Goal: Task Accomplishment & Management: Manage account settings

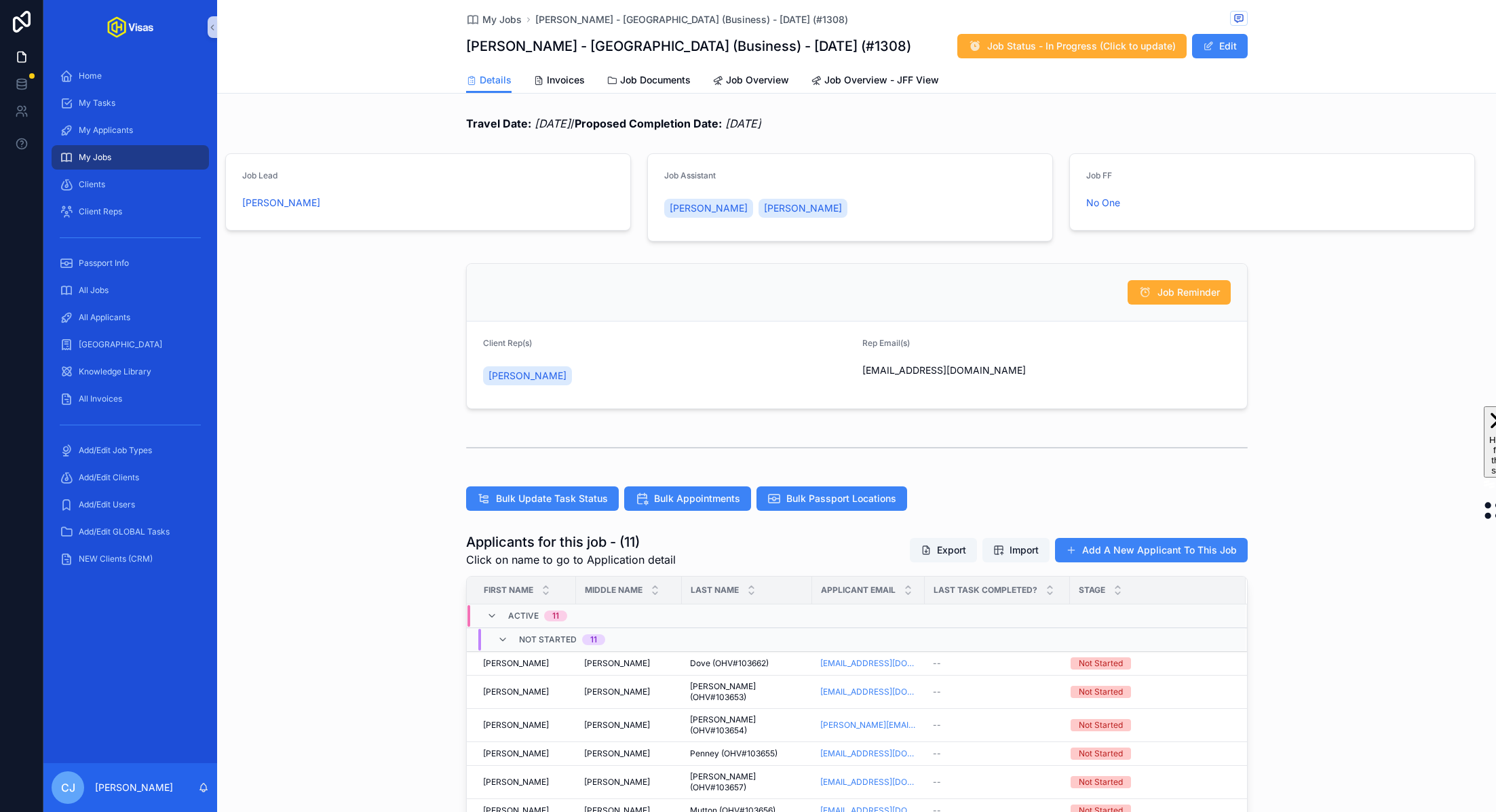
scroll to position [204, 0]
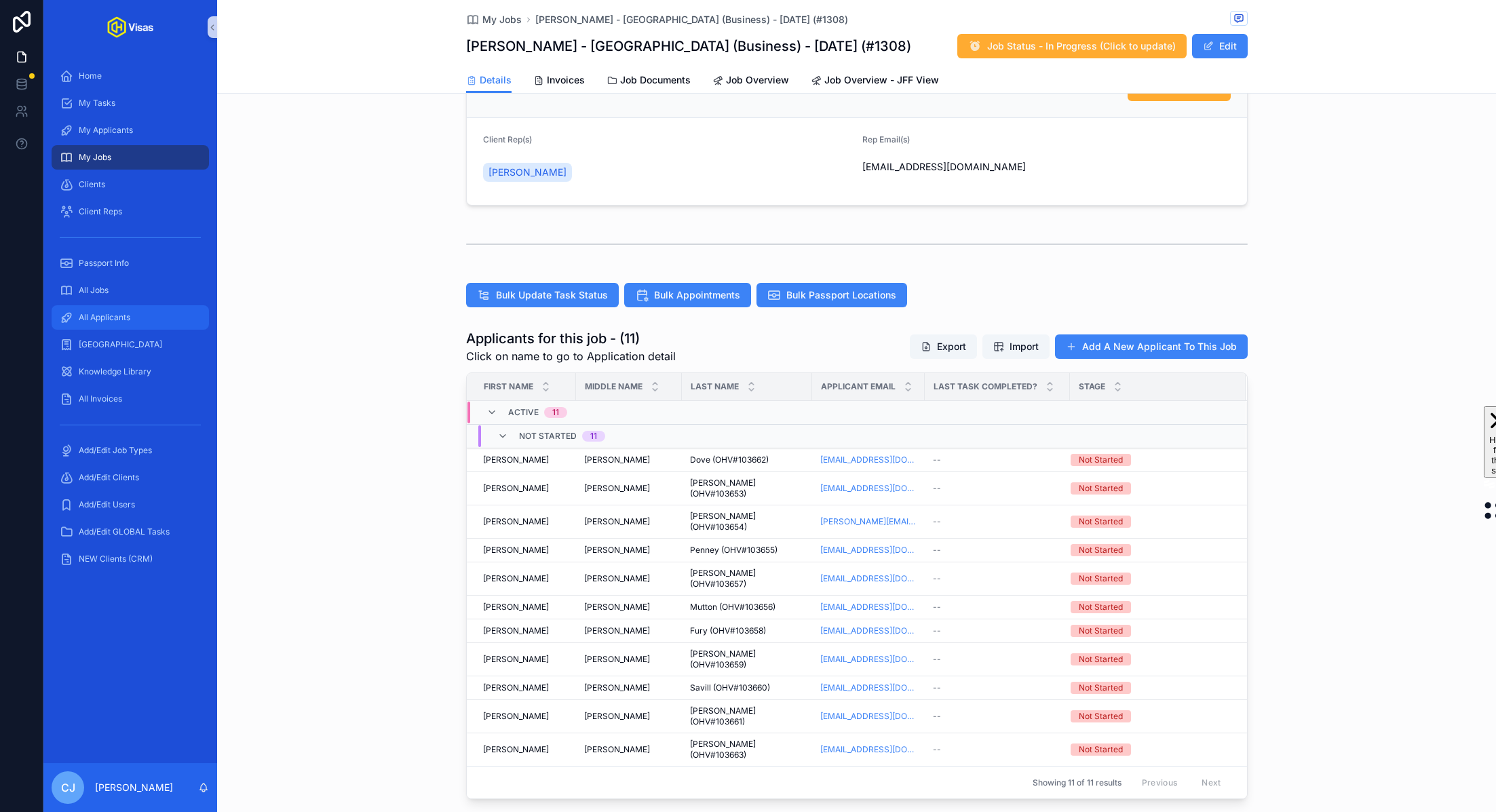
click at [99, 311] on div "All Applicants" at bounding box center [130, 317] width 141 height 21
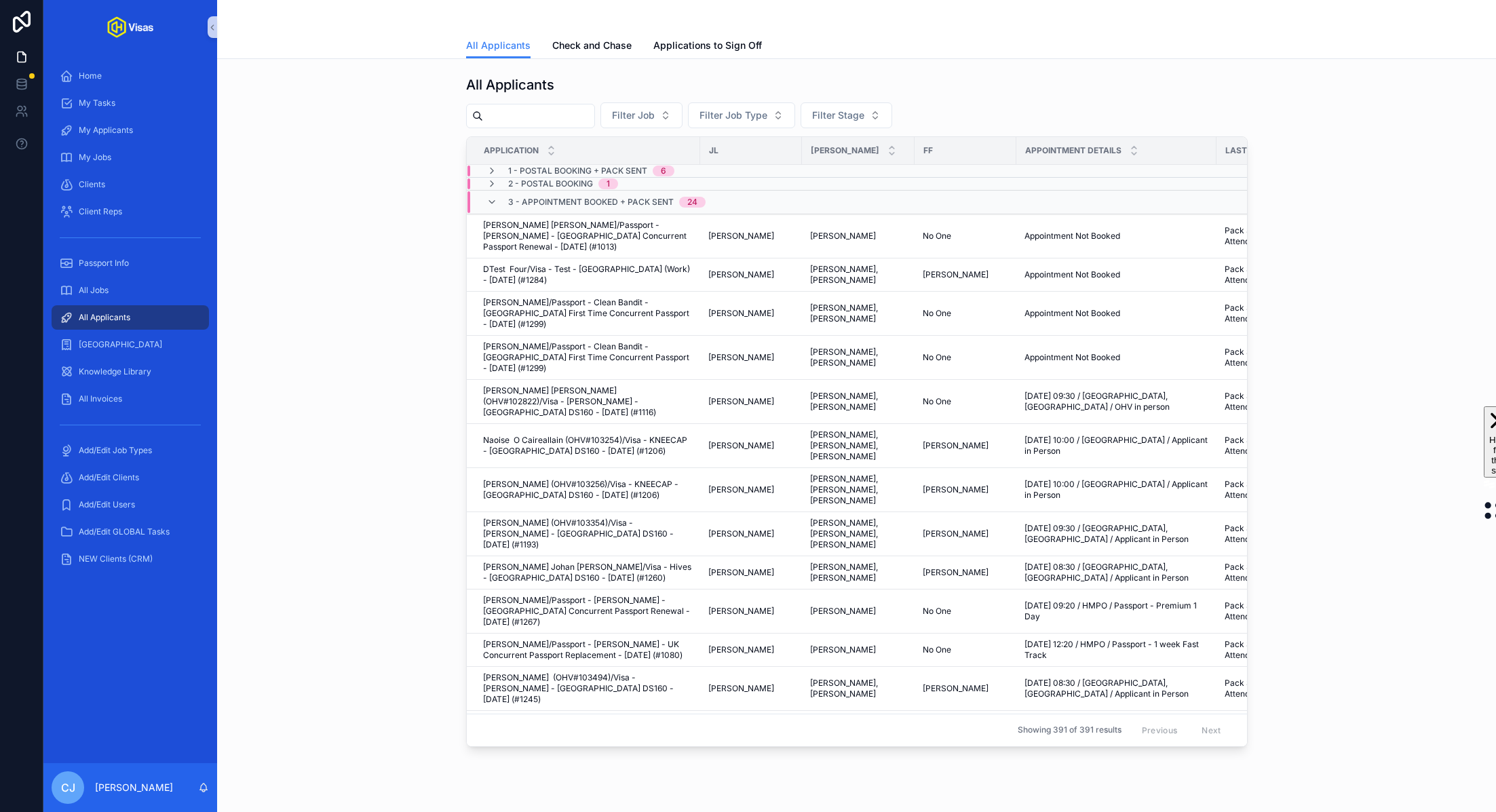
click at [530, 119] on input "scrollable content" at bounding box center [539, 116] width 111 height 19
paste input "*******"
type input "*******"
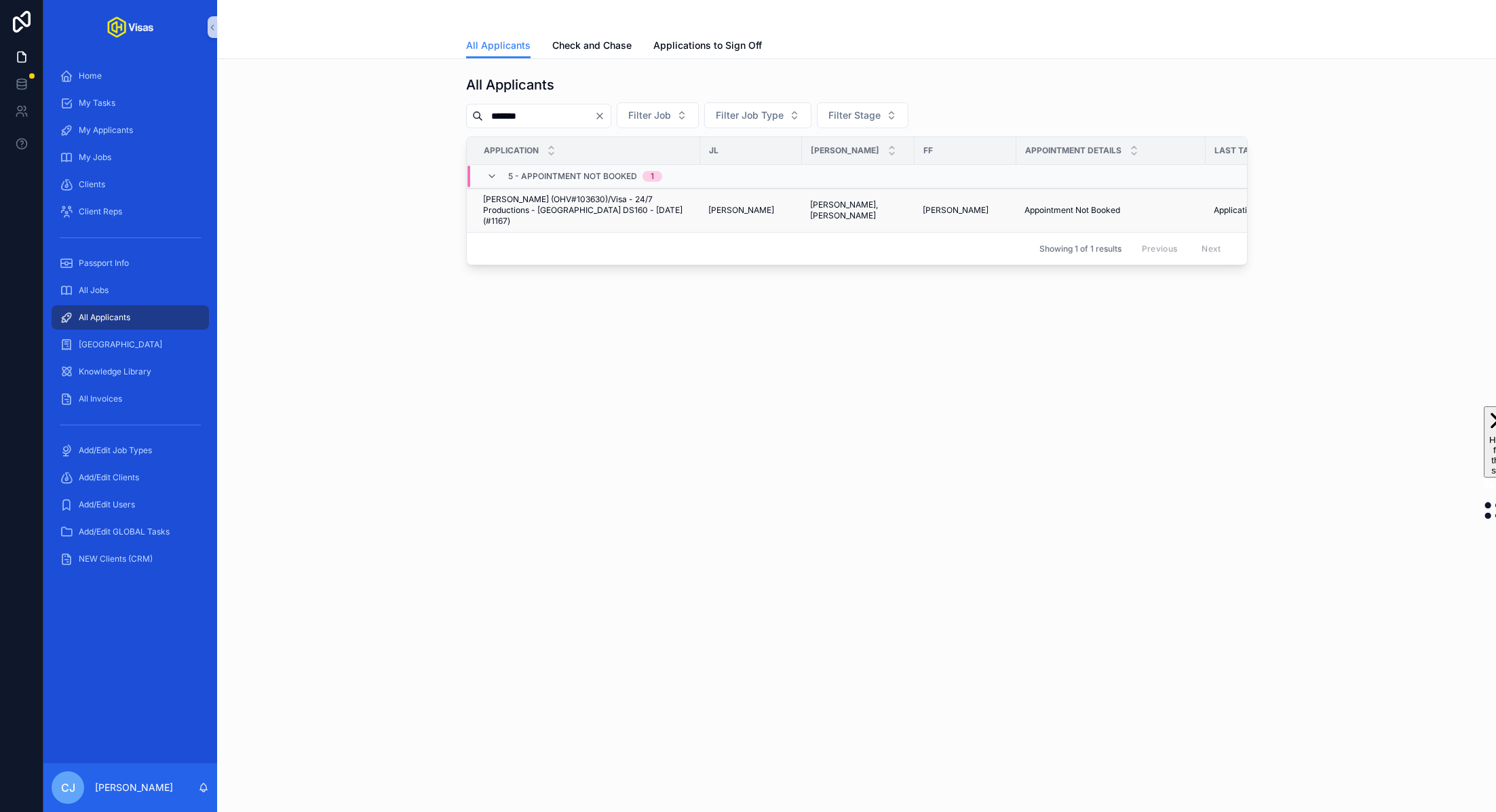
click at [560, 195] on span "[PERSON_NAME] (OHV#103630)/Visa - 24/7 Productions - [GEOGRAPHIC_DATA] DS160 - …" at bounding box center [588, 211] width 209 height 33
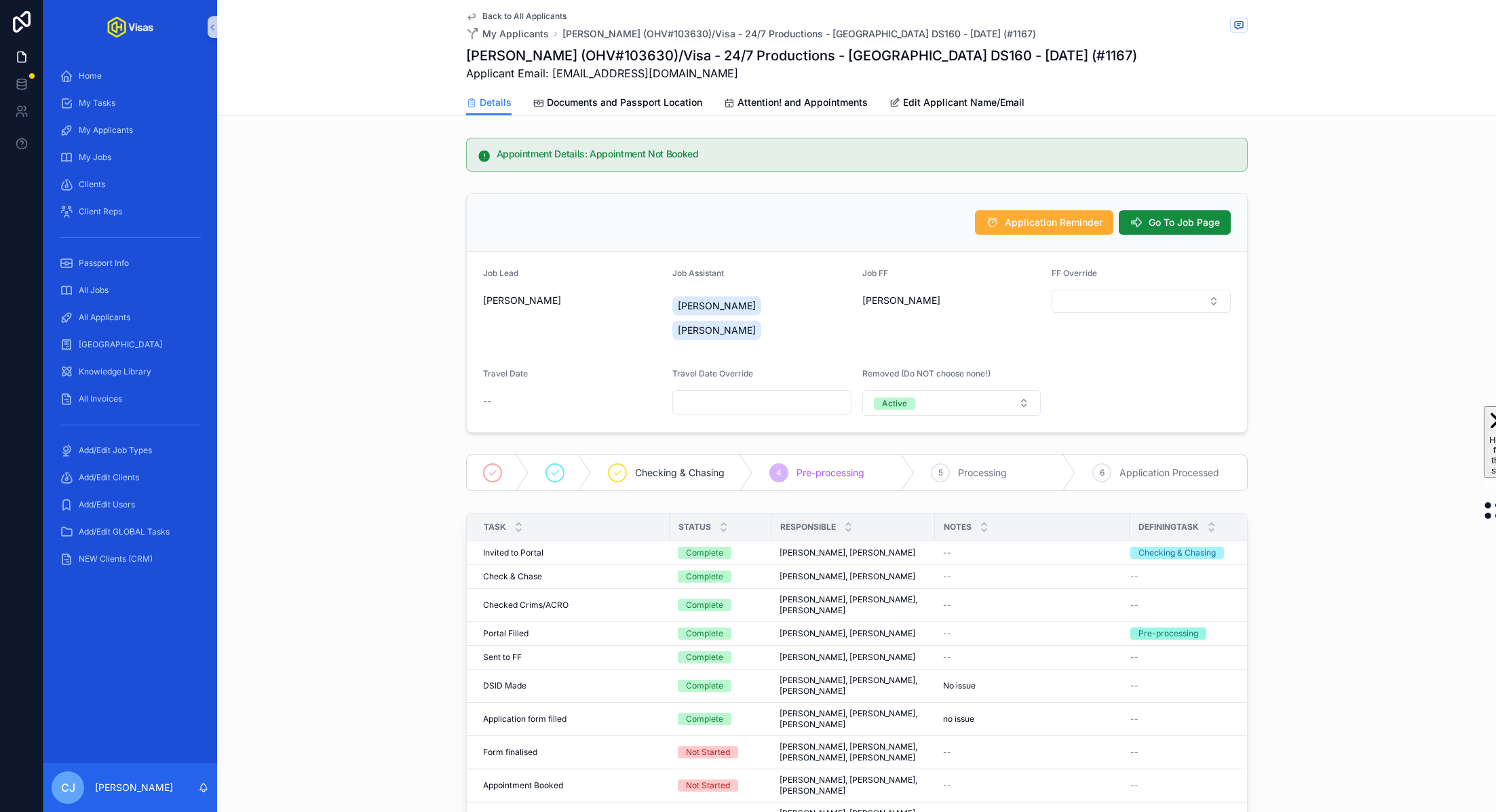
click at [619, 55] on h1 "[PERSON_NAME] (OHV#103630)/Visa - 24/7 Productions - [GEOGRAPHIC_DATA] DS160 - …" at bounding box center [801, 56] width 671 height 19
copy h1 "103630"
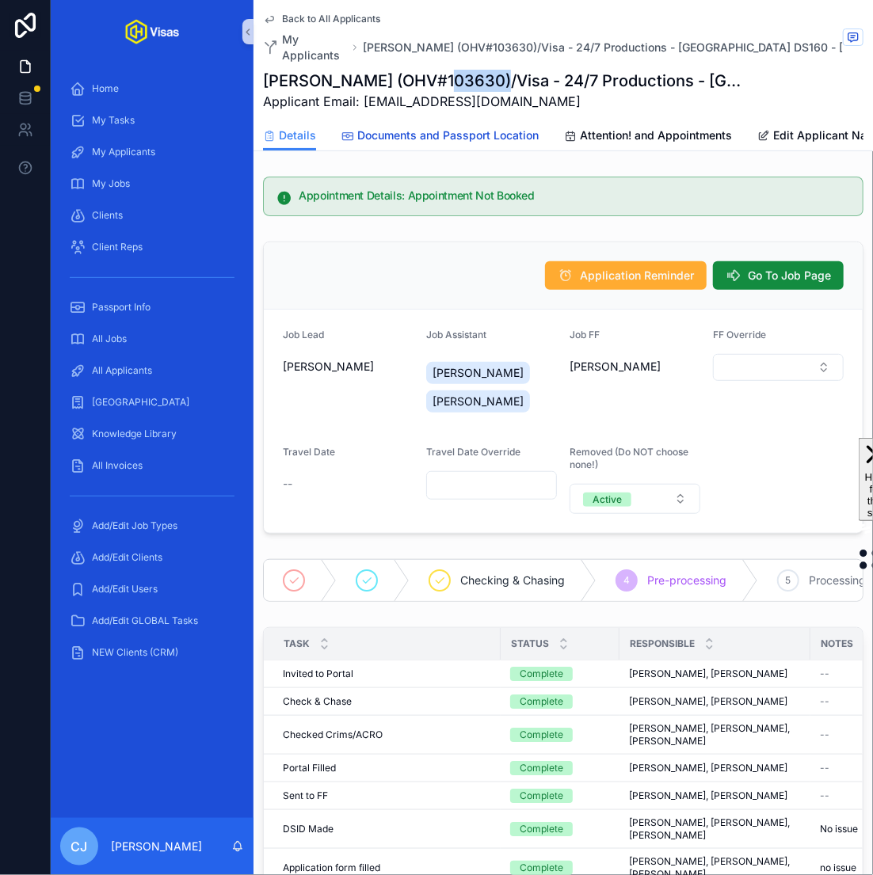
click at [409, 128] on span "Documents and Passport Location" at bounding box center [447, 136] width 181 height 16
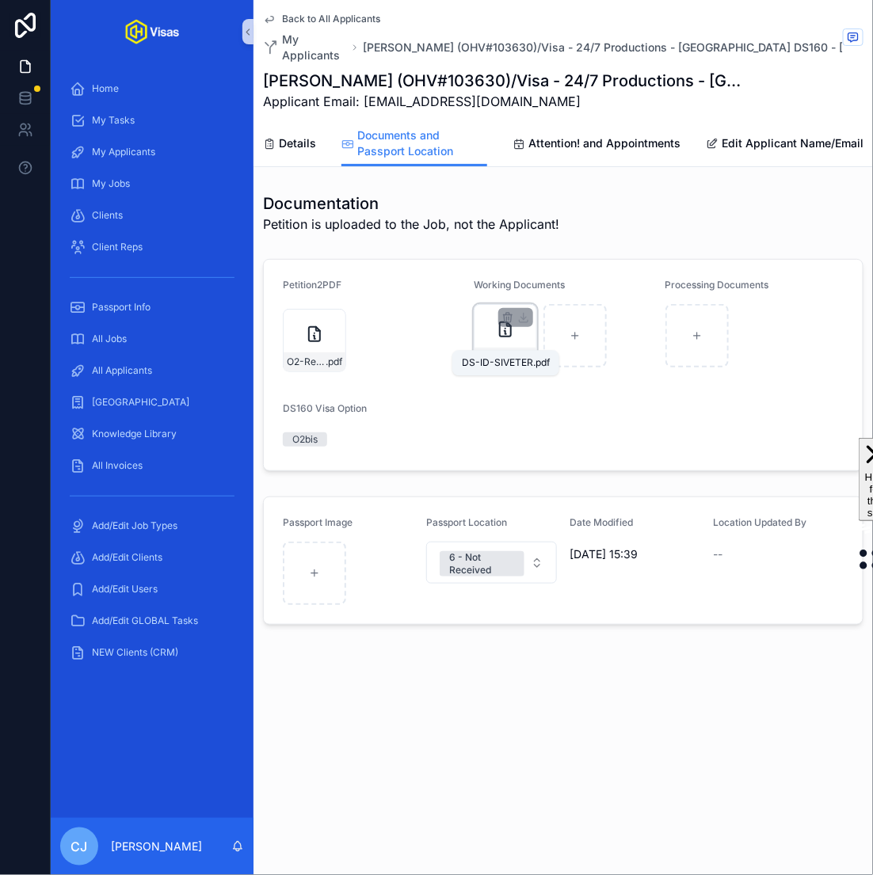
click at [508, 351] on span "DS-ID-SIVETER" at bounding box center [497, 357] width 39 height 13
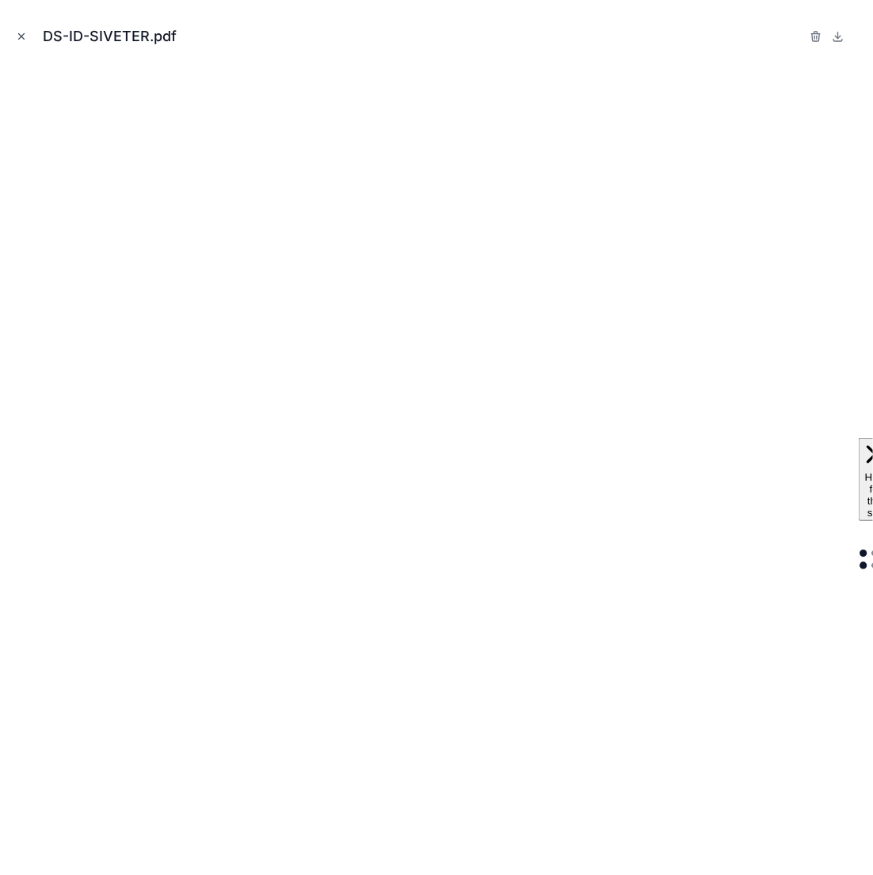
click at [21, 37] on icon "Close modal" at bounding box center [22, 37] width 6 height 6
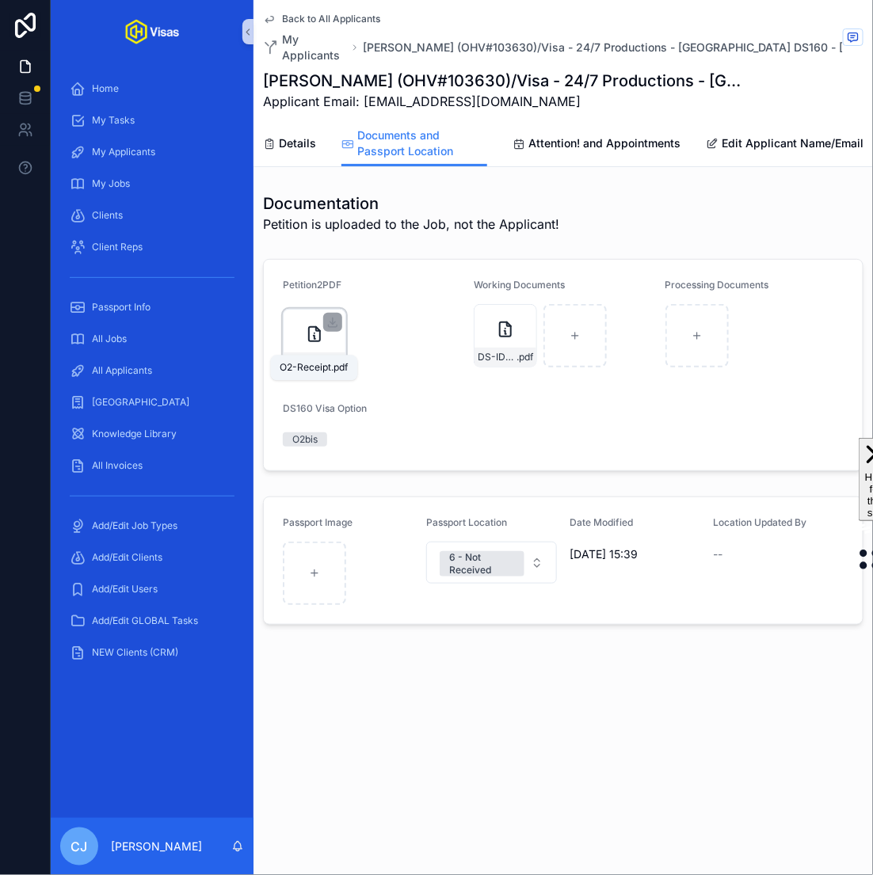
click at [310, 356] on span "O2-Receipt" at bounding box center [306, 362] width 39 height 13
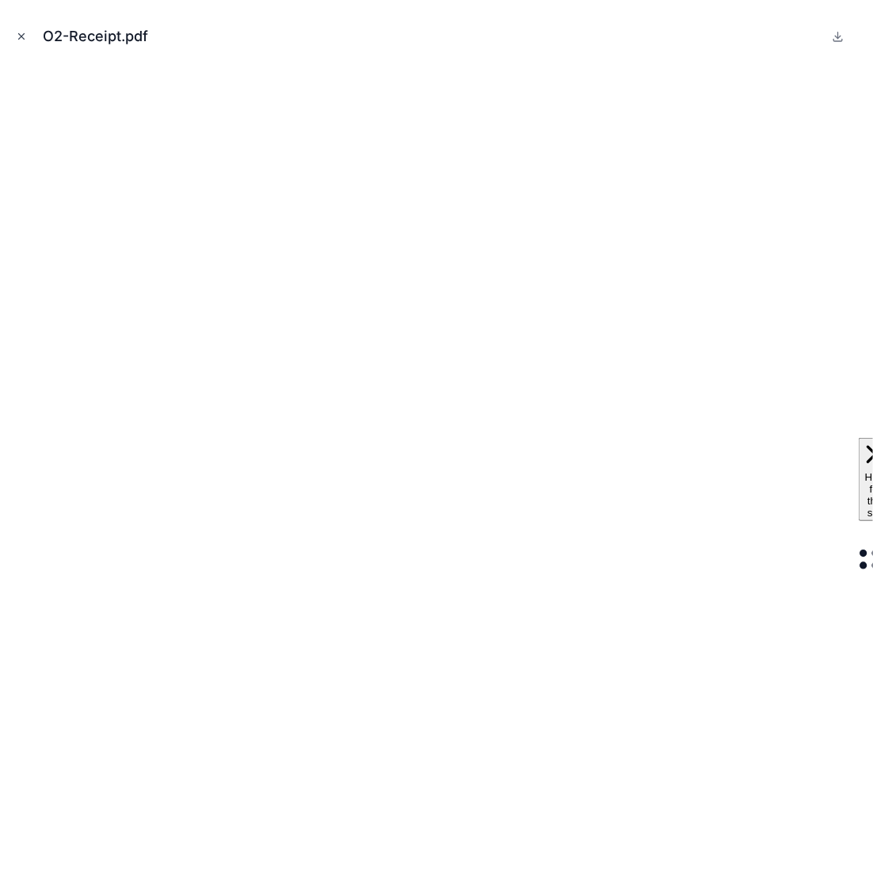
click at [25, 39] on icon "Close modal" at bounding box center [21, 36] width 11 height 11
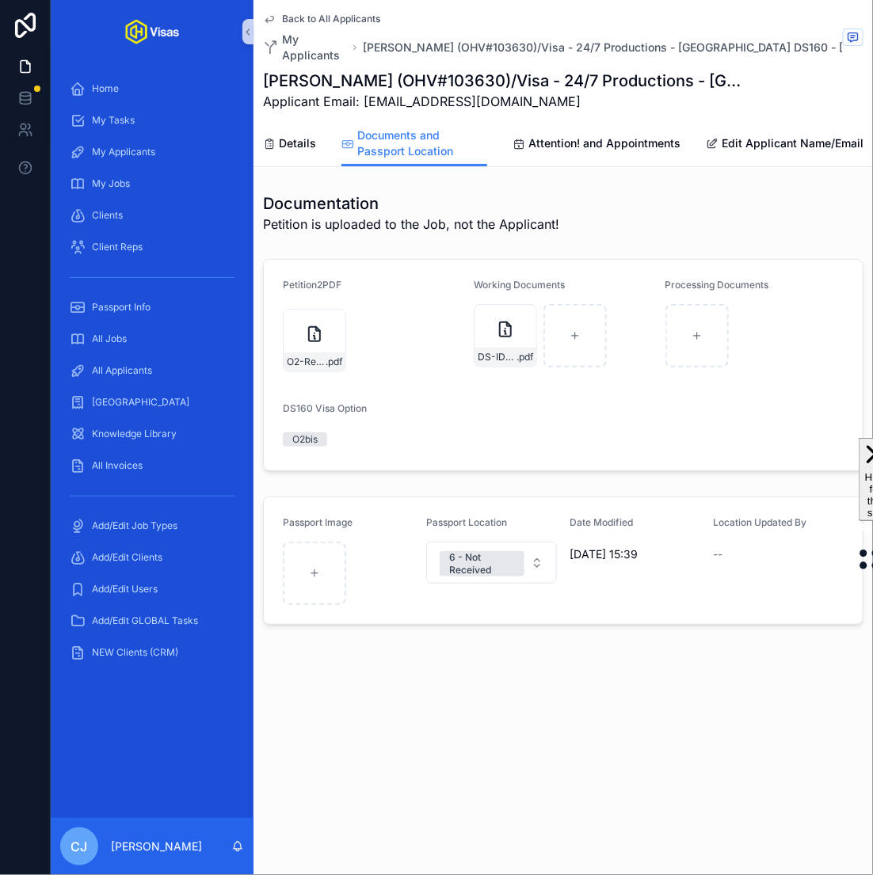
click at [300, 120] on div "Details Documents and Passport Location Attention! and Appointments Edit Applic…" at bounding box center [563, 143] width 600 height 46
click at [296, 135] on span "Details" at bounding box center [297, 143] width 37 height 16
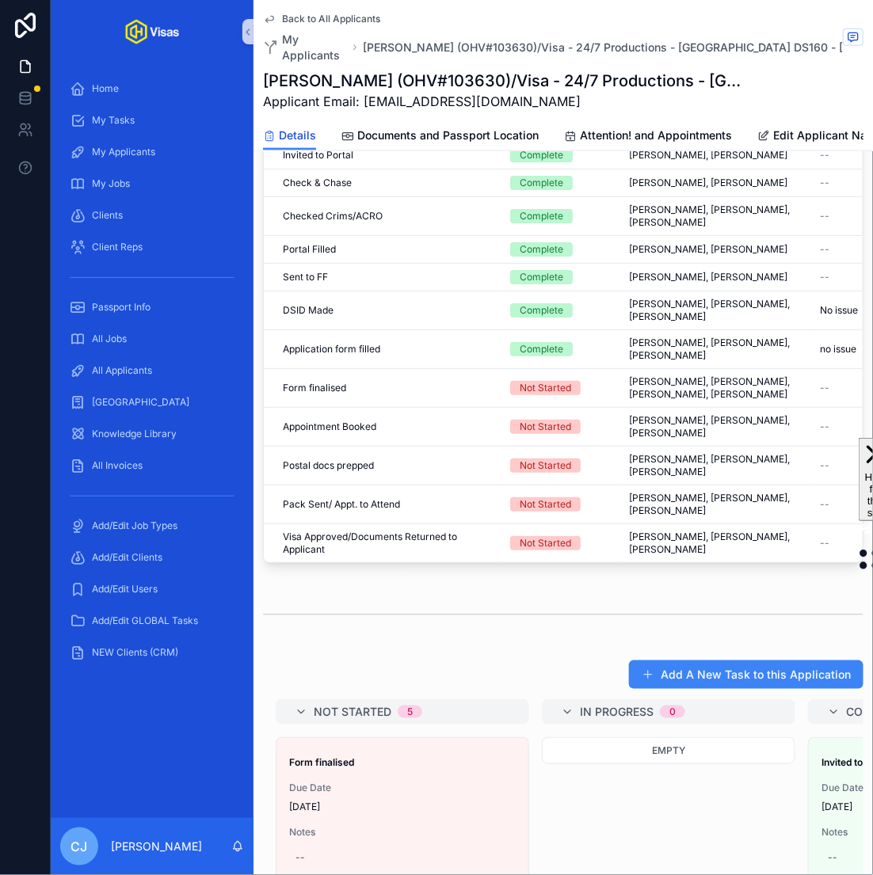
scroll to position [0, 207]
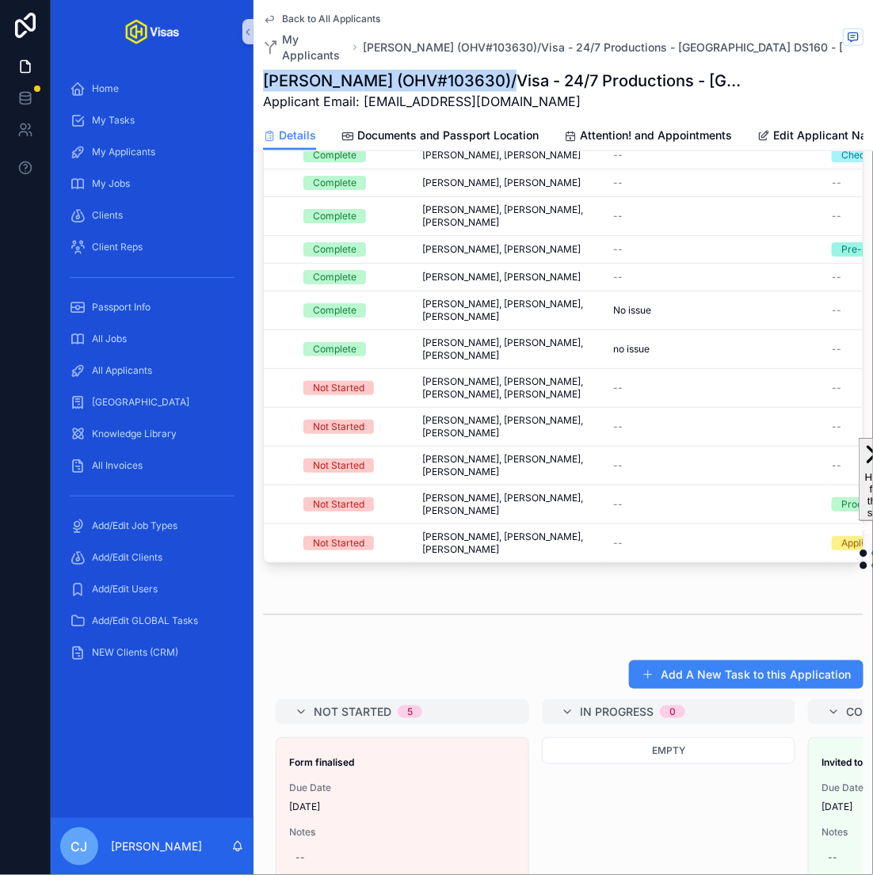
drag, startPoint x: 484, startPoint y: 64, endPoint x: 266, endPoint y: 69, distance: 217.9
click at [266, 70] on h1 "[PERSON_NAME] (OHV#103630)/Visa - 24/7 Productions - [GEOGRAPHIC_DATA] DS160 - …" at bounding box center [504, 81] width 482 height 22
copy h1 "[PERSON_NAME] (OHV#103630)"
click at [512, 128] on span "Documents and Passport Location" at bounding box center [447, 136] width 181 height 16
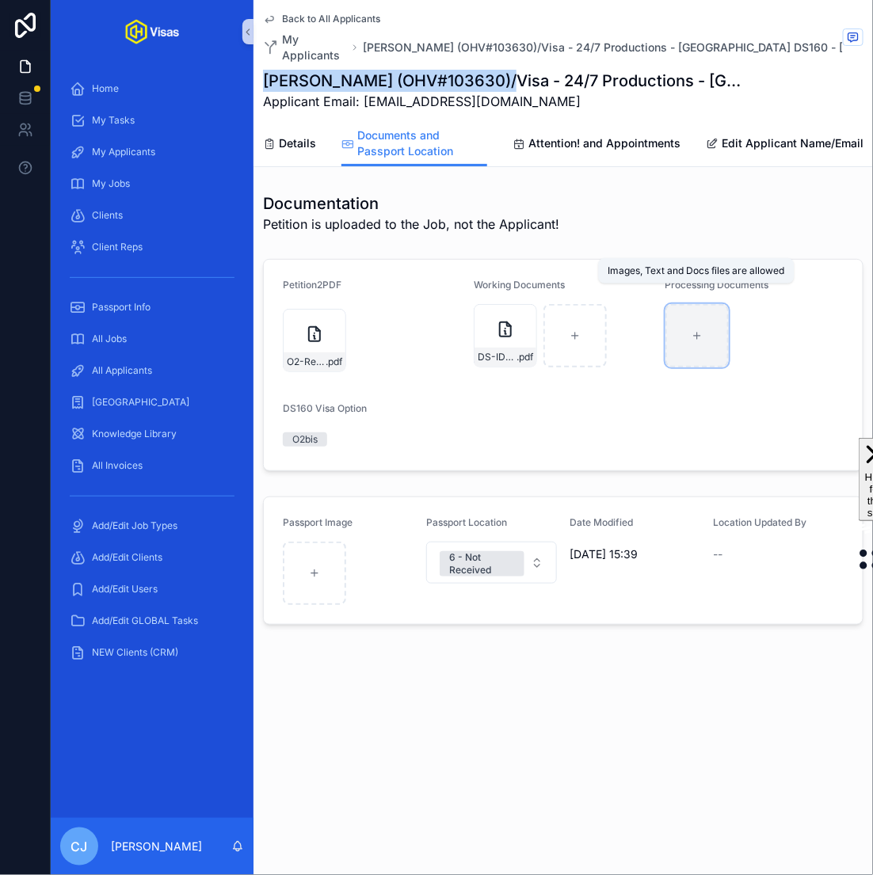
click at [704, 323] on div "scrollable content" at bounding box center [696, 335] width 63 height 63
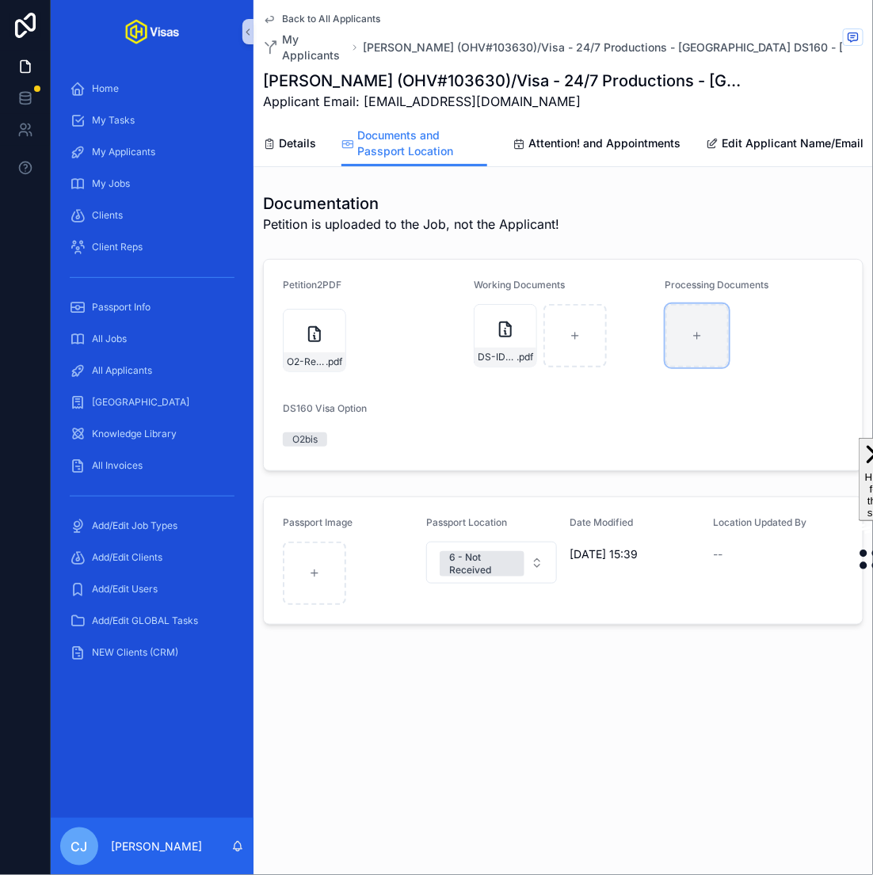
type input "**********"
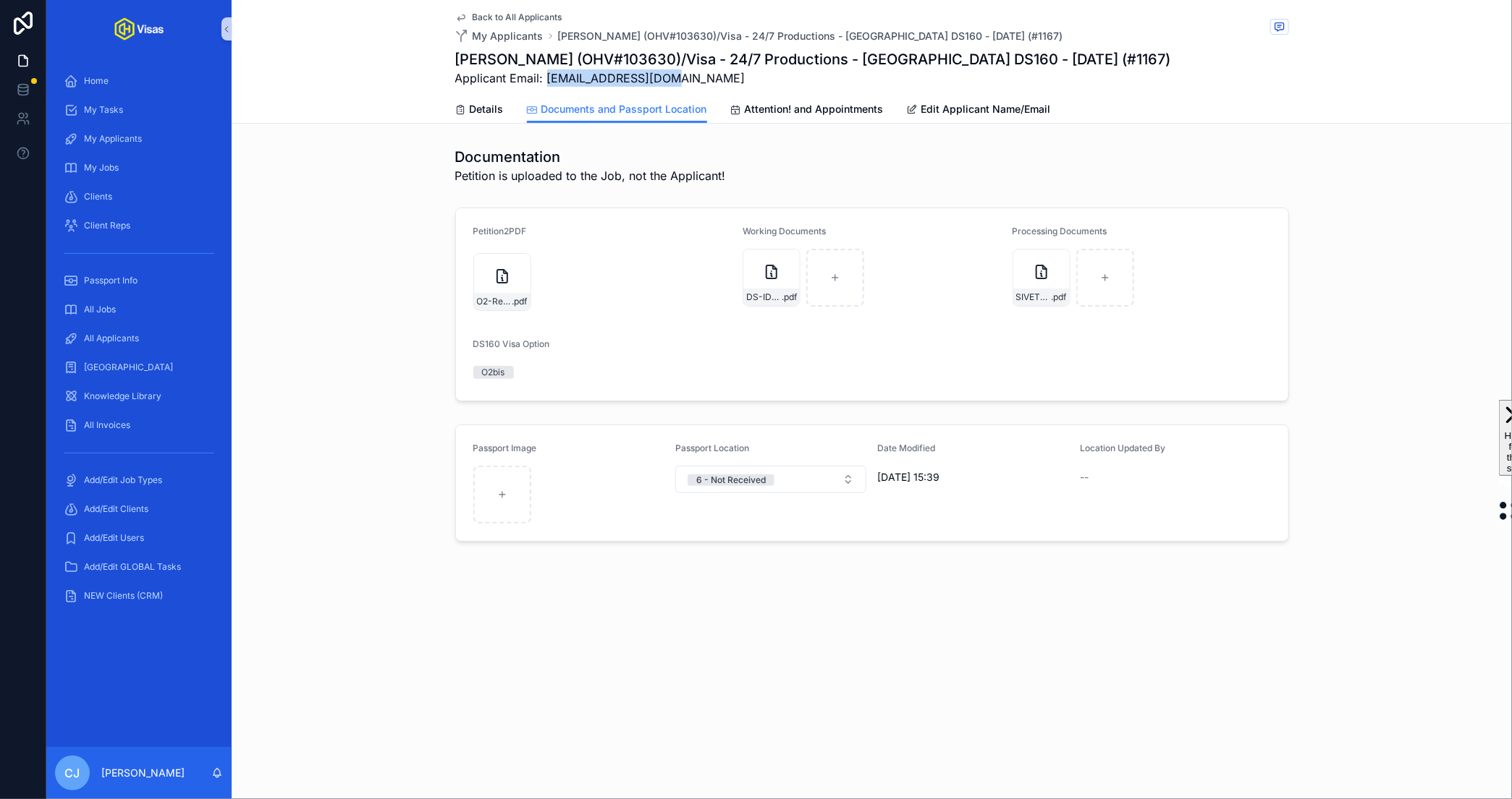
drag, startPoint x: 677, startPoint y: 82, endPoint x: 546, endPoint y: 82, distance: 131.0
click at [546, 82] on span "Applicant Email: [EMAIL_ADDRESS][DOMAIN_NAME]" at bounding box center [812, 78] width 715 height 17
copy span "[EMAIL_ADDRESS][DOMAIN_NAME]"
click at [520, 61] on h1 "[PERSON_NAME] (OHV#103630)/Visa - 24/7 Productions - [GEOGRAPHIC_DATA] DS160 - …" at bounding box center [812, 59] width 715 height 20
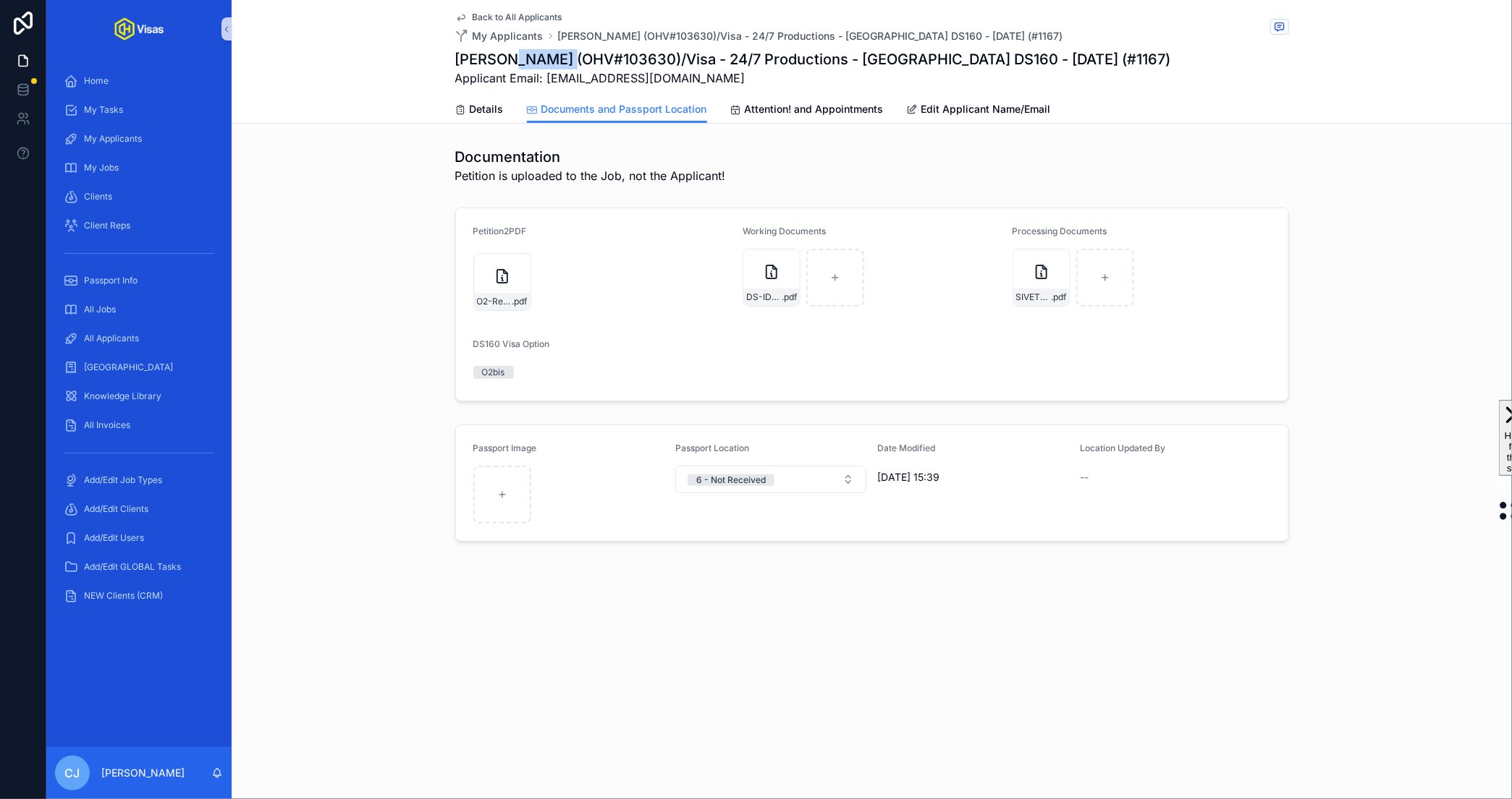
copy h1 "Siveter"
click at [833, 279] on icon "scrollable content" at bounding box center [834, 278] width 10 height 10
click at [856, 299] on div "scrollable content" at bounding box center [834, 277] width 58 height 58
click at [841, 272] on div "scrollable content" at bounding box center [834, 277] width 58 height 58
click at [1032, 297] on span "SIVETER-DS160-Confirmation" at bounding box center [1033, 297] width 36 height 12
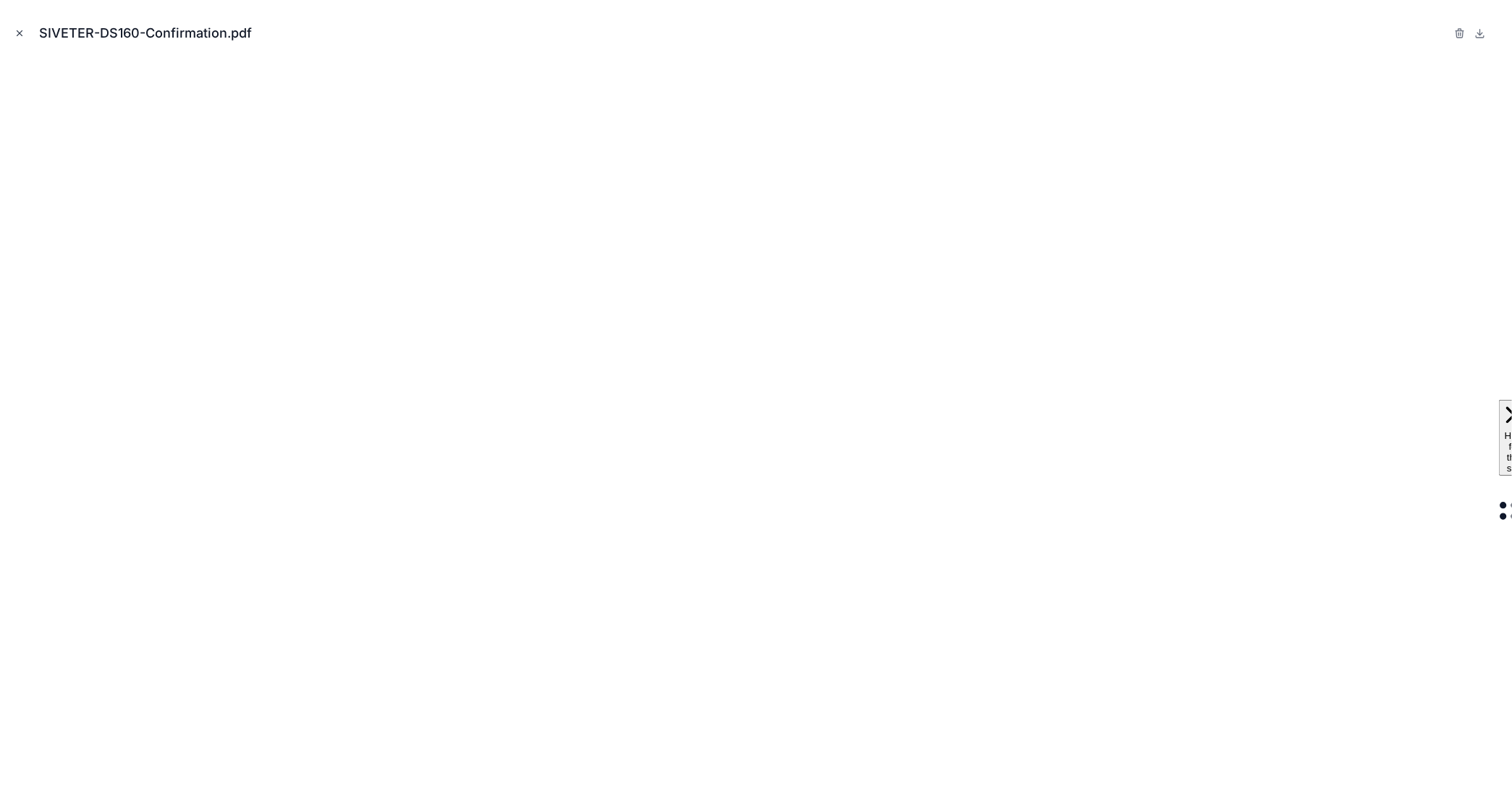
click at [23, 34] on icon "Close modal" at bounding box center [19, 33] width 10 height 10
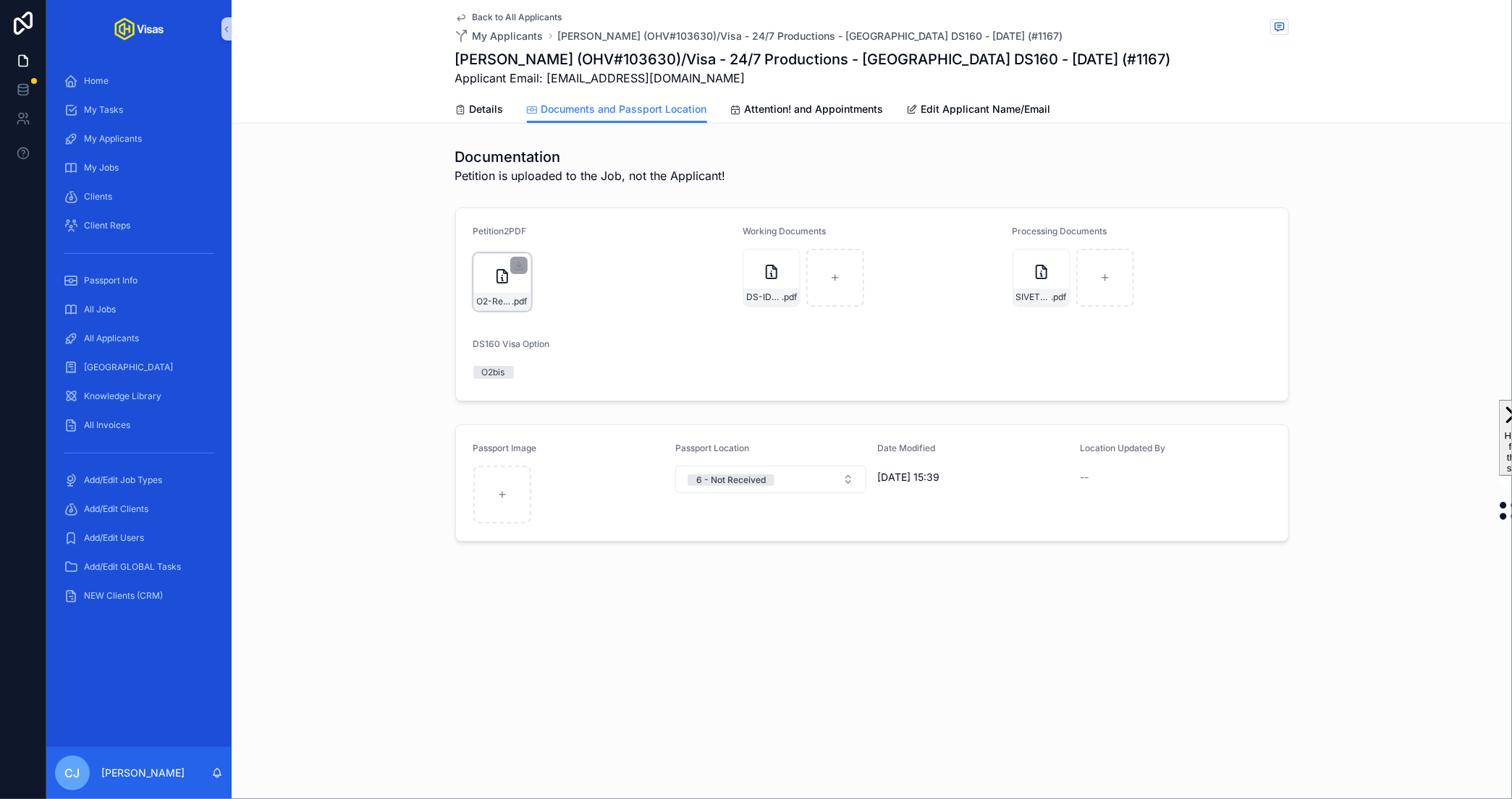
click at [519, 270] on div "scrollable content" at bounding box center [518, 265] width 17 height 17
click at [520, 263] on icon "scrollable content" at bounding box center [519, 265] width 12 height 12
click at [497, 112] on span "Details" at bounding box center [486, 110] width 34 height 15
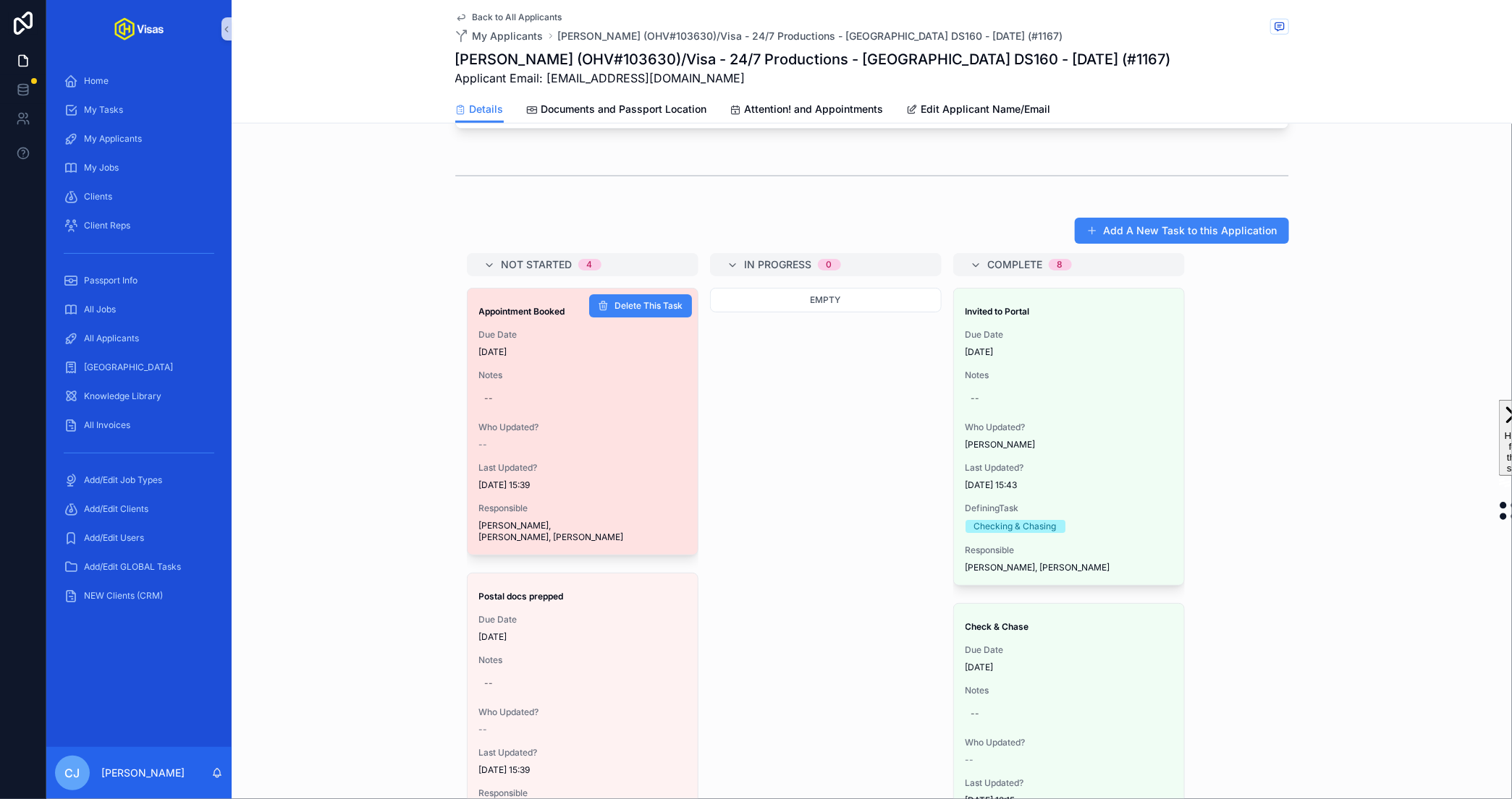
scroll to position [94, 0]
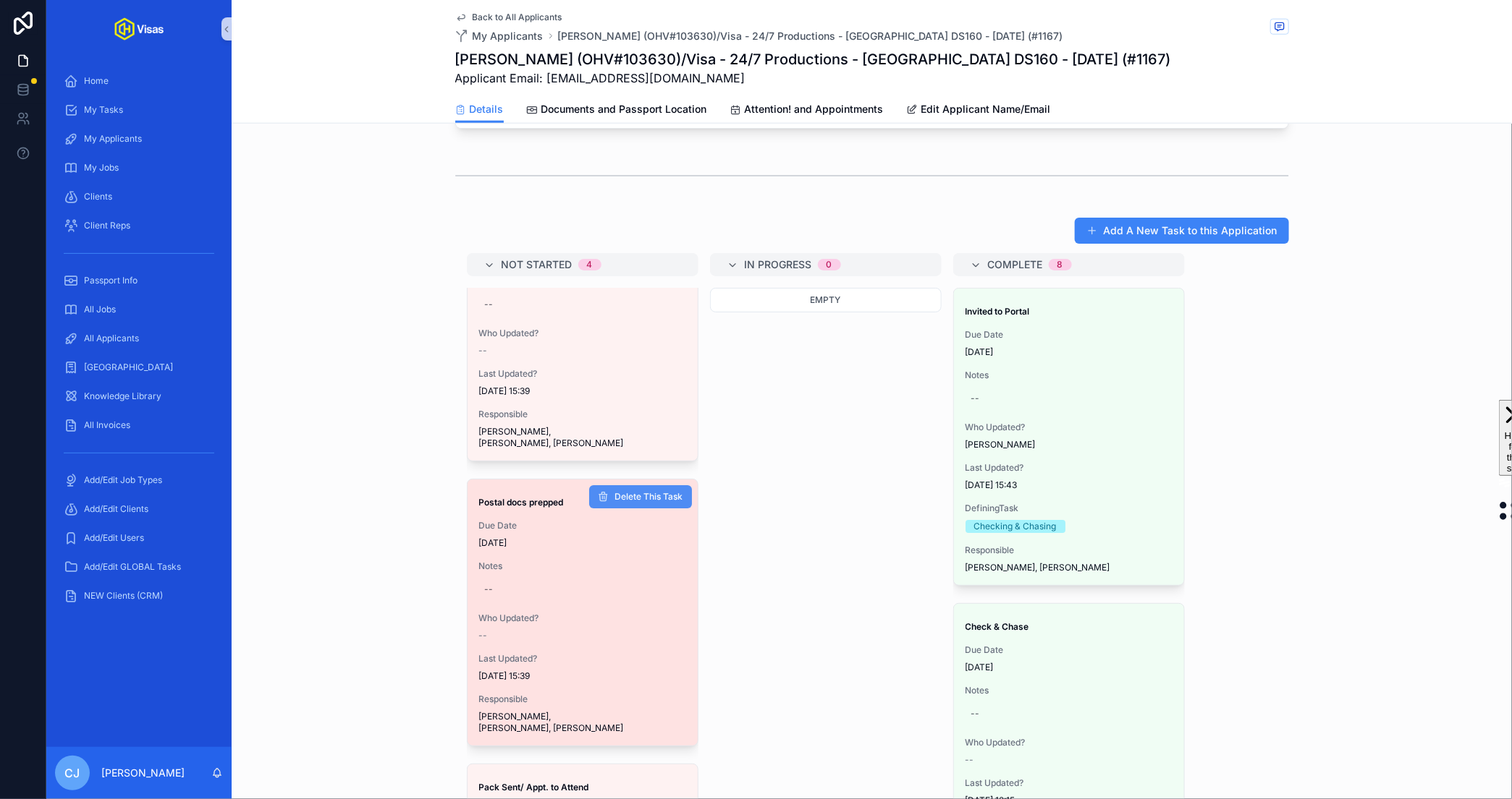
click at [633, 491] on span "Delete This Task" at bounding box center [649, 497] width 68 height 12
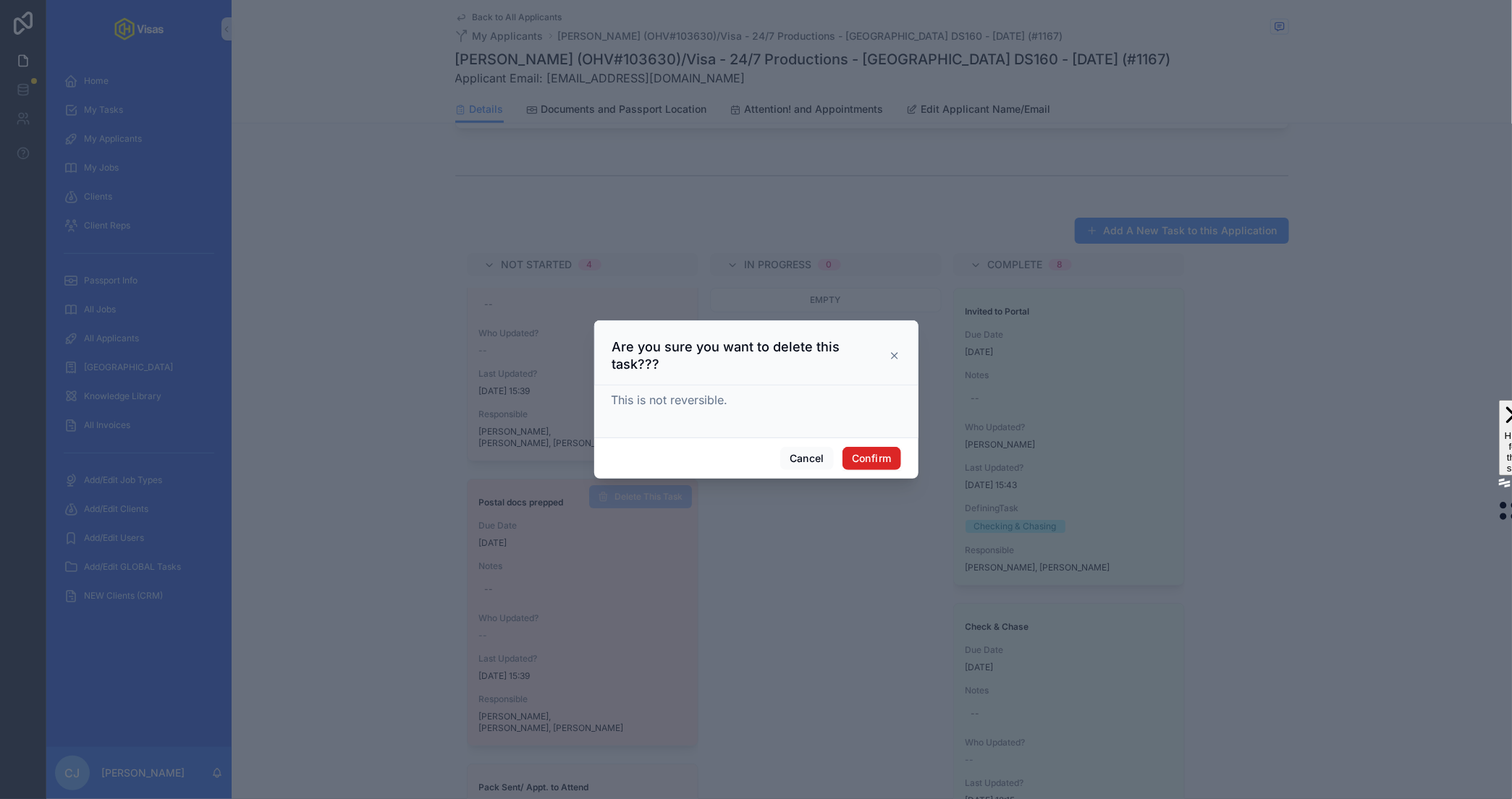
click at [867, 450] on button "Confirm" at bounding box center [871, 457] width 58 height 23
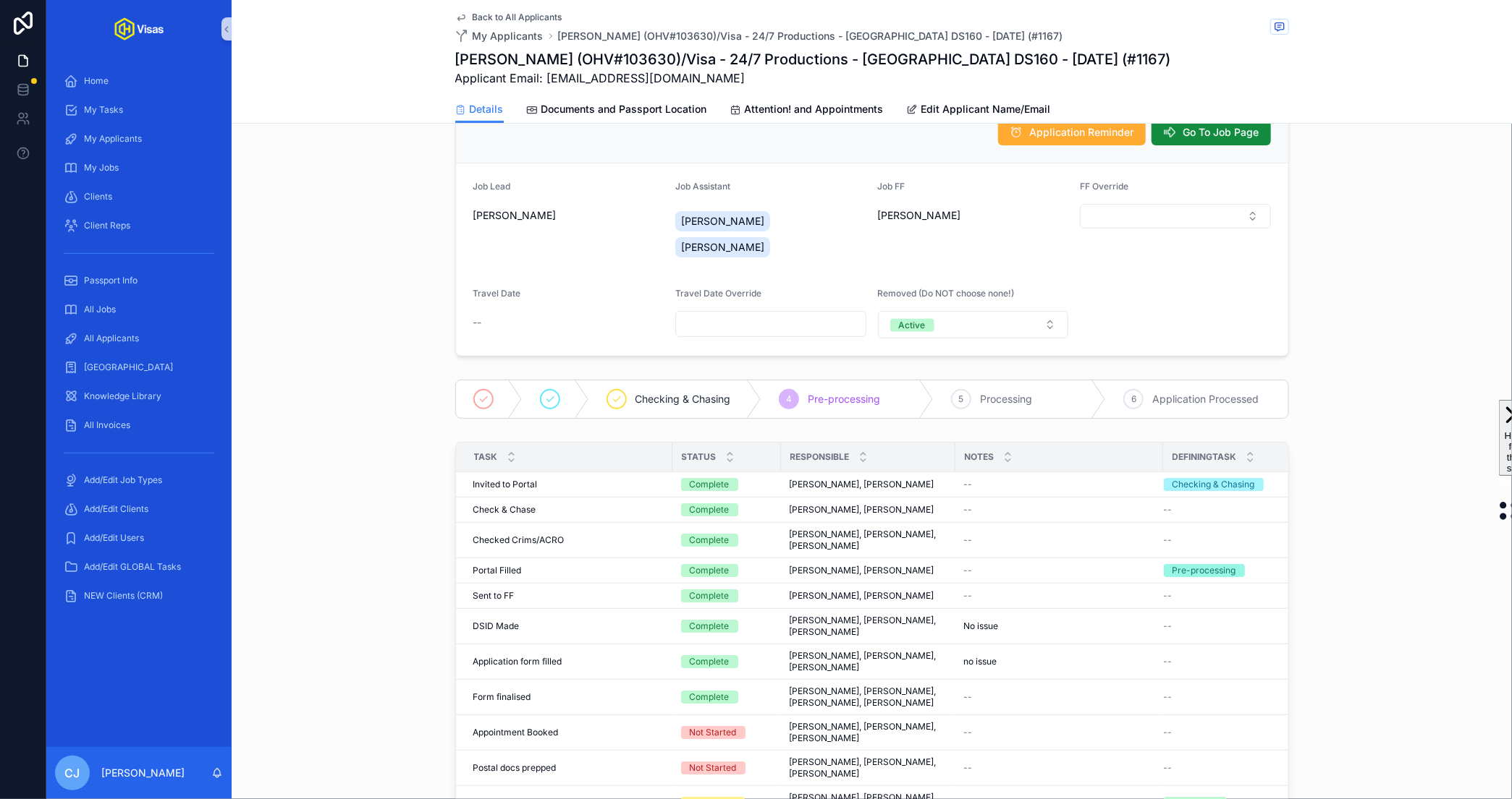
scroll to position [0, 0]
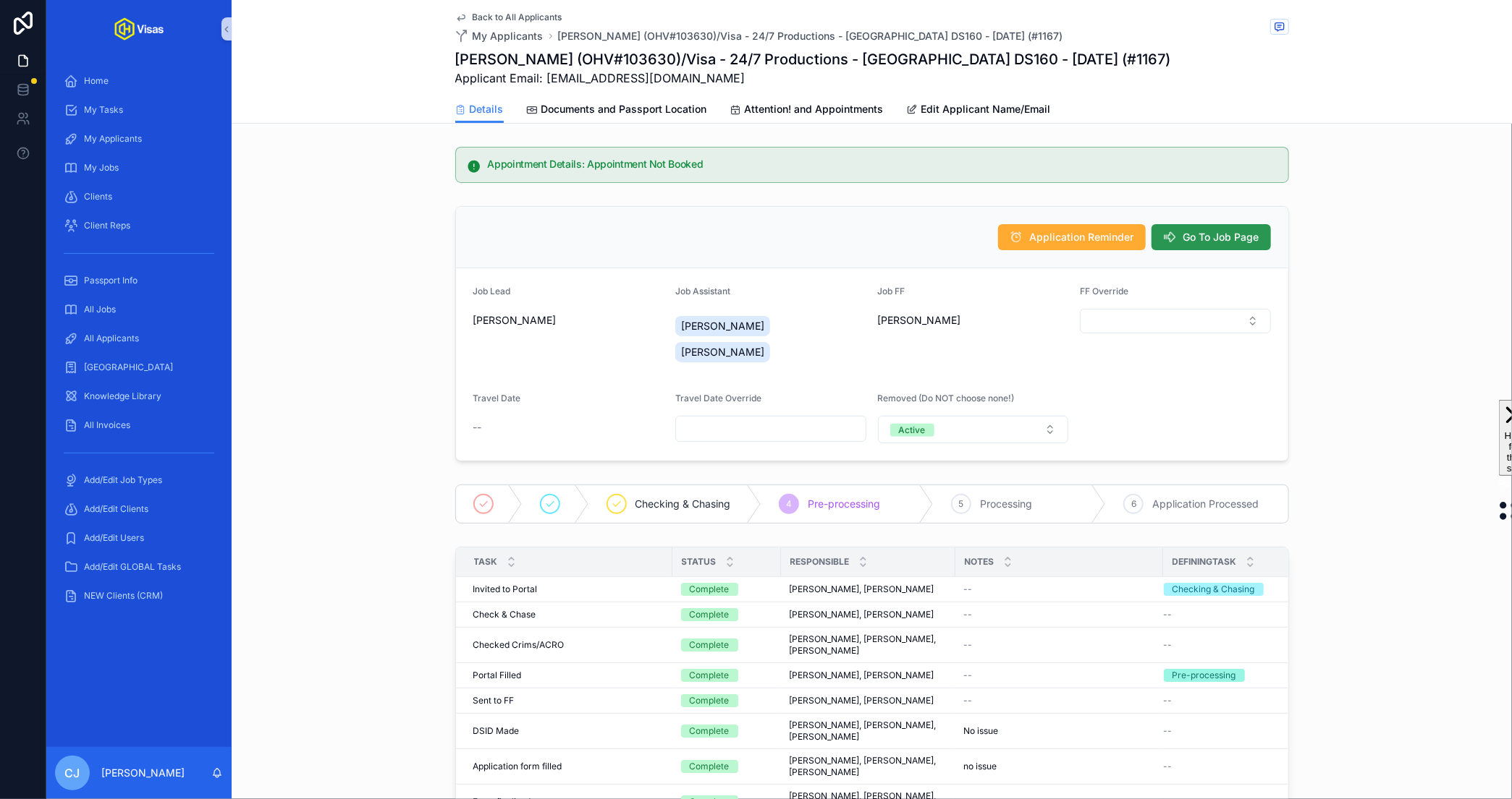
click at [1252, 241] on span "Go To Job Page" at bounding box center [1221, 237] width 76 height 15
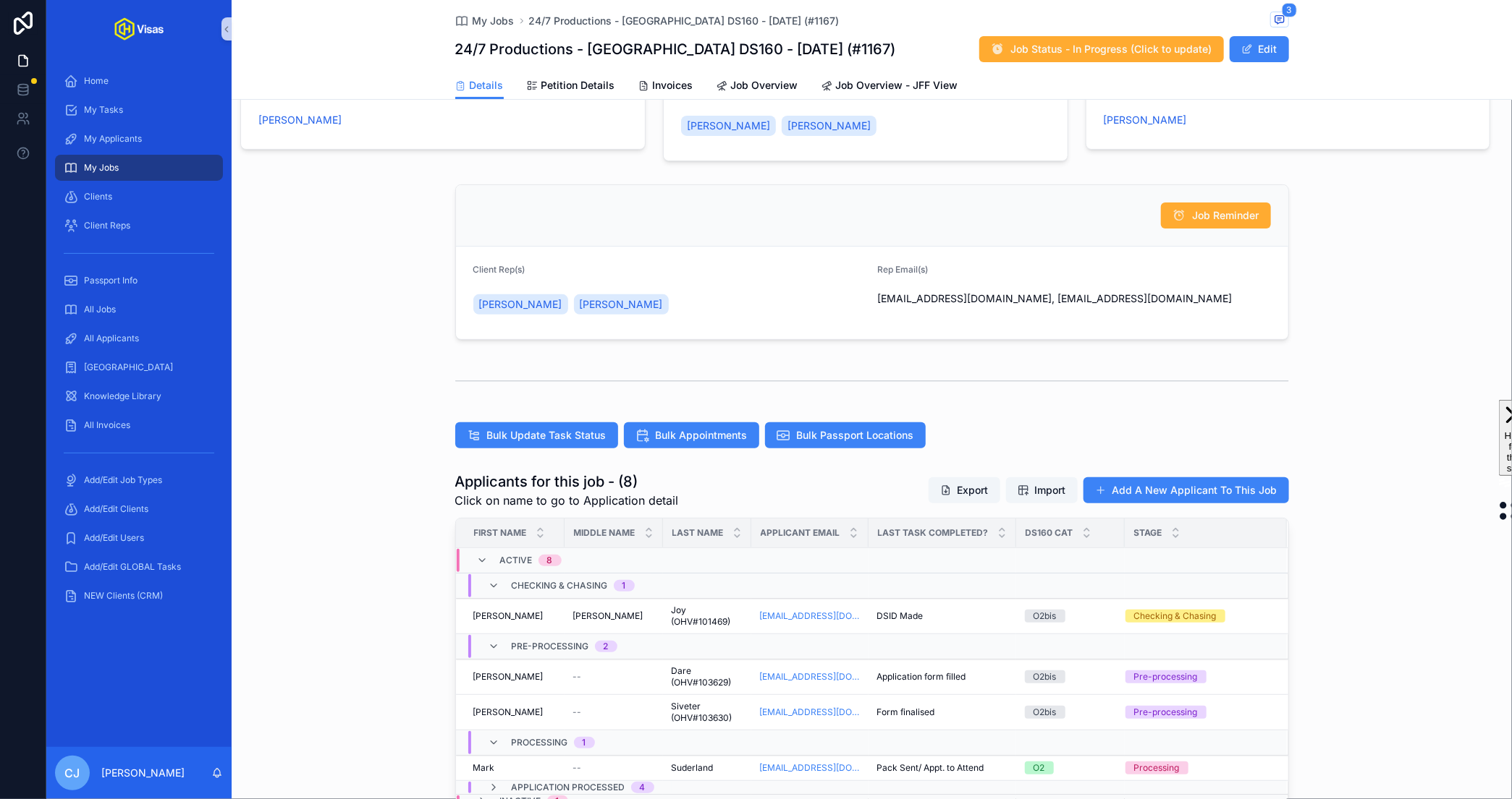
scroll to position [163, 0]
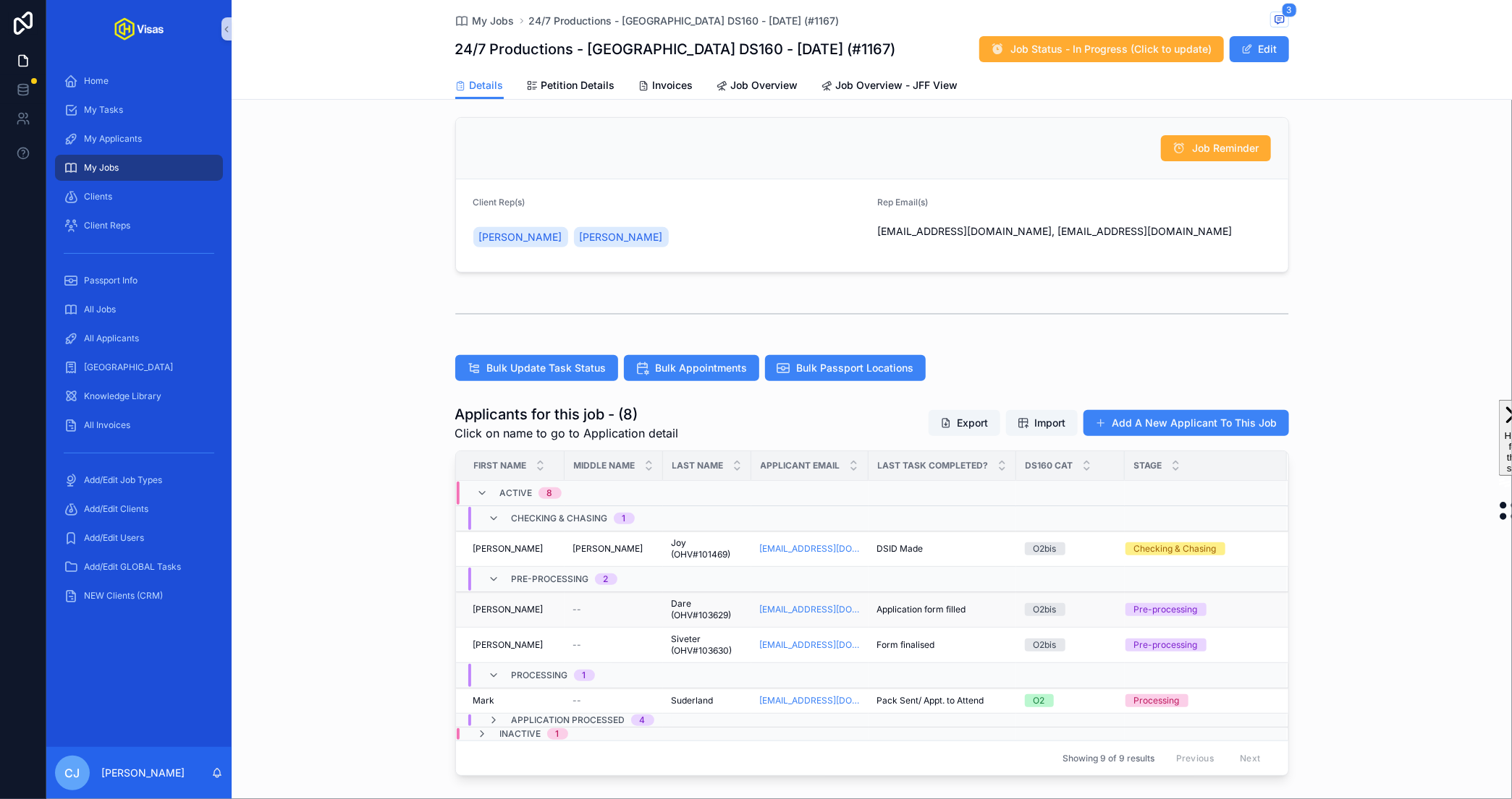
click at [703, 605] on span "Dare (OHV#103629)" at bounding box center [707, 609] width 71 height 23
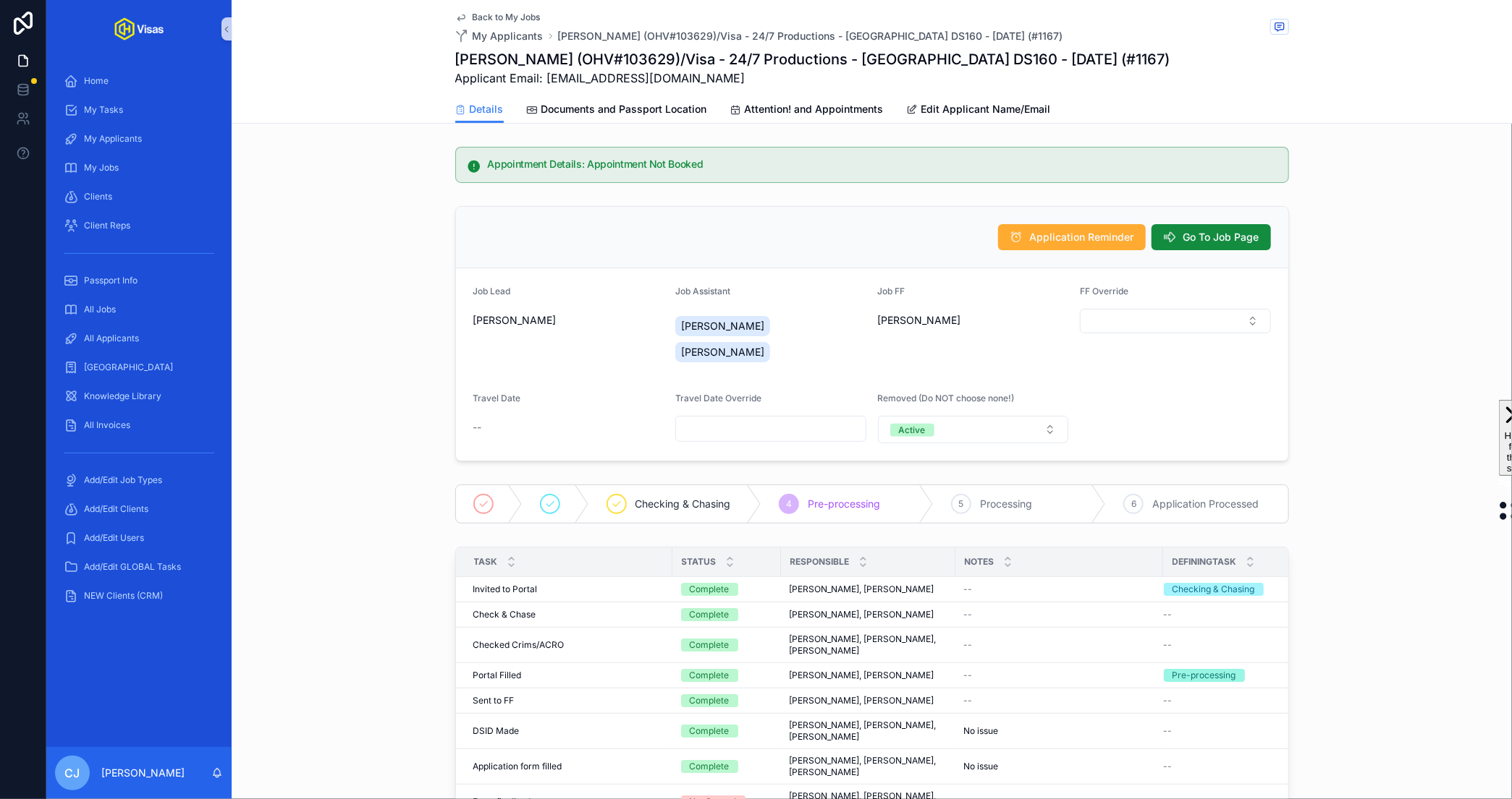
click at [639, 62] on h1 "[PERSON_NAME] (OHV#103629)/Visa - 24/7 Productions - [GEOGRAPHIC_DATA] DS160 - …" at bounding box center [812, 59] width 715 height 20
copy h1 "103629"
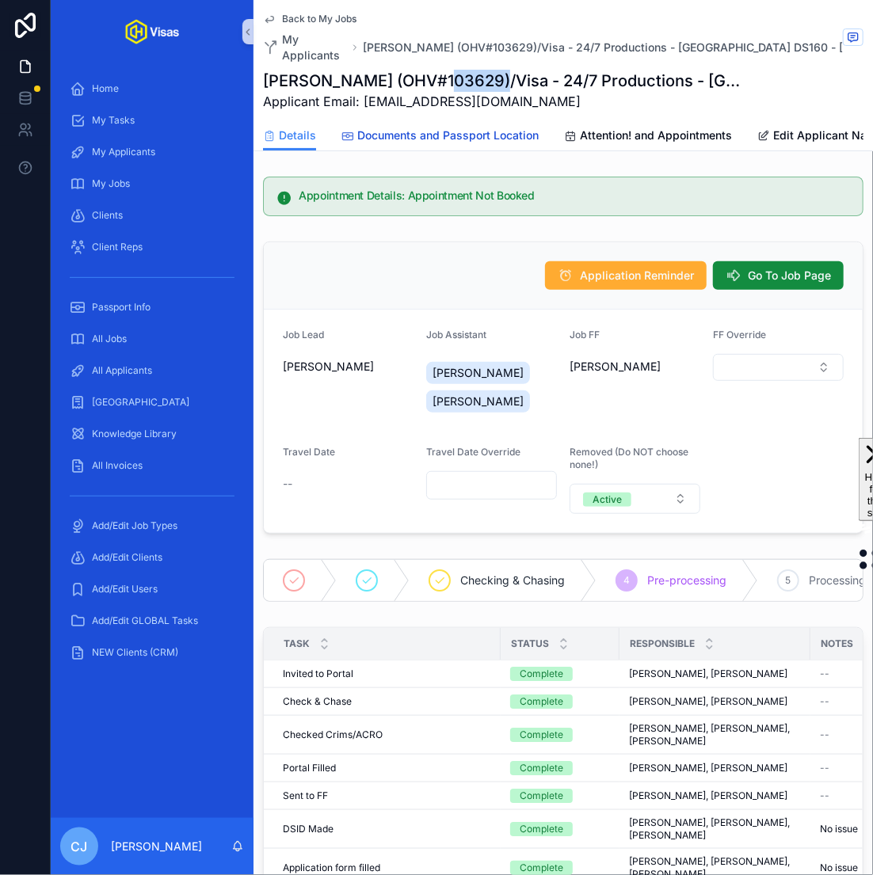
click at [463, 128] on span "Documents and Passport Location" at bounding box center [447, 136] width 181 height 16
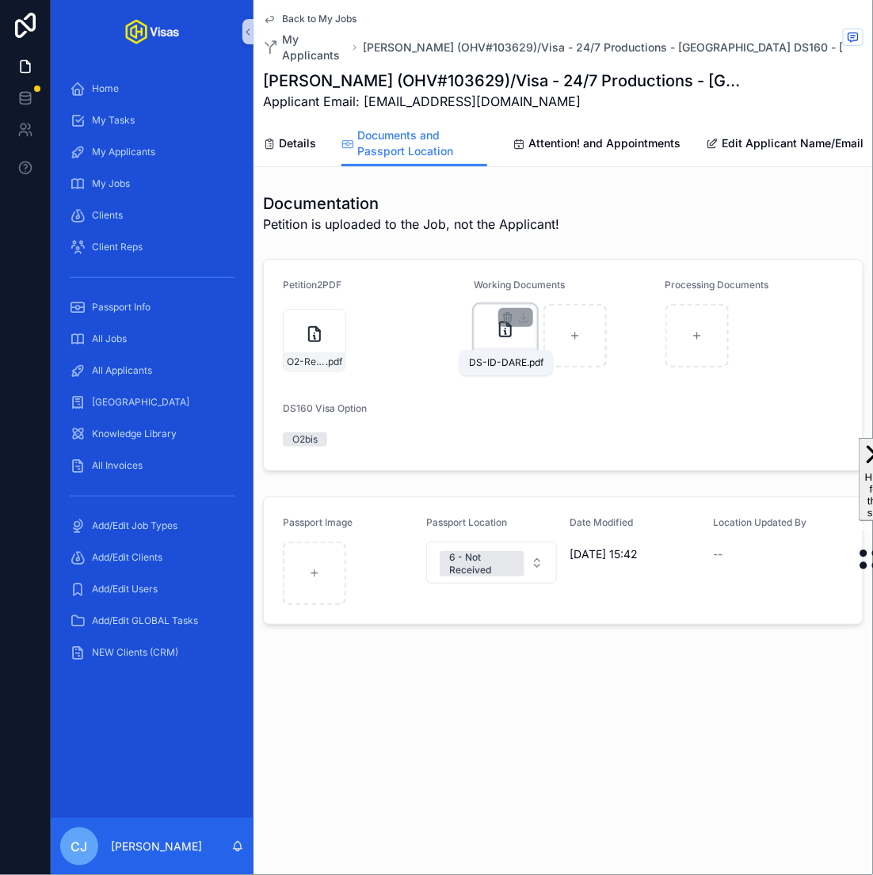
click at [510, 351] on span "DS-ID-DARE" at bounding box center [497, 357] width 39 height 13
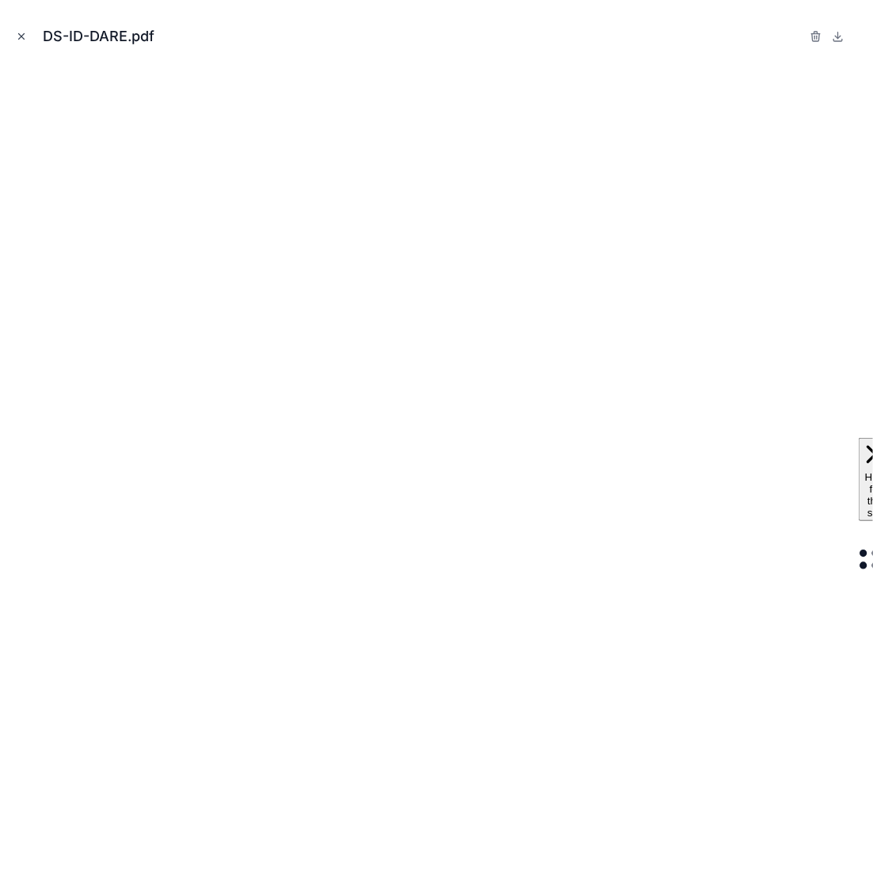
click at [27, 40] on button "Close modal" at bounding box center [21, 36] width 17 height 17
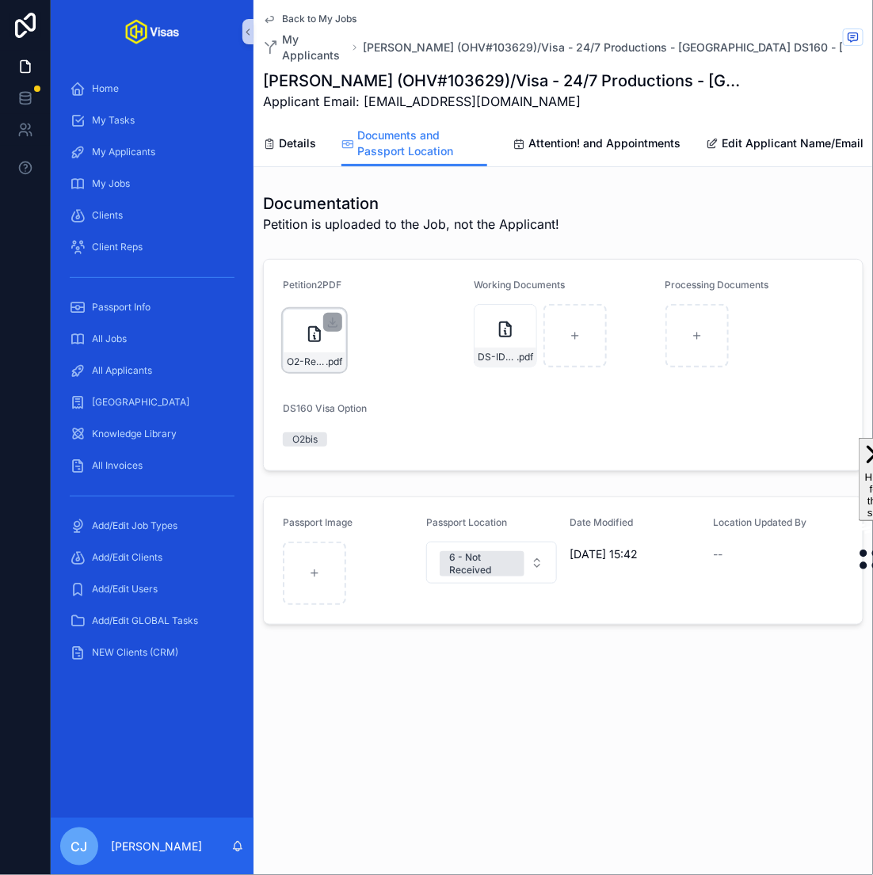
click at [302, 353] on div "O2-Receipt .pdf" at bounding box center [315, 361] width 62 height 19
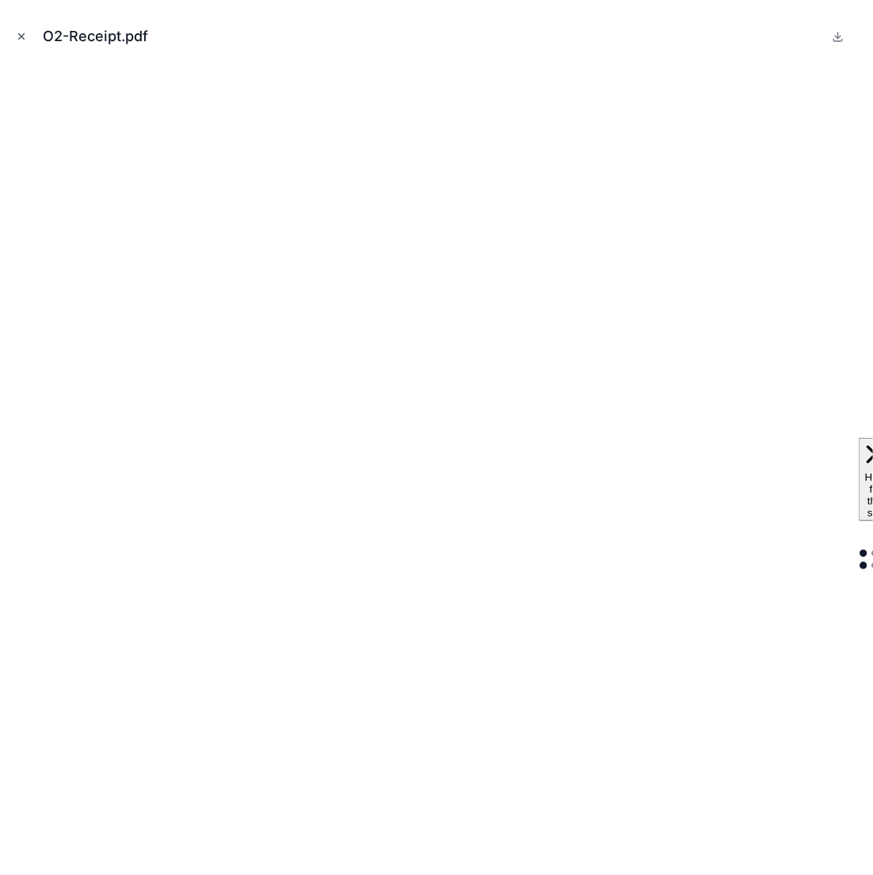
click at [21, 40] on icon "Close modal" at bounding box center [21, 36] width 11 height 11
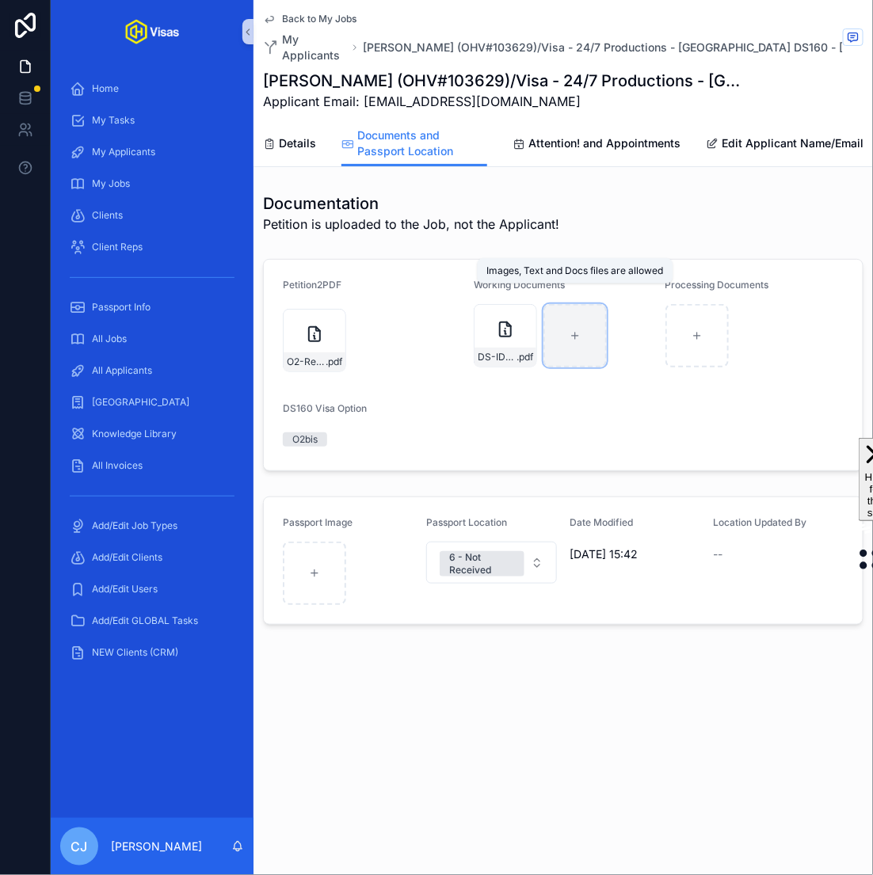
click at [582, 323] on div "scrollable content" at bounding box center [574, 335] width 63 height 63
type input "**********"
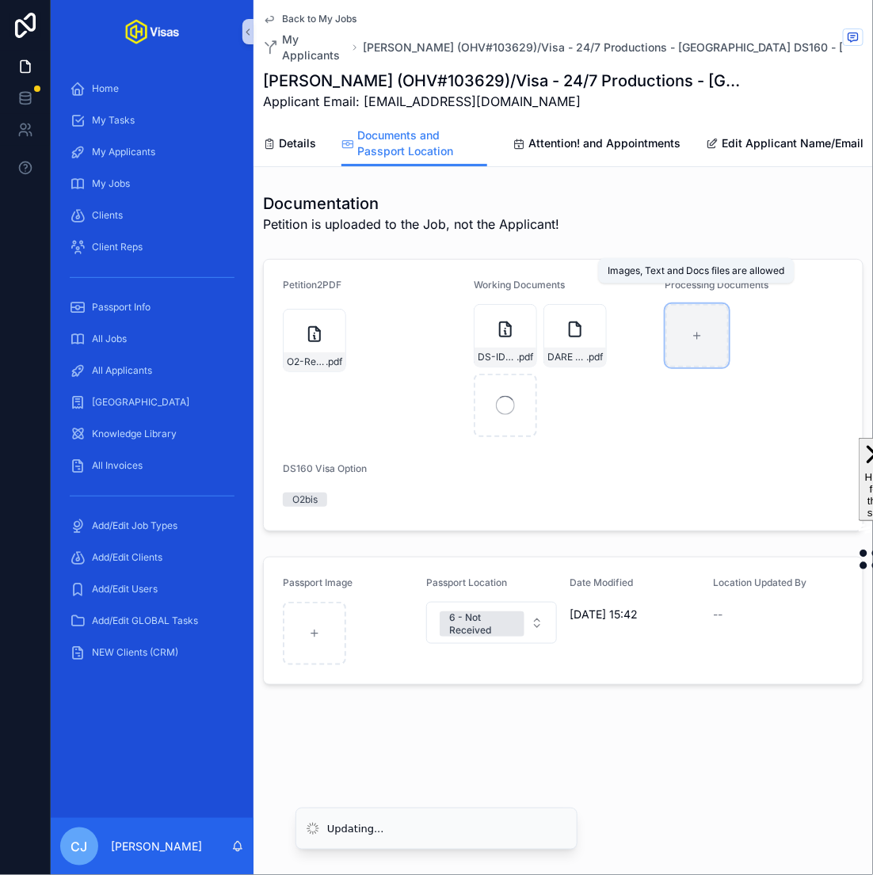
click at [722, 339] on div "scrollable content" at bounding box center [696, 335] width 63 height 63
type input "**********"
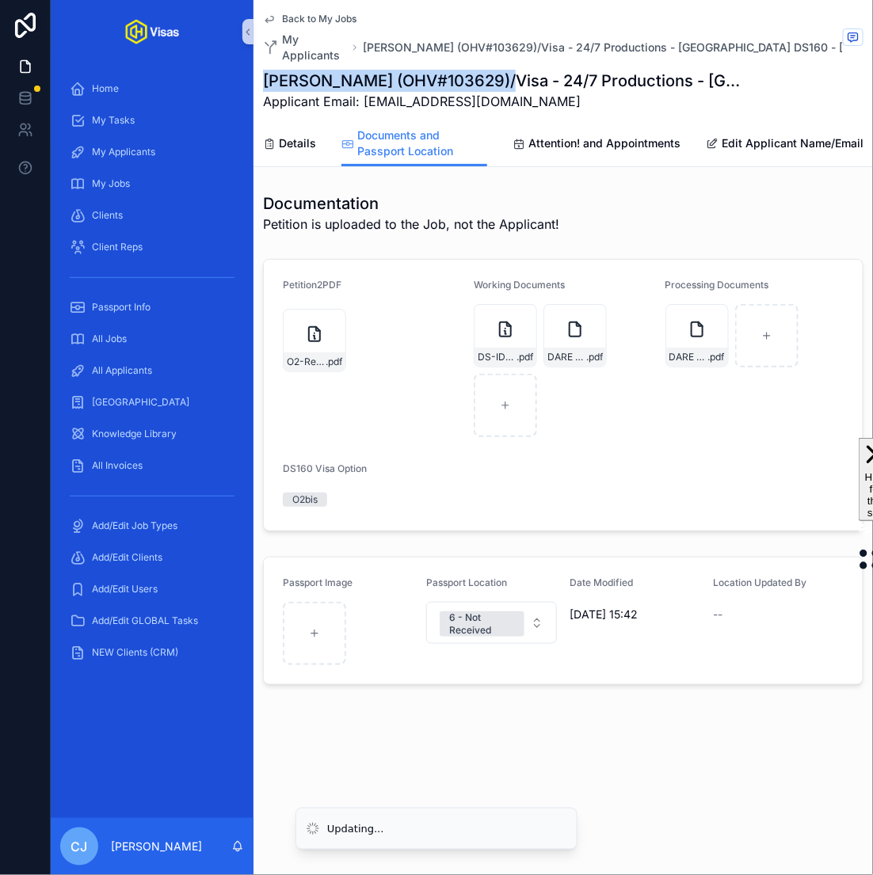
drag, startPoint x: 490, startPoint y: 64, endPoint x: 263, endPoint y: 66, distance: 227.3
click at [263, 70] on h1 "[PERSON_NAME] (OHV#103629)/Visa - 24/7 Productions - [GEOGRAPHIC_DATA] DS160 - …" at bounding box center [504, 81] width 482 height 22
copy h1 "[PERSON_NAME] (OHV#103629)"
click at [267, 129] on link "Details" at bounding box center [289, 145] width 53 height 32
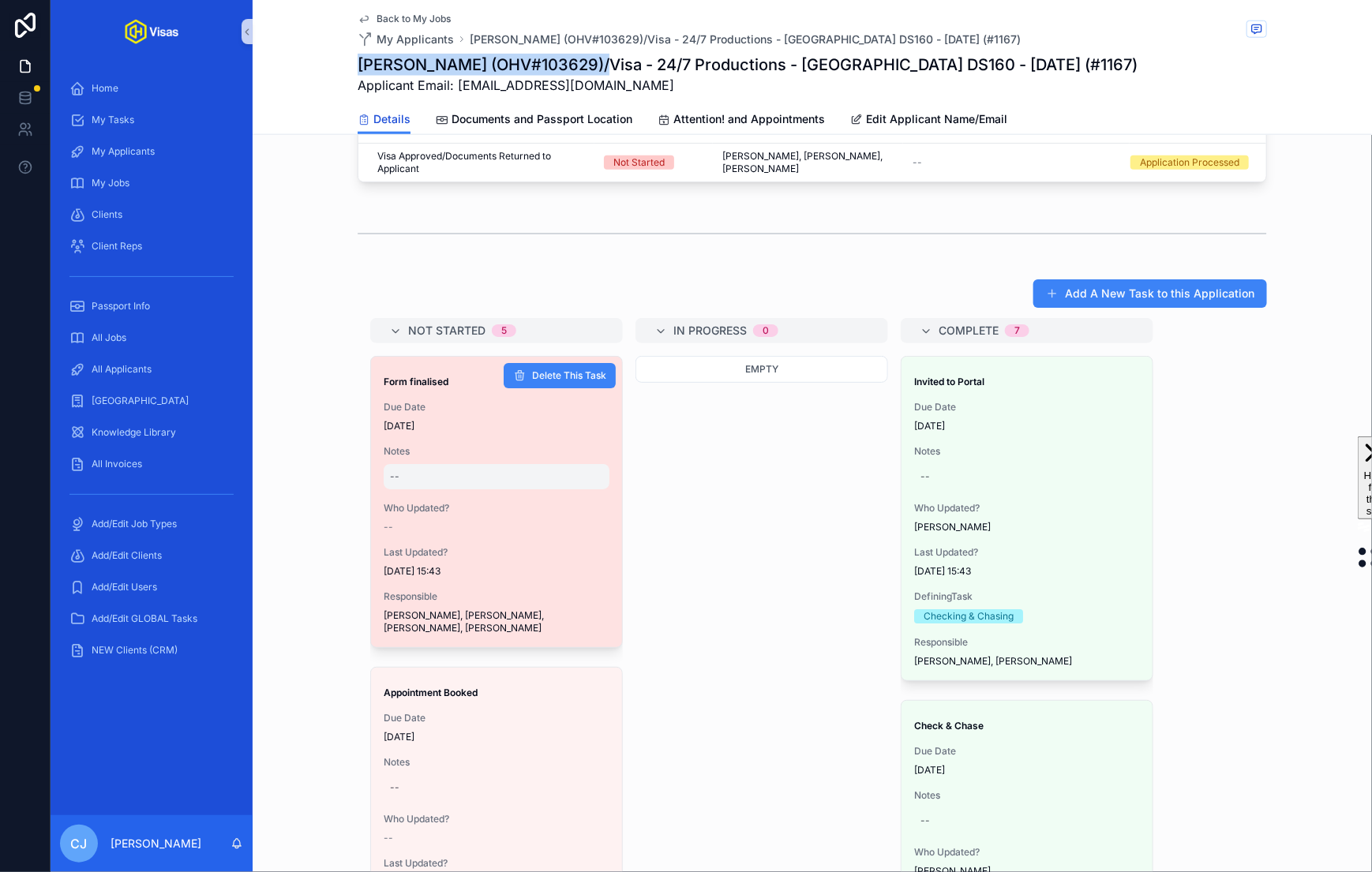
scroll to position [886, 0]
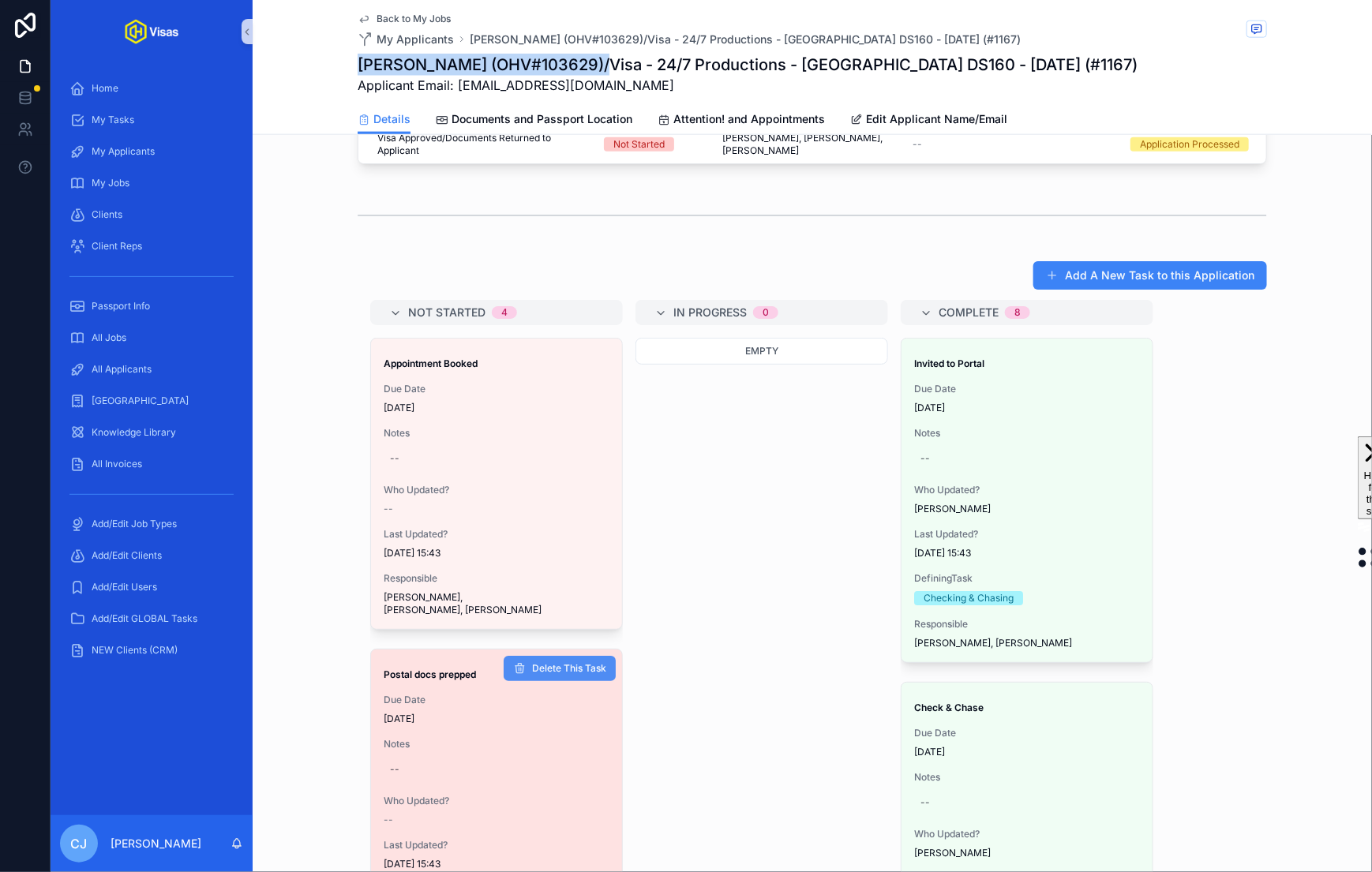
click at [539, 663] on span "Delete This Task" at bounding box center [569, 669] width 74 height 13
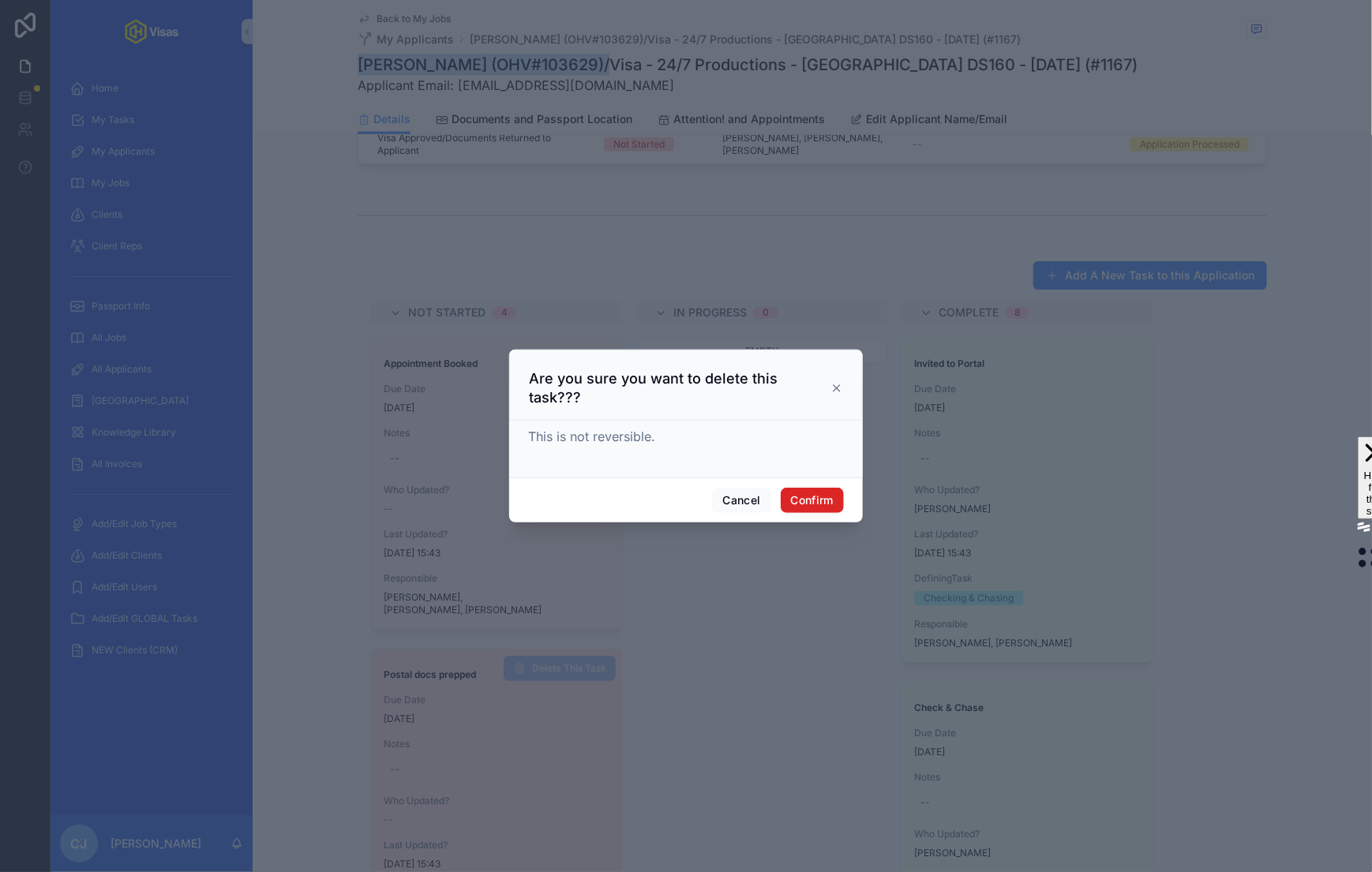
click at [804, 487] on button "Confirm" at bounding box center [811, 499] width 63 height 25
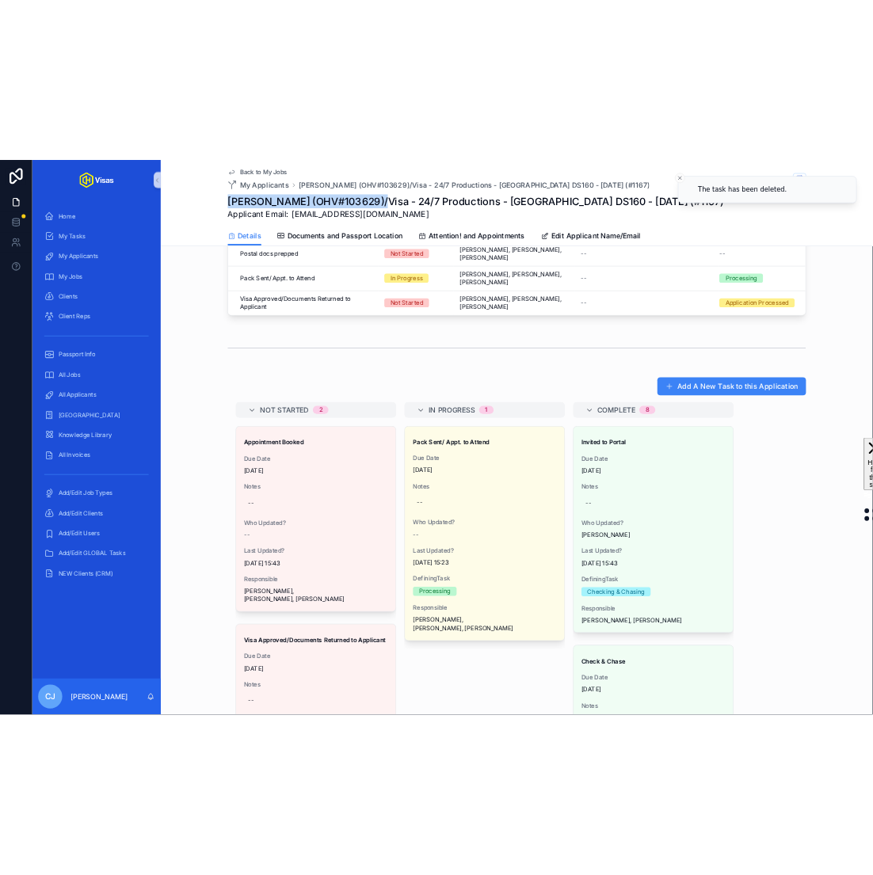
scroll to position [0, 0]
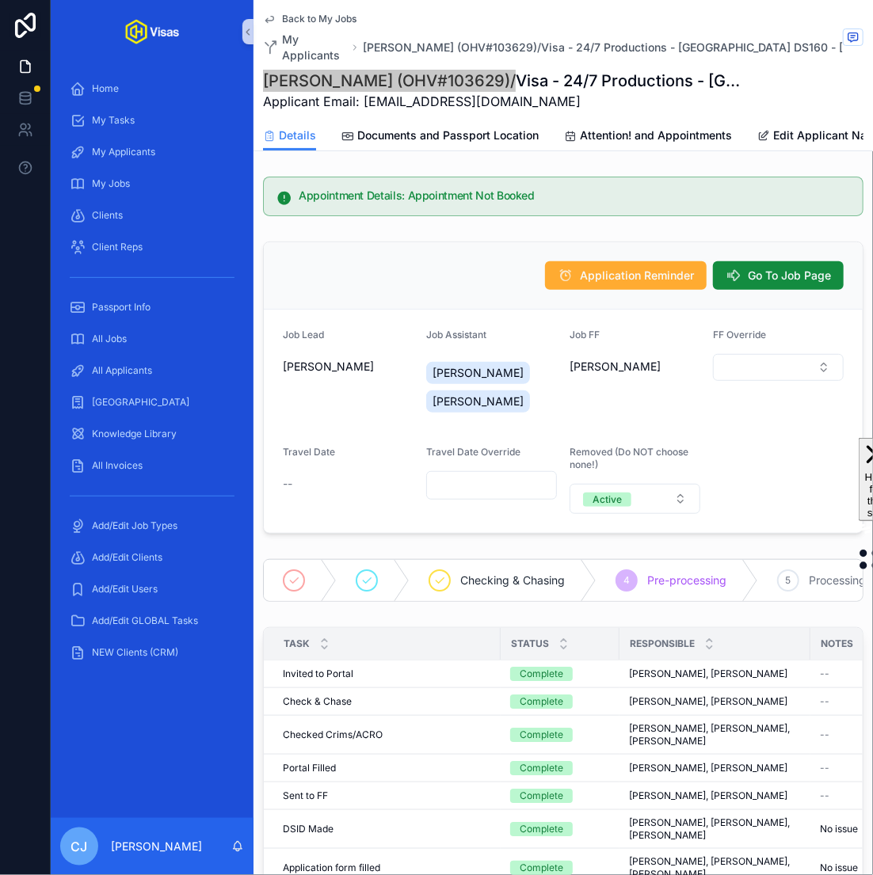
drag, startPoint x: 500, startPoint y: 702, endPoint x: 132, endPoint y: 2, distance: 790.7
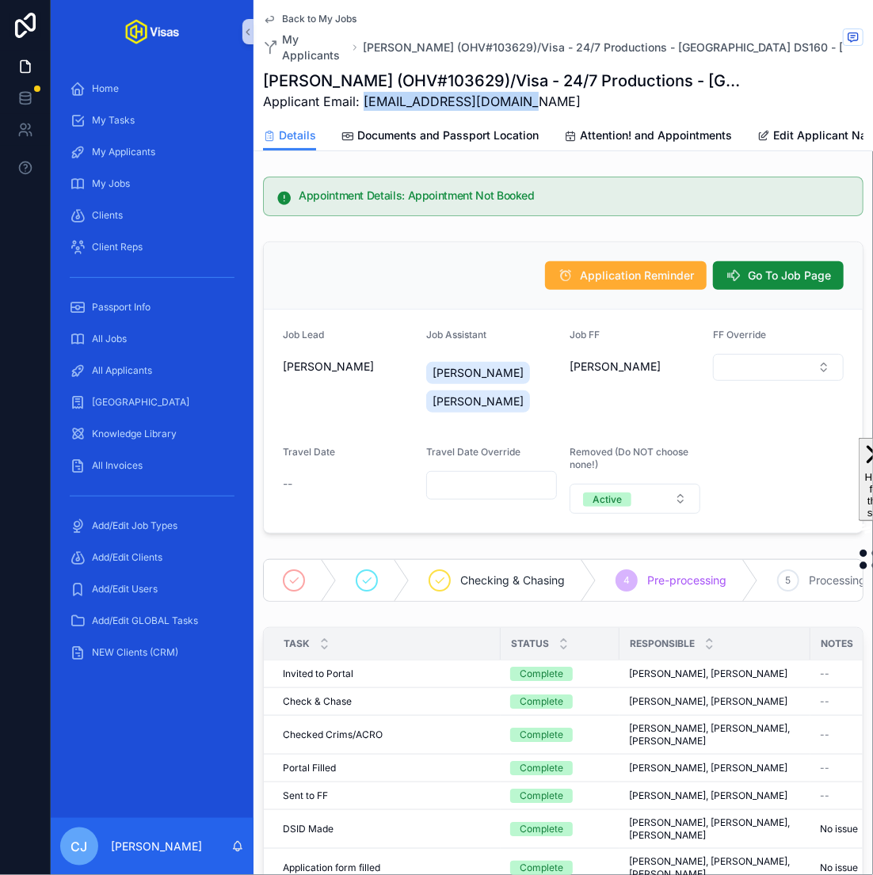
drag, startPoint x: 522, startPoint y: 84, endPoint x: 364, endPoint y: 85, distance: 157.6
click at [364, 92] on span "Applicant Email: [EMAIL_ADDRESS][DOMAIN_NAME]" at bounding box center [504, 101] width 482 height 19
copy span "[EMAIL_ADDRESS][DOMAIN_NAME]"
click at [756, 272] on button "Go To Job Page" at bounding box center [778, 275] width 131 height 29
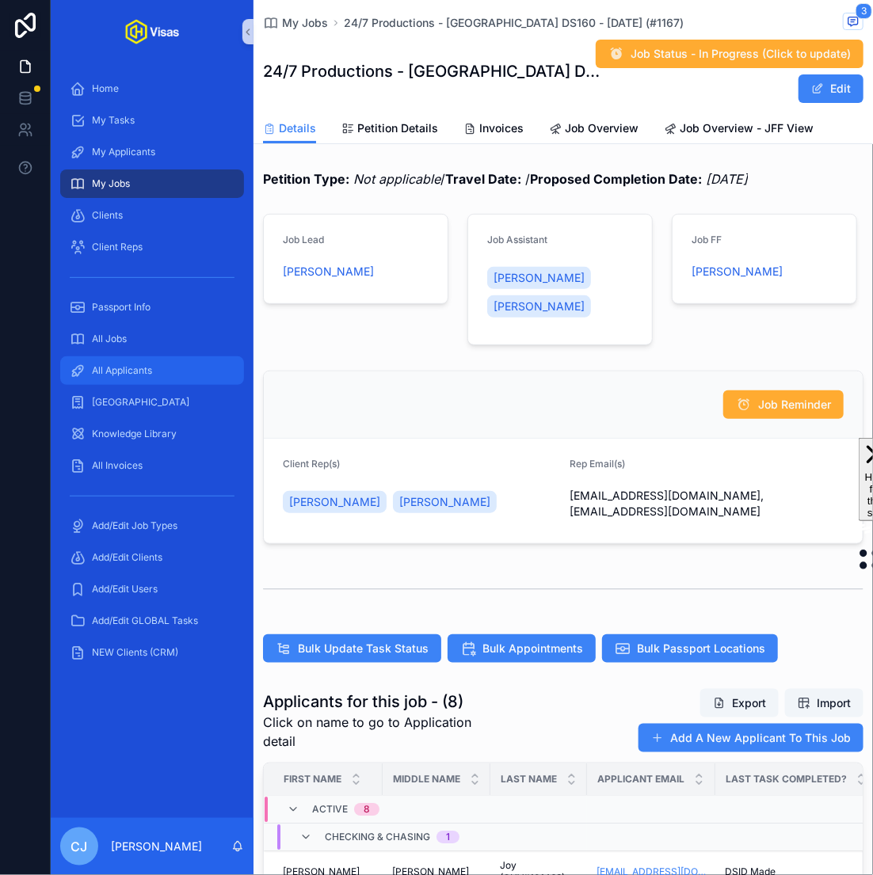
click at [129, 374] on span "All Applicants" at bounding box center [122, 370] width 60 height 13
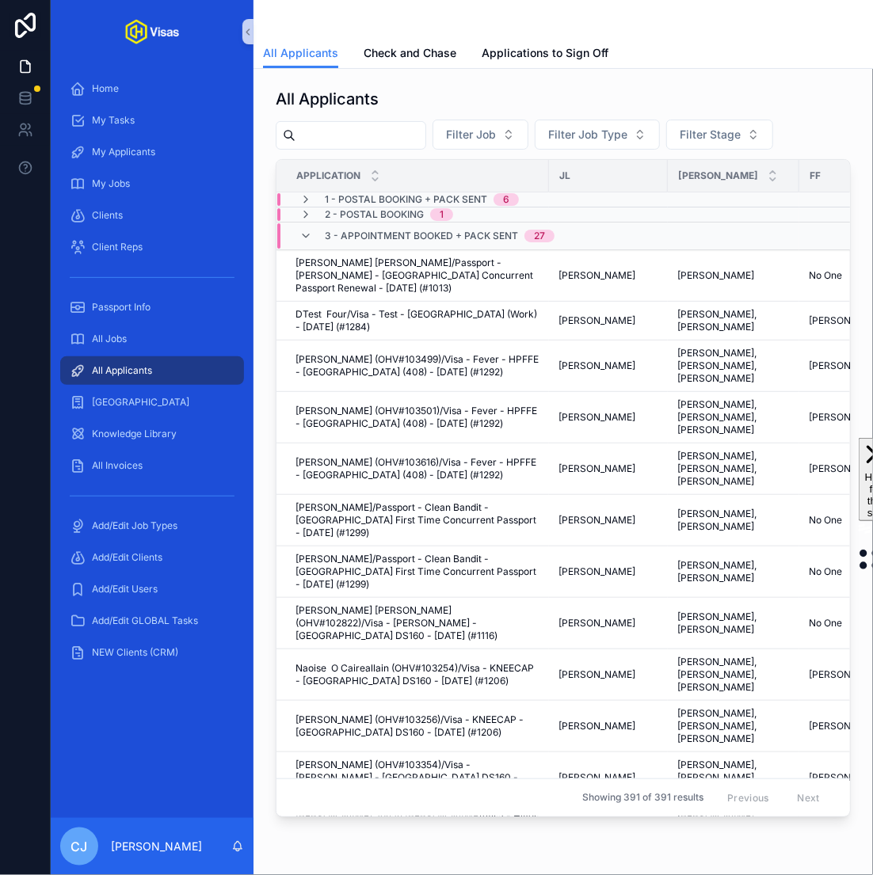
click at [361, 140] on input "scrollable content" at bounding box center [360, 135] width 130 height 22
paste input "******"
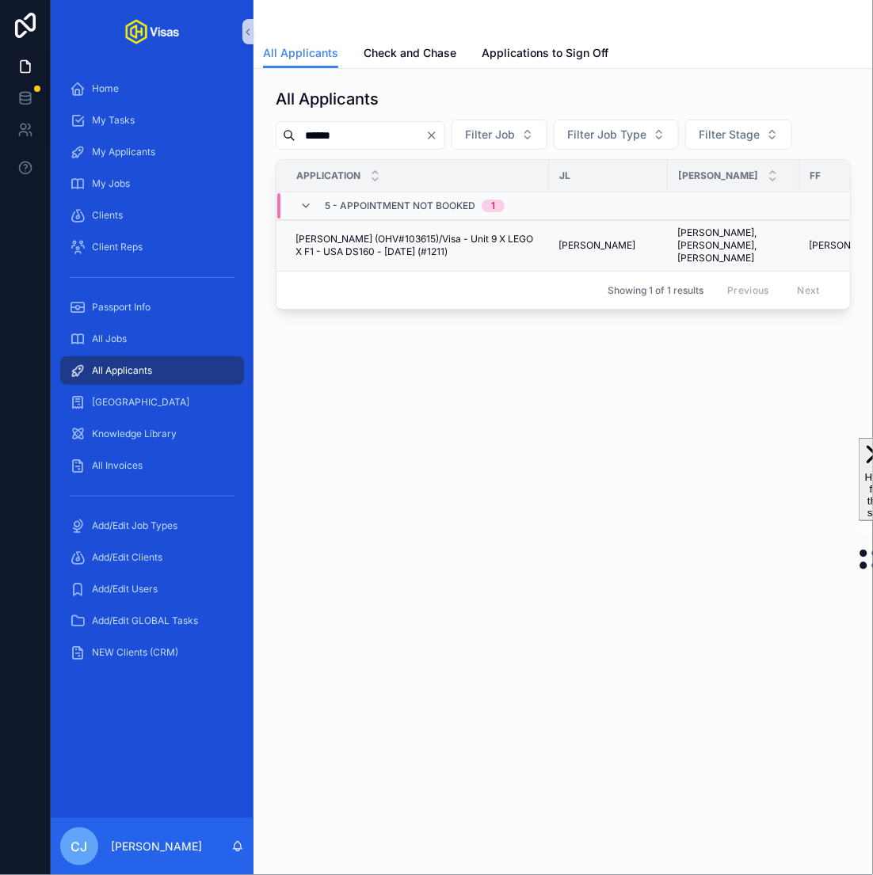
type input "******"
click at [397, 250] on span "[PERSON_NAME] (OHV#103615)/Visa - Unit 9 X LEGO X F1 - USA DS160 - [DATE] (#121…" at bounding box center [417, 245] width 244 height 25
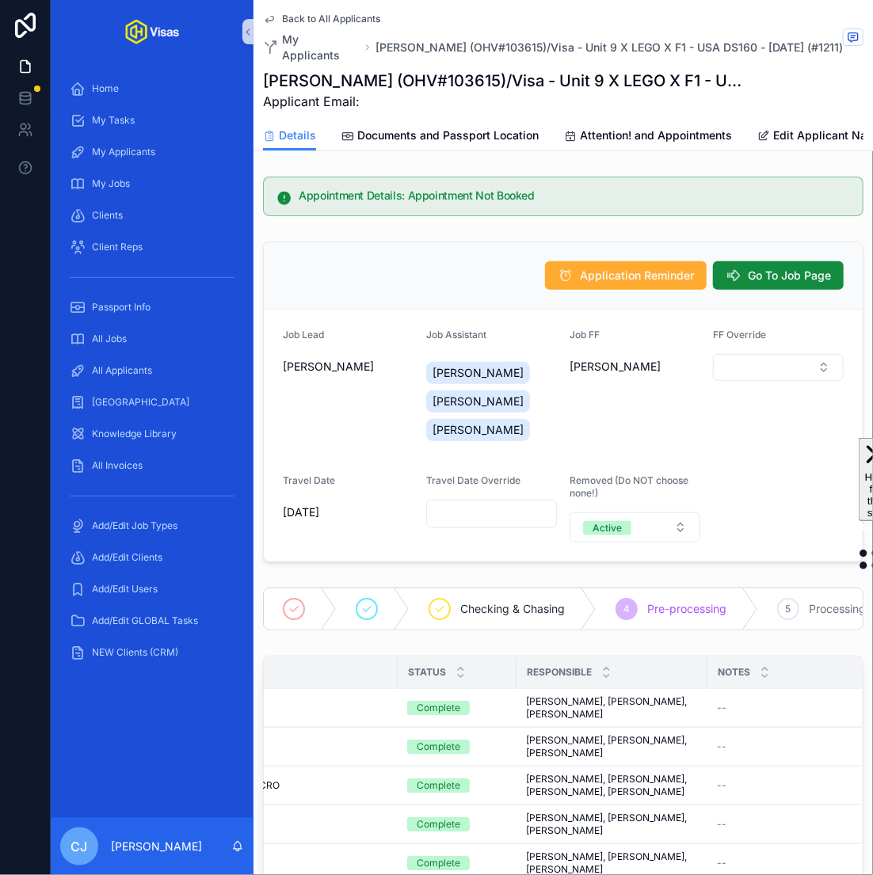
click at [439, 70] on h1 "[PERSON_NAME] (OHV#103615)/Visa - Unit 9 X LEGO X F1 - USA DS160 - [DATE] (#121…" at bounding box center [504, 81] width 482 height 22
copy h1 "103615"
click at [486, 128] on span "Documents and Passport Location" at bounding box center [447, 136] width 181 height 16
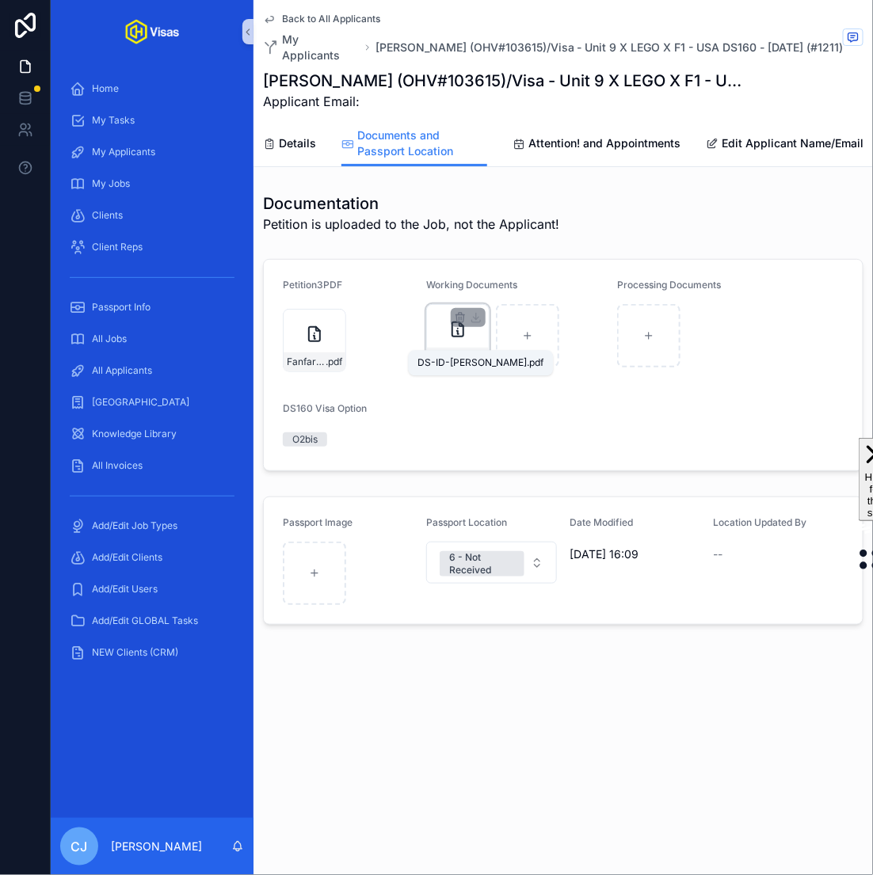
click at [454, 351] on span "DS-ID-[PERSON_NAME]" at bounding box center [449, 357] width 39 height 13
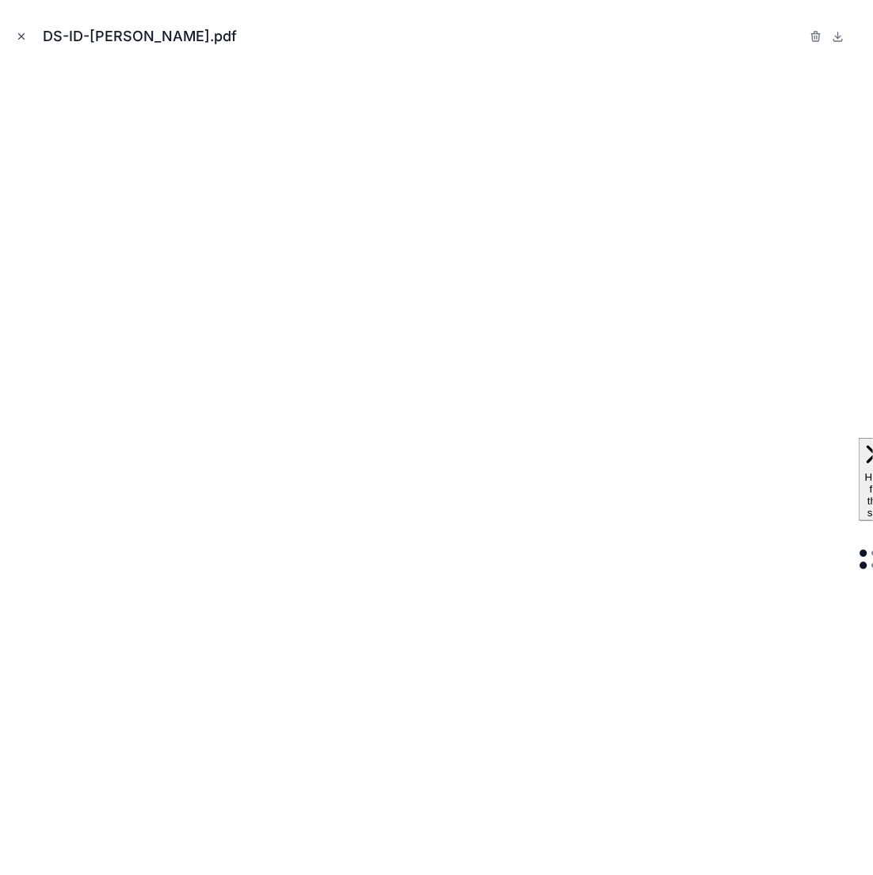
click at [14, 38] on button "Close modal" at bounding box center [21, 36] width 17 height 17
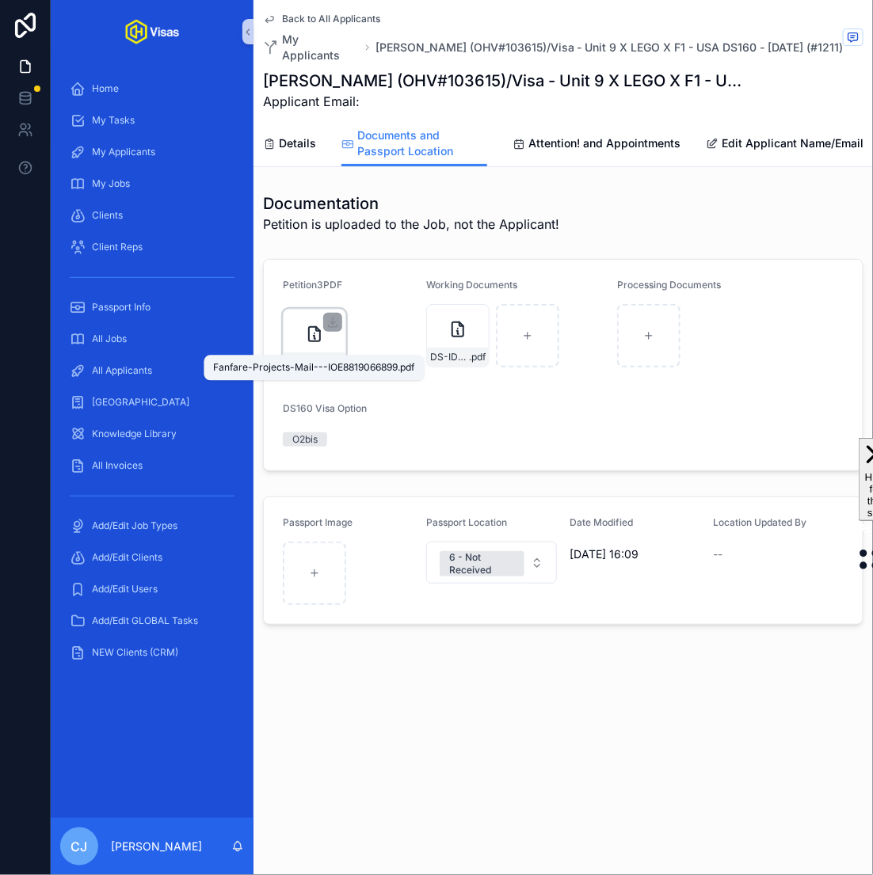
click at [312, 356] on span "Fanfare-Projects-Mail---IOE8819066899" at bounding box center [306, 362] width 39 height 13
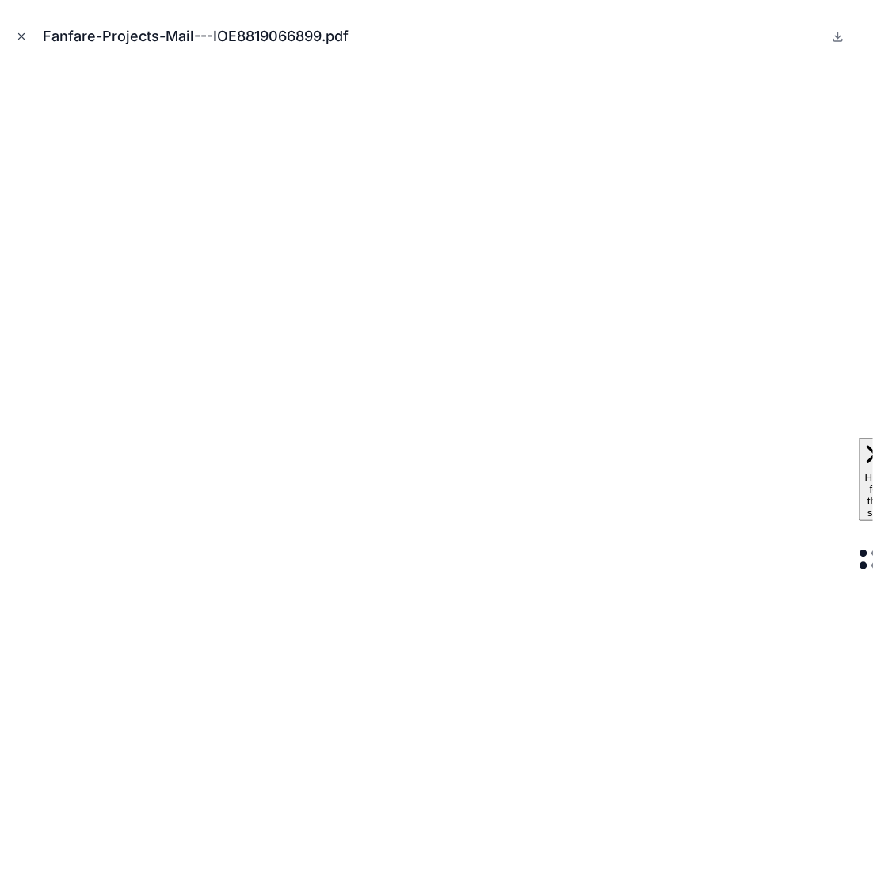
click at [19, 34] on icon "Close modal" at bounding box center [22, 37] width 6 height 6
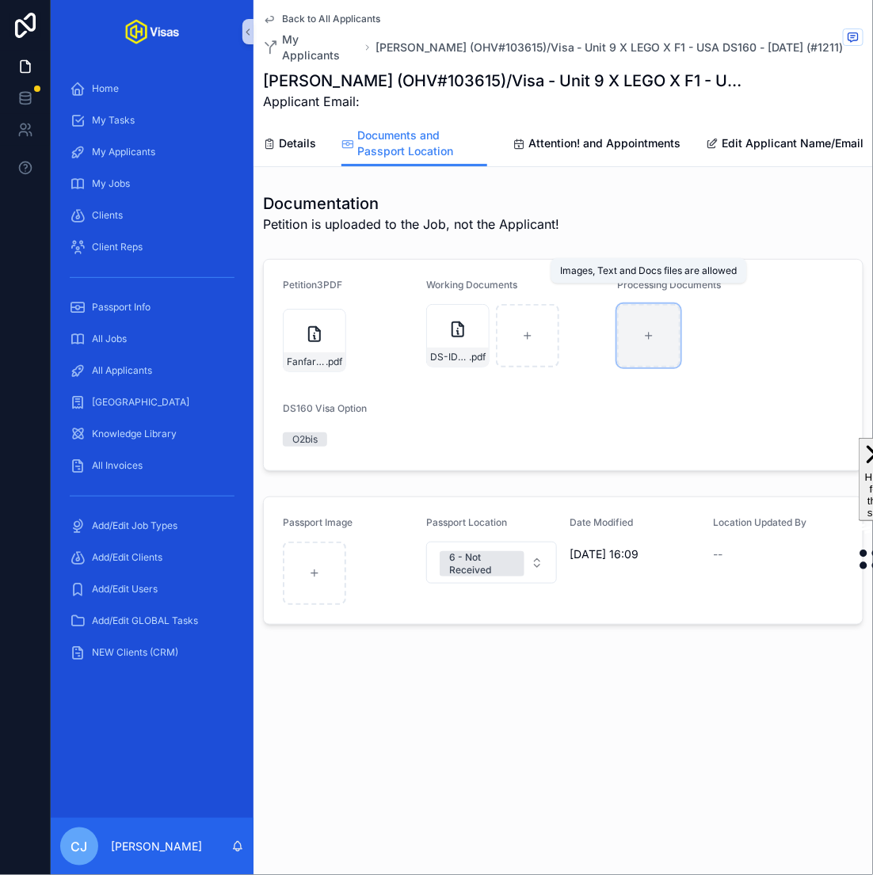
click at [652, 331] on div "scrollable content" at bounding box center [648, 335] width 63 height 63
type input "**********"
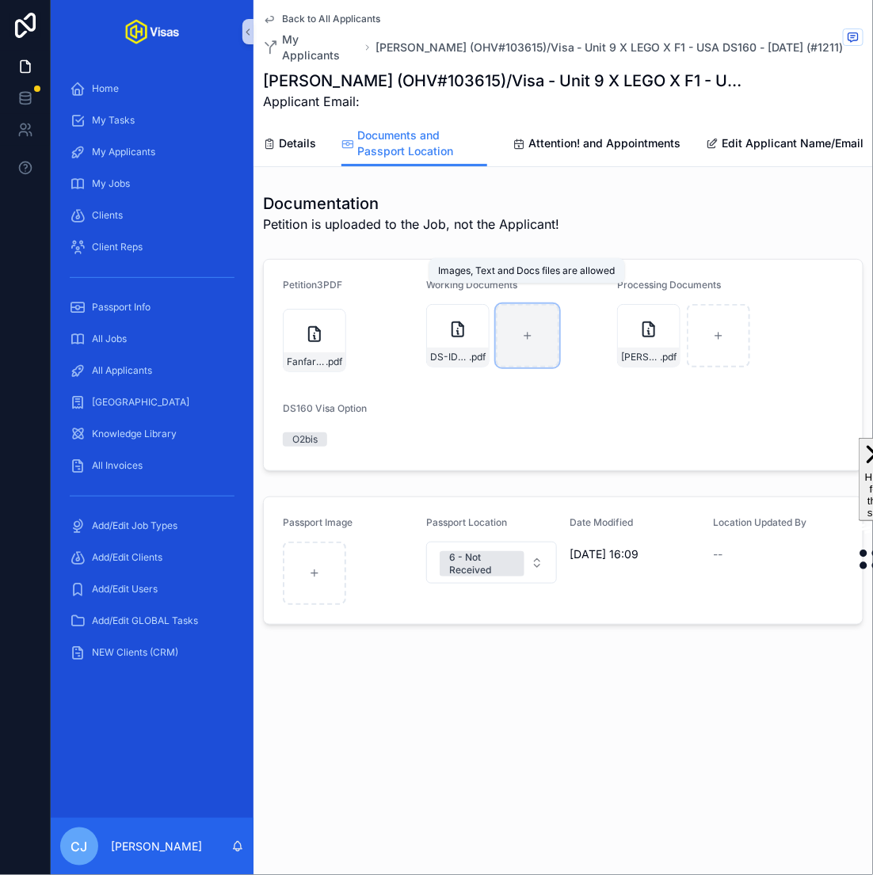
click at [531, 304] on div "scrollable content" at bounding box center [527, 335] width 63 height 63
type input "**********"
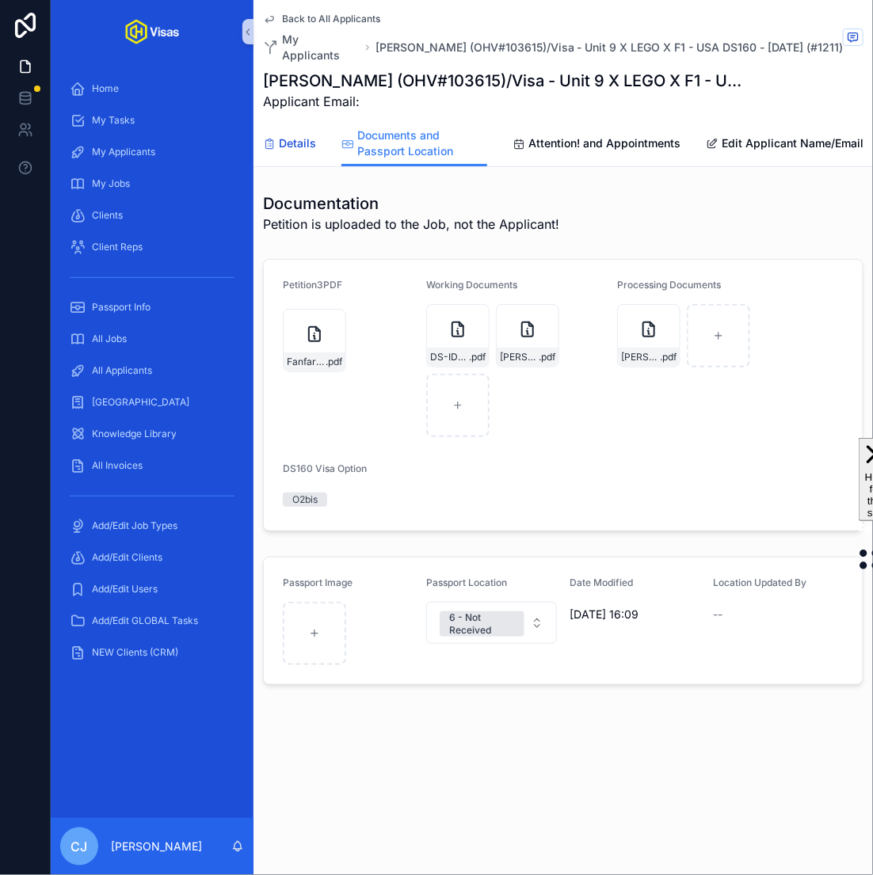
click at [287, 135] on span "Details" at bounding box center [297, 143] width 37 height 16
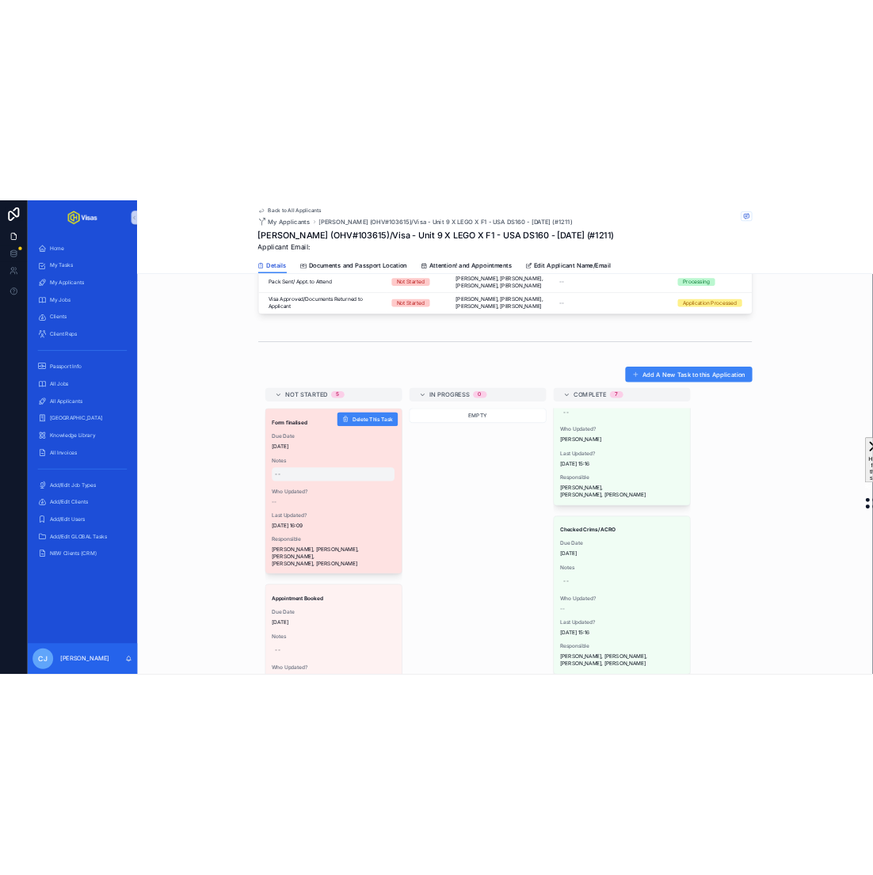
scroll to position [946, 0]
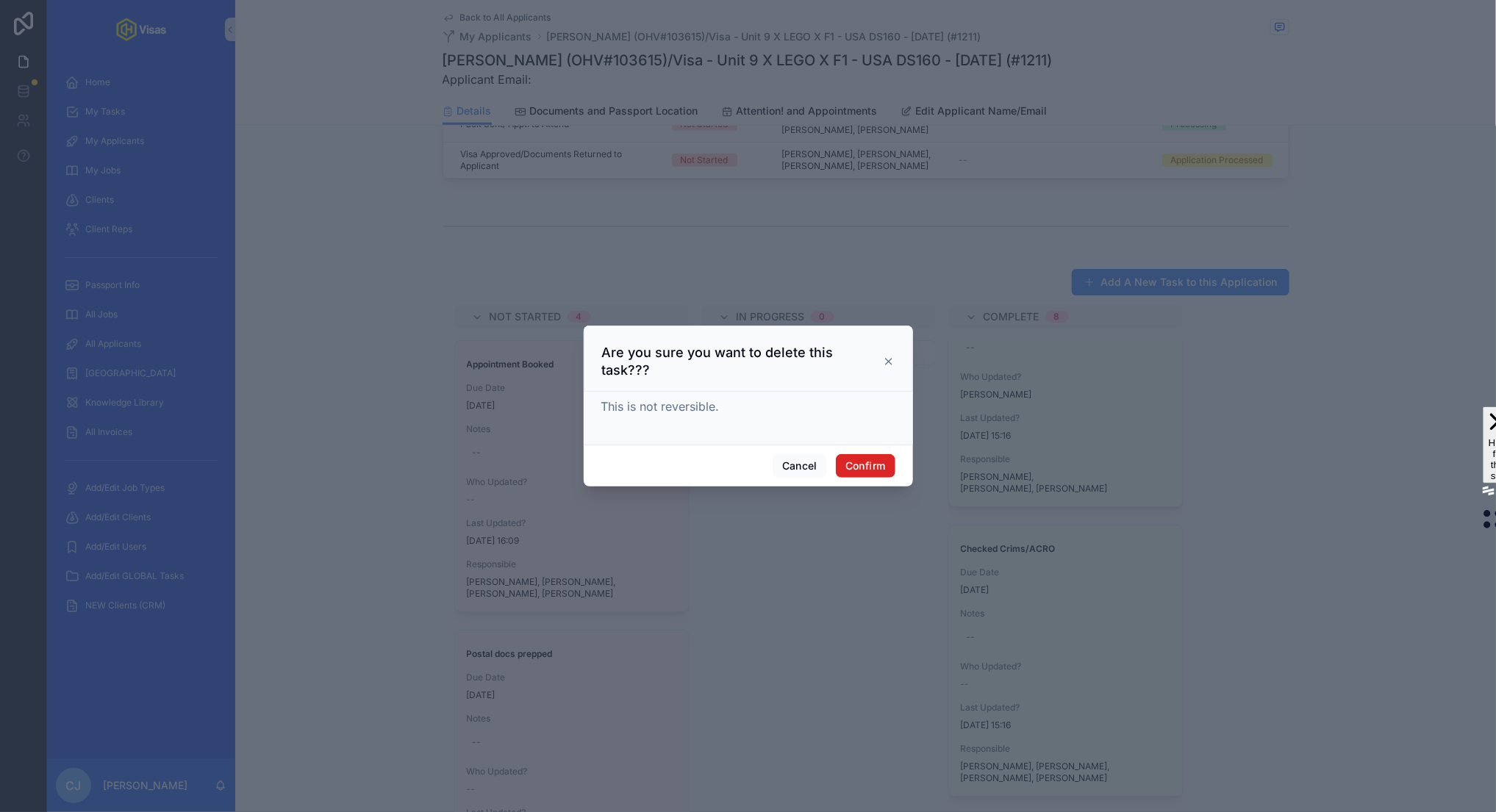
click at [858, 454] on button "Confirm" at bounding box center [865, 465] width 58 height 23
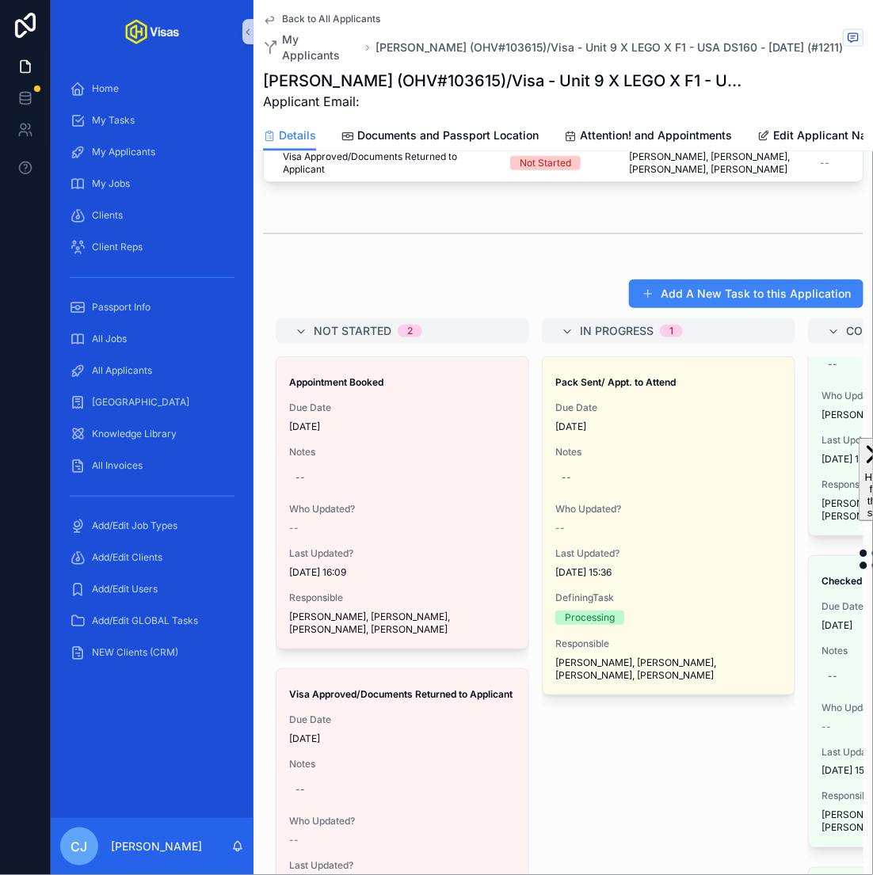
scroll to position [959, 0]
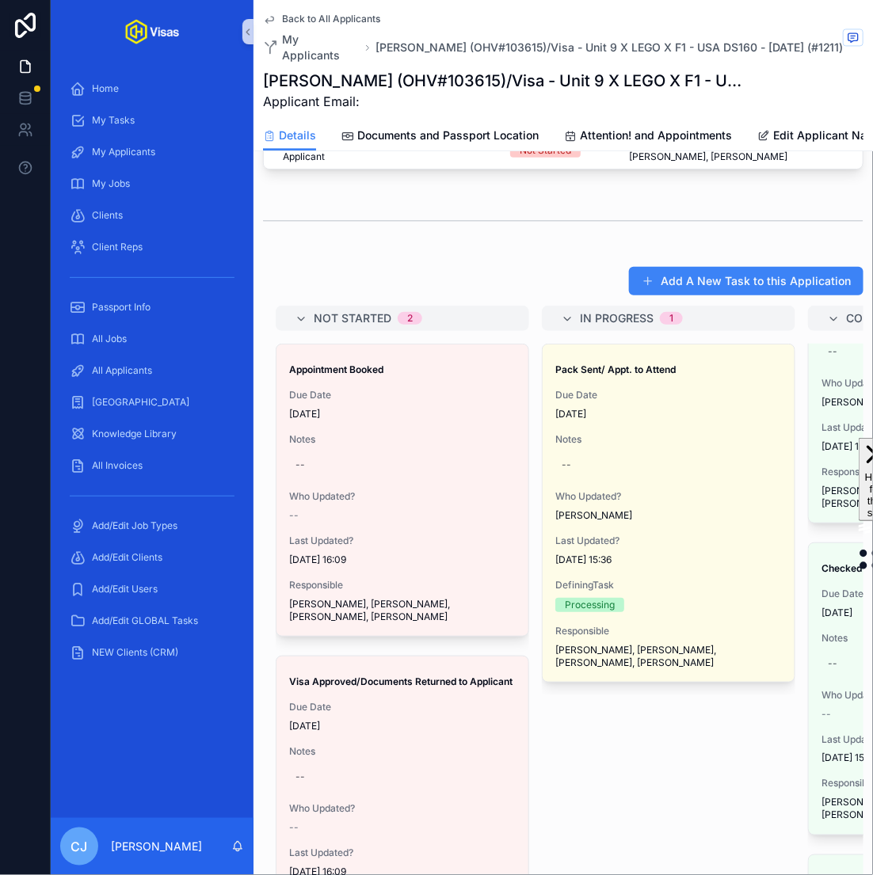
drag, startPoint x: 531, startPoint y: 759, endPoint x: 704, endPoint y: 6, distance: 772.0
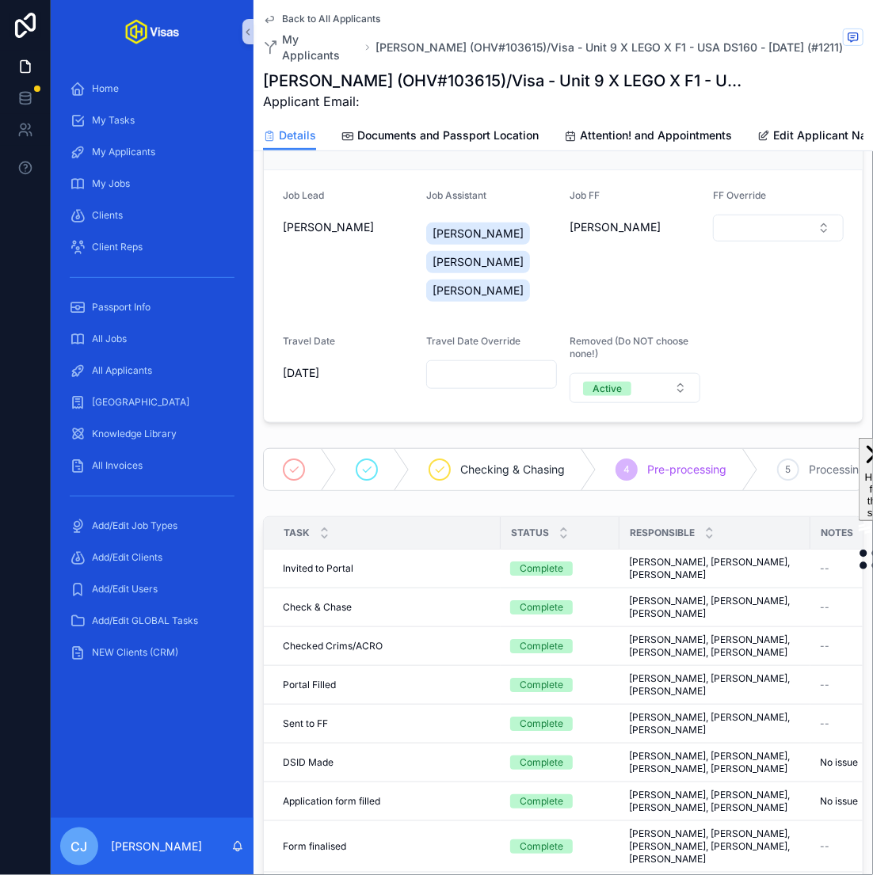
scroll to position [0, 0]
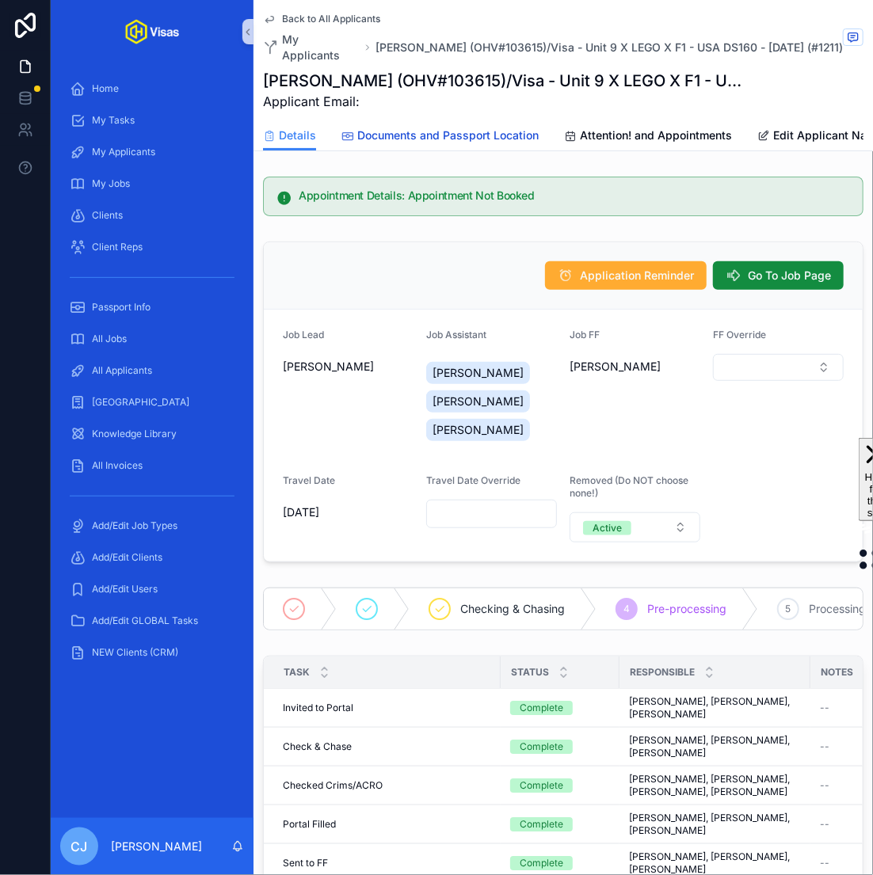
click at [427, 128] on span "Documents and Passport Location" at bounding box center [447, 136] width 181 height 16
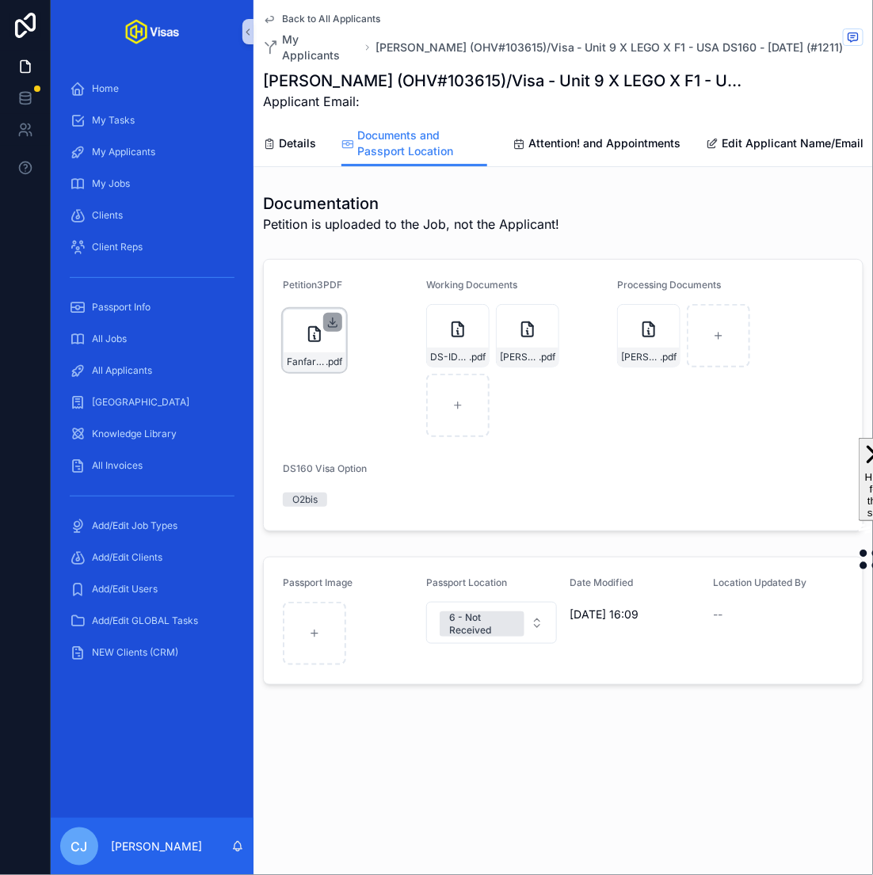
click at [333, 322] on icon "scrollable content" at bounding box center [333, 323] width 6 height 2
click at [275, 120] on div "Details Documents and Passport Location Attention! and Appointments Edit Applic…" at bounding box center [563, 143] width 600 height 46
click at [286, 135] on span "Details" at bounding box center [297, 143] width 37 height 16
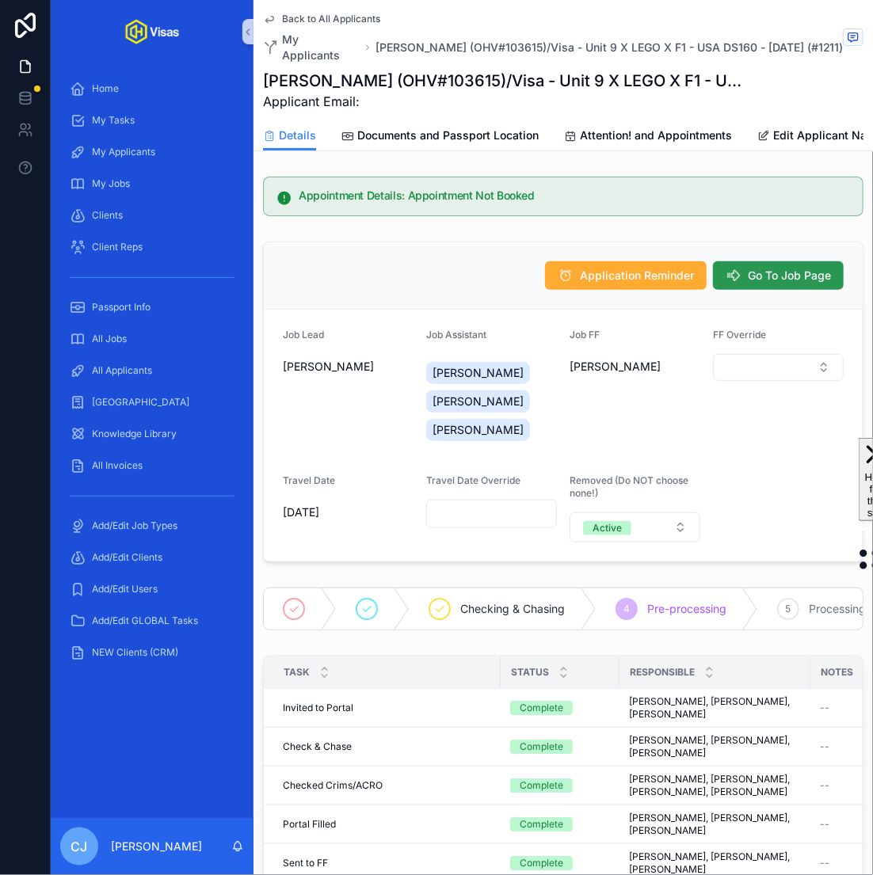
click at [777, 268] on span "Go To Job Page" at bounding box center [789, 276] width 83 height 16
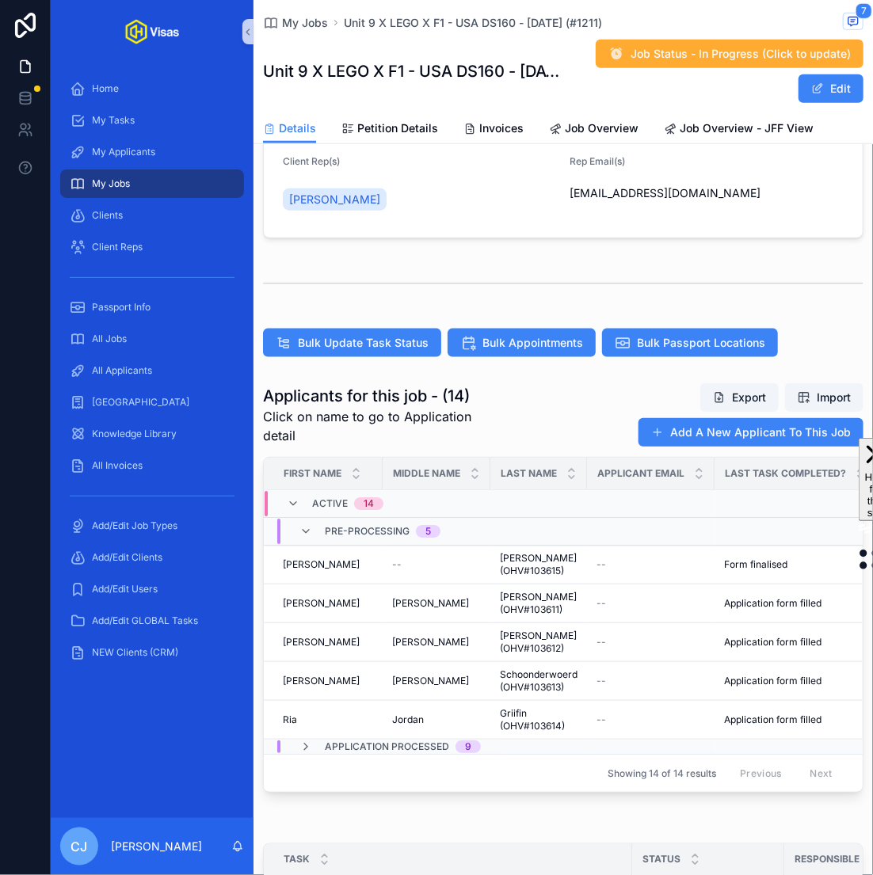
scroll to position [575, 0]
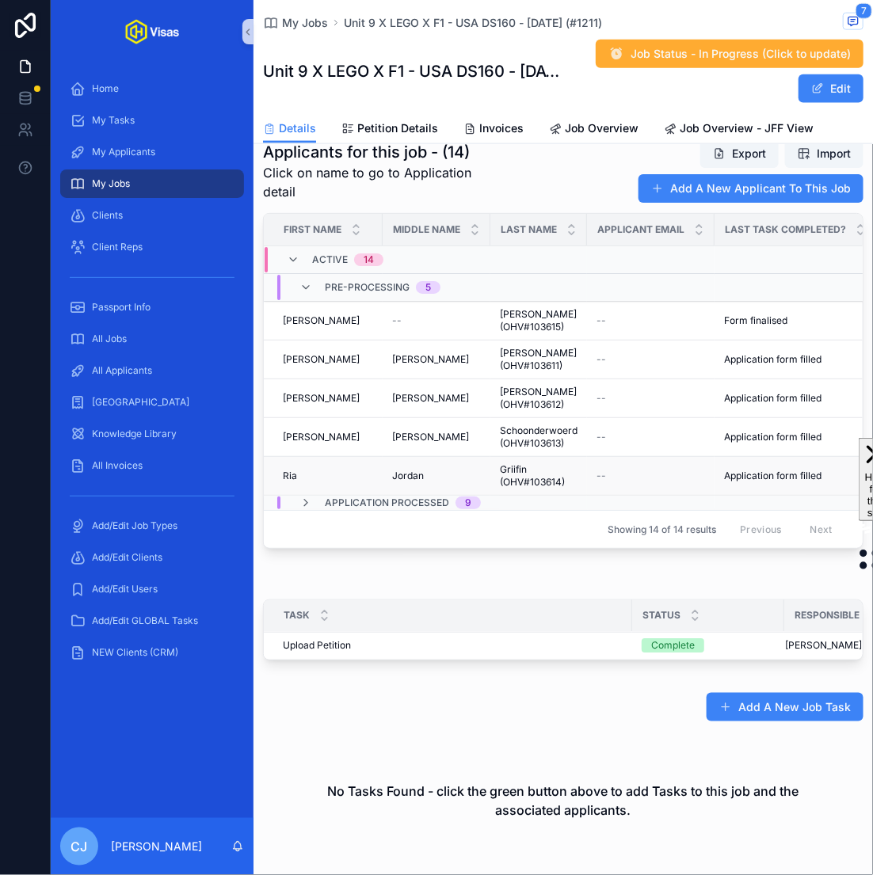
click at [477, 470] on div "[PERSON_NAME]" at bounding box center [436, 476] width 89 height 13
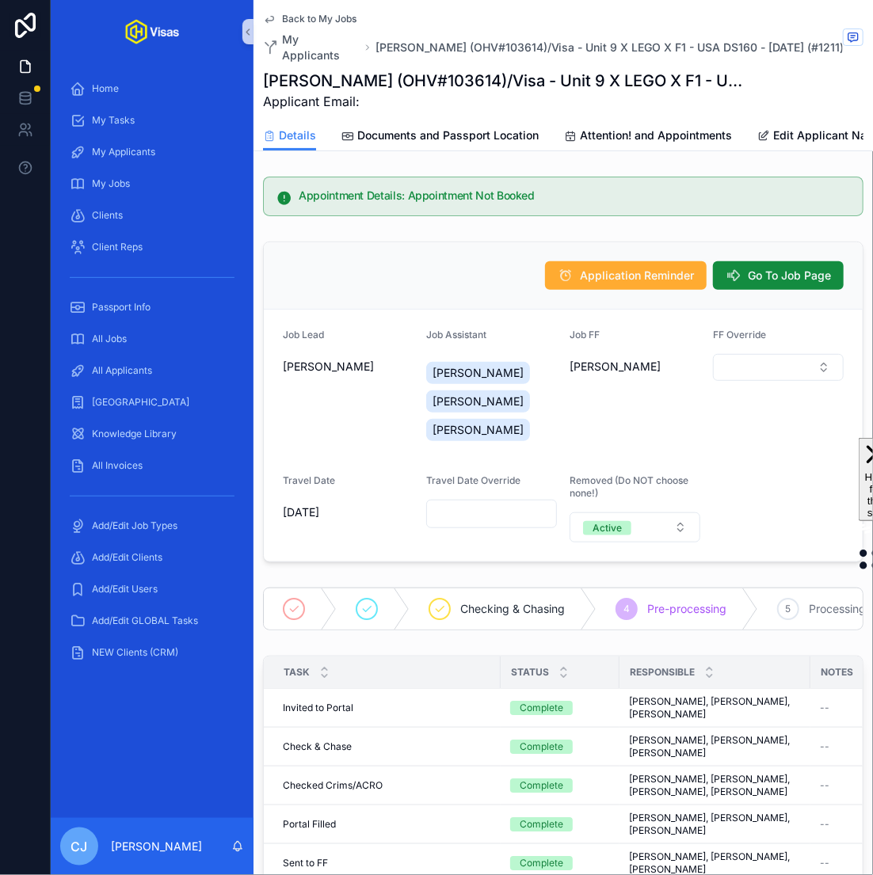
click at [371, 70] on h1 "[PERSON_NAME] (OHV#103614)/Visa - Unit 9 X LEGO X F1 - USA DS160 - [DATE] (#121…" at bounding box center [504, 81] width 482 height 22
copy h1 "Griifin"
click at [478, 70] on h1 "[PERSON_NAME] (OHV#103614)/Visa - Unit 9 X LEGO X F1 - USA DS160 - [DATE] (#121…" at bounding box center [504, 81] width 482 height 22
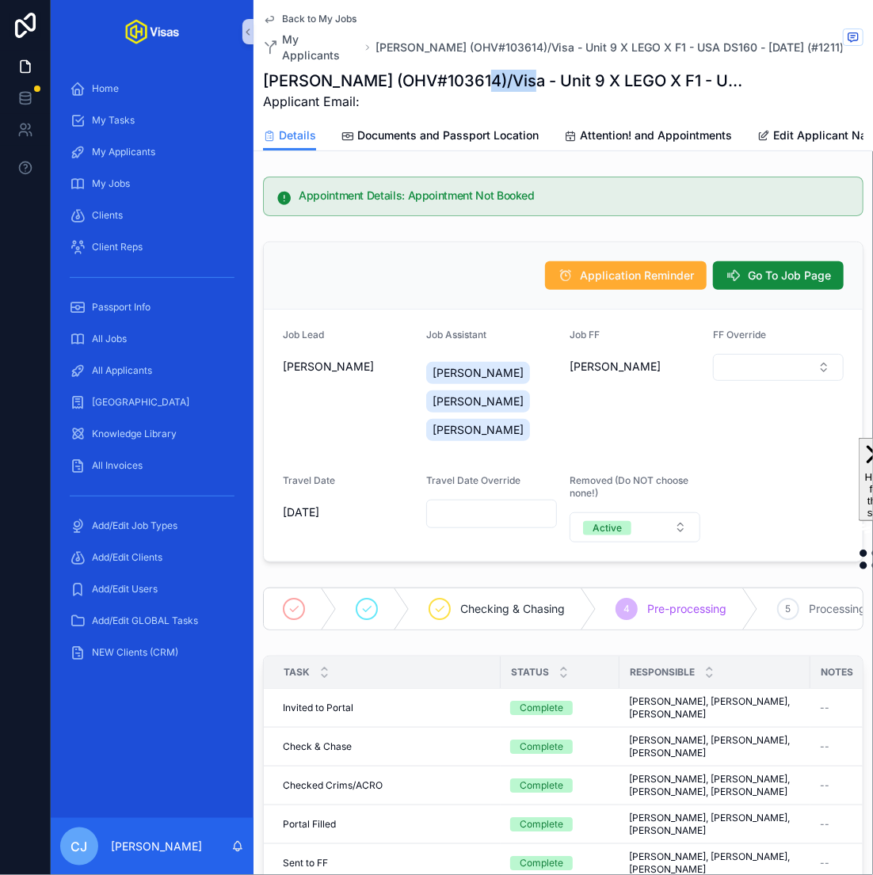
copy h1 "103614"
click at [473, 128] on span "Documents and Passport Location" at bounding box center [447, 136] width 181 height 16
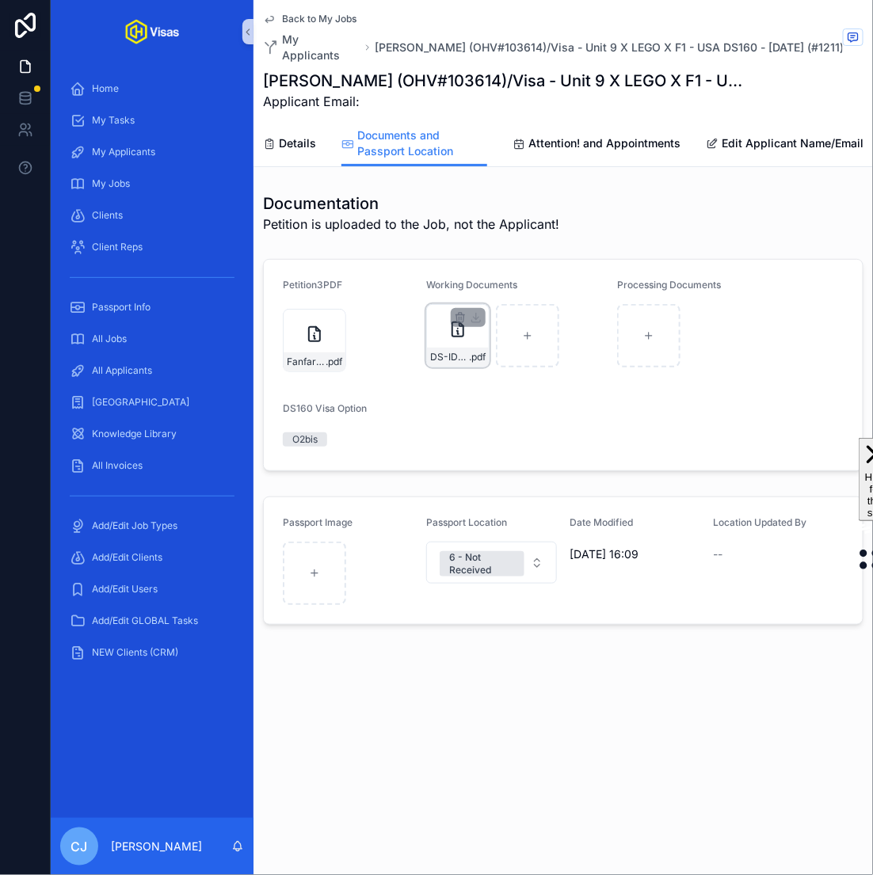
click at [442, 348] on div "DS-ID-[PERSON_NAME] .pdf" at bounding box center [458, 357] width 62 height 19
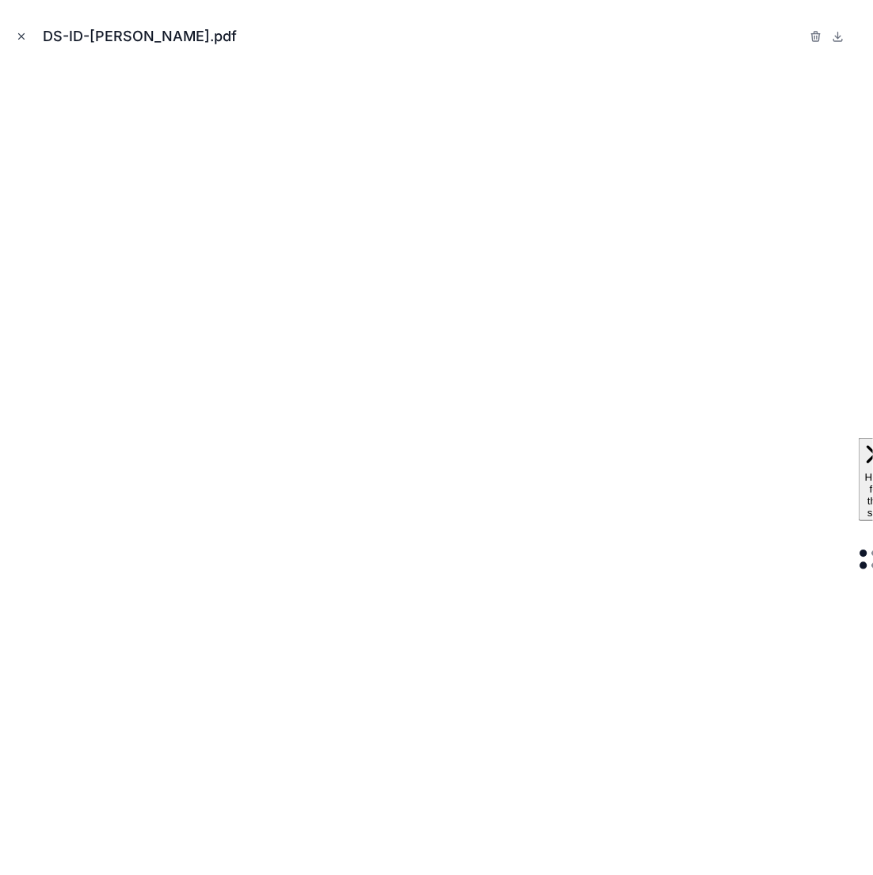
click at [25, 34] on icon "Close modal" at bounding box center [21, 36] width 11 height 11
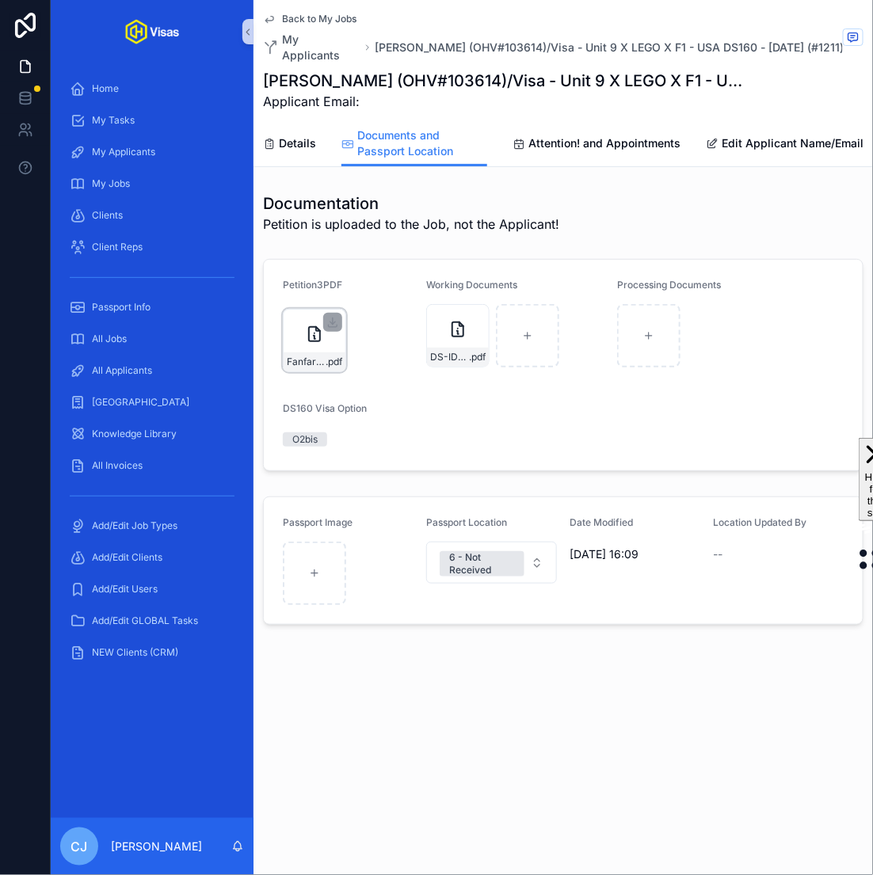
click at [316, 352] on div "Fanfare-Projects-Mail---IOE8819066899 .pdf" at bounding box center [315, 361] width 62 height 19
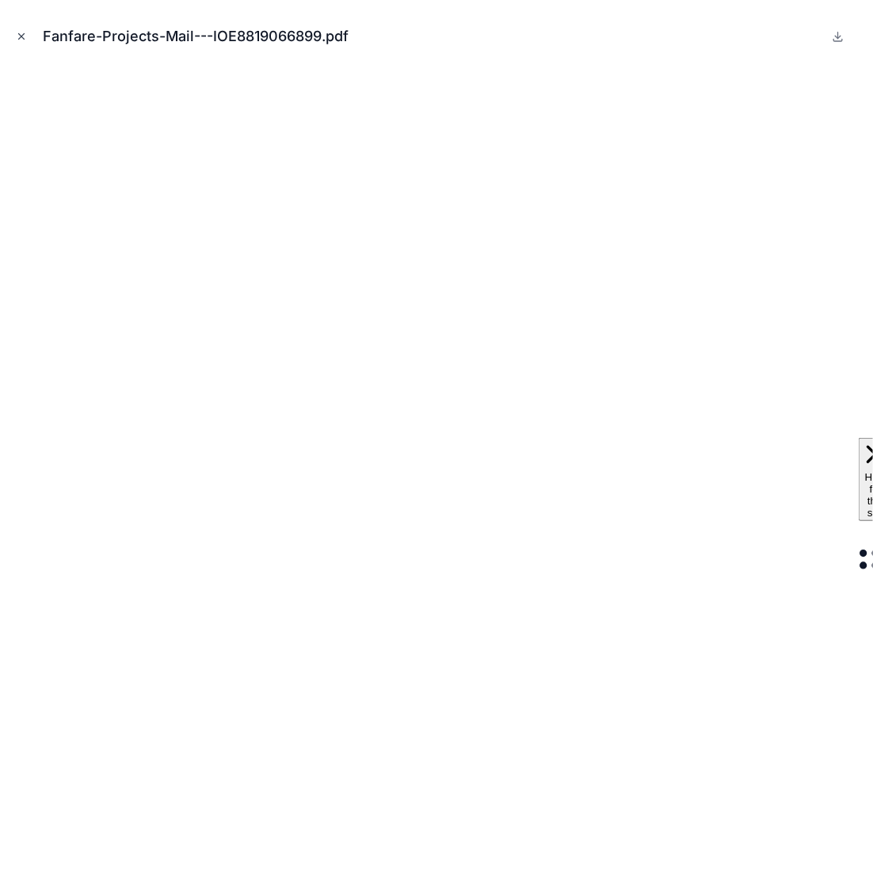
click at [28, 36] on button "Close modal" at bounding box center [21, 36] width 17 height 17
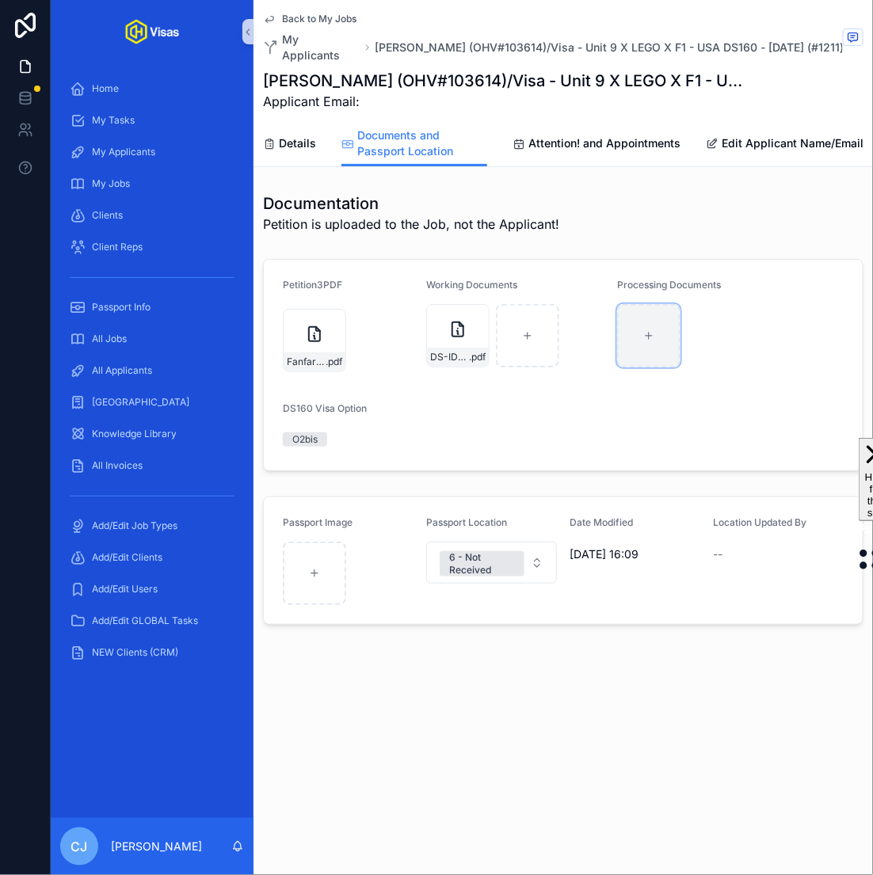
click at [643, 330] on icon "scrollable content" at bounding box center [648, 335] width 11 height 11
type input "**********"
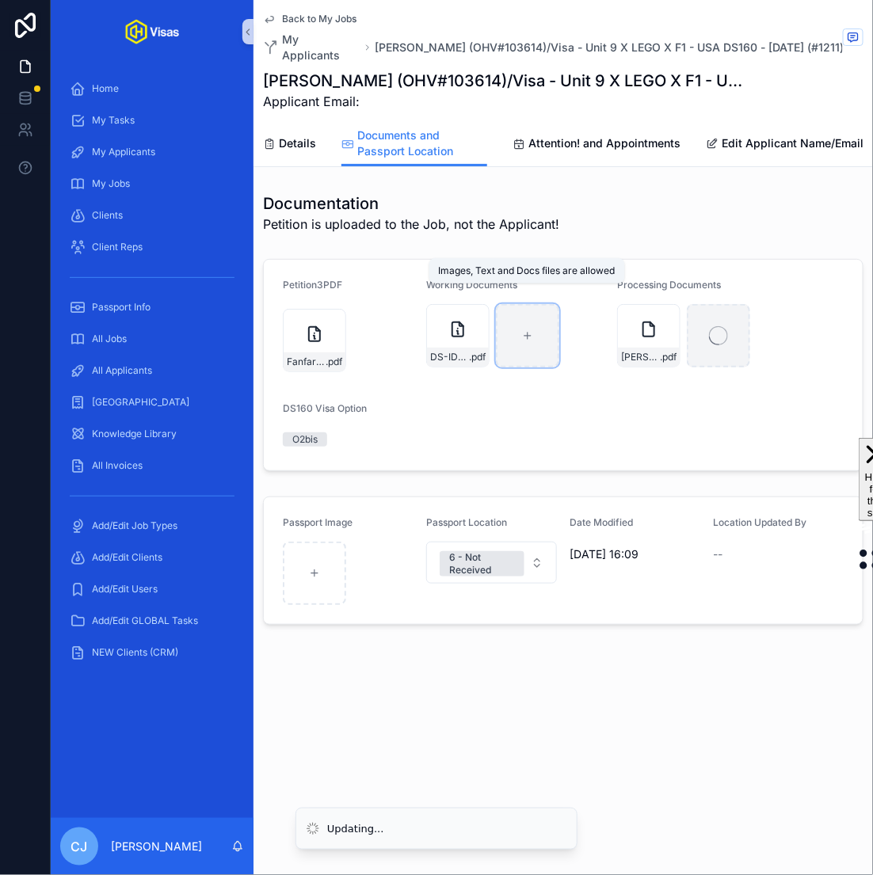
click at [538, 329] on div "scrollable content" at bounding box center [527, 335] width 63 height 63
type input "**********"
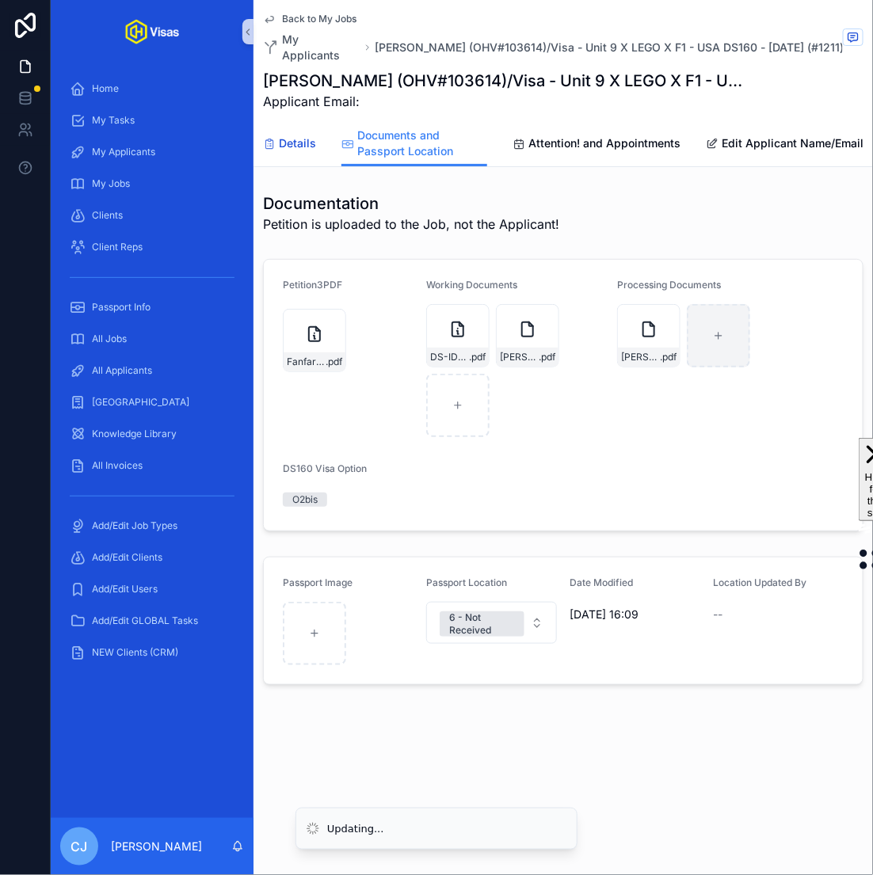
click at [280, 135] on span "Details" at bounding box center [297, 143] width 37 height 16
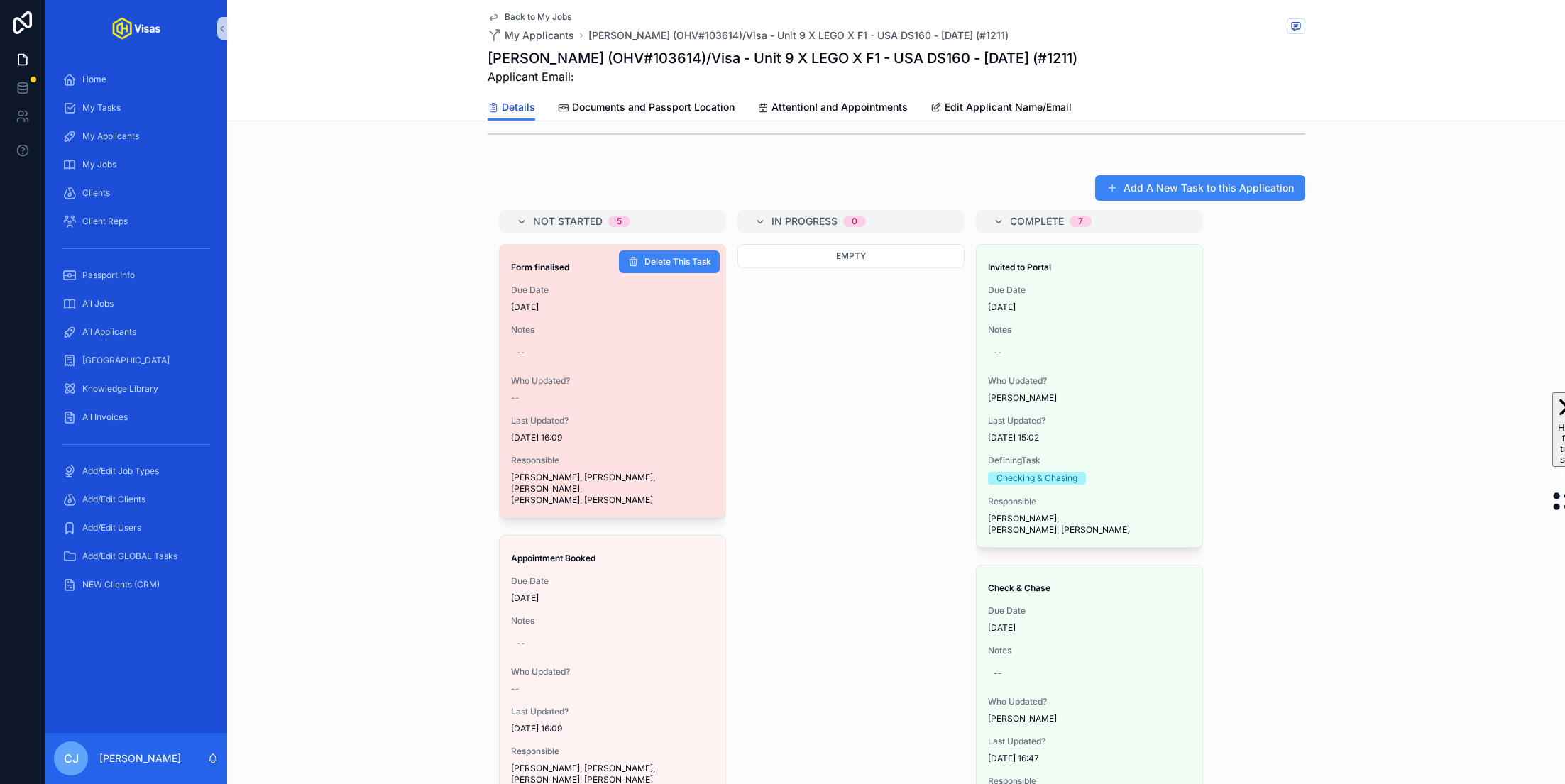
scroll to position [939, 0]
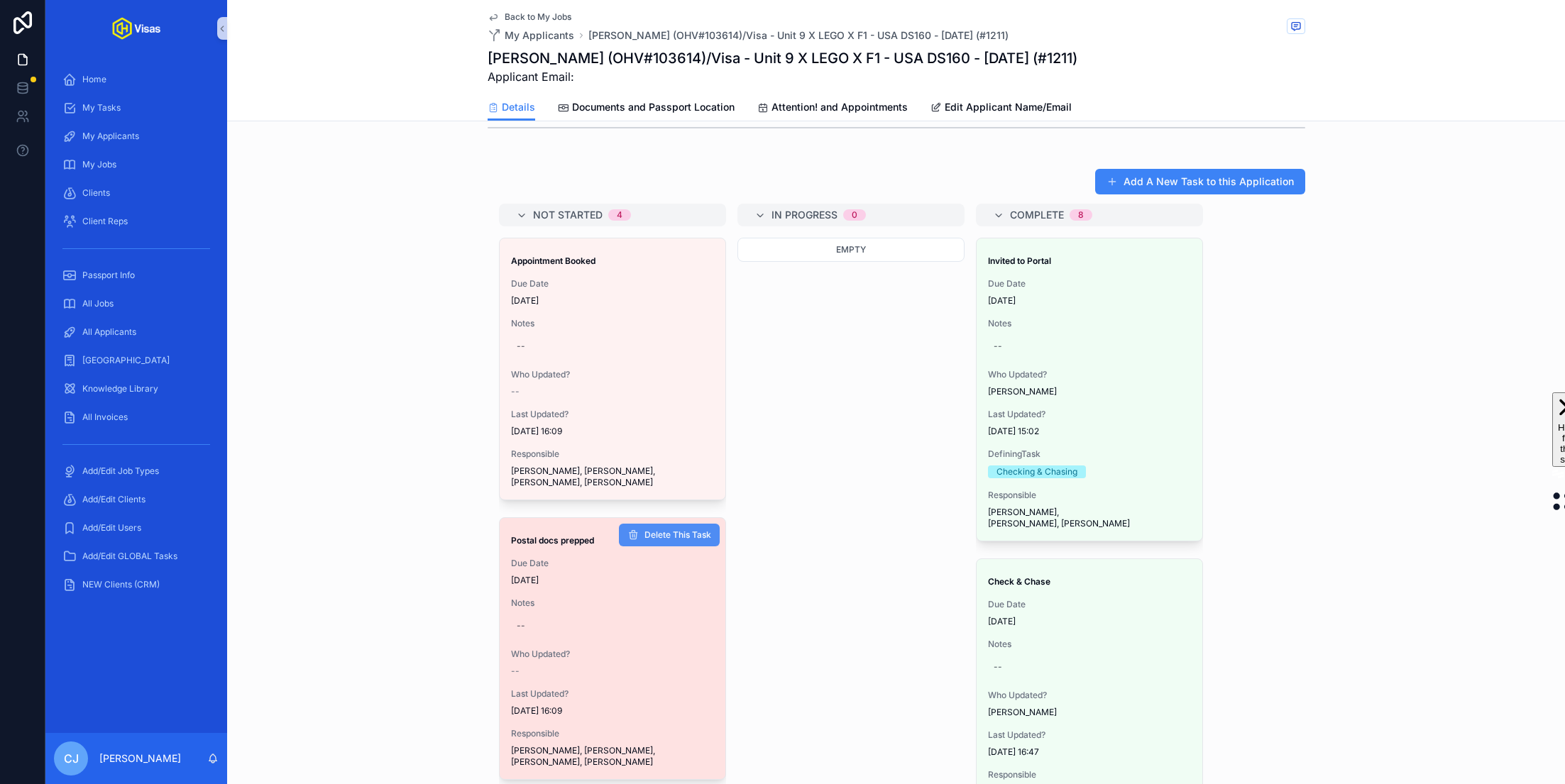
click at [670, 530] on span "Delete This Task" at bounding box center [678, 535] width 66 height 12
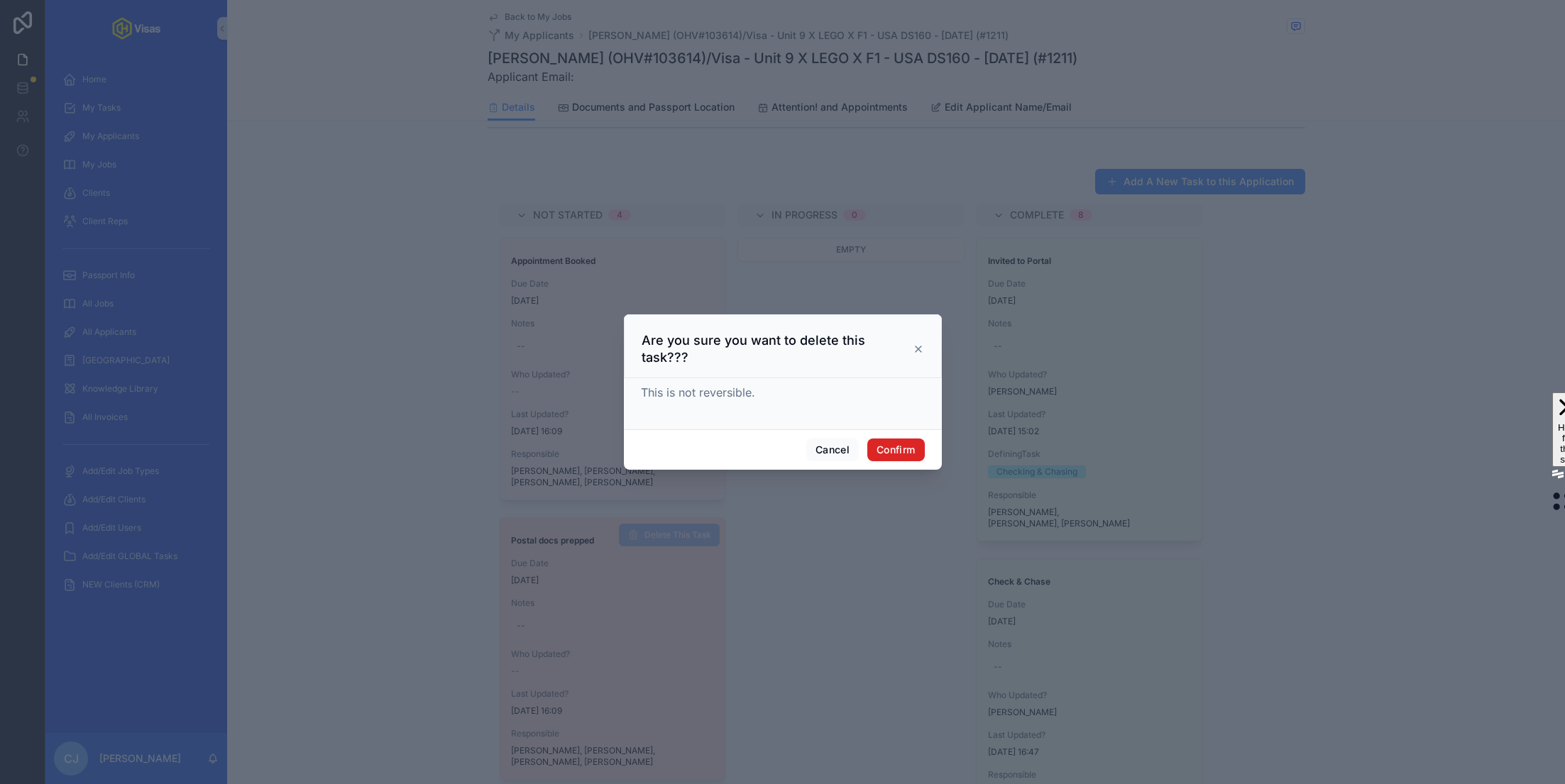
click at [904, 445] on button "Confirm" at bounding box center [895, 449] width 56 height 22
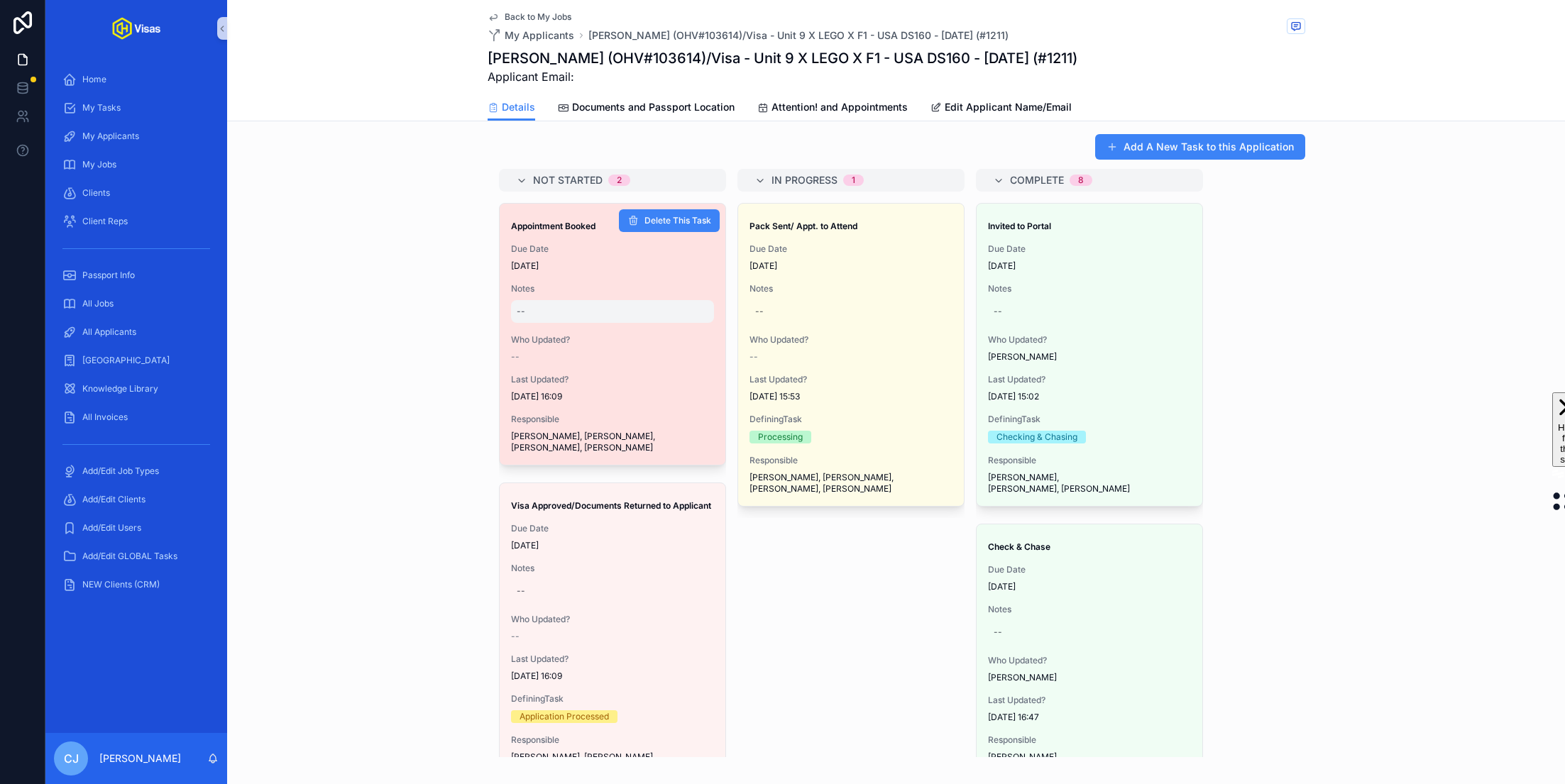
click at [538, 300] on div "--" at bounding box center [612, 311] width 203 height 22
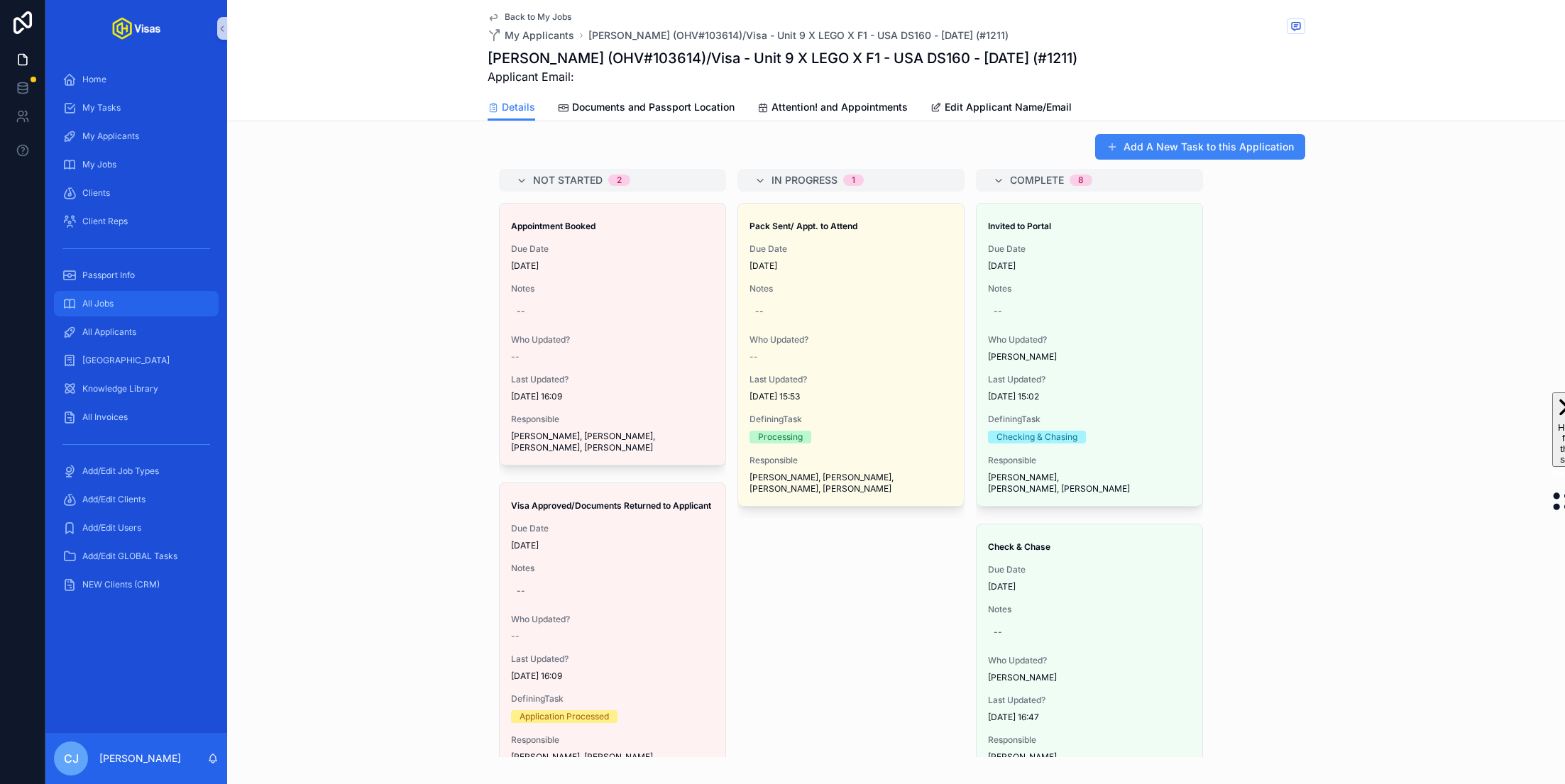
click at [109, 302] on span "All Jobs" at bounding box center [98, 304] width 31 height 12
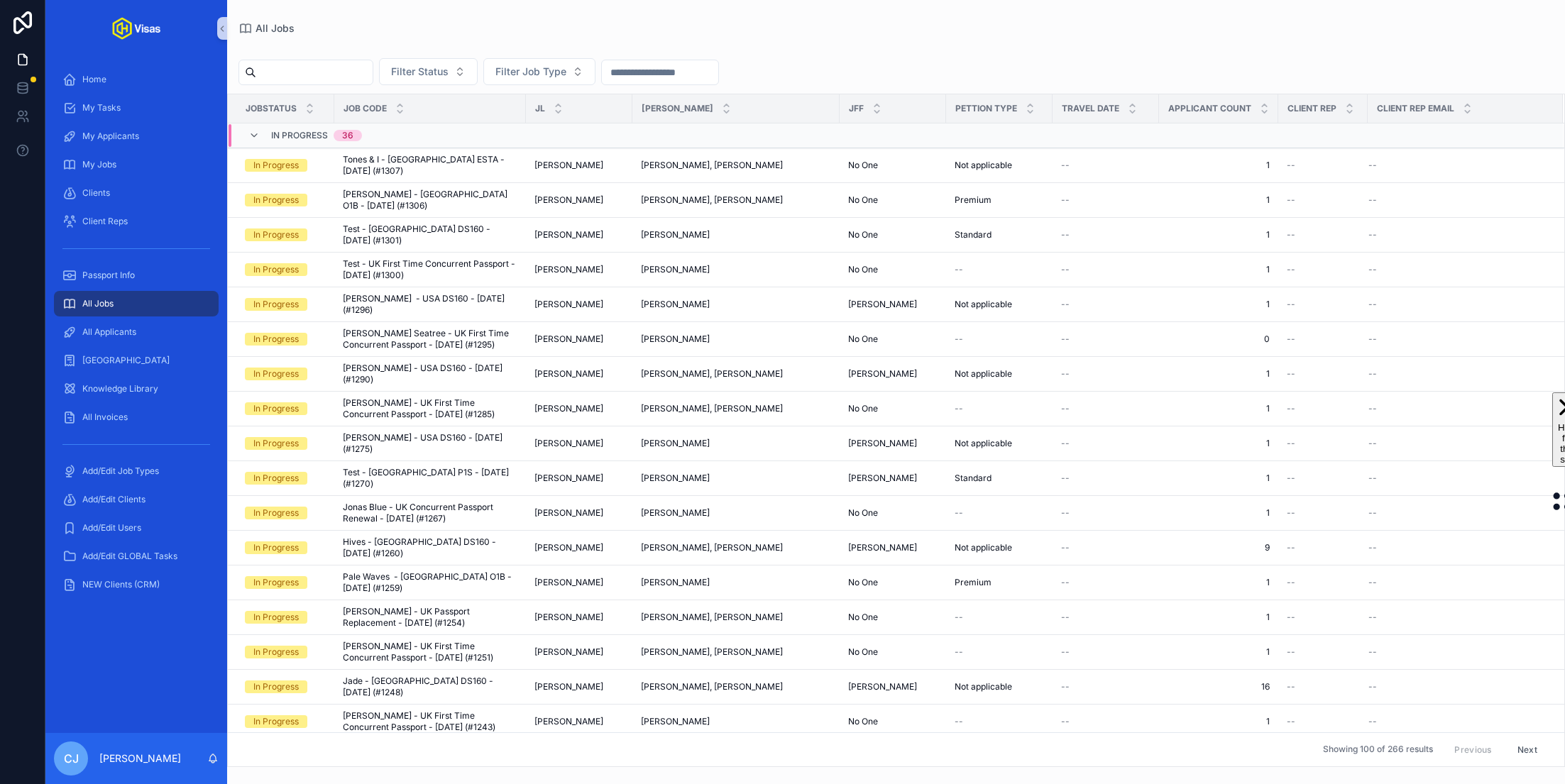
click at [318, 71] on input "scrollable content" at bounding box center [315, 73] width 117 height 20
type input "******"
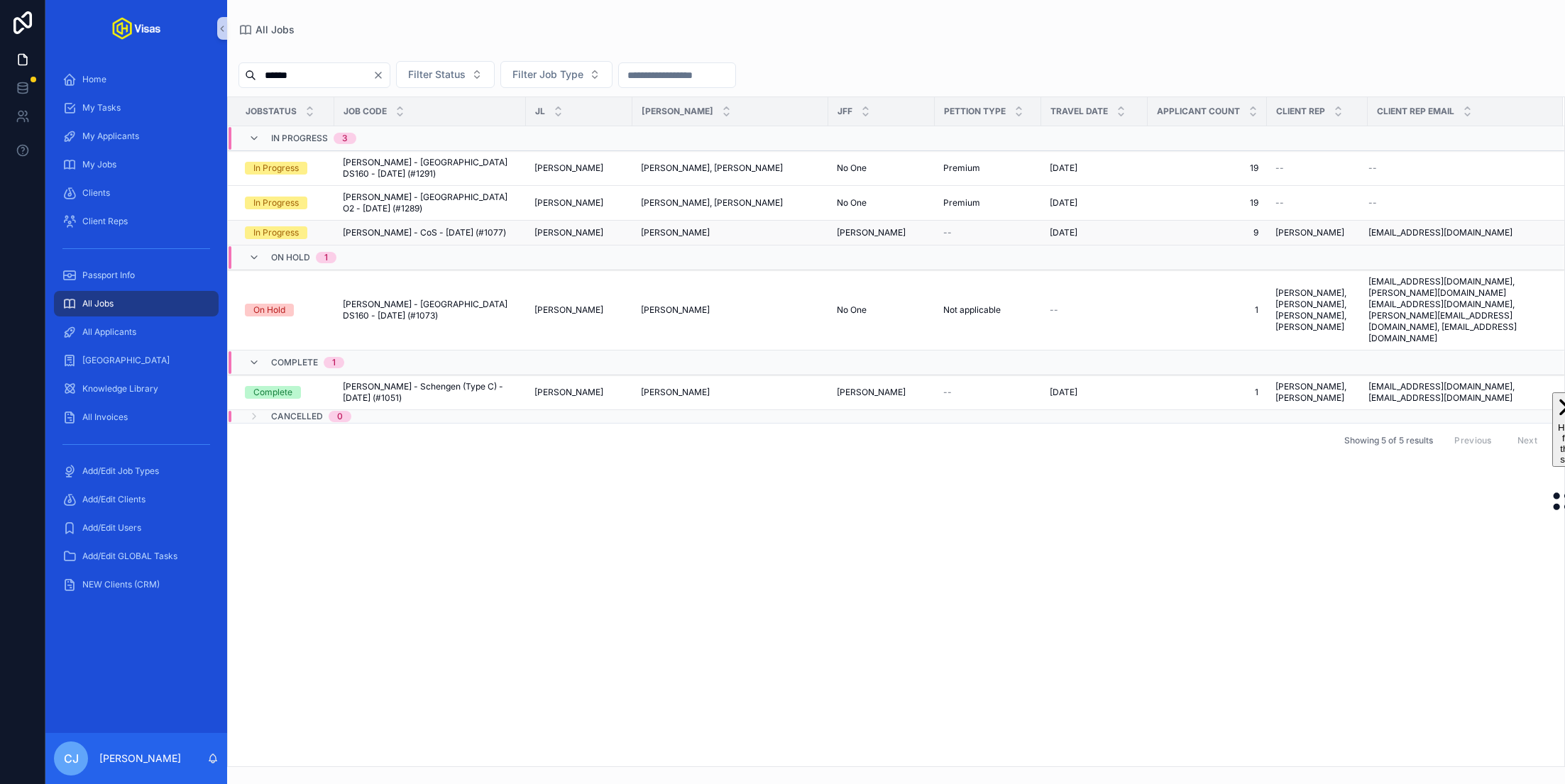
click at [500, 227] on div "[PERSON_NAME] - CoS - [DATE] (#1077) [PERSON_NAME] - CoS - [DATE] (#1077)" at bounding box center [430, 232] width 175 height 12
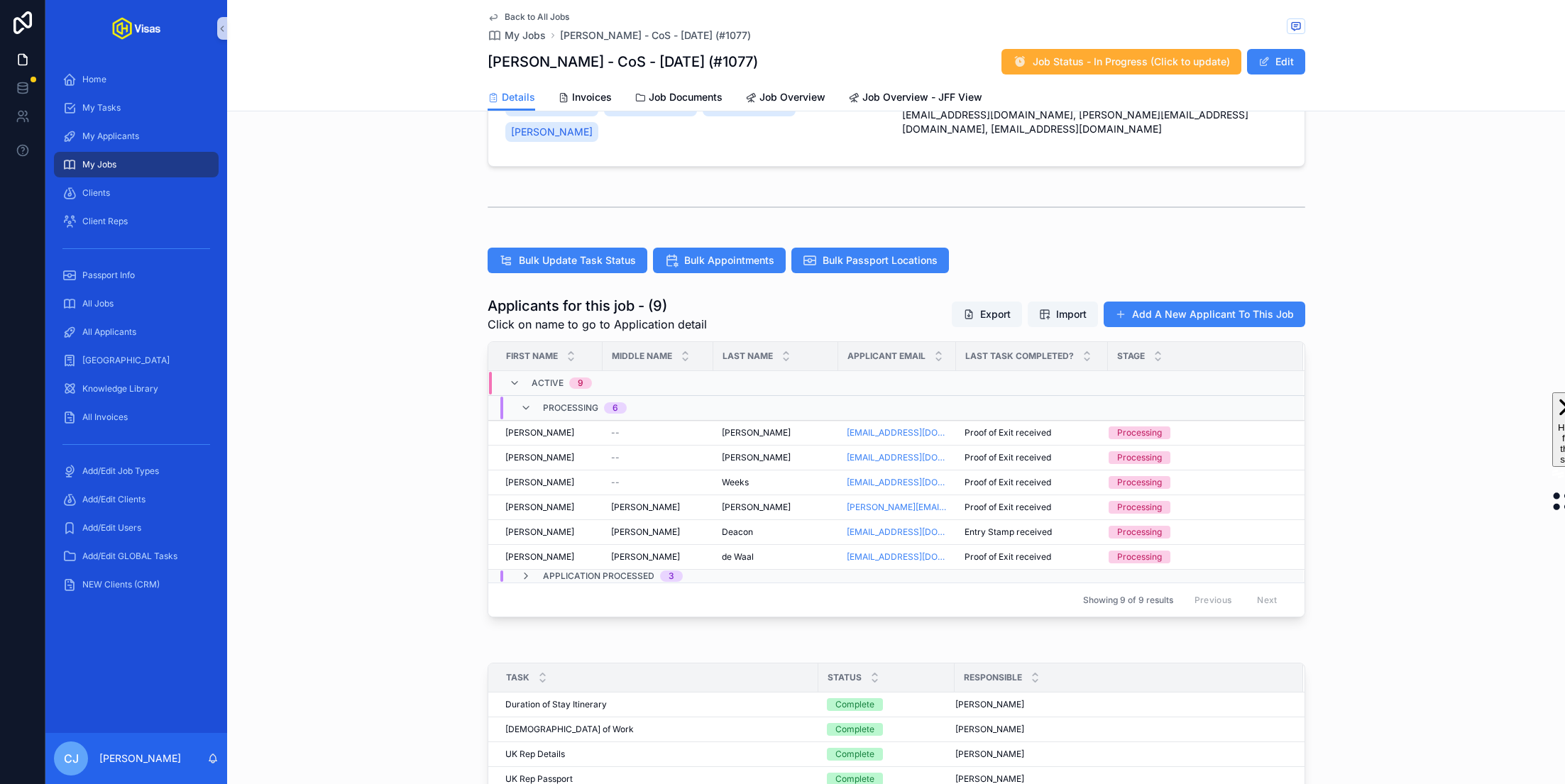
scroll to position [529, 0]
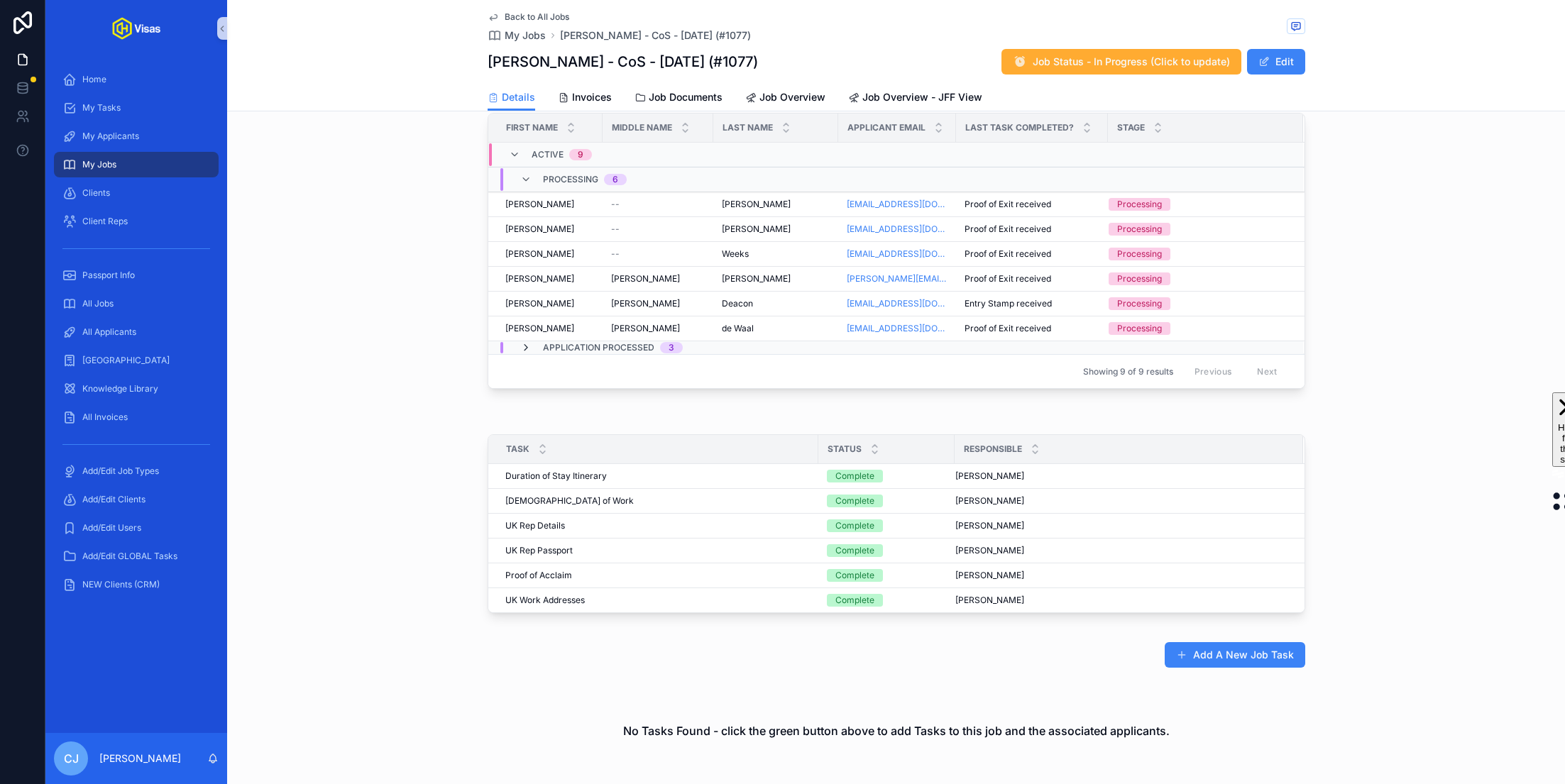
click at [524, 342] on icon "scrollable content" at bounding box center [526, 348] width 12 height 12
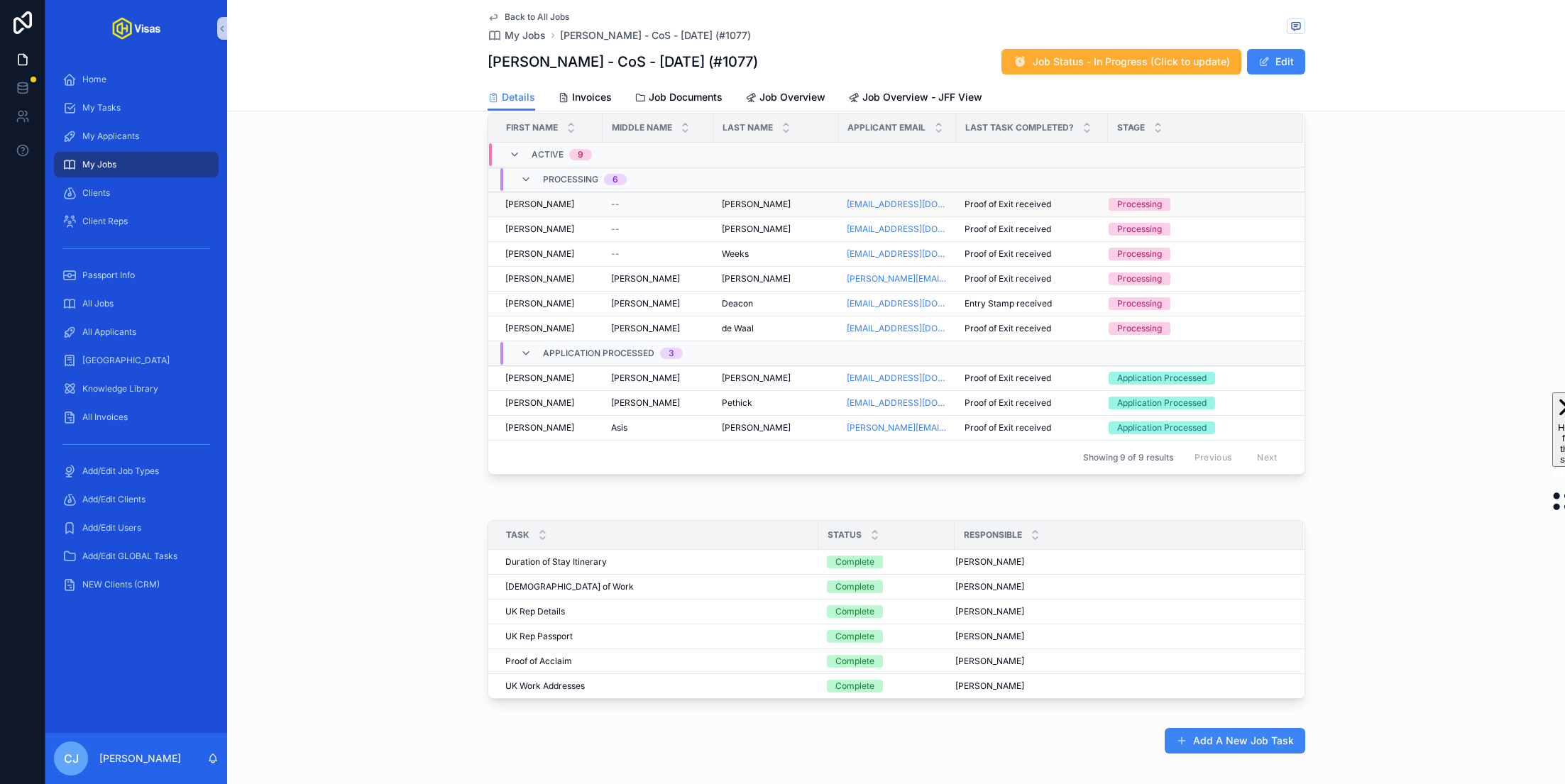
click at [1025, 199] on span "Proof of Exit received" at bounding box center [1007, 204] width 87 height 12
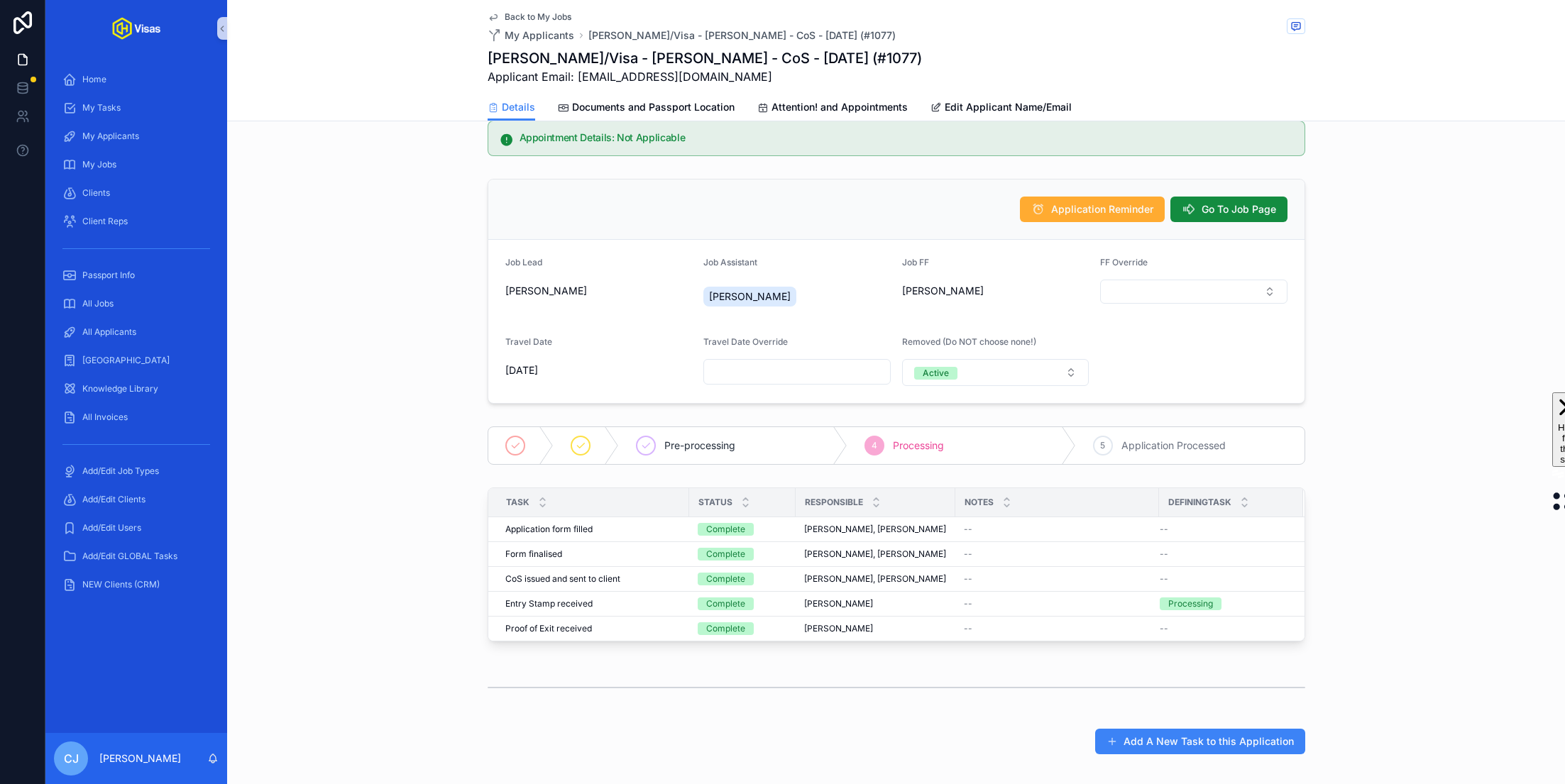
scroll to position [24, 0]
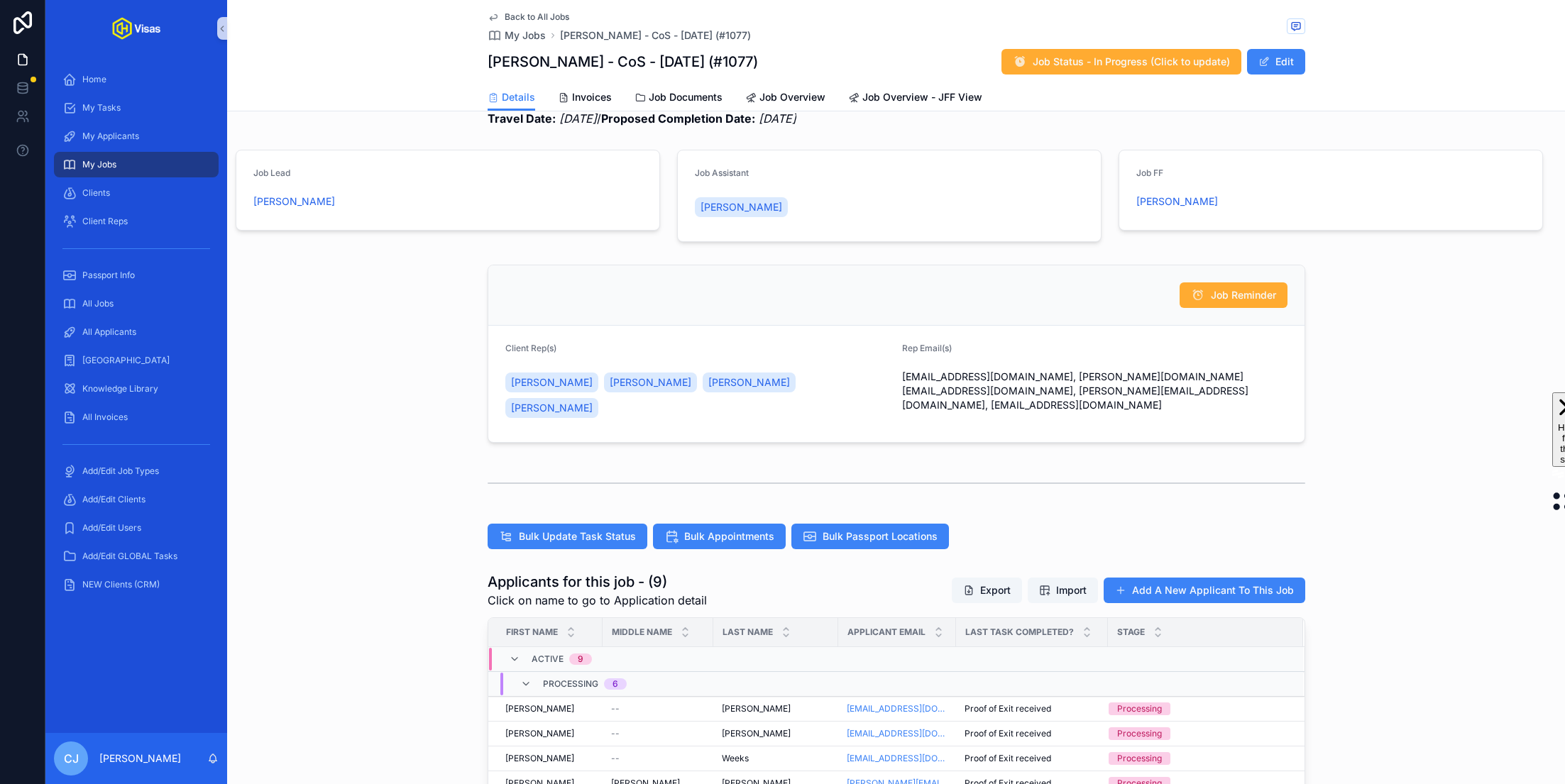
scroll to position [334, 0]
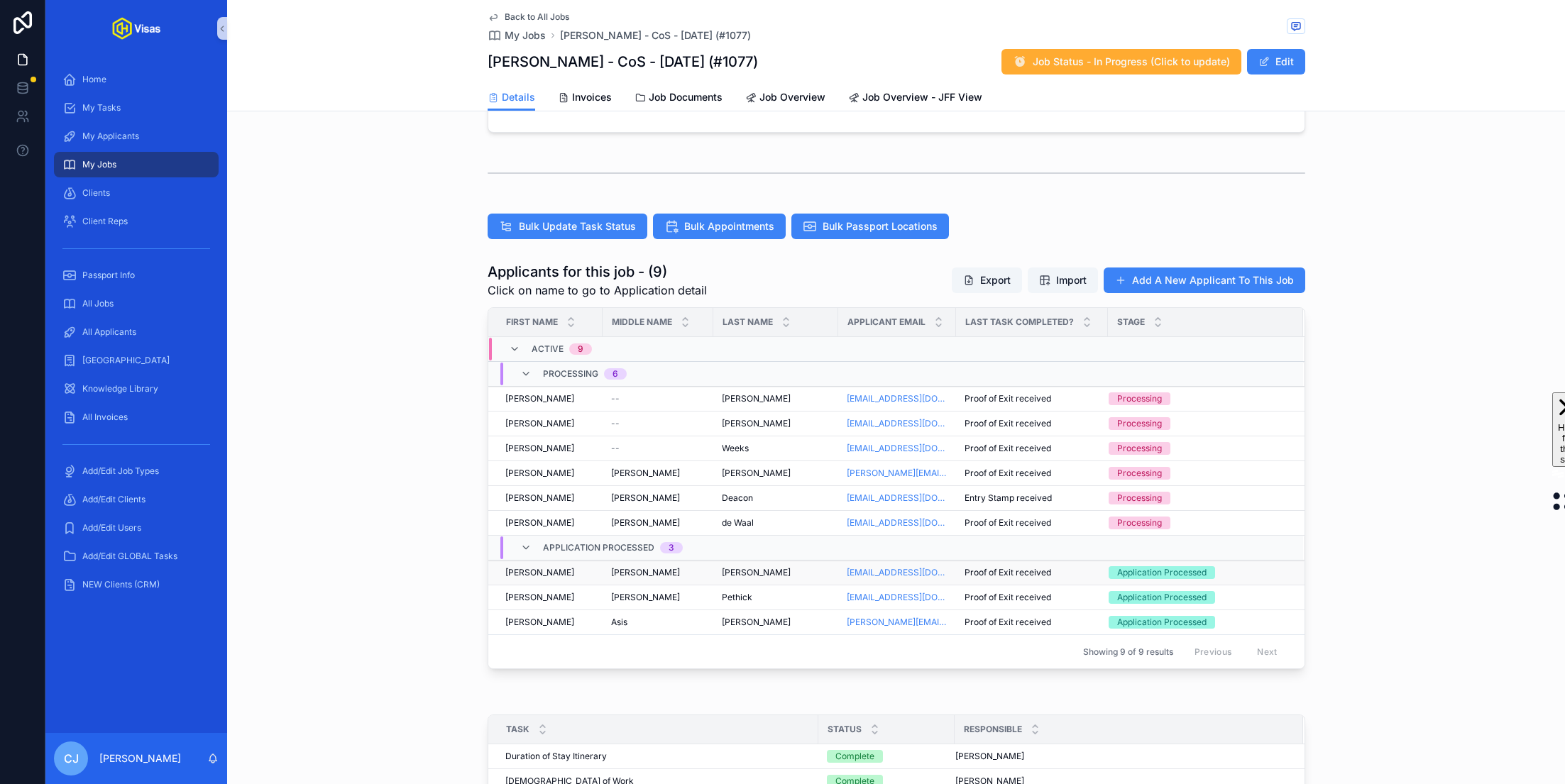
click at [796, 567] on div "[PERSON_NAME] [PERSON_NAME]" at bounding box center [775, 573] width 108 height 12
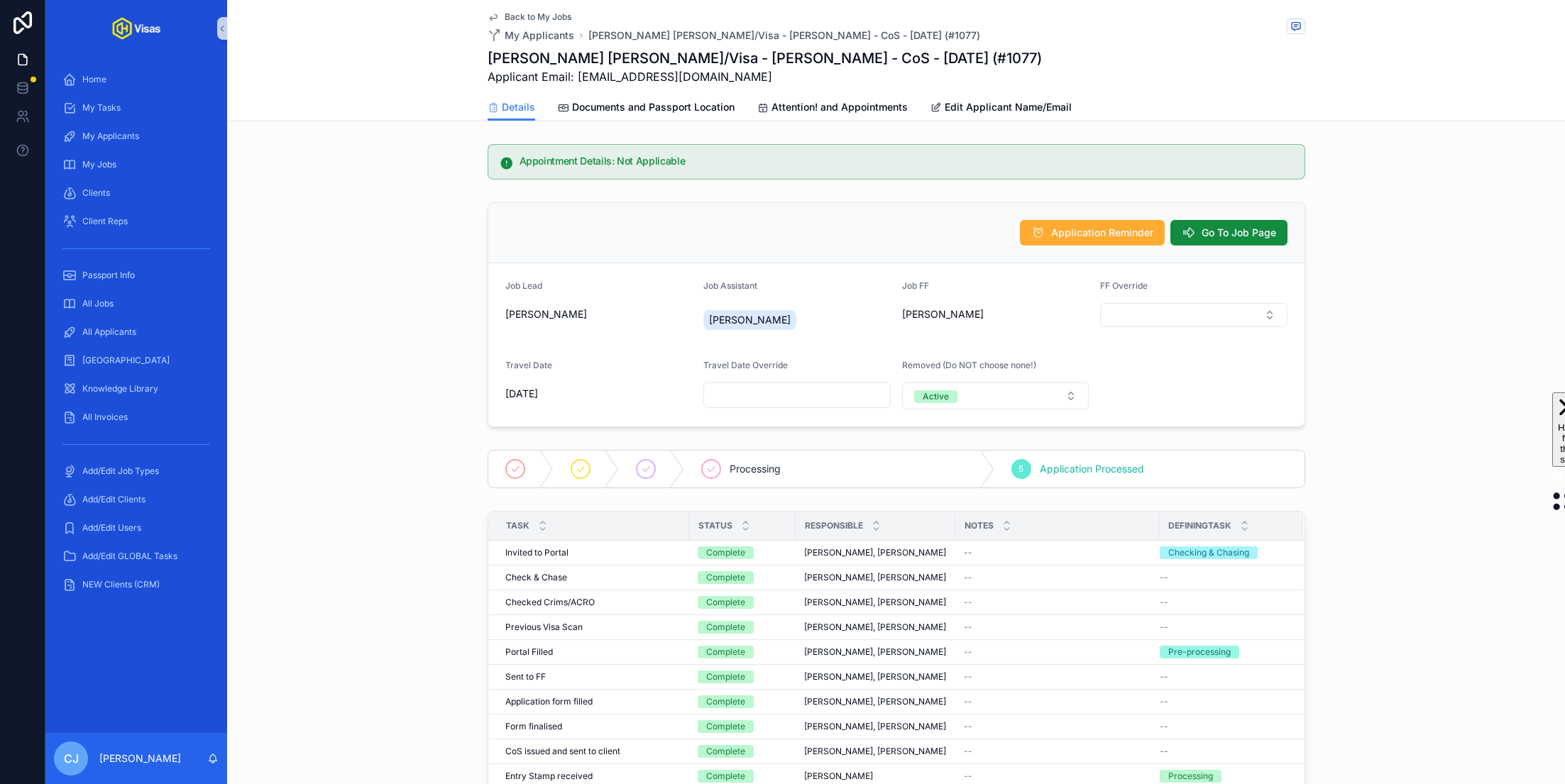
scroll to position [244, 0]
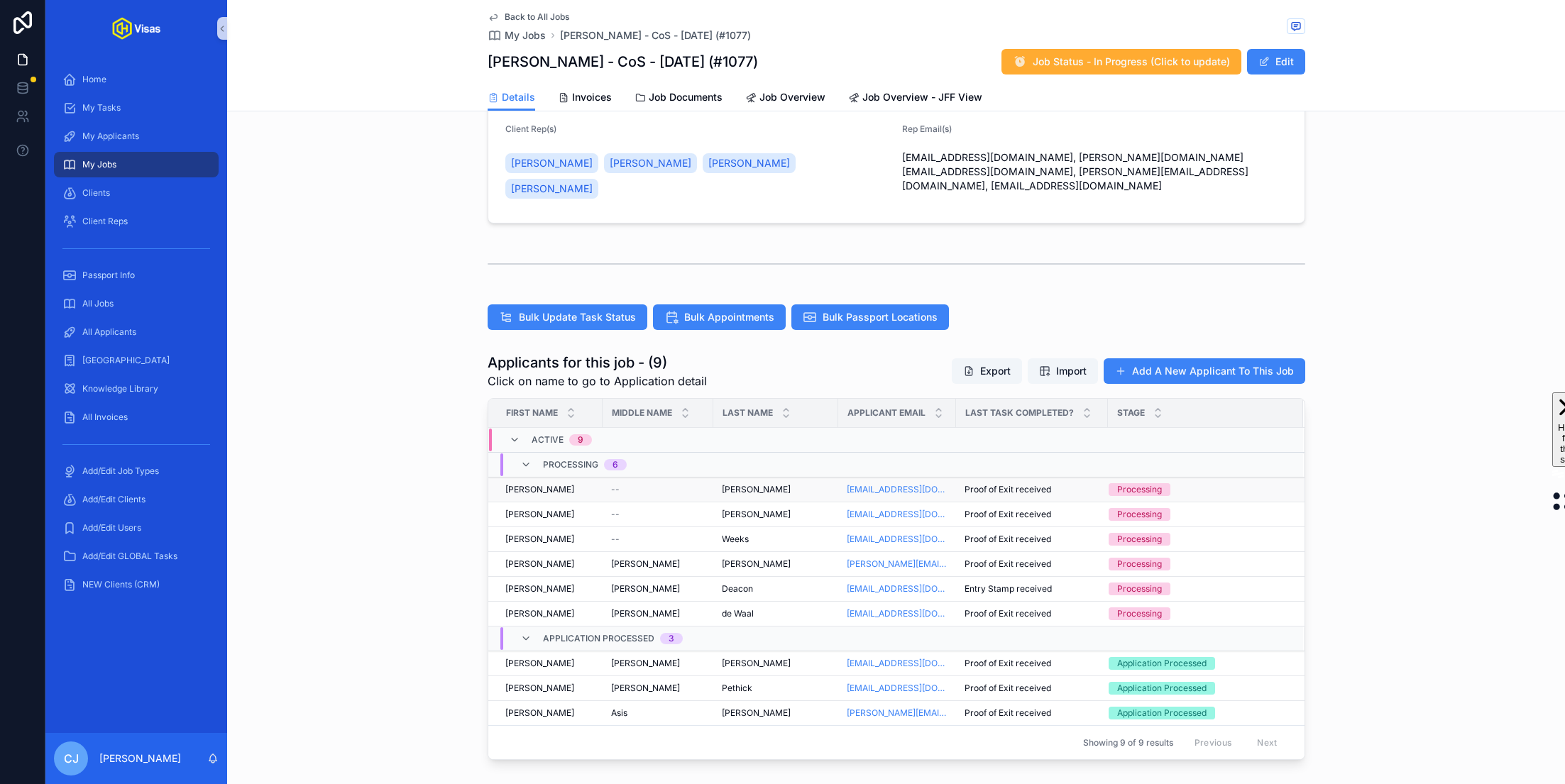
click at [745, 484] on span "[PERSON_NAME]" at bounding box center [756, 489] width 69 height 12
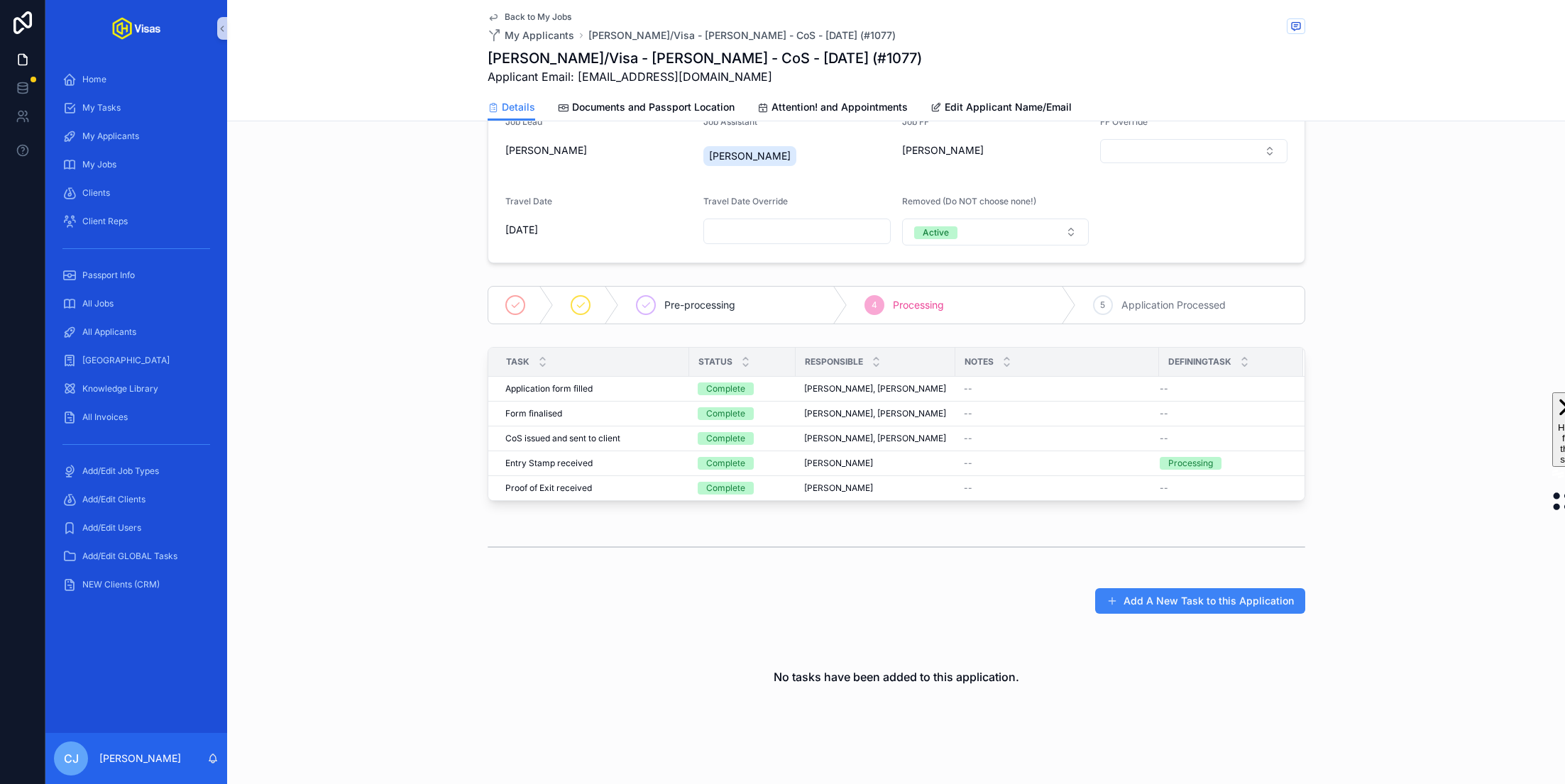
scroll to position [203, 0]
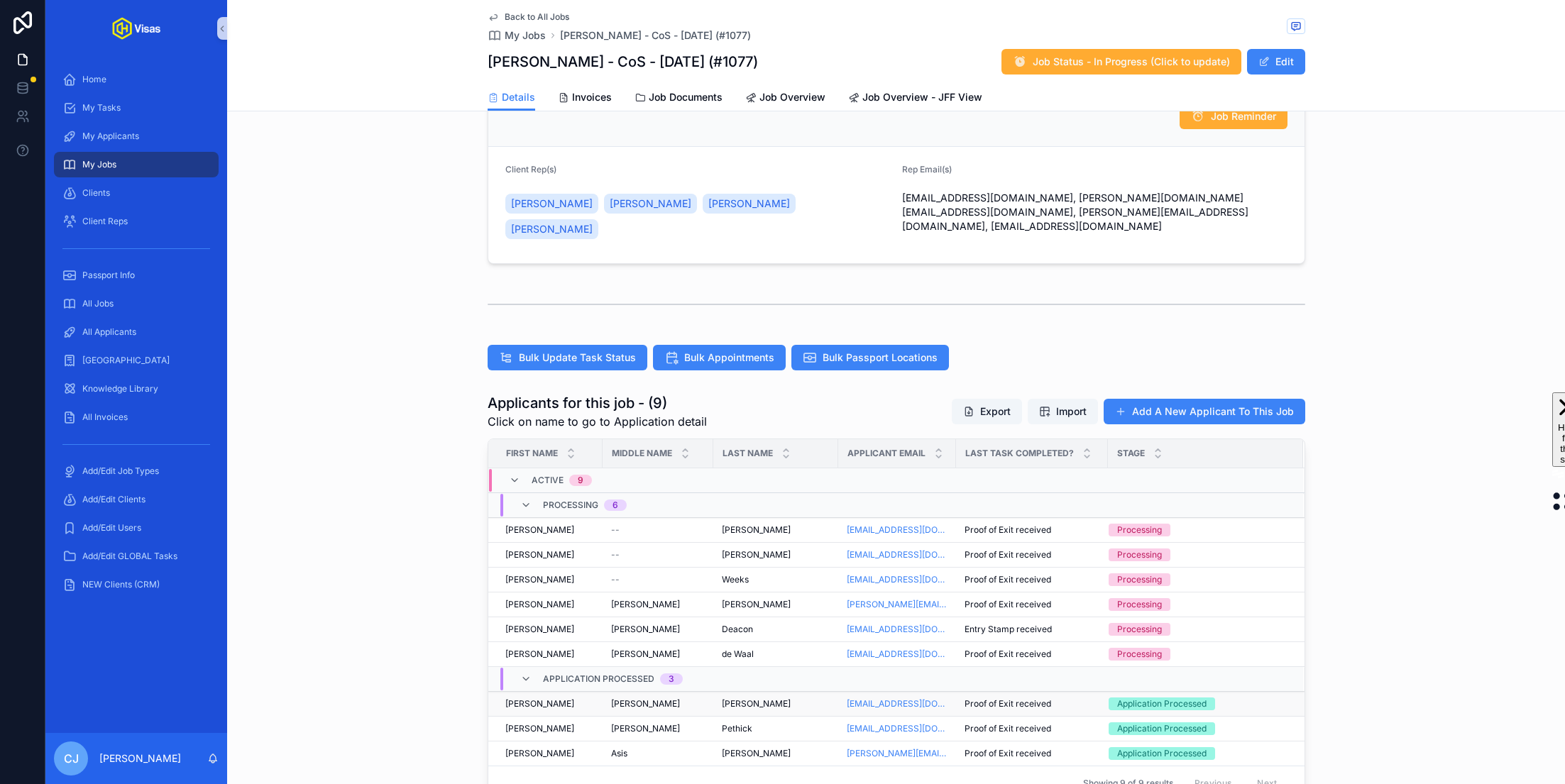
click at [780, 698] on div "[PERSON_NAME] [PERSON_NAME]" at bounding box center [775, 703] width 108 height 12
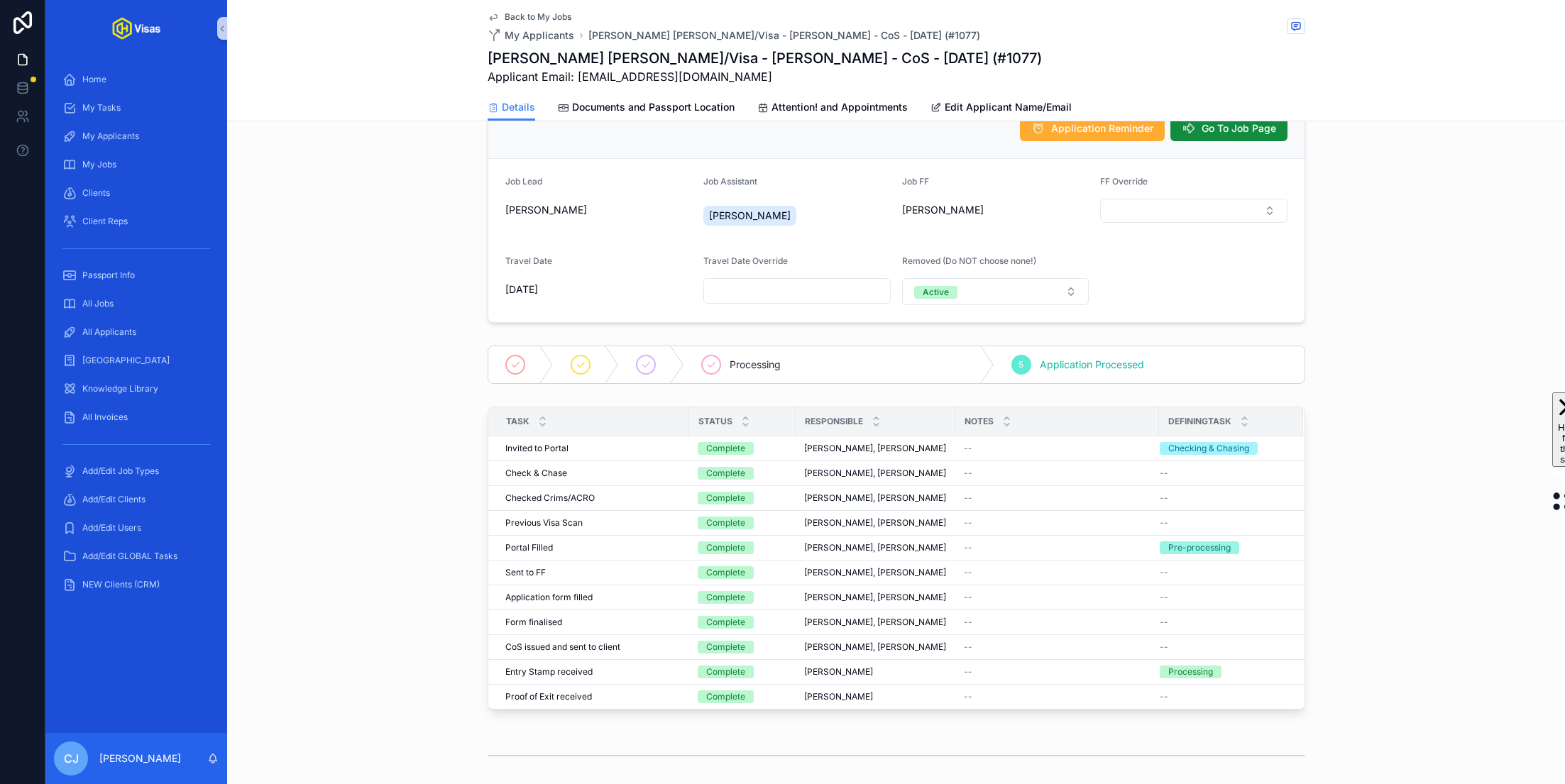
scroll to position [196, 0]
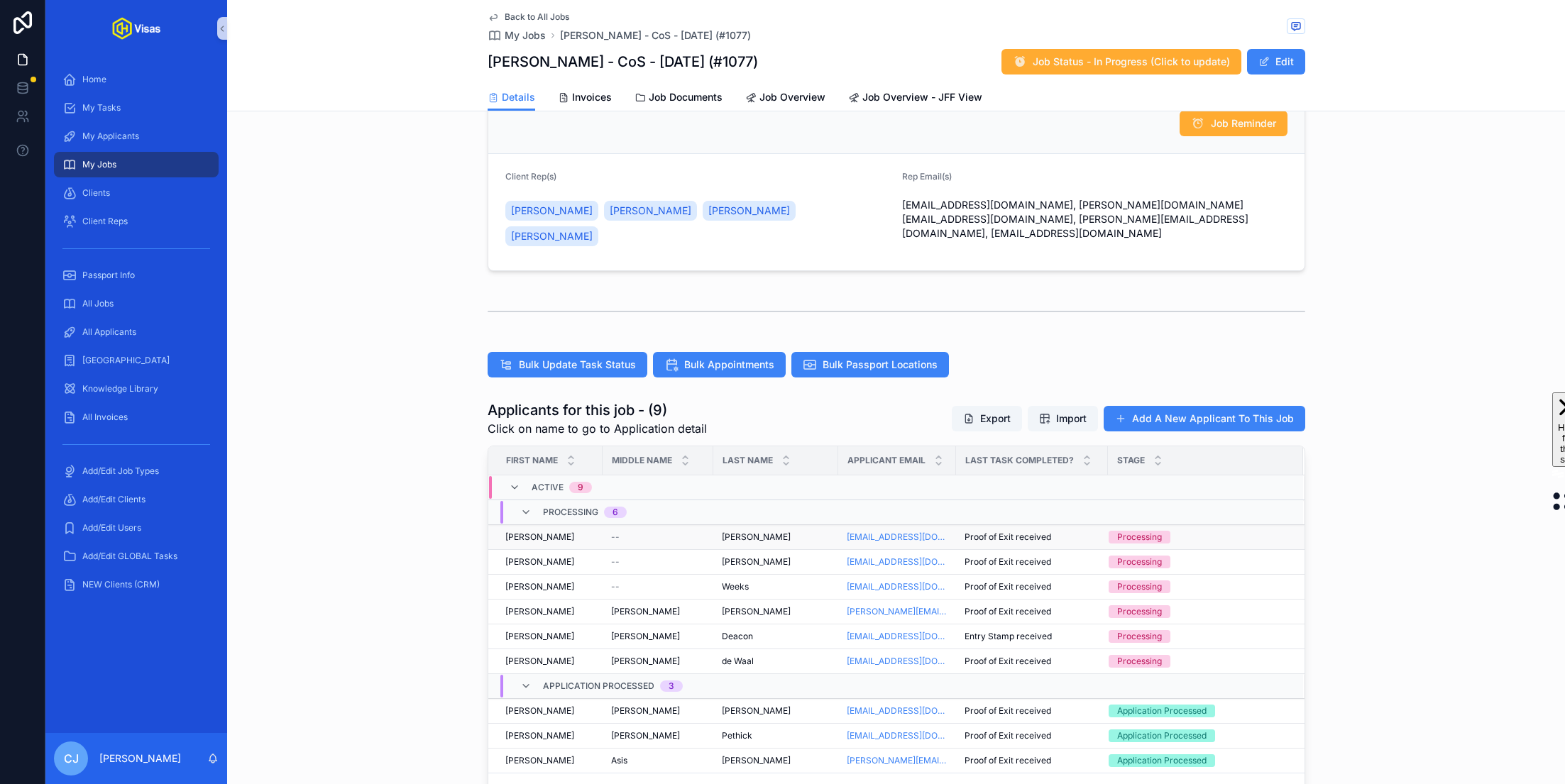
click at [754, 531] on div "[PERSON_NAME] [PERSON_NAME]" at bounding box center [775, 537] width 108 height 12
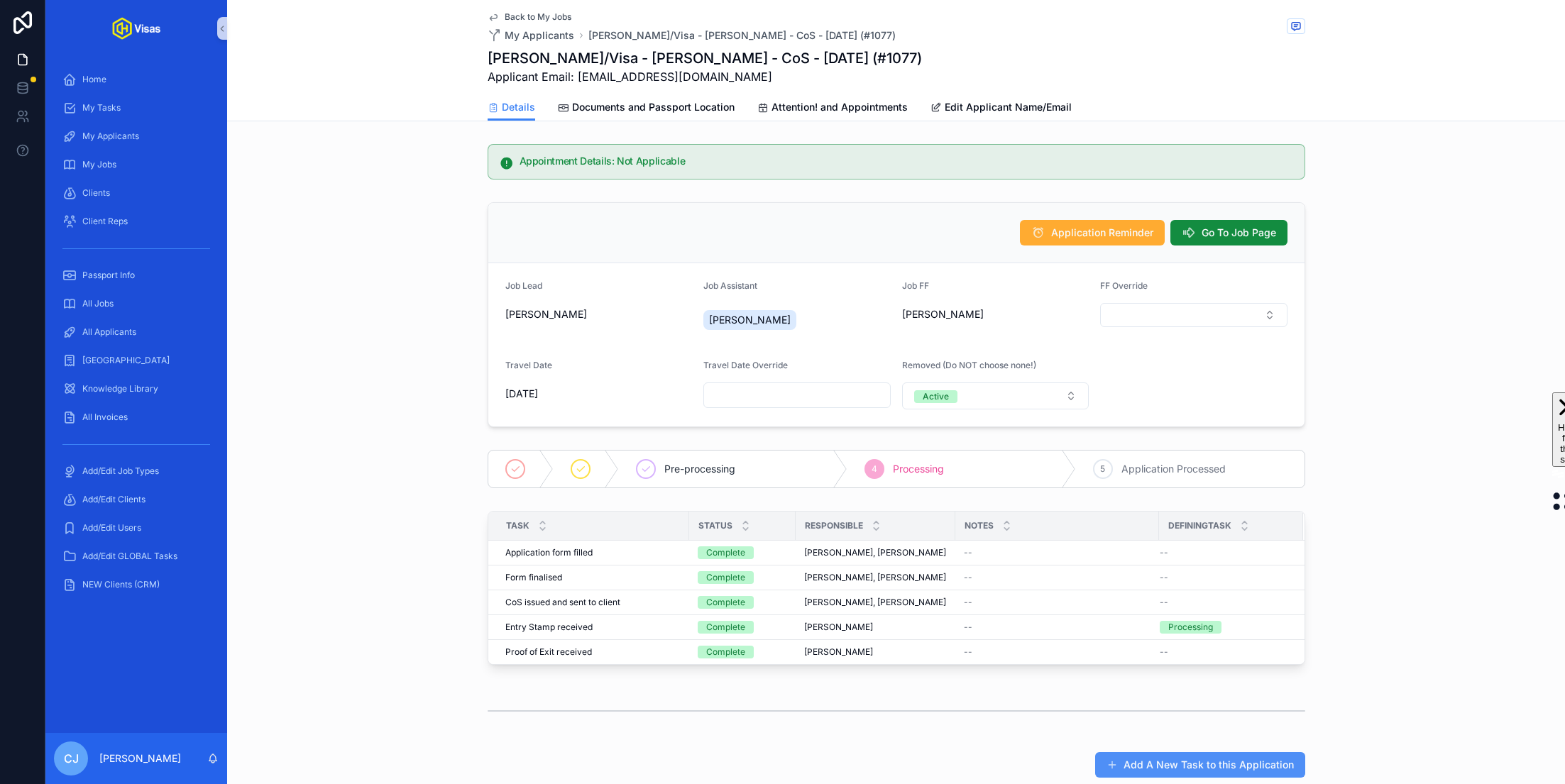
click at [1210, 761] on button "Add A New Task to this Application" at bounding box center [1200, 765] width 210 height 26
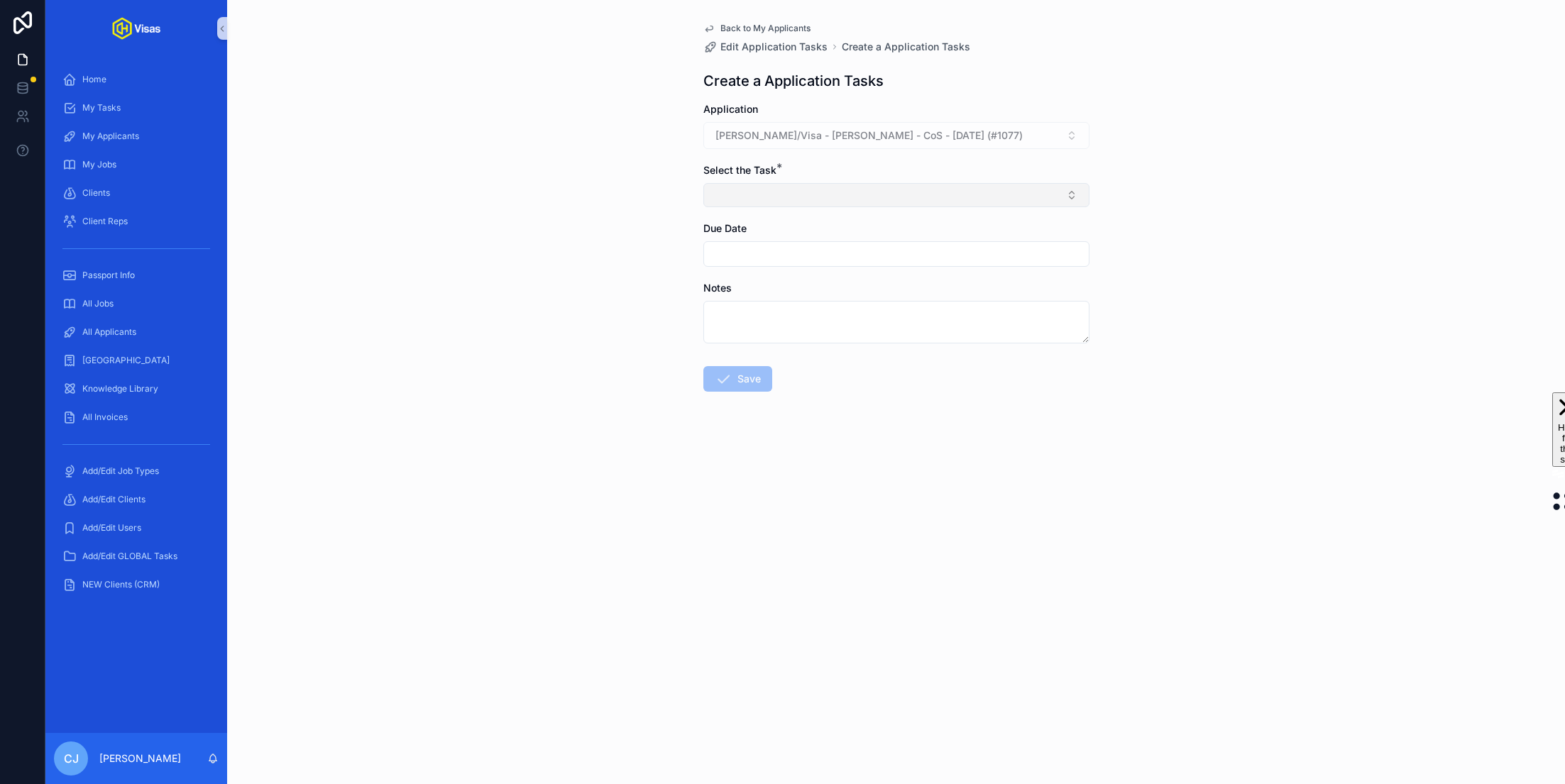
click at [812, 195] on button "Select Button" at bounding box center [896, 194] width 386 height 24
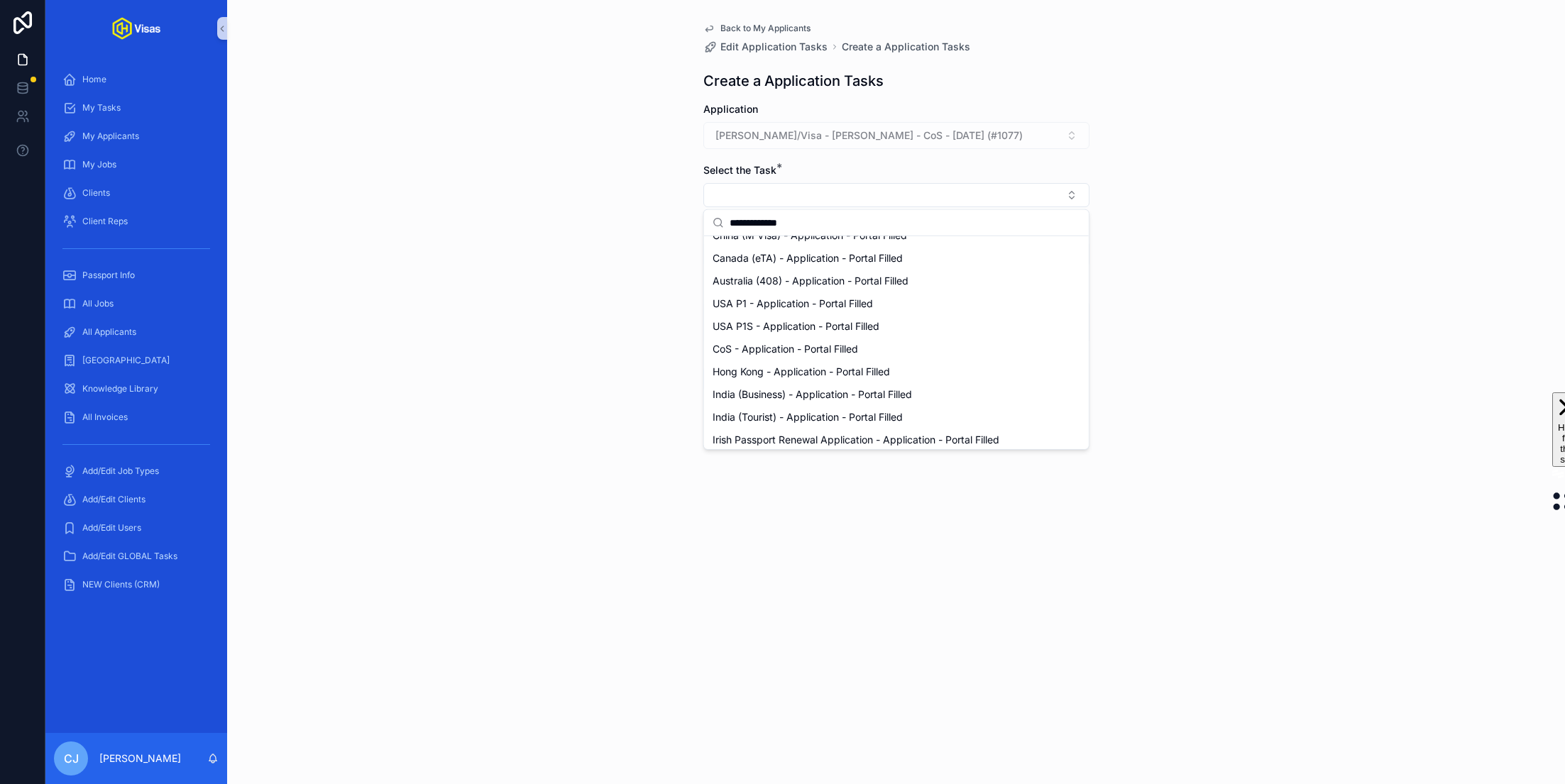
scroll to position [203, 0]
type input "**********"
click at [756, 339] on span "CoS - Application - Portal Filled" at bounding box center [785, 343] width 145 height 14
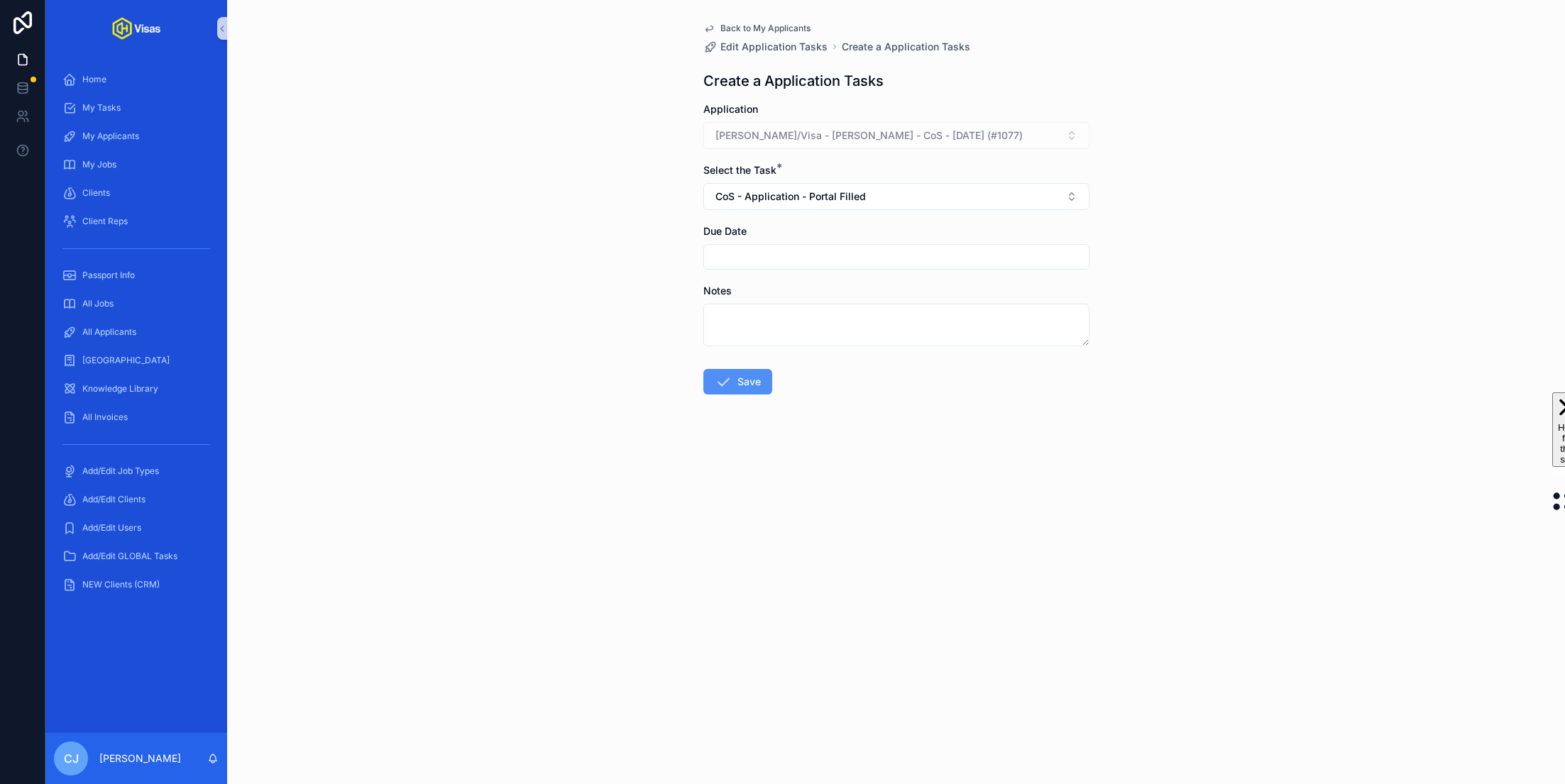
click at [753, 387] on button "Save" at bounding box center [738, 382] width 69 height 26
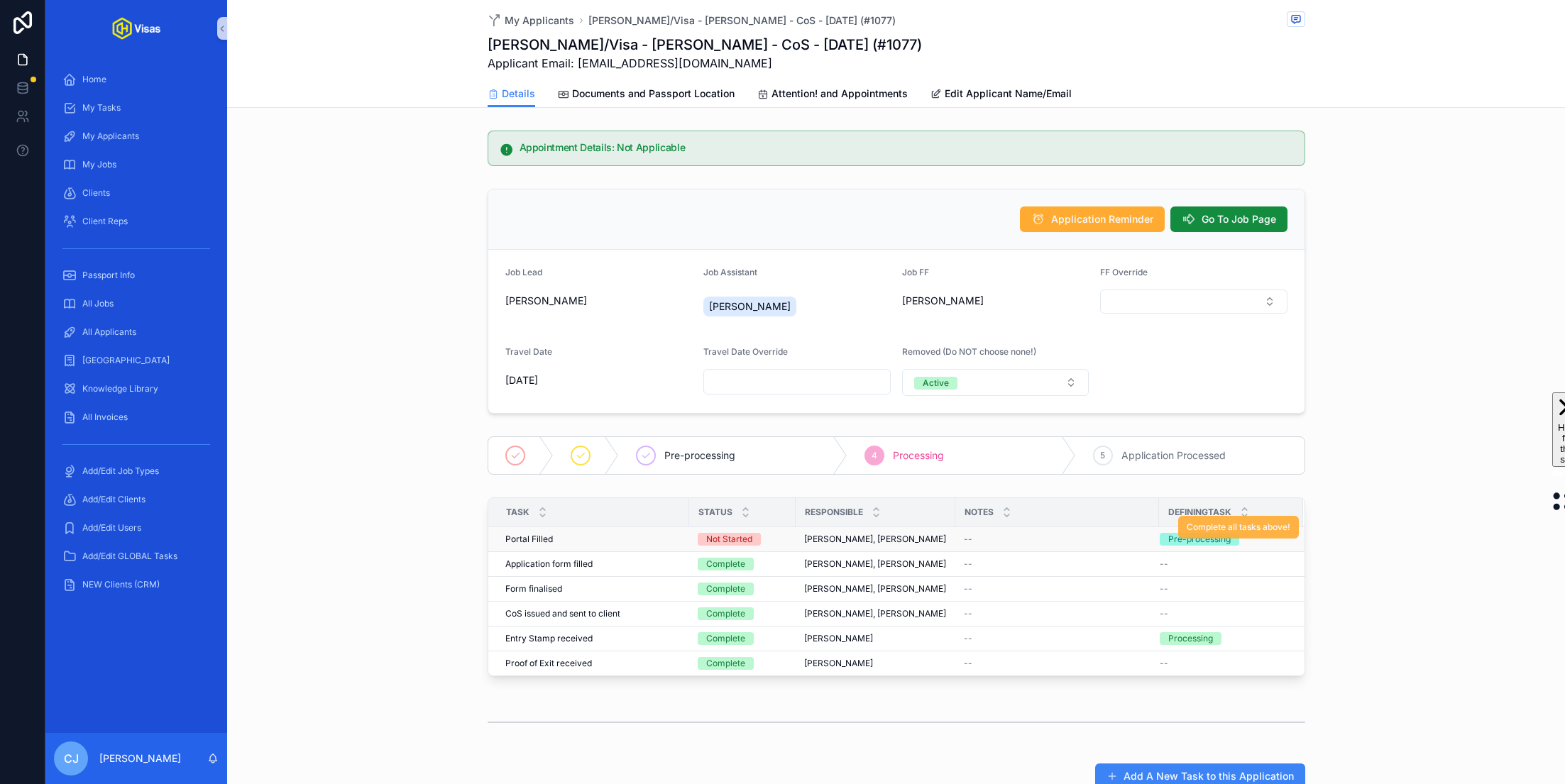
click at [1222, 527] on span "Complete all tasks above!" at bounding box center [1239, 527] width 104 height 12
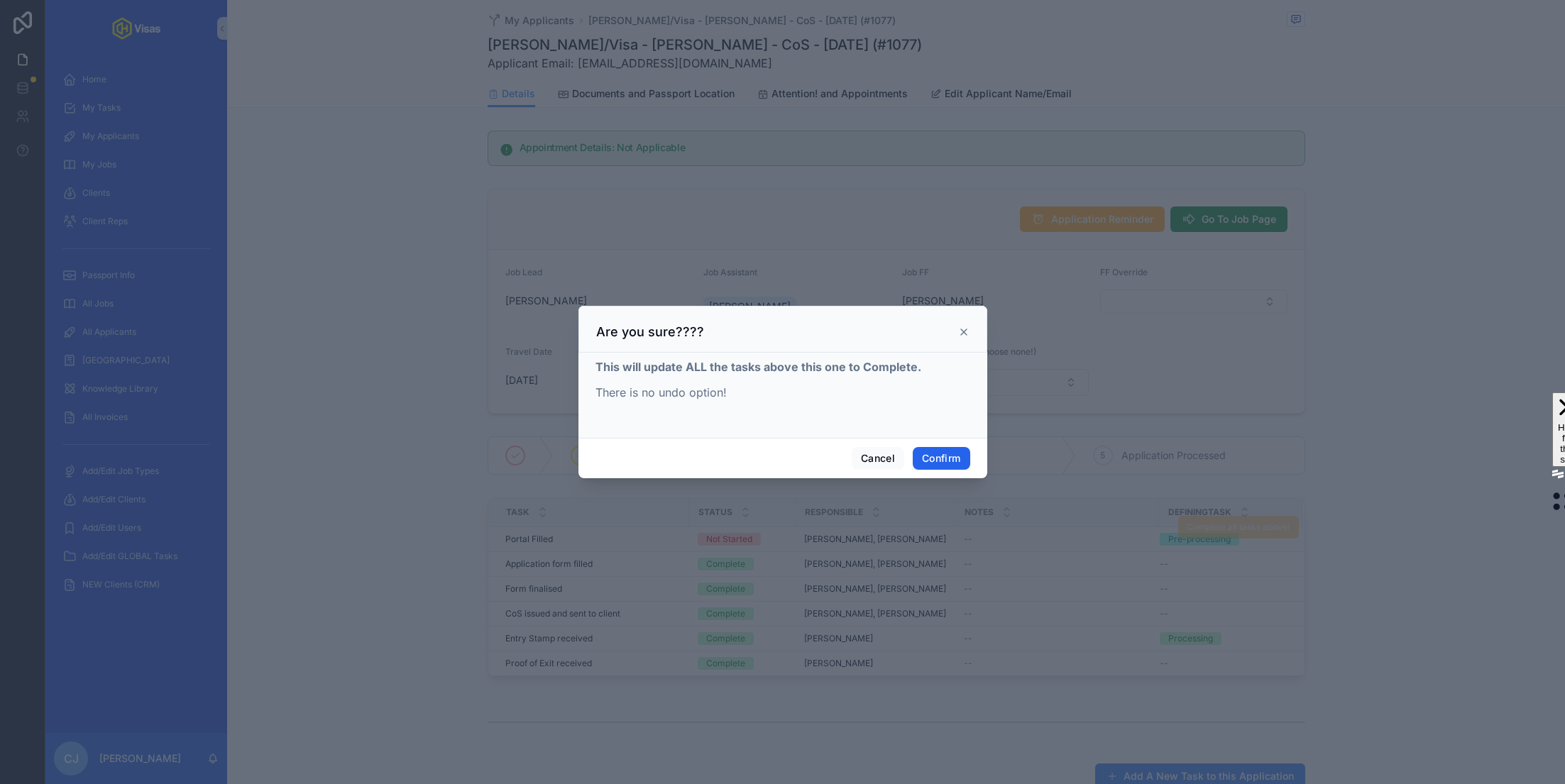
click at [925, 454] on button "Confirm" at bounding box center [941, 458] width 56 height 22
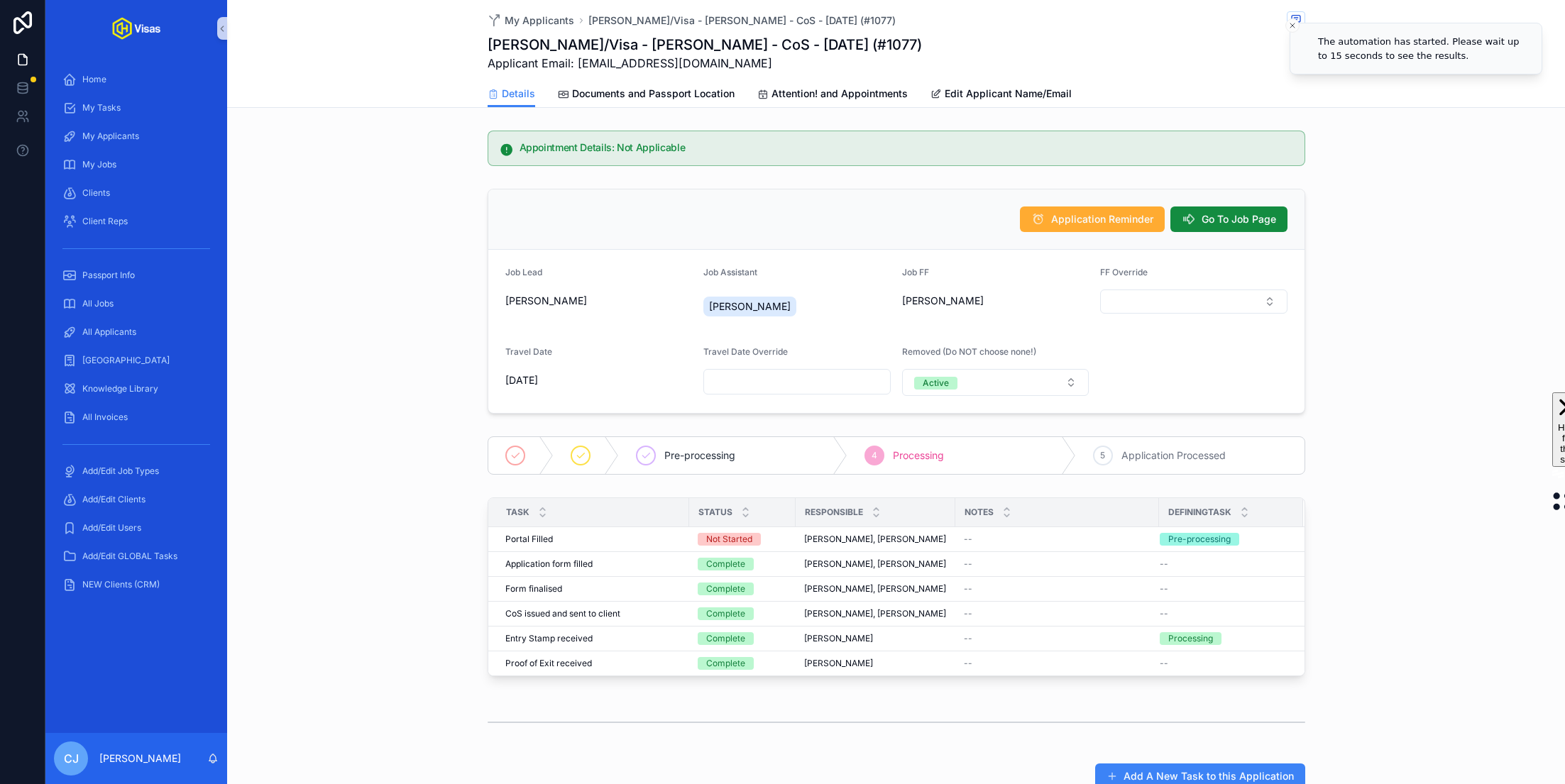
scroll to position [102, 0]
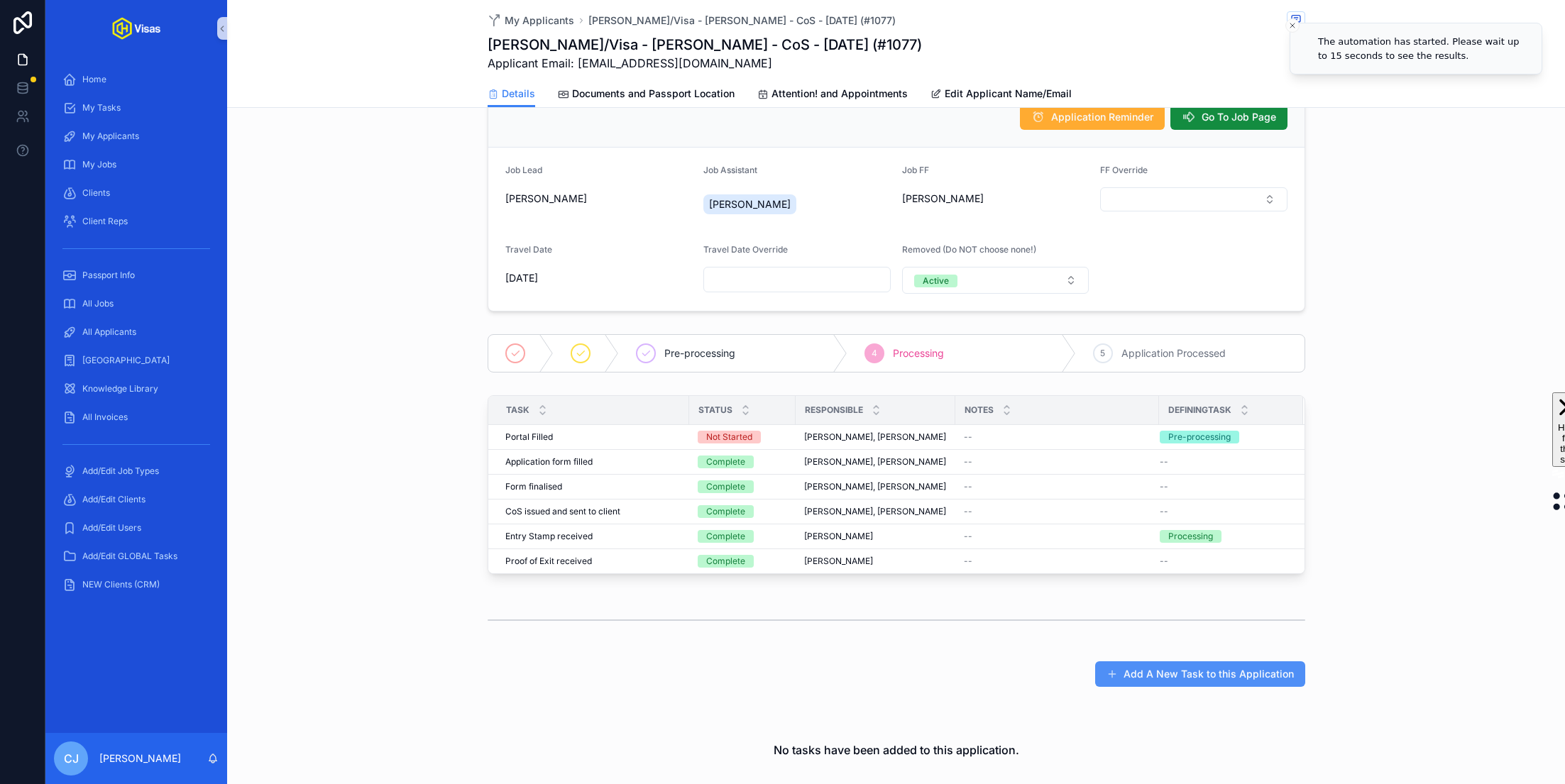
click at [1138, 670] on button "Add A New Task to this Application" at bounding box center [1200, 674] width 210 height 26
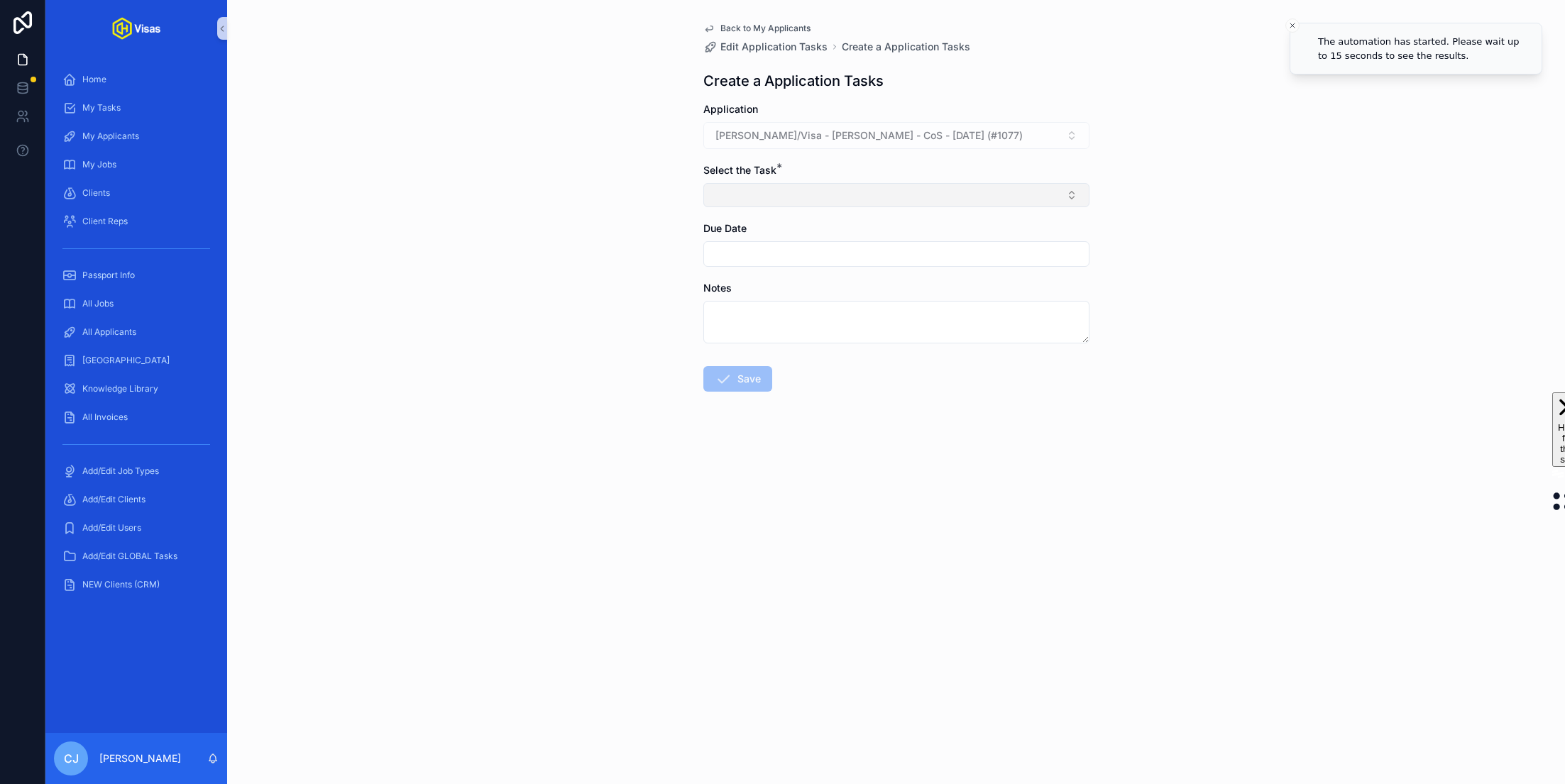
click at [842, 196] on button "Select Button" at bounding box center [896, 194] width 386 height 24
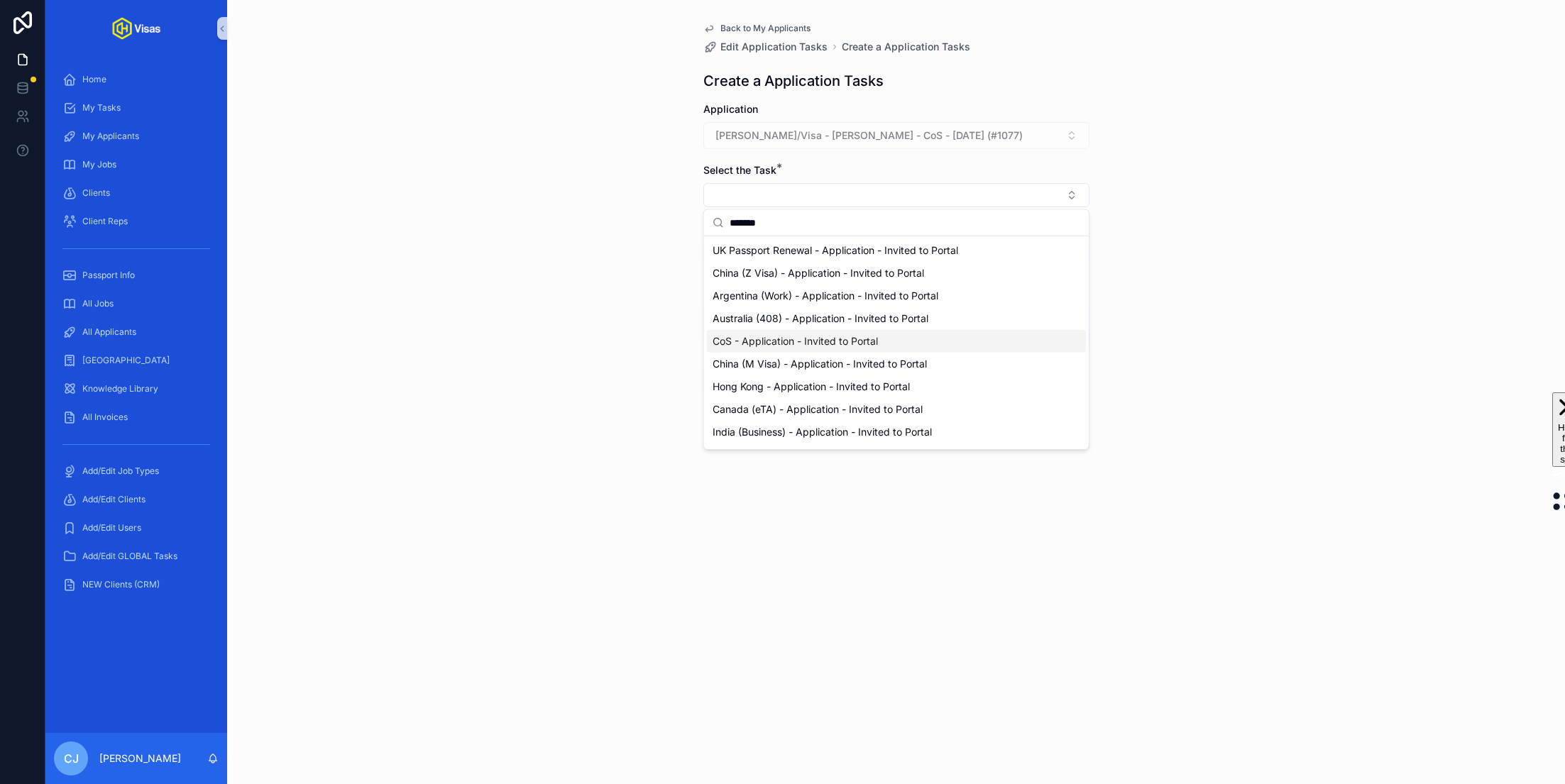
type input "*******"
click at [826, 339] on span "CoS - Application - Invited to Portal" at bounding box center [795, 341] width 166 height 14
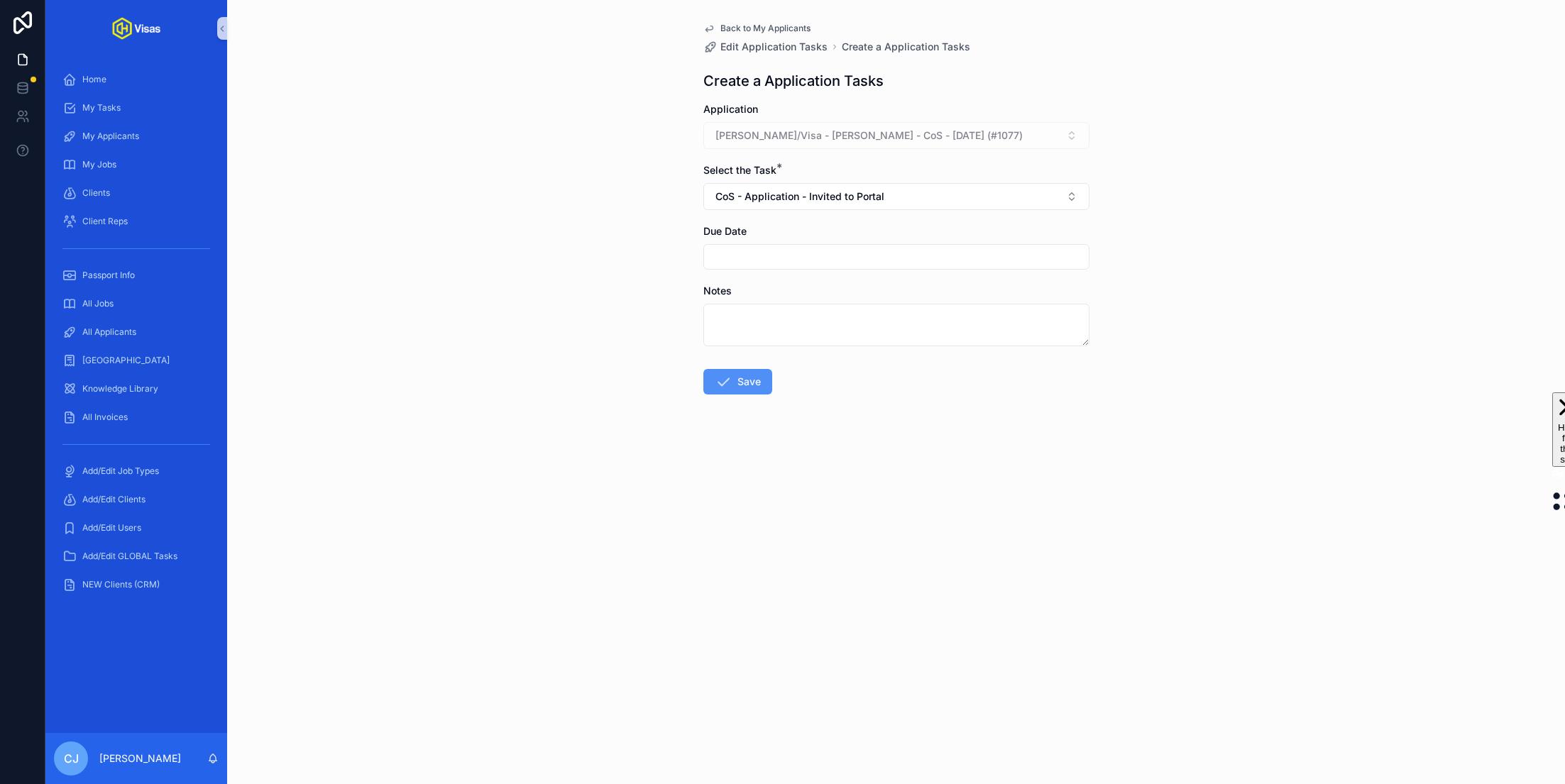
click at [734, 381] on button "Save" at bounding box center [738, 382] width 69 height 26
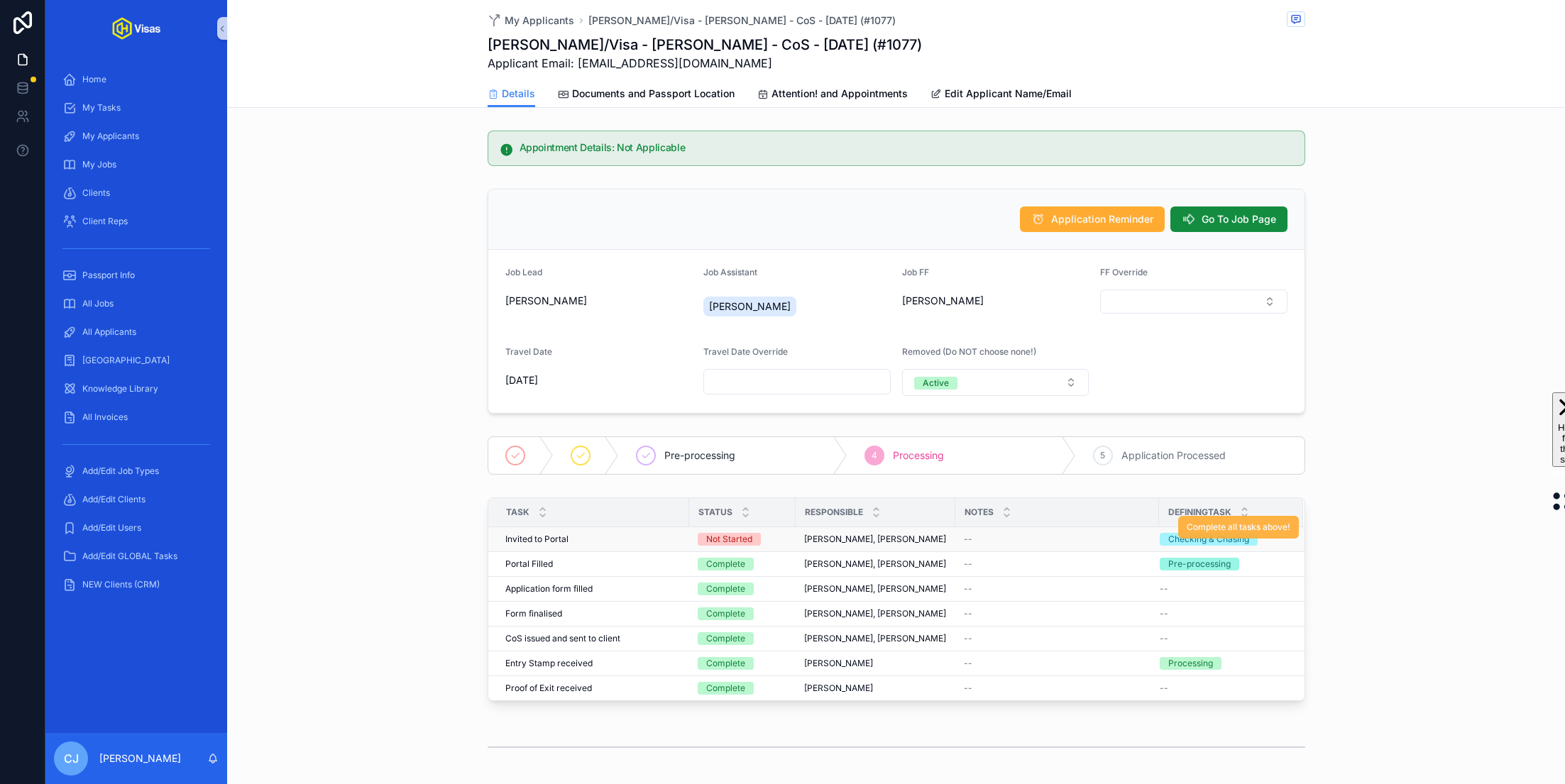
click at [1209, 521] on span "Complete all tasks above!" at bounding box center [1239, 527] width 104 height 12
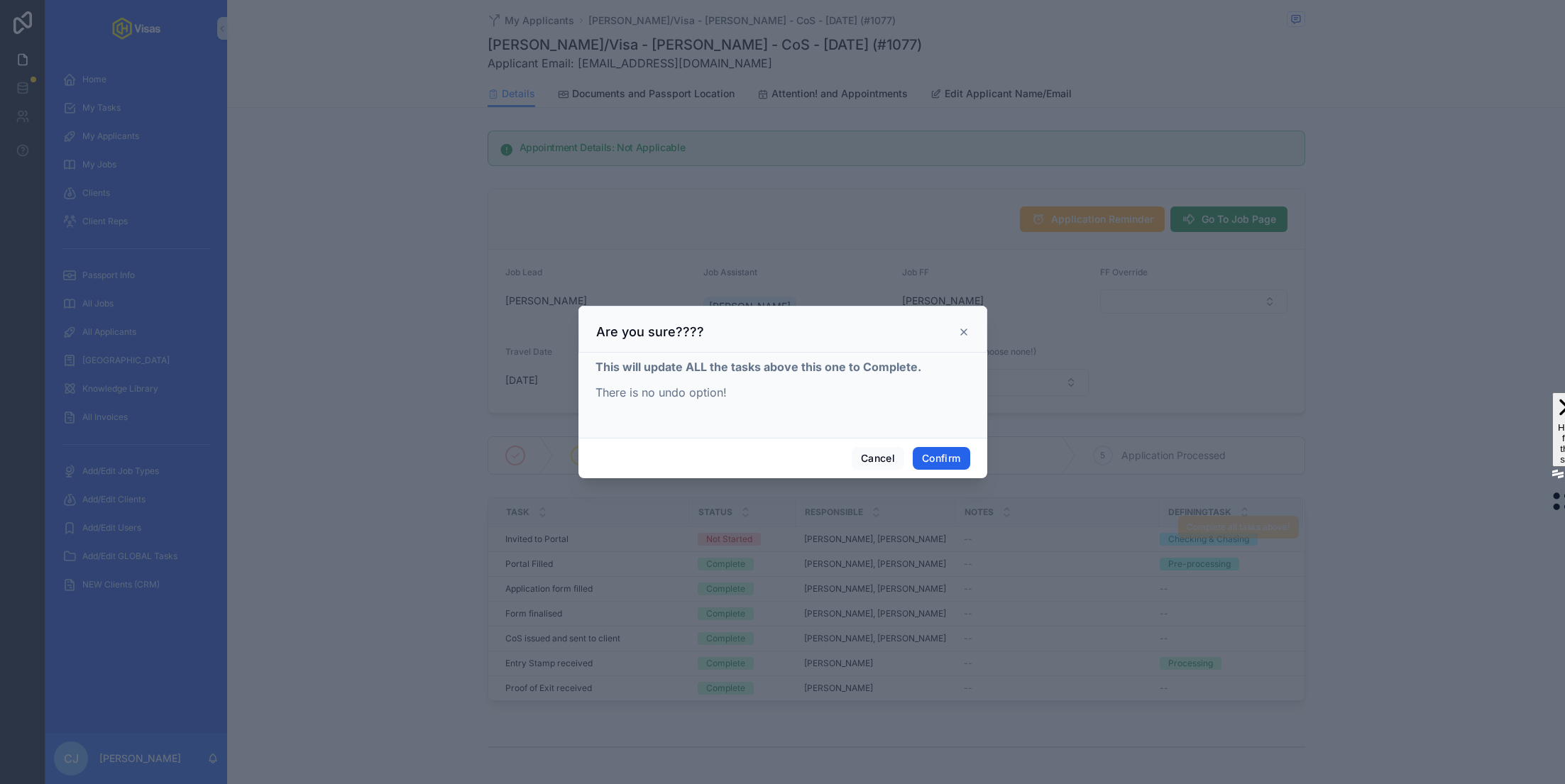
click at [937, 459] on button "Confirm" at bounding box center [941, 458] width 56 height 22
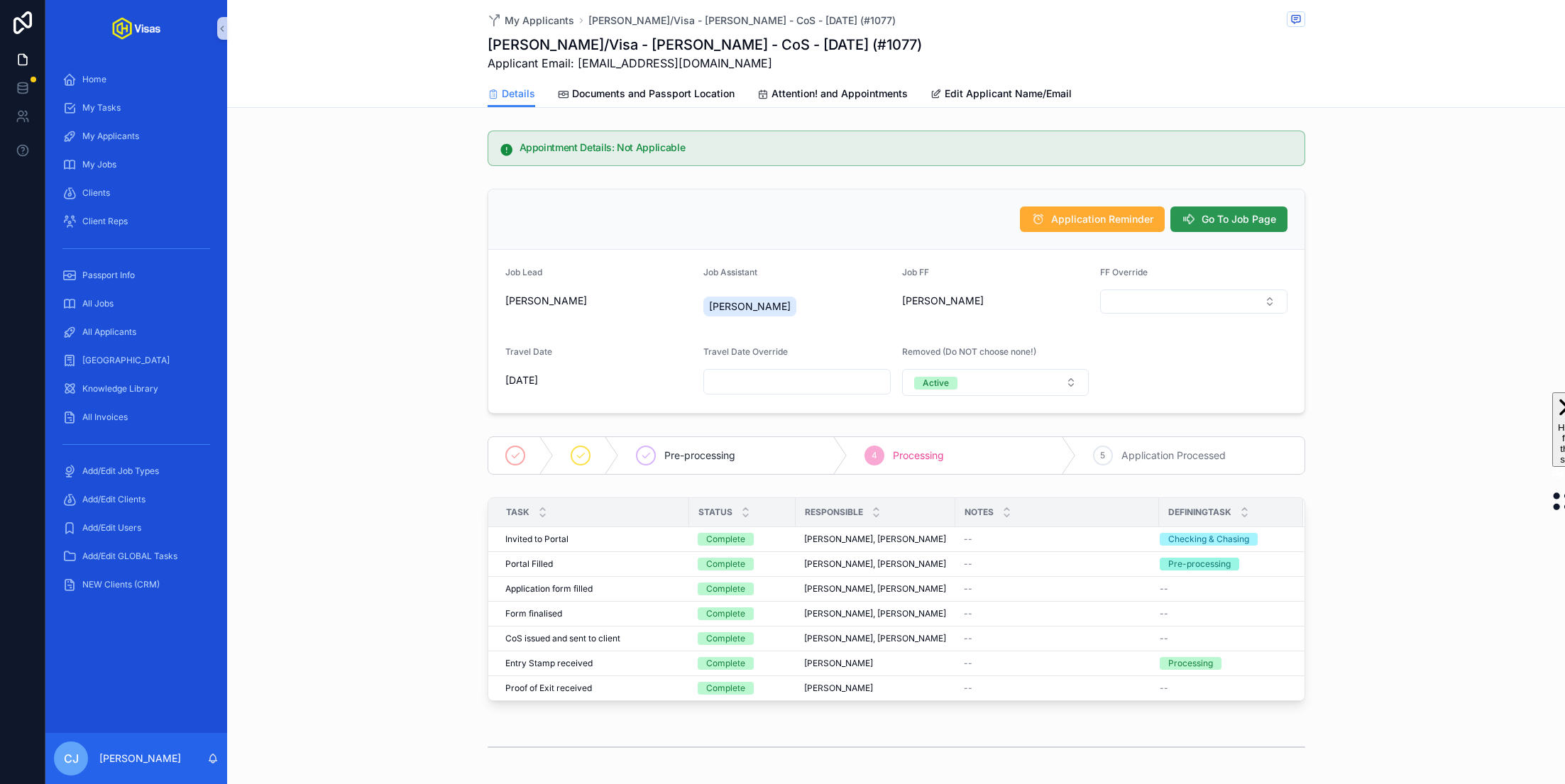
click at [1242, 220] on span "Go To Job Page" at bounding box center [1239, 220] width 74 height 14
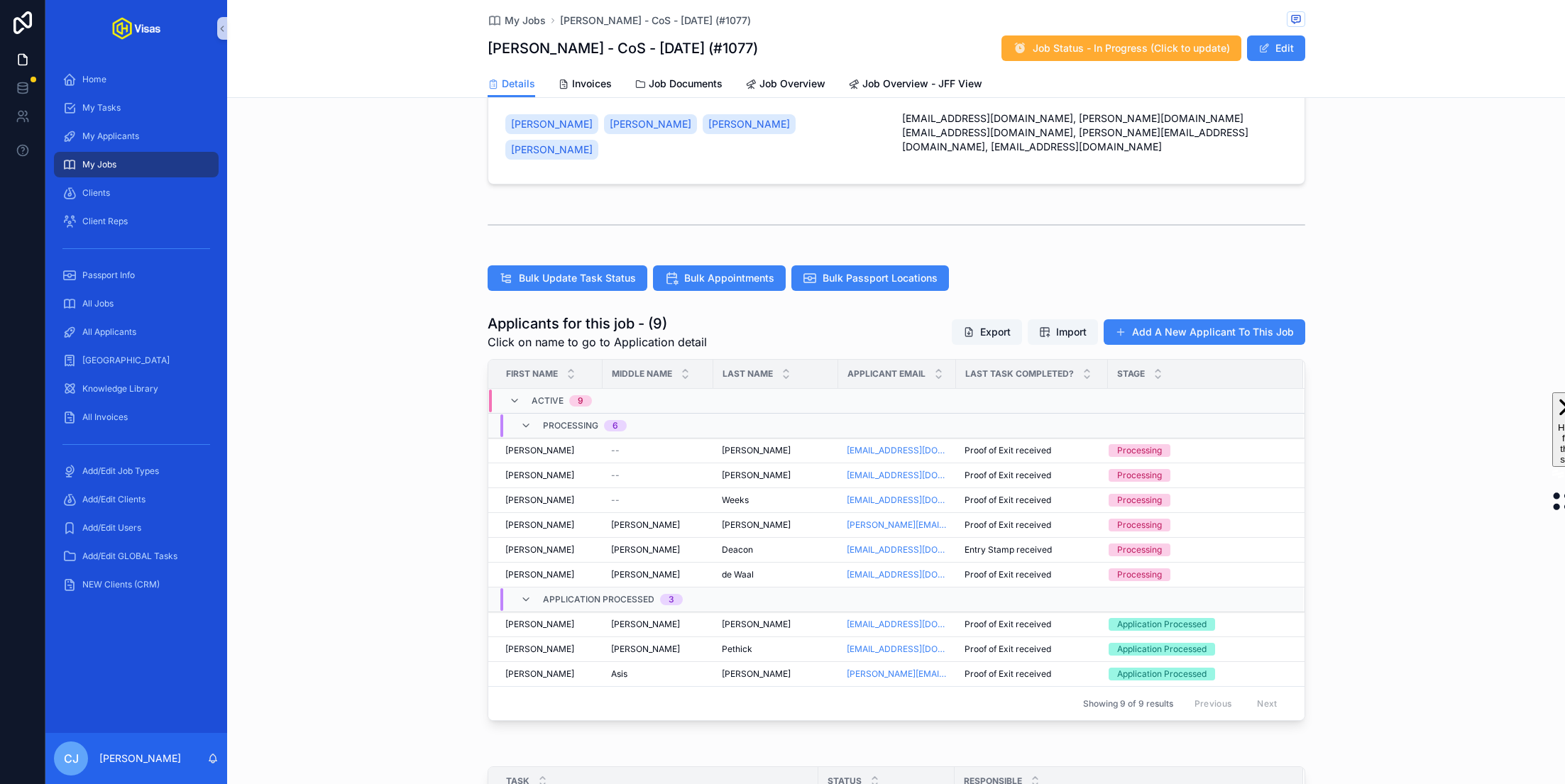
scroll to position [273, 0]
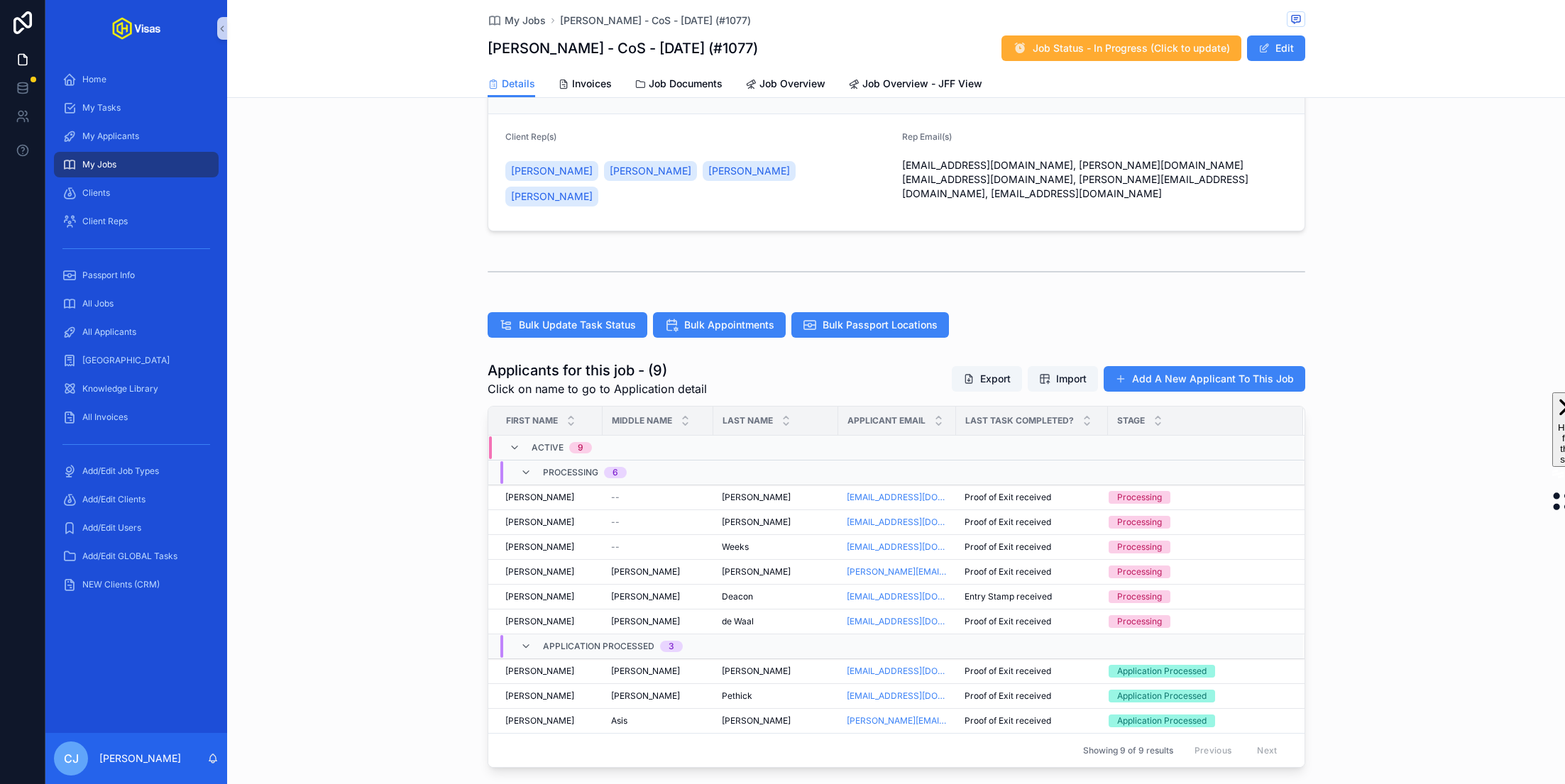
scroll to position [228, 0]
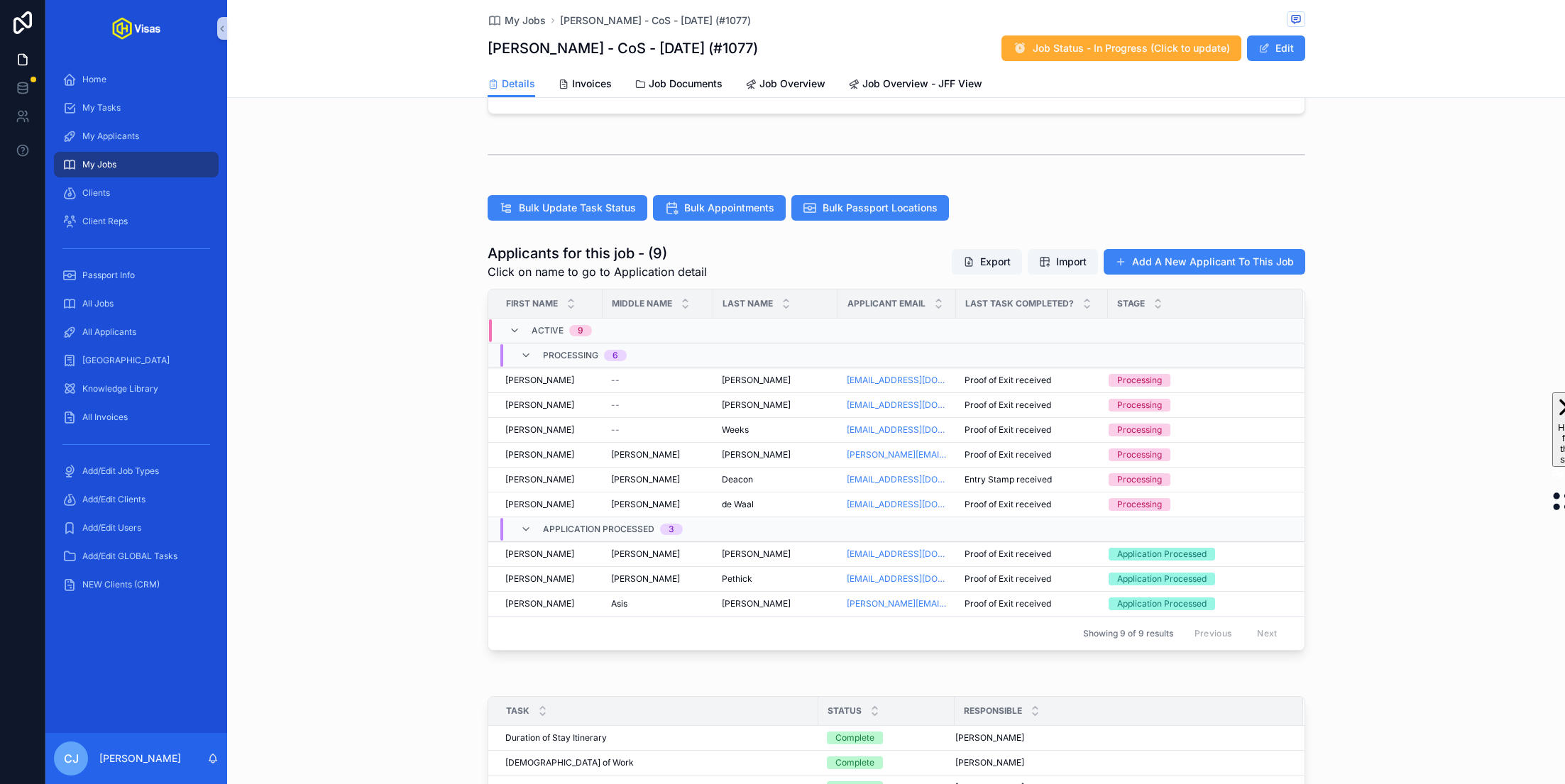
scroll to position [345, 0]
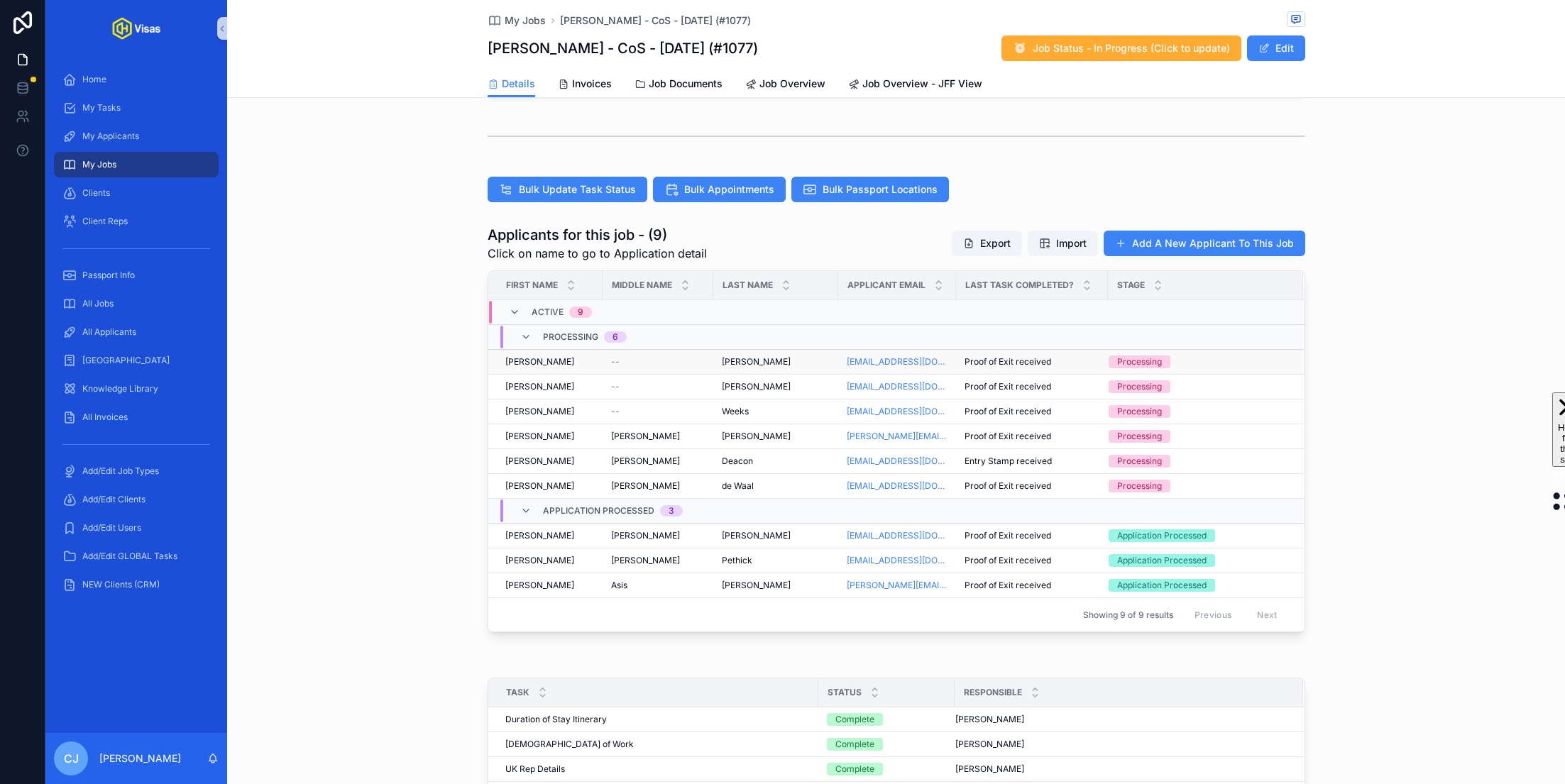
scroll to position [298, 0]
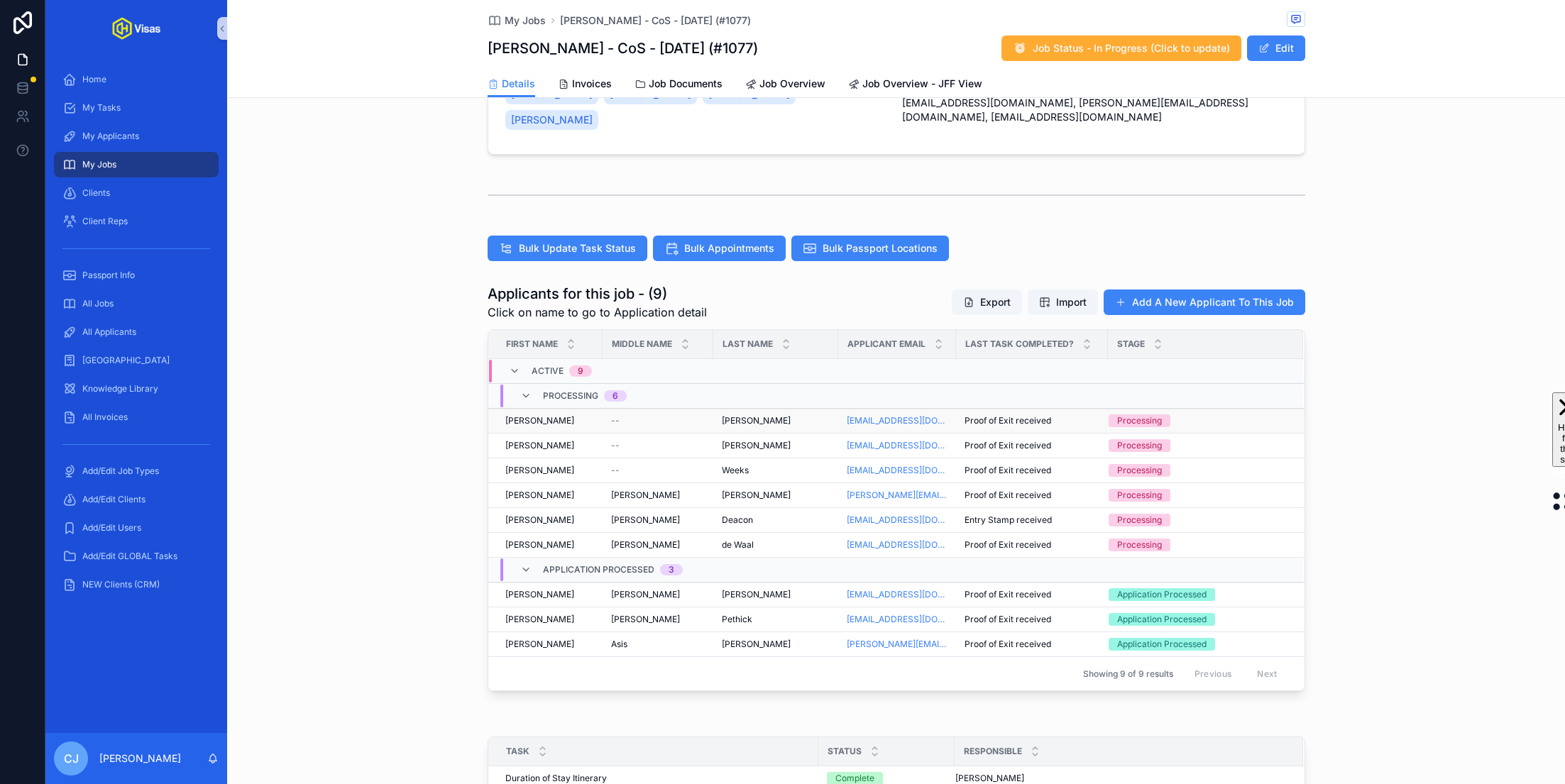
click at [742, 415] on span "[PERSON_NAME]" at bounding box center [756, 420] width 69 height 12
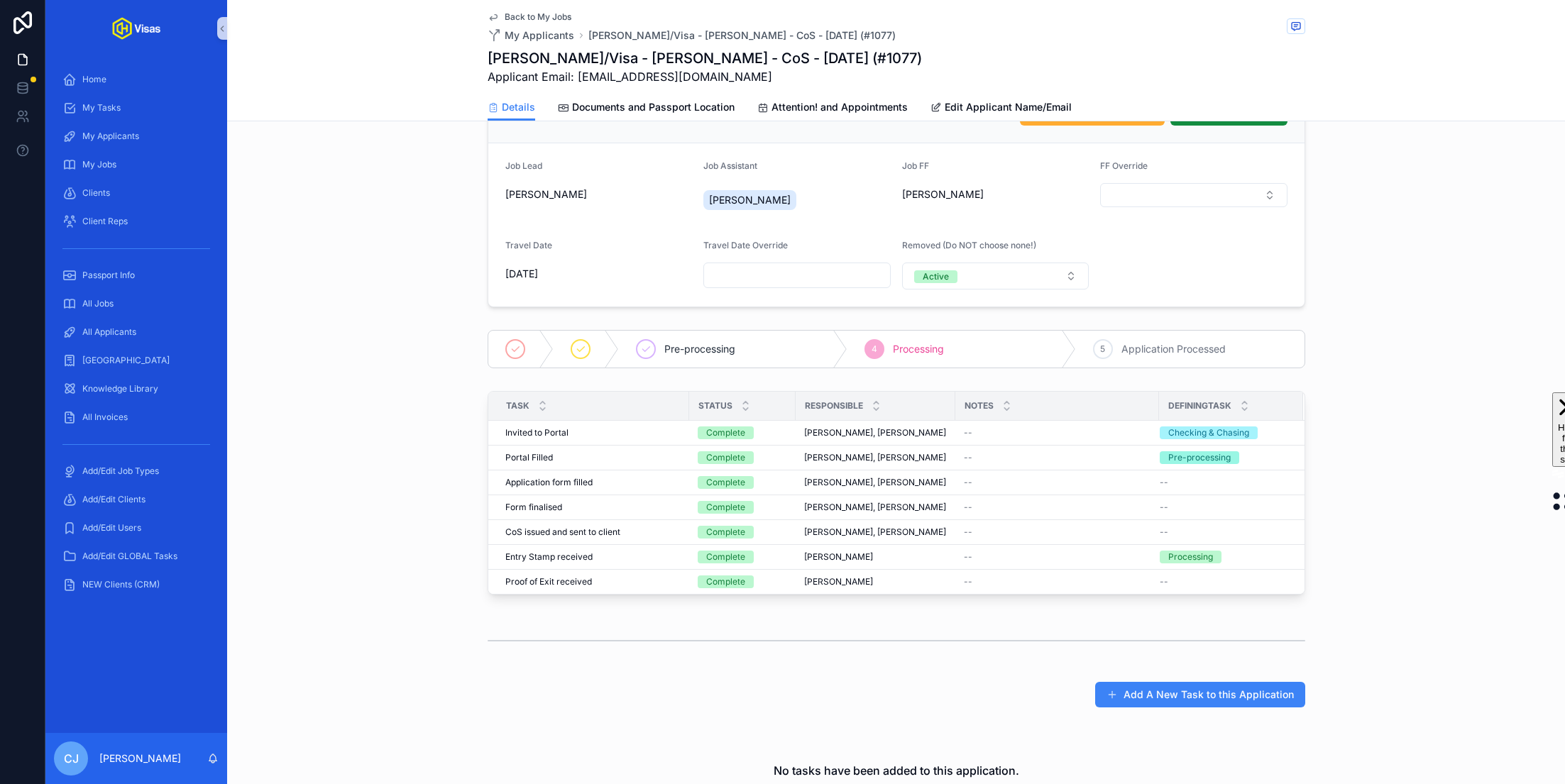
scroll to position [247, 0]
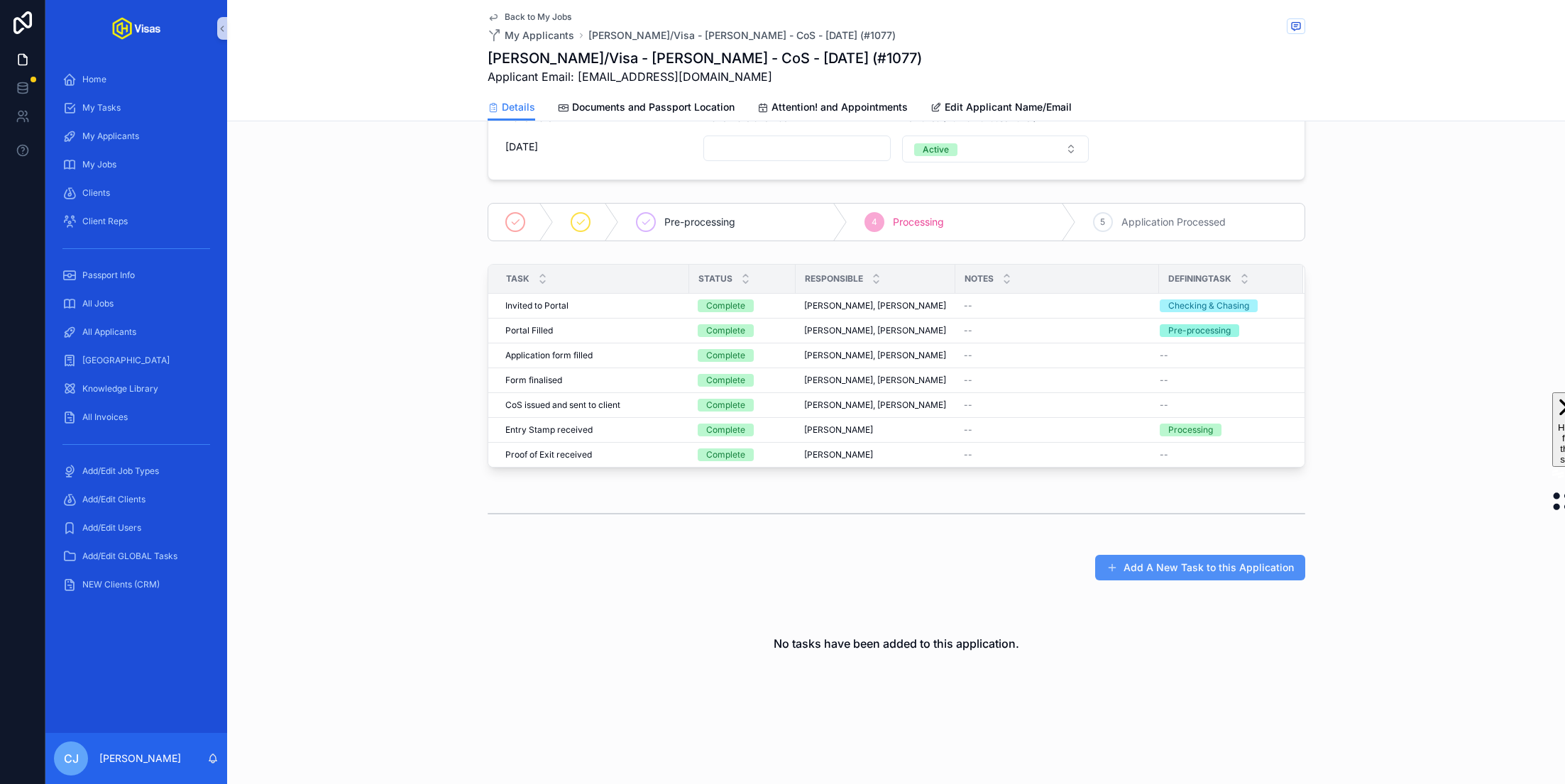
click at [1193, 565] on button "Add A New Task to this Application" at bounding box center [1200, 567] width 210 height 26
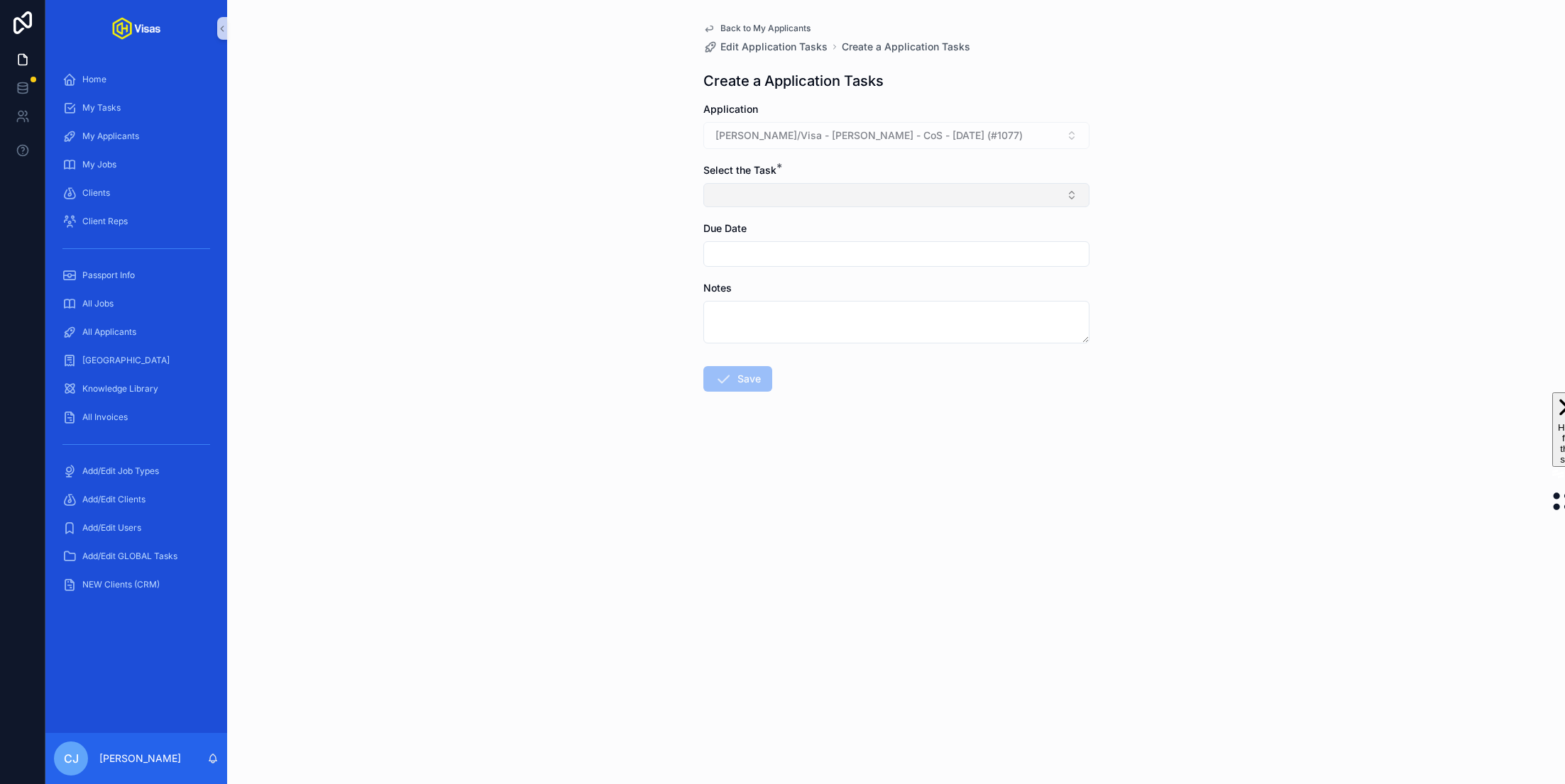
click at [834, 189] on button "Select Button" at bounding box center [896, 194] width 386 height 24
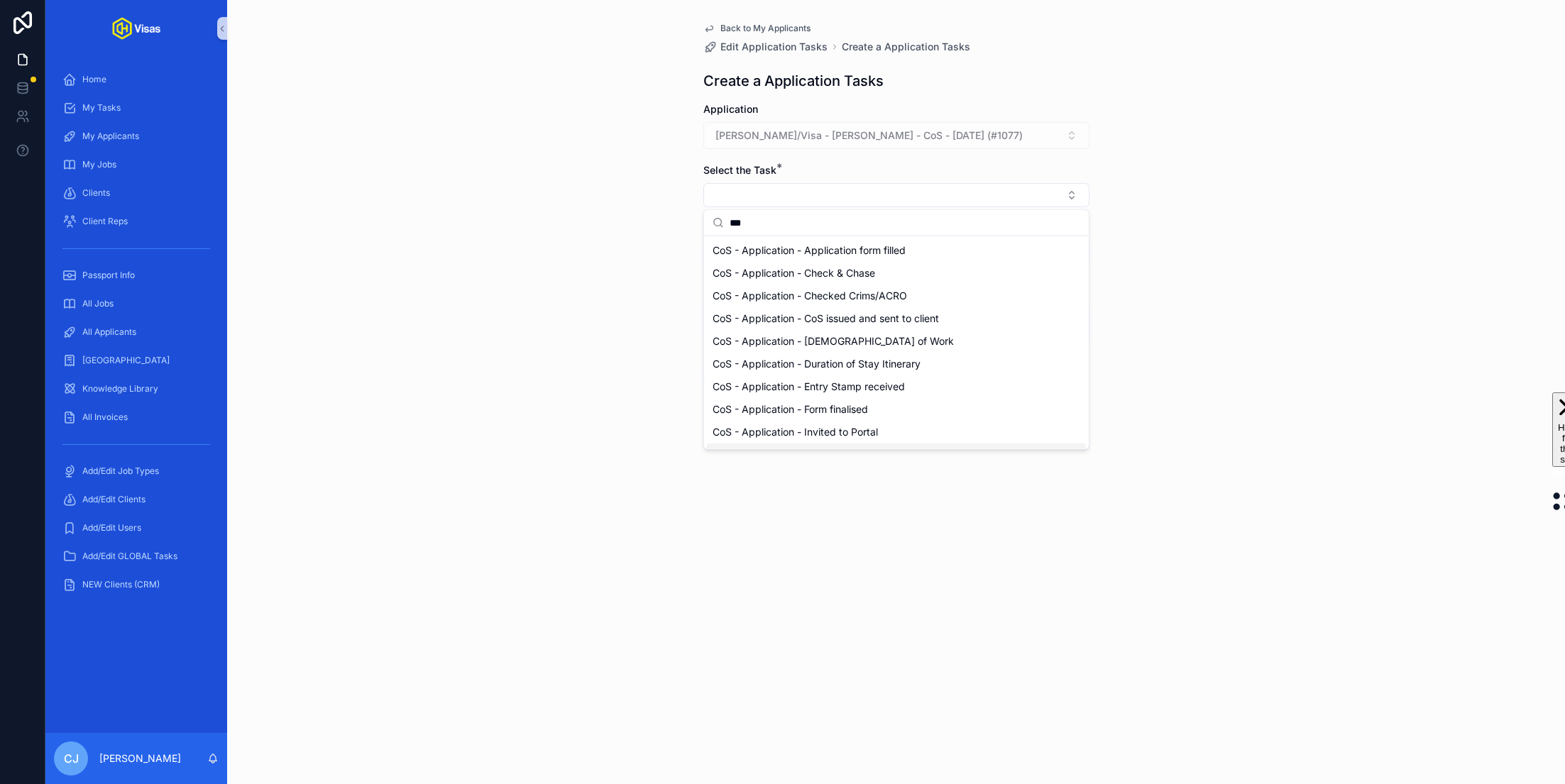
type input "***"
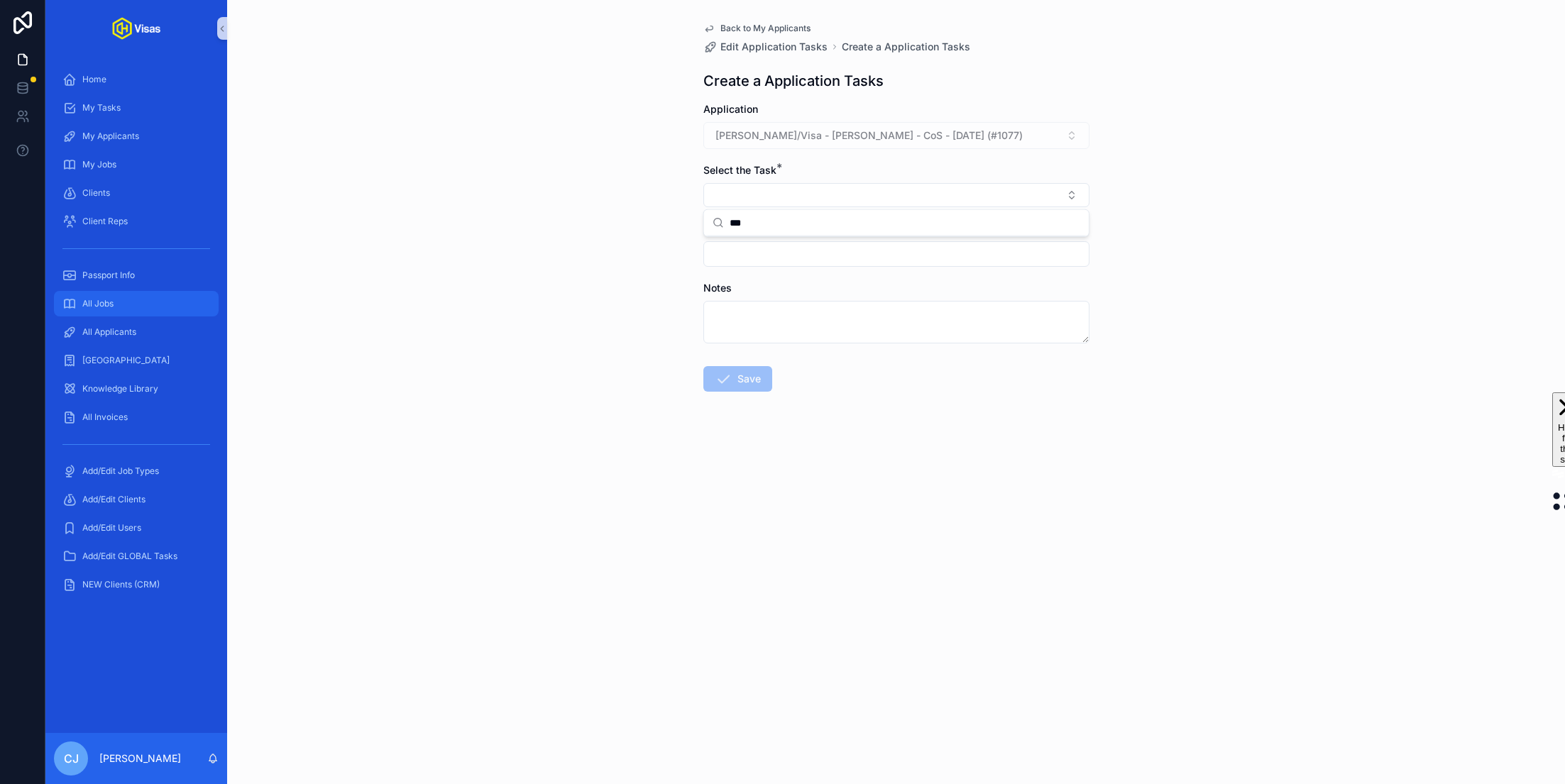
click at [130, 298] on div "All Jobs" at bounding box center [136, 303] width 148 height 22
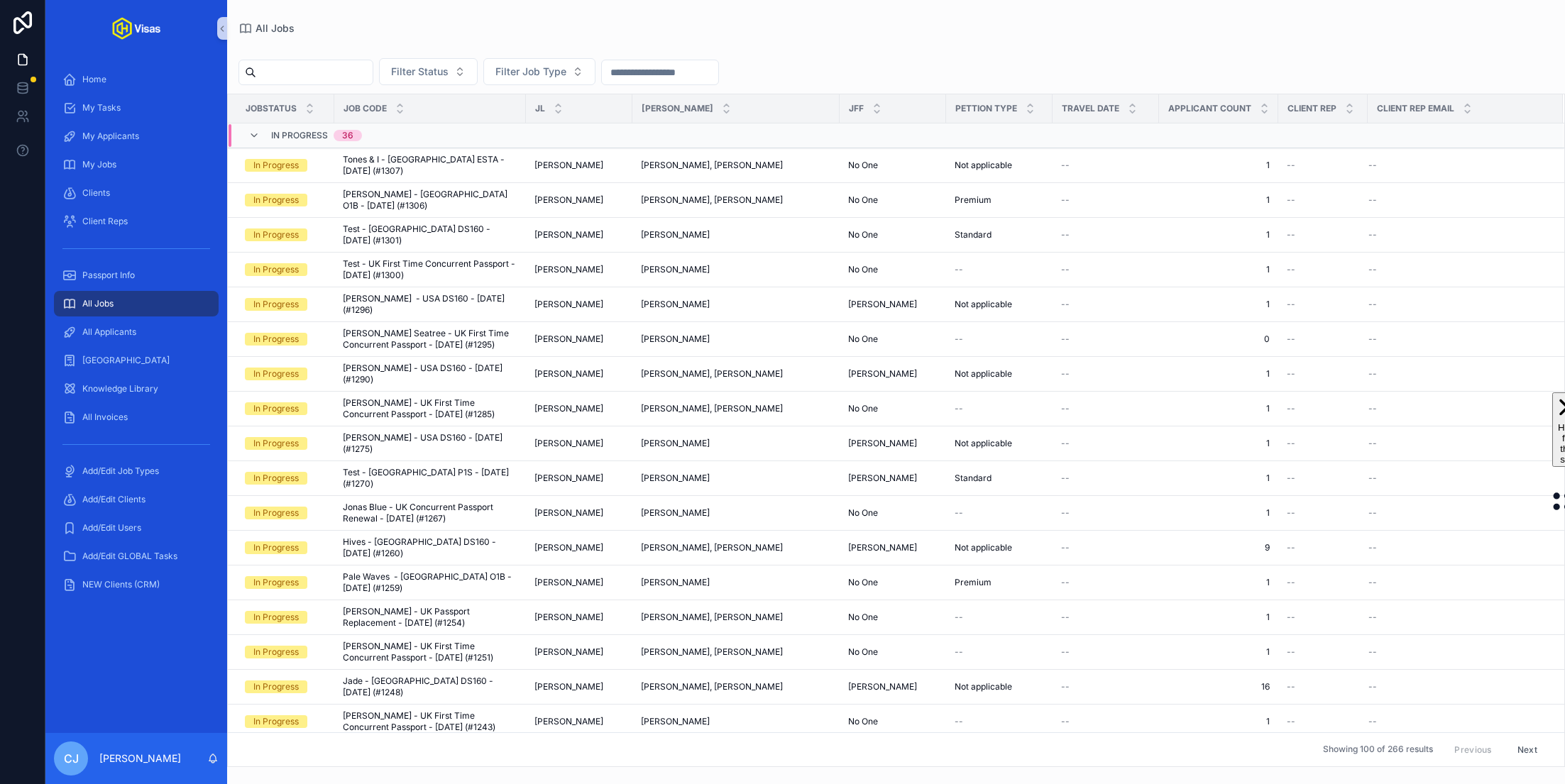
click at [332, 73] on input "scrollable content" at bounding box center [315, 73] width 117 height 20
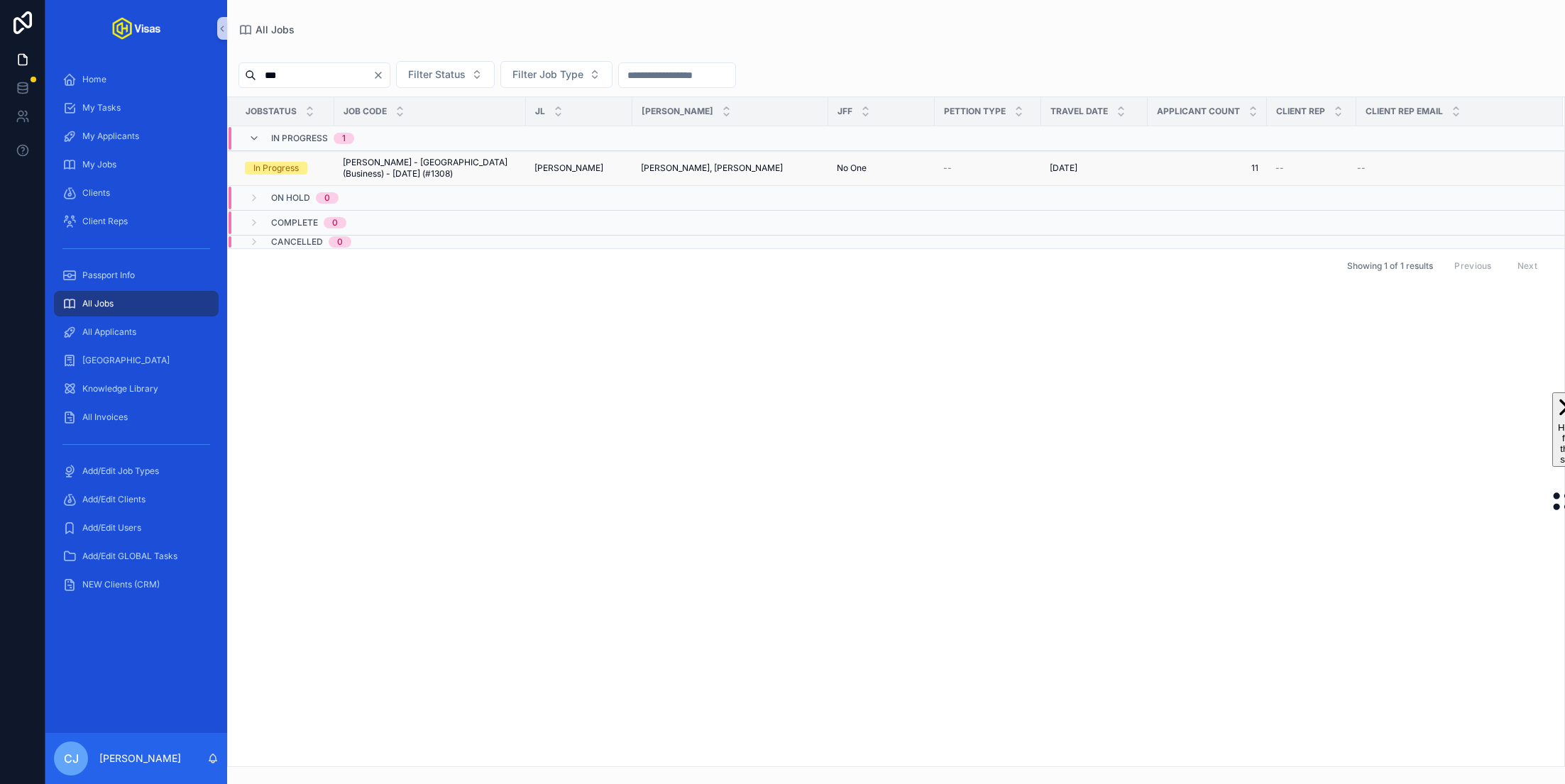
type input "***"
click at [404, 161] on span "[PERSON_NAME] - [GEOGRAPHIC_DATA] (Business) - [DATE] (#1308)" at bounding box center [430, 168] width 175 height 22
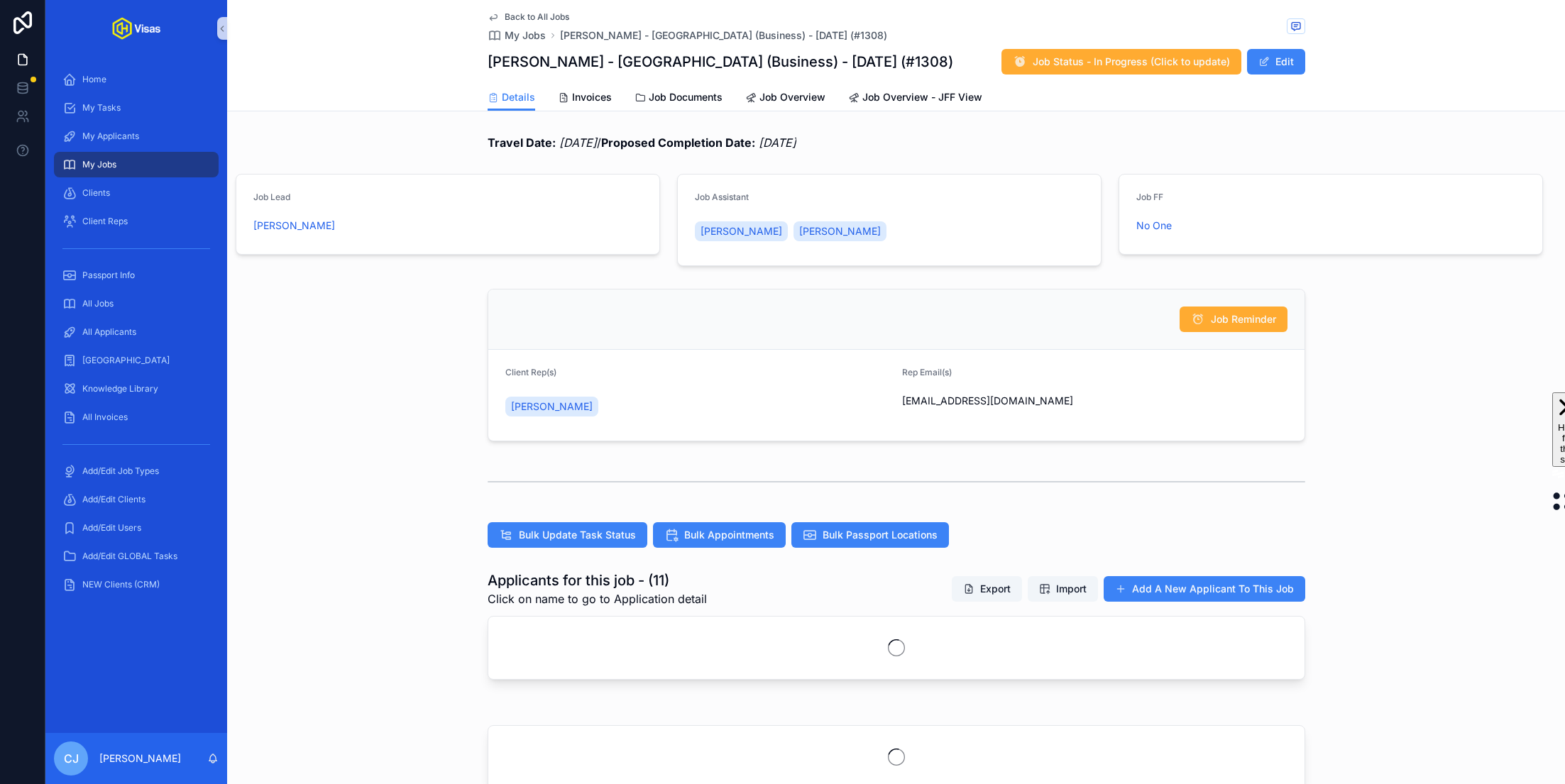
click at [641, 55] on h1 "[PERSON_NAME] - [GEOGRAPHIC_DATA] (Business) - [DATE] (#1308)" at bounding box center [721, 62] width 466 height 20
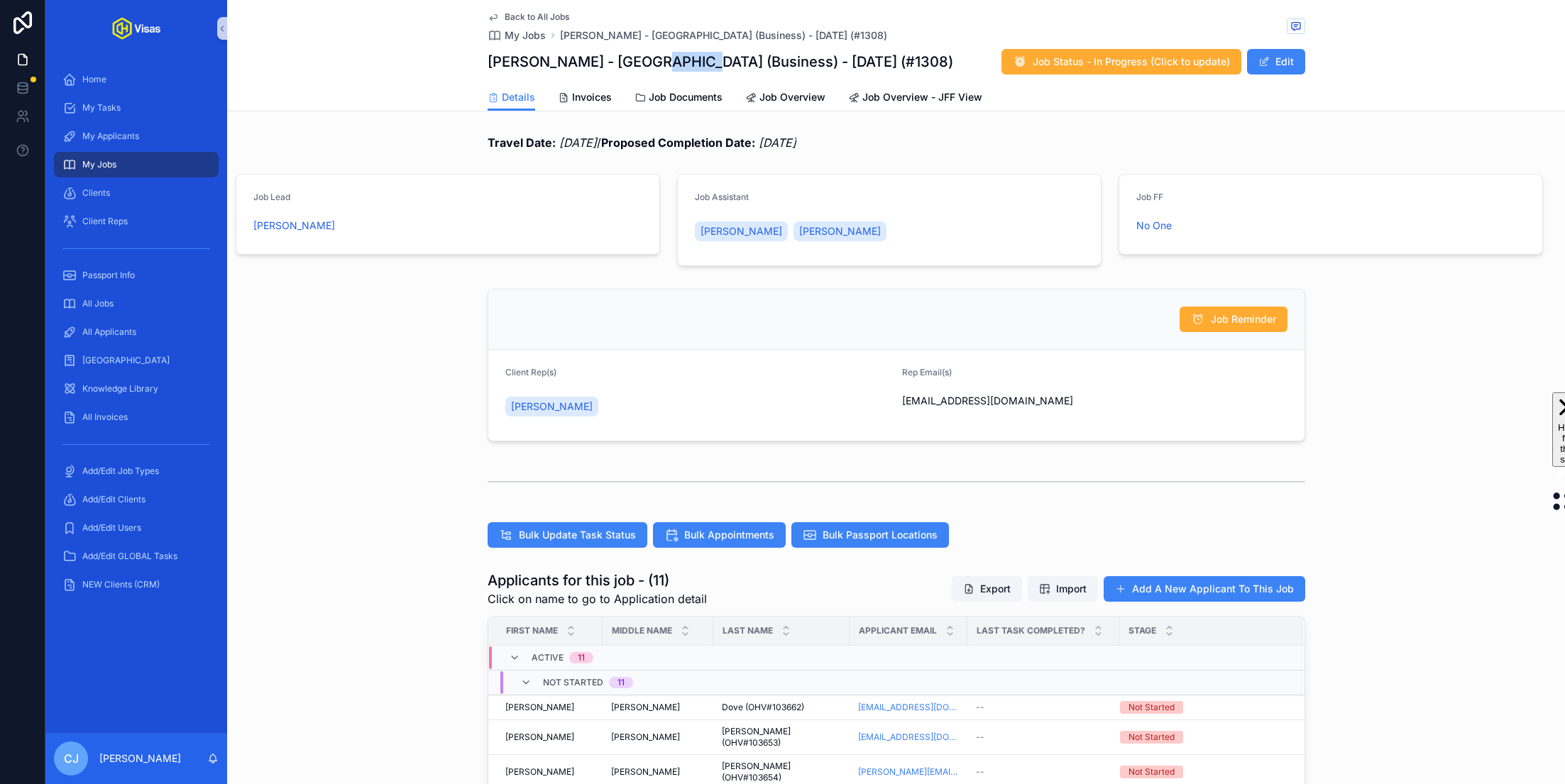
click at [641, 55] on h1 "[PERSON_NAME] - [GEOGRAPHIC_DATA] (Business) - [DATE] (#1308)" at bounding box center [721, 62] width 466 height 20
click at [585, 57] on h1 "[PERSON_NAME] - [GEOGRAPHIC_DATA] (Business) - [DATE] (#1308)" at bounding box center [721, 62] width 466 height 20
drag, startPoint x: 586, startPoint y: 60, endPoint x: 483, endPoint y: 60, distance: 103.0
click at [483, 60] on div "Back to All Jobs My Jobs Mishaal Tamer - Saudi Arabia (Business) - Sep/25 (#130…" at bounding box center [895, 56] width 1338 height 111
copy h1 "Mishaal Tamer"
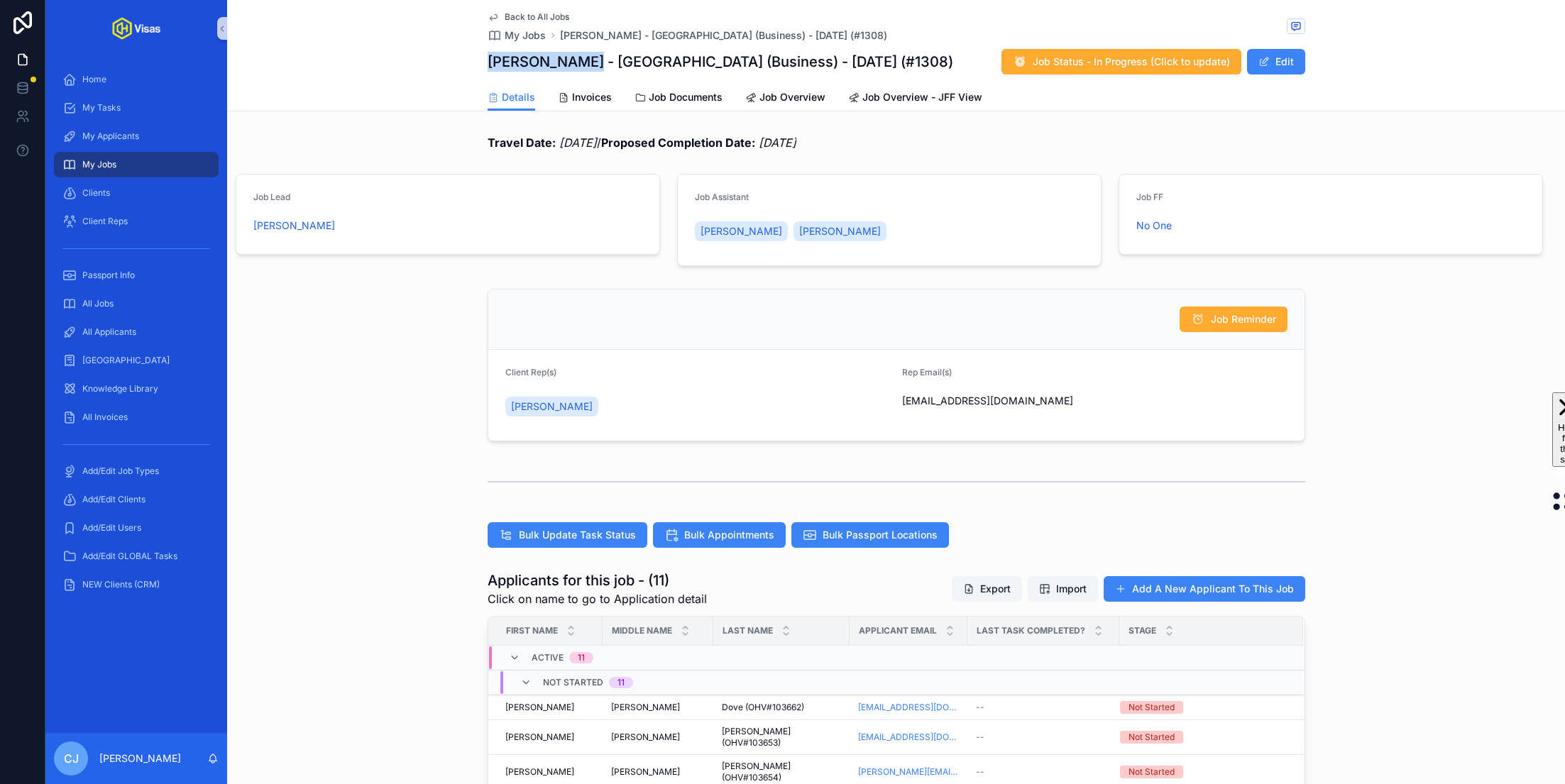
click at [534, 64] on h1 "[PERSON_NAME] - [GEOGRAPHIC_DATA] (Business) - [DATE] (#1308)" at bounding box center [721, 62] width 466 height 20
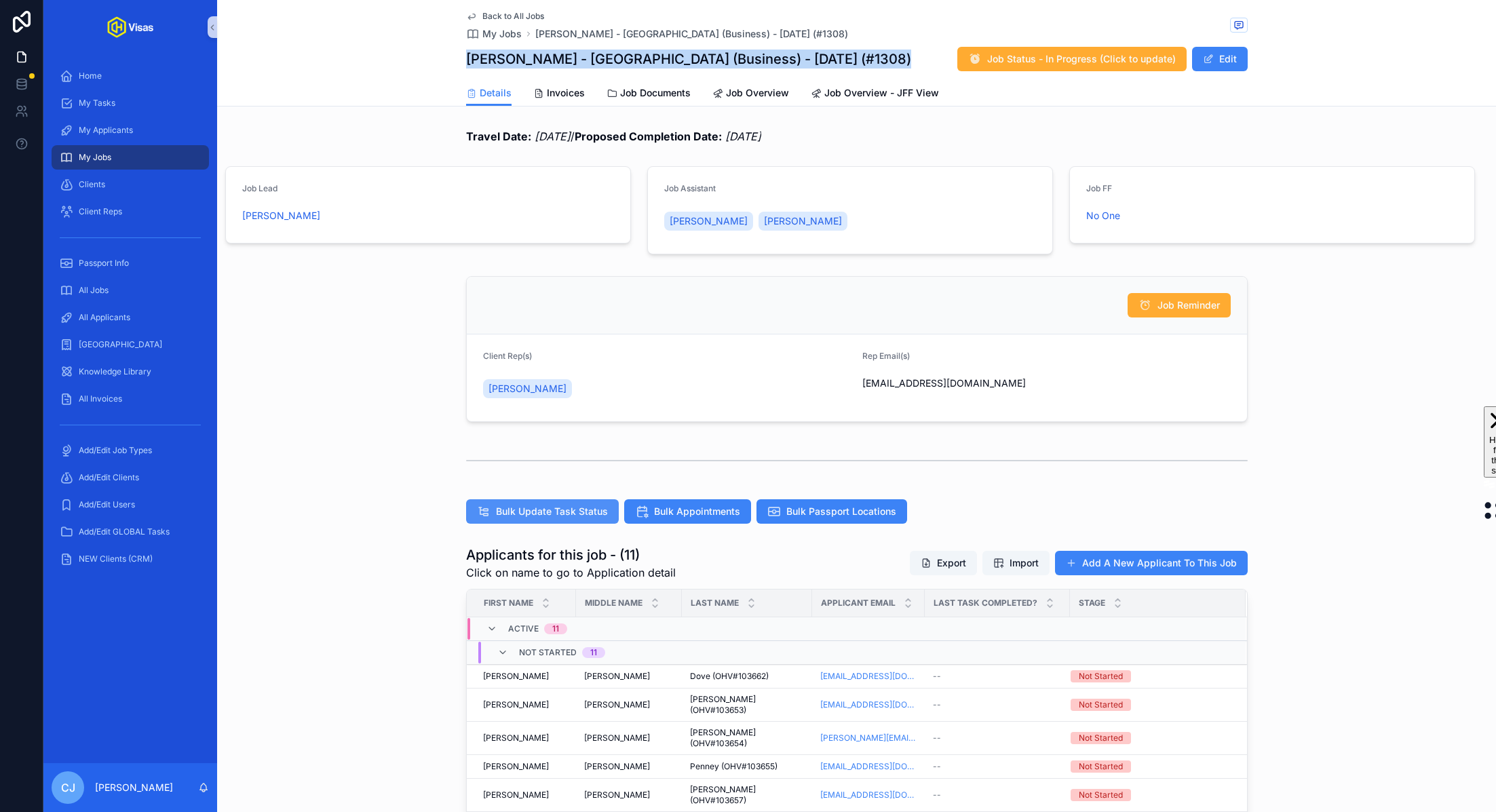
click at [545, 510] on span "Bulk Update Task Status" at bounding box center [552, 511] width 112 height 14
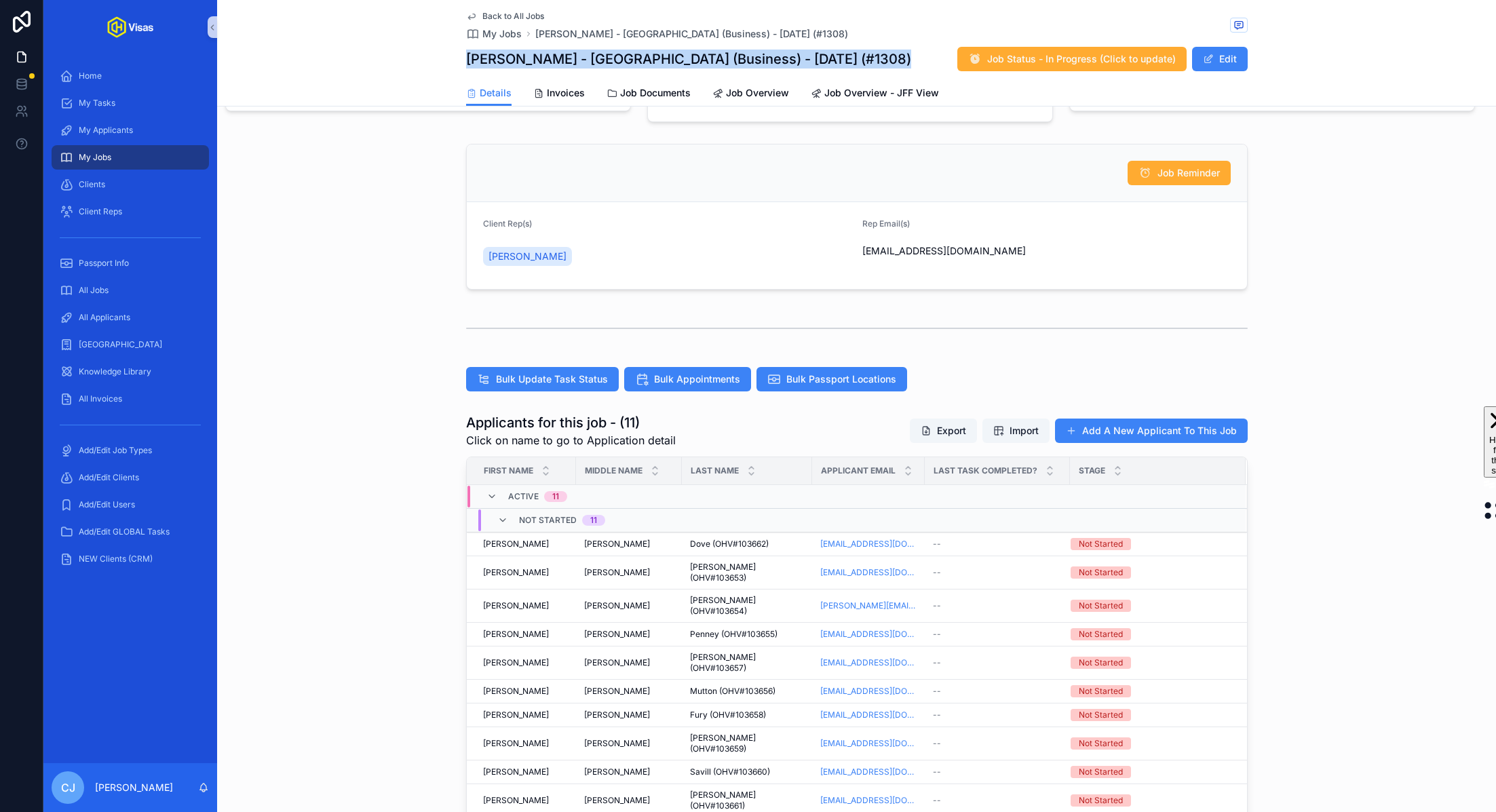
scroll to position [248, 0]
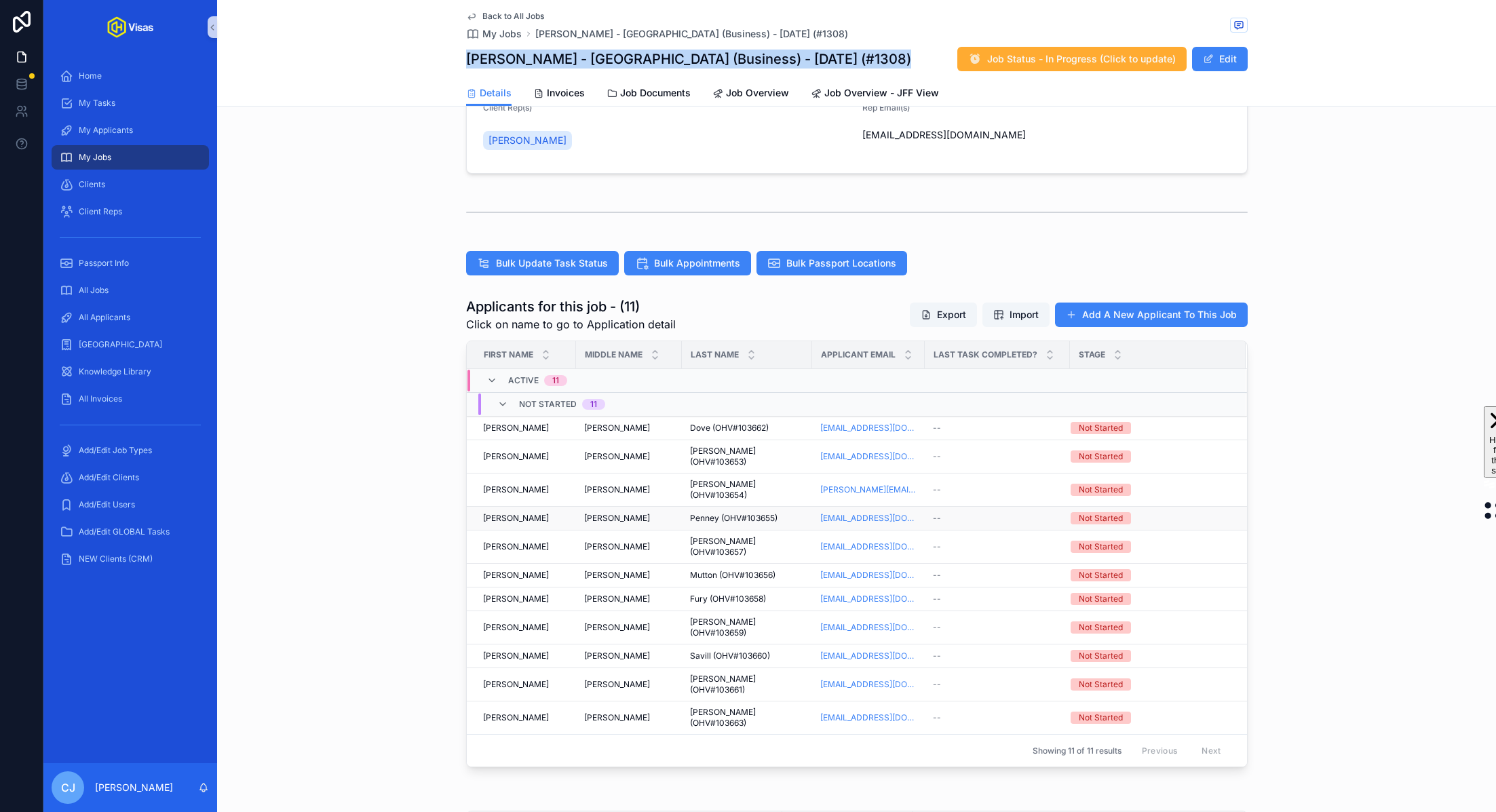
click at [547, 513] on div "James James" at bounding box center [525, 518] width 85 height 11
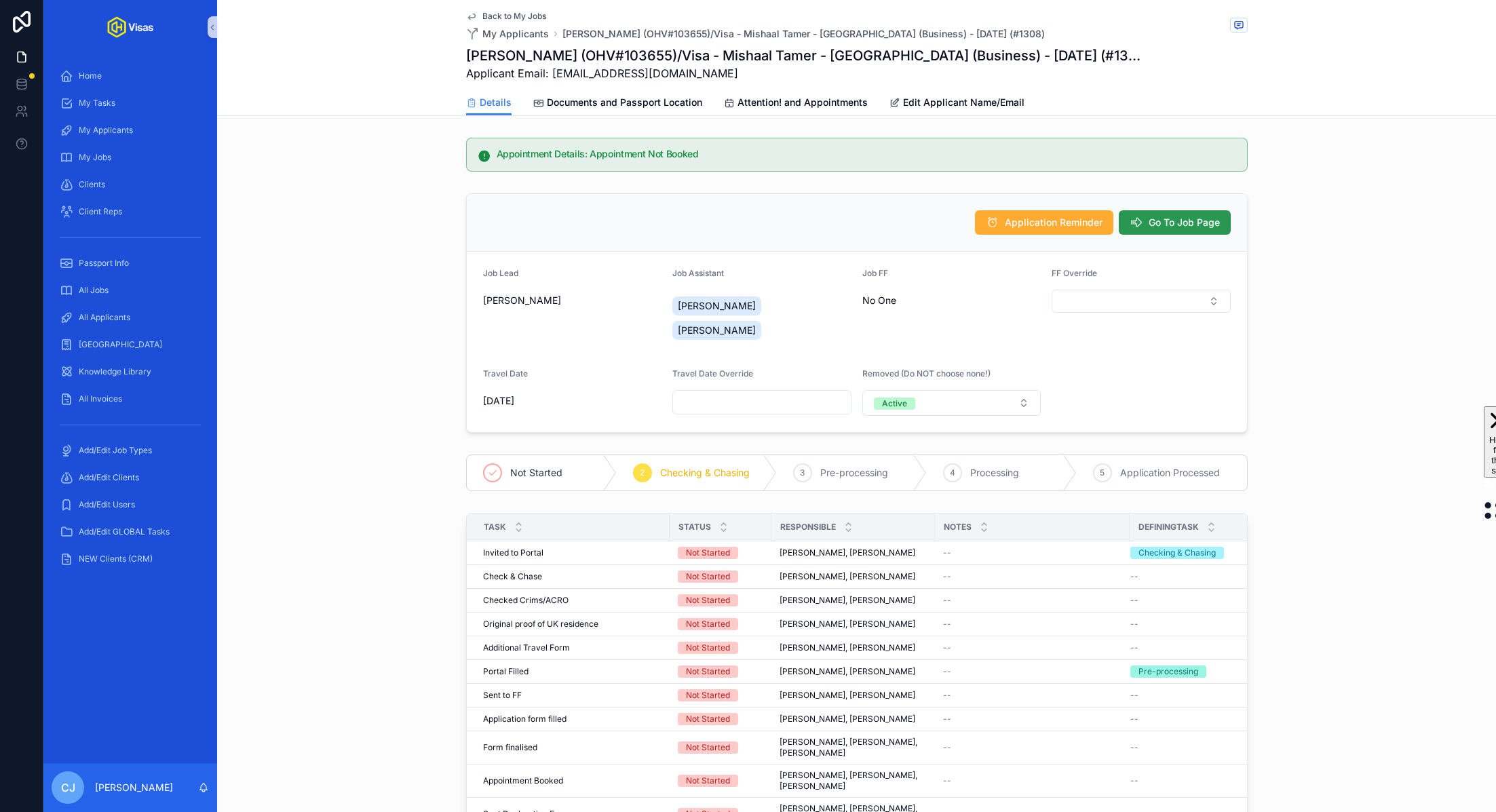
click at [1177, 212] on button "Go To Job Page" at bounding box center [1175, 223] width 112 height 25
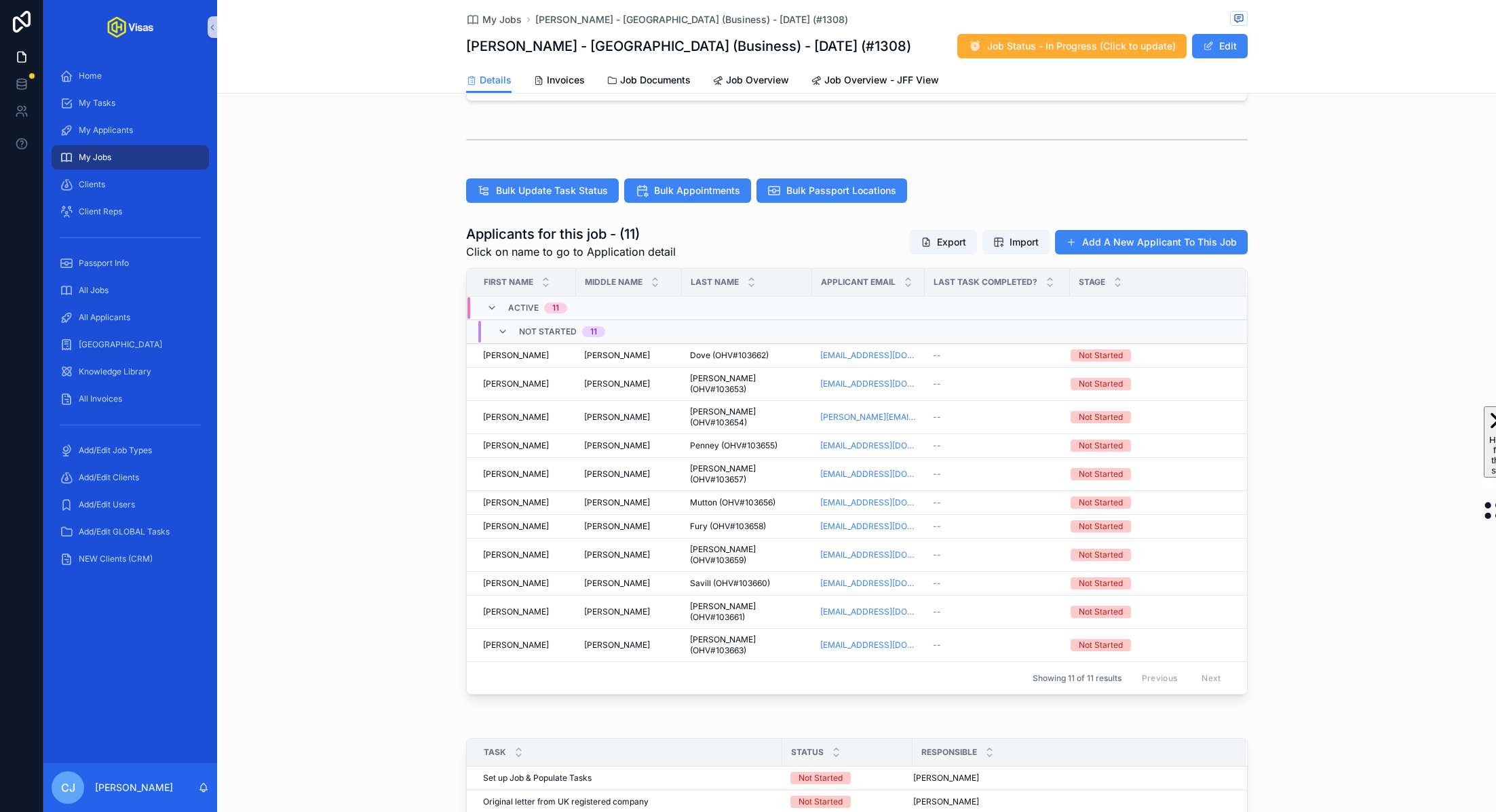
scroll to position [344, 0]
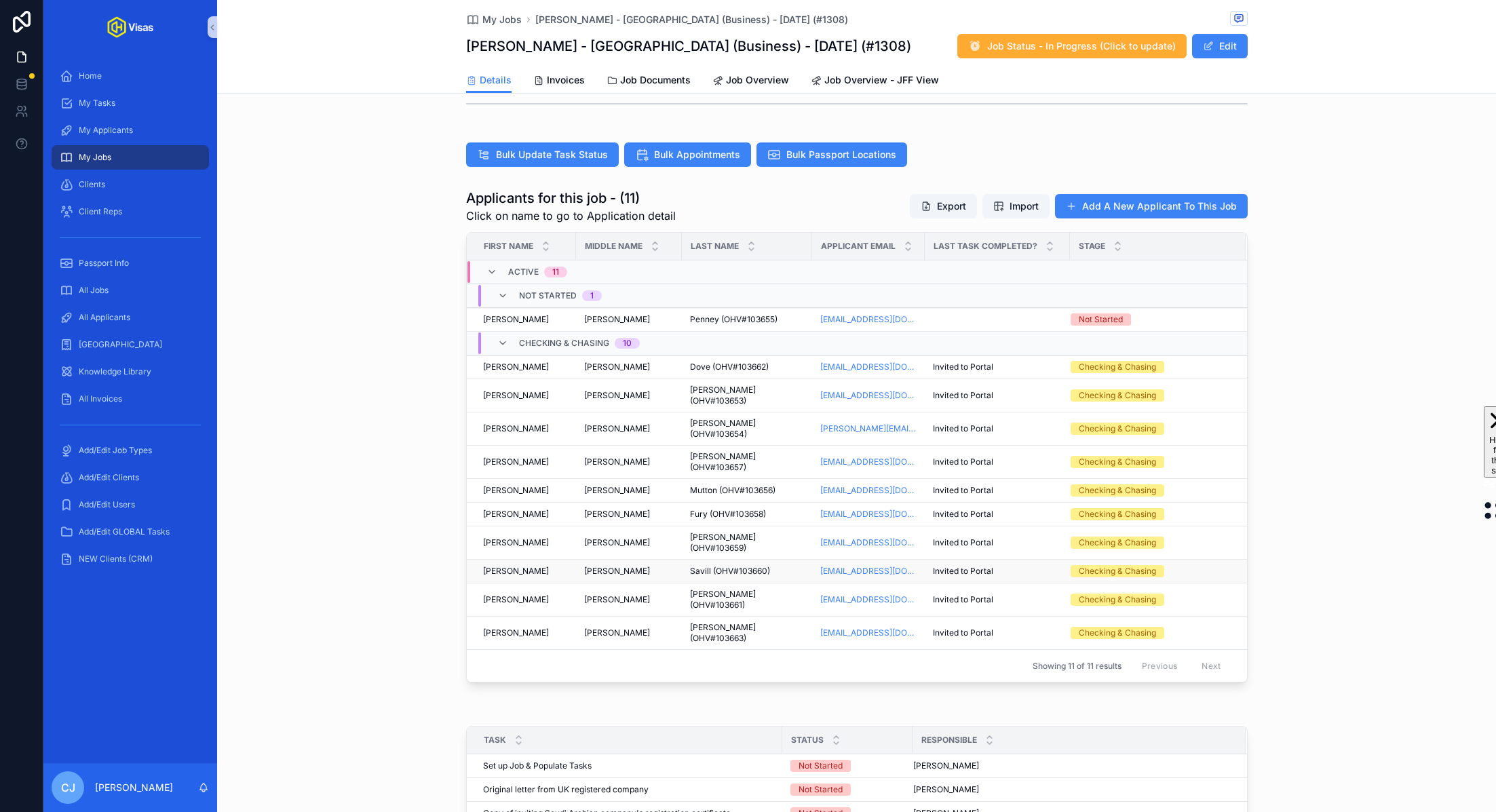
click at [709, 566] on span "Savill (OHV#103660)" at bounding box center [729, 571] width 80 height 11
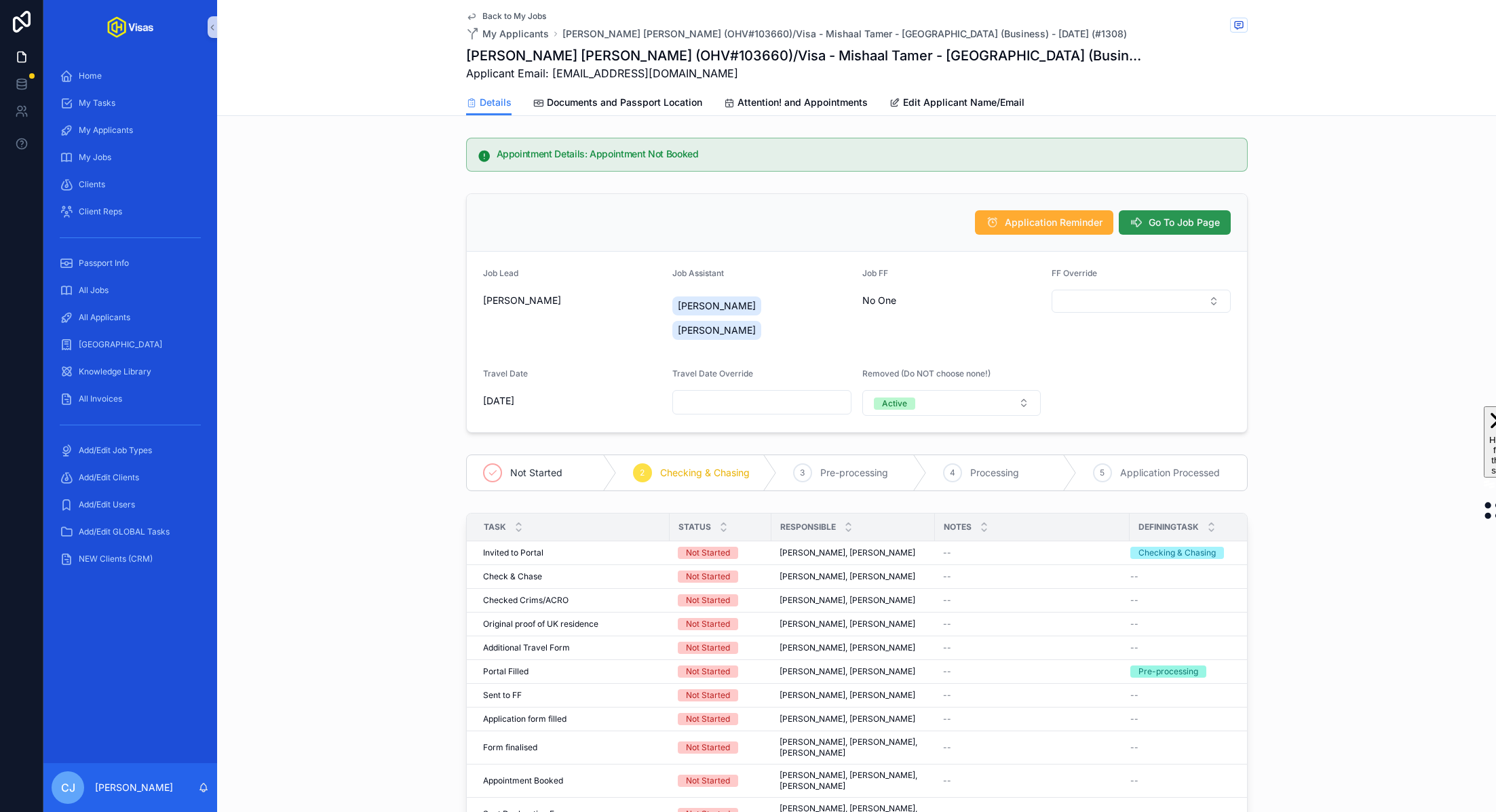
click at [1166, 218] on span "Go To Job Page" at bounding box center [1184, 223] width 71 height 14
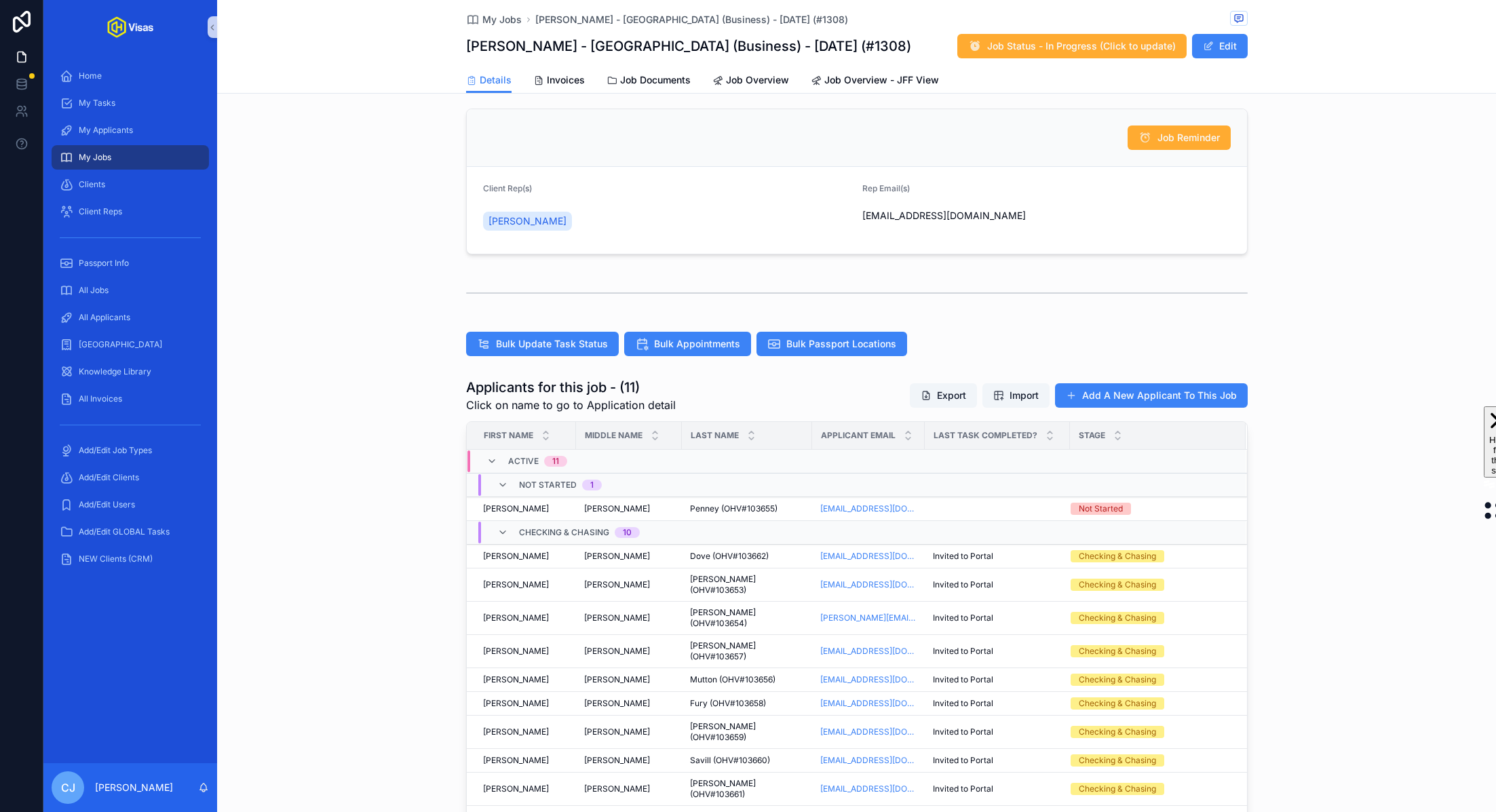
scroll to position [273, 0]
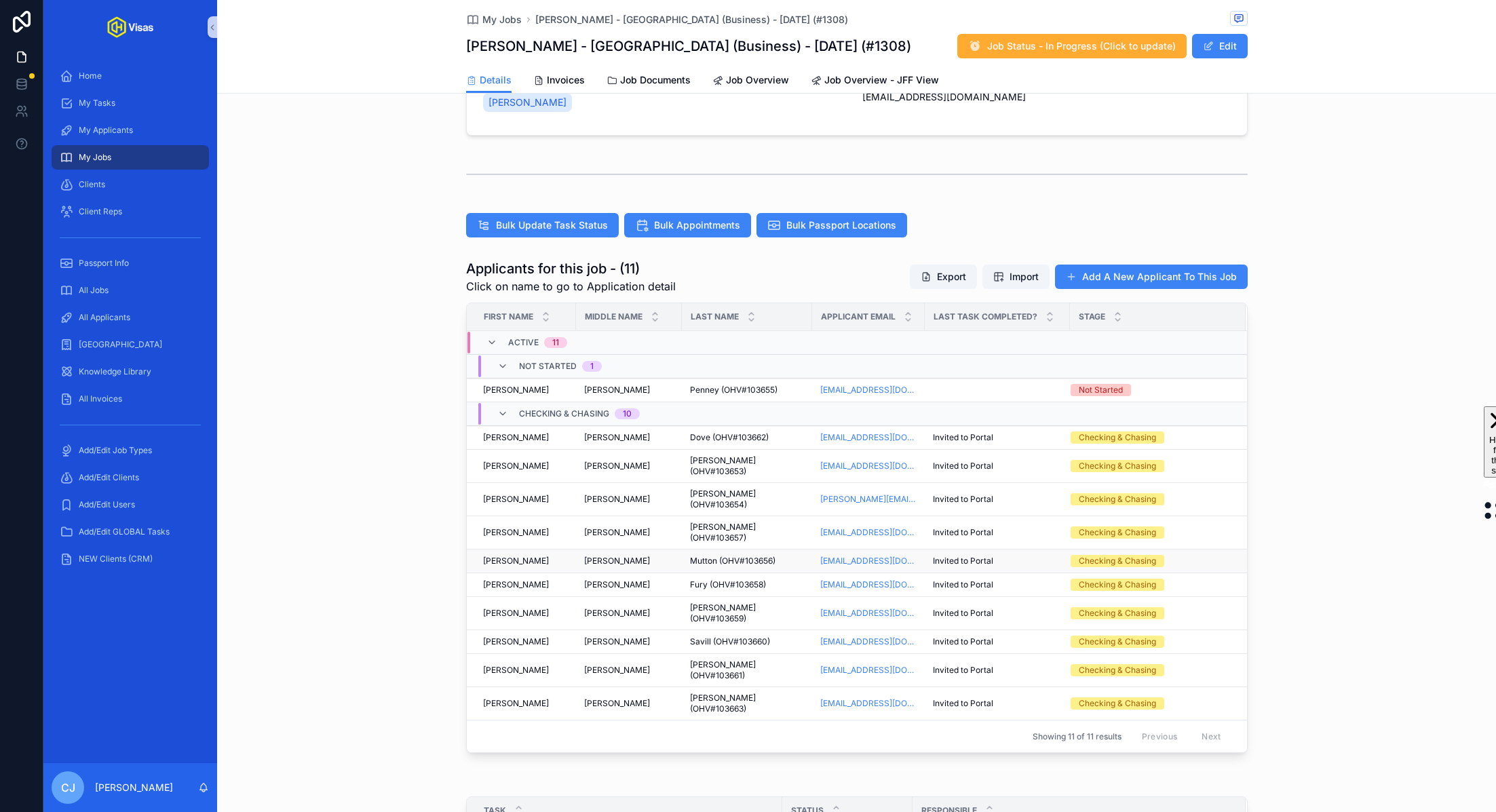
click at [720, 556] on span "Mutton (OHV#103656)" at bounding box center [733, 561] width 86 height 11
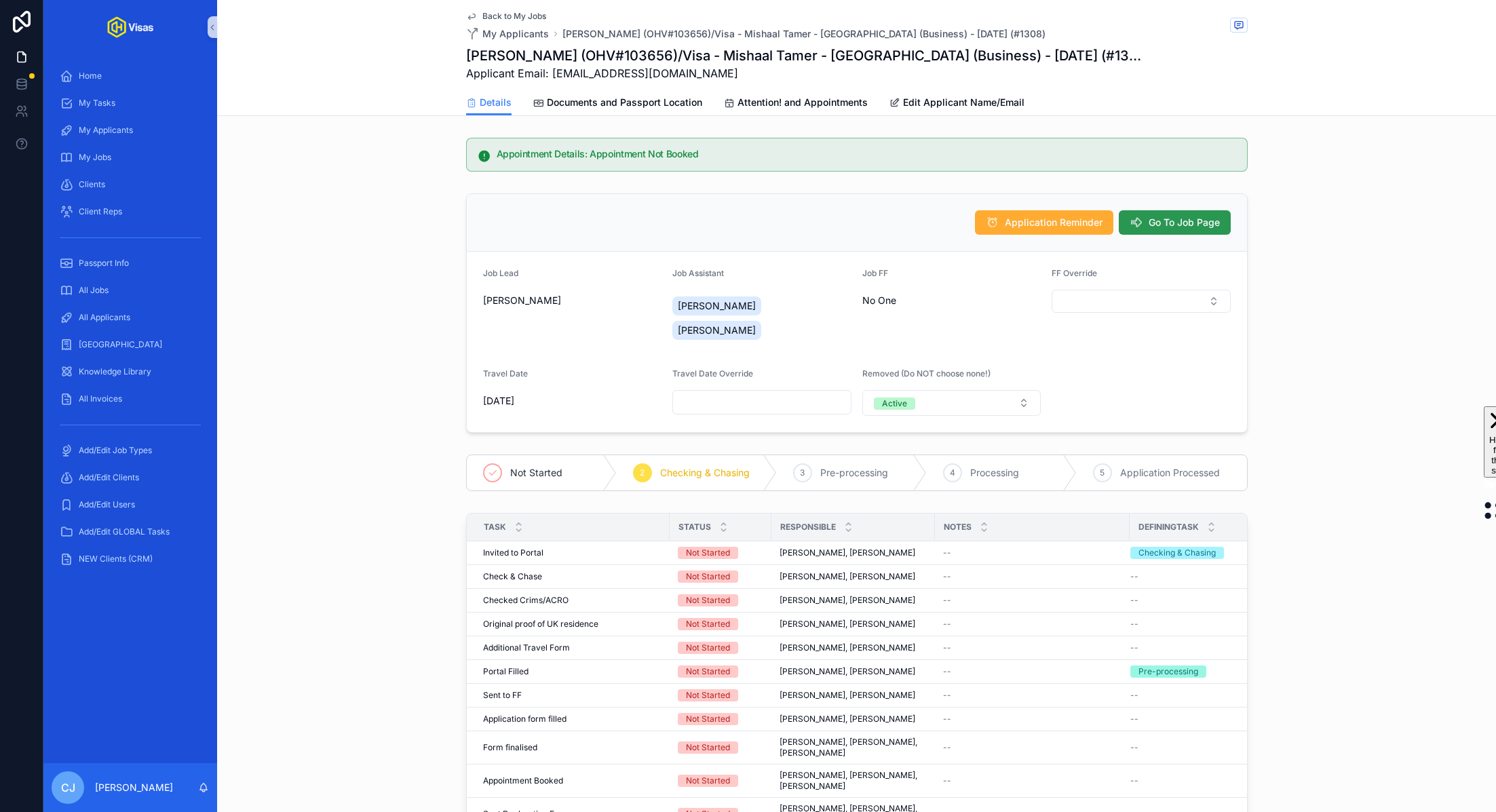
click at [1165, 220] on span "Go To Job Page" at bounding box center [1184, 223] width 71 height 14
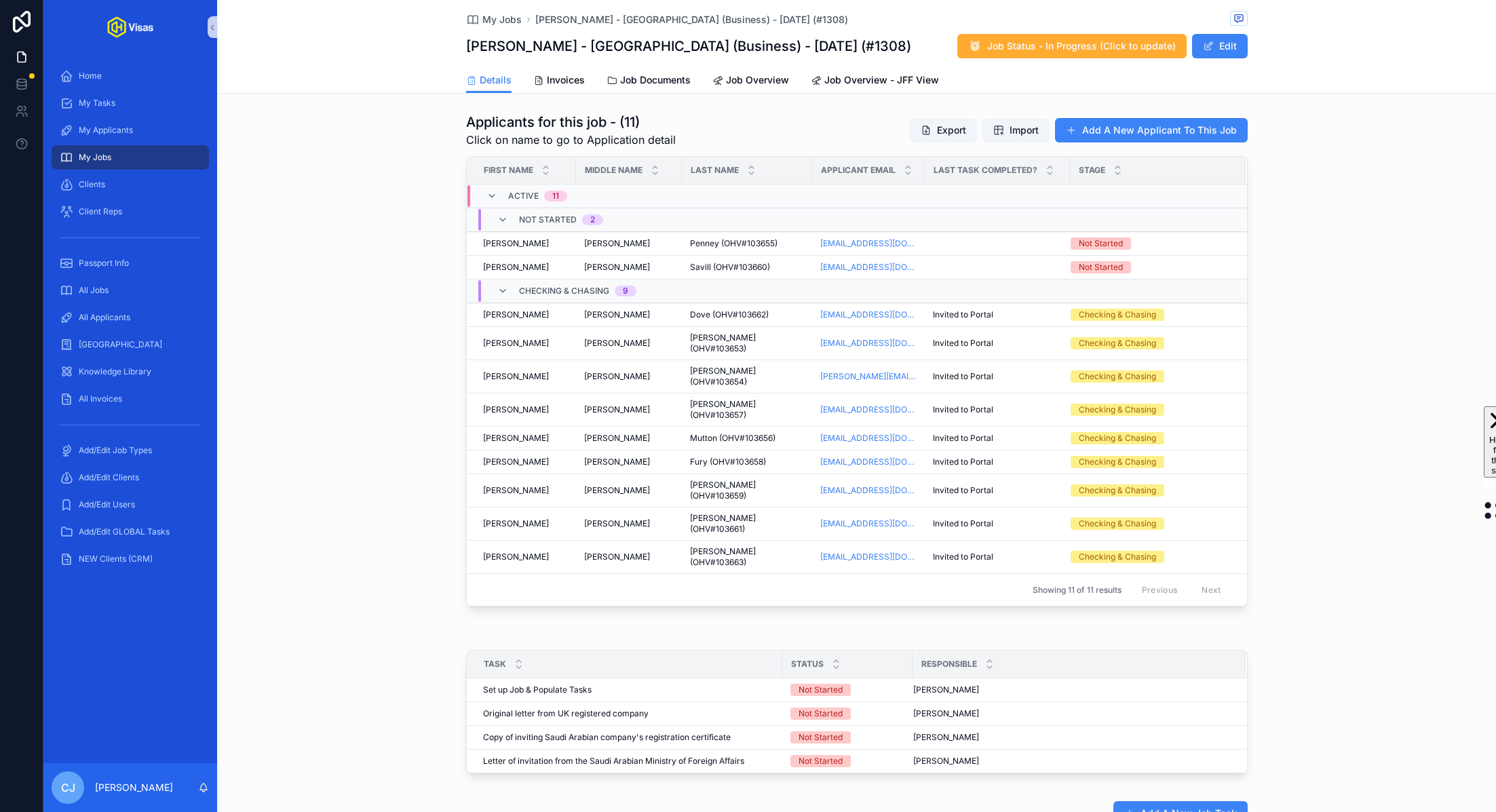
scroll to position [423, 0]
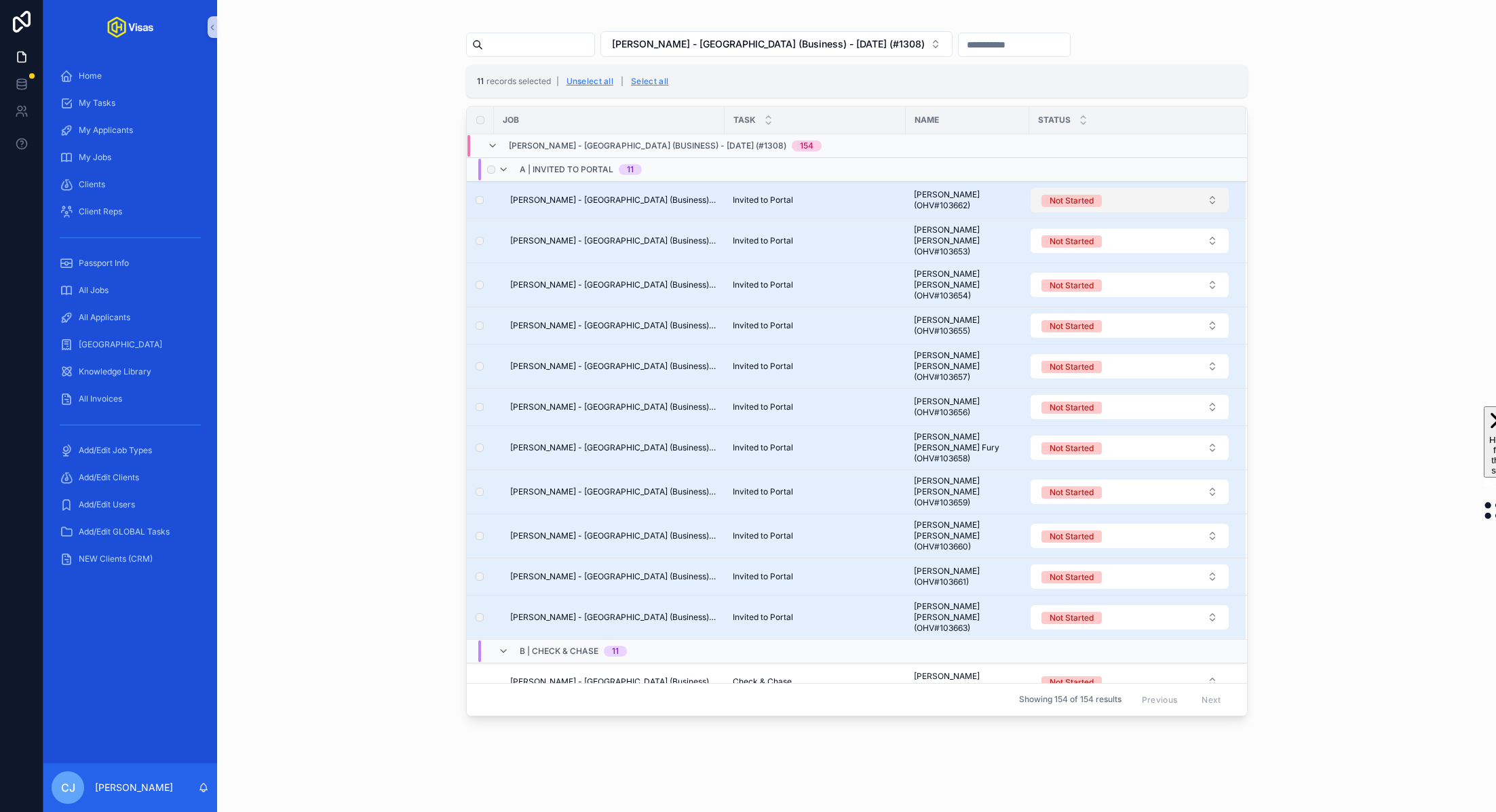
click at [1067, 199] on div "Not Started" at bounding box center [1071, 200] width 44 height 12
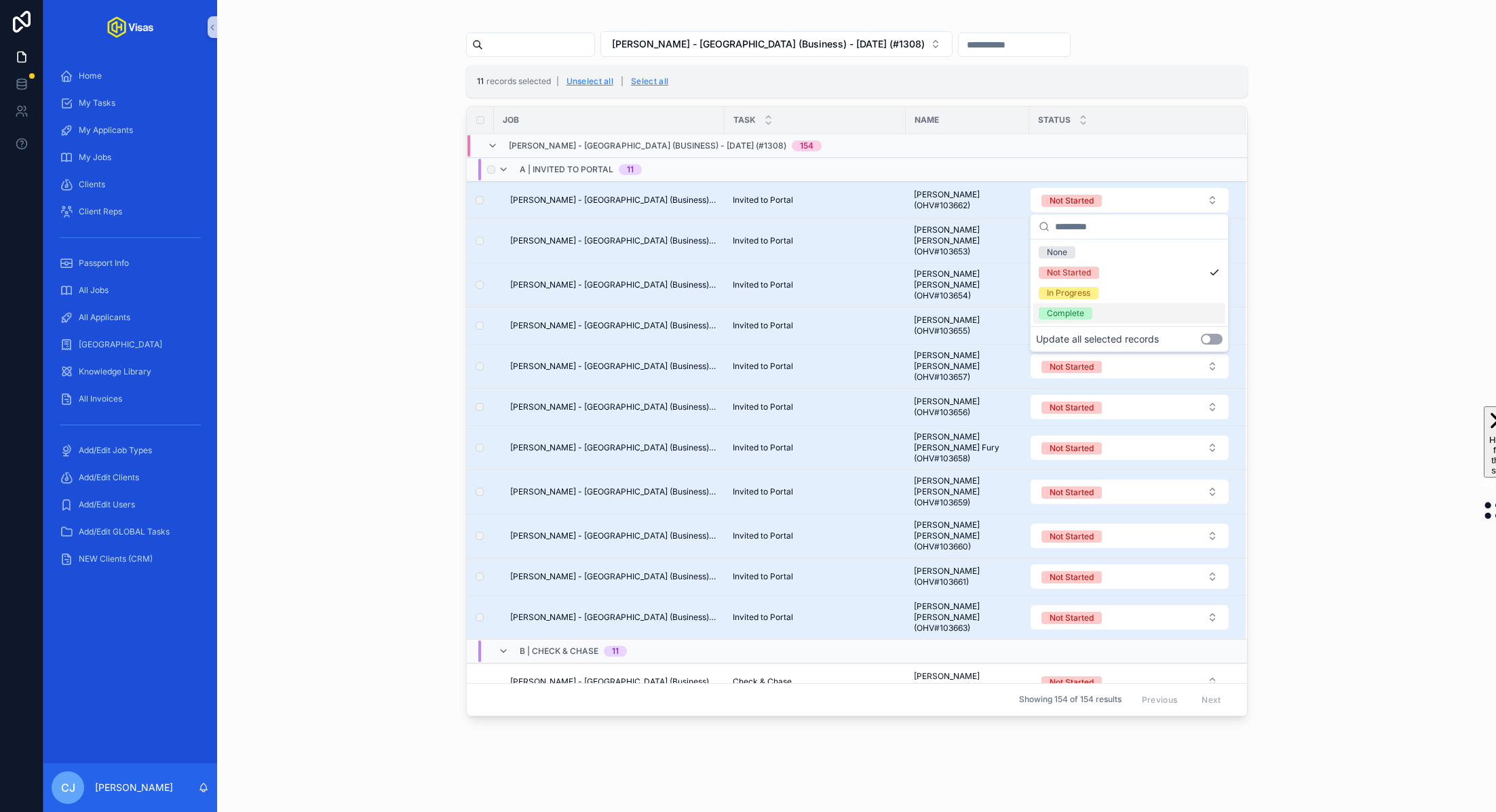
click at [1206, 341] on button "Use setting" at bounding box center [1212, 339] width 21 height 11
click at [1104, 314] on div "Complete" at bounding box center [1129, 313] width 192 height 21
